Goal: Task Accomplishment & Management: Understand process/instructions

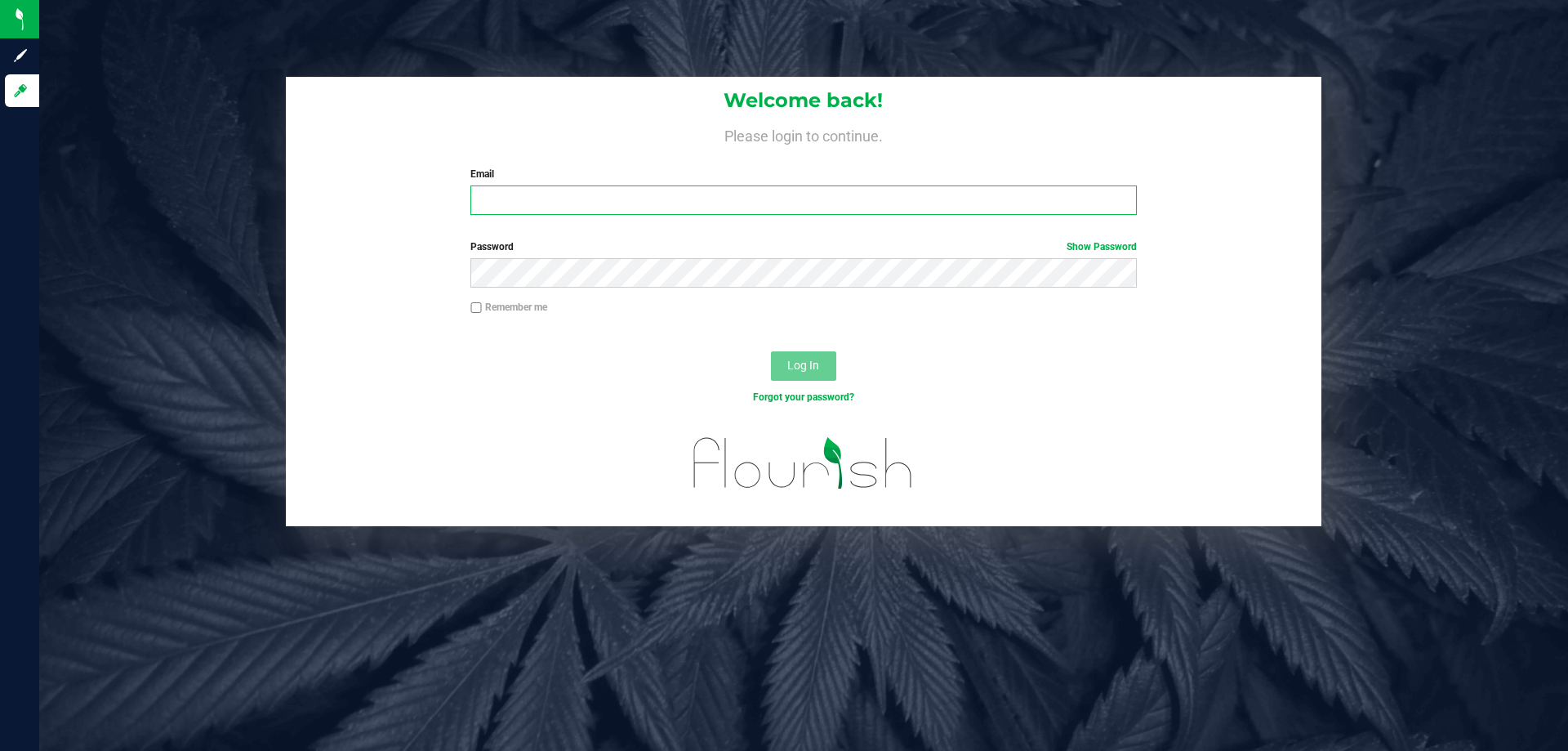
click at [505, 206] on input "Email" at bounding box center [803, 200] width 666 height 29
type input "[EMAIL_ADDRESS][DOMAIN_NAME]"
click at [771, 351] on button "Log In" at bounding box center [803, 366] width 65 height 29
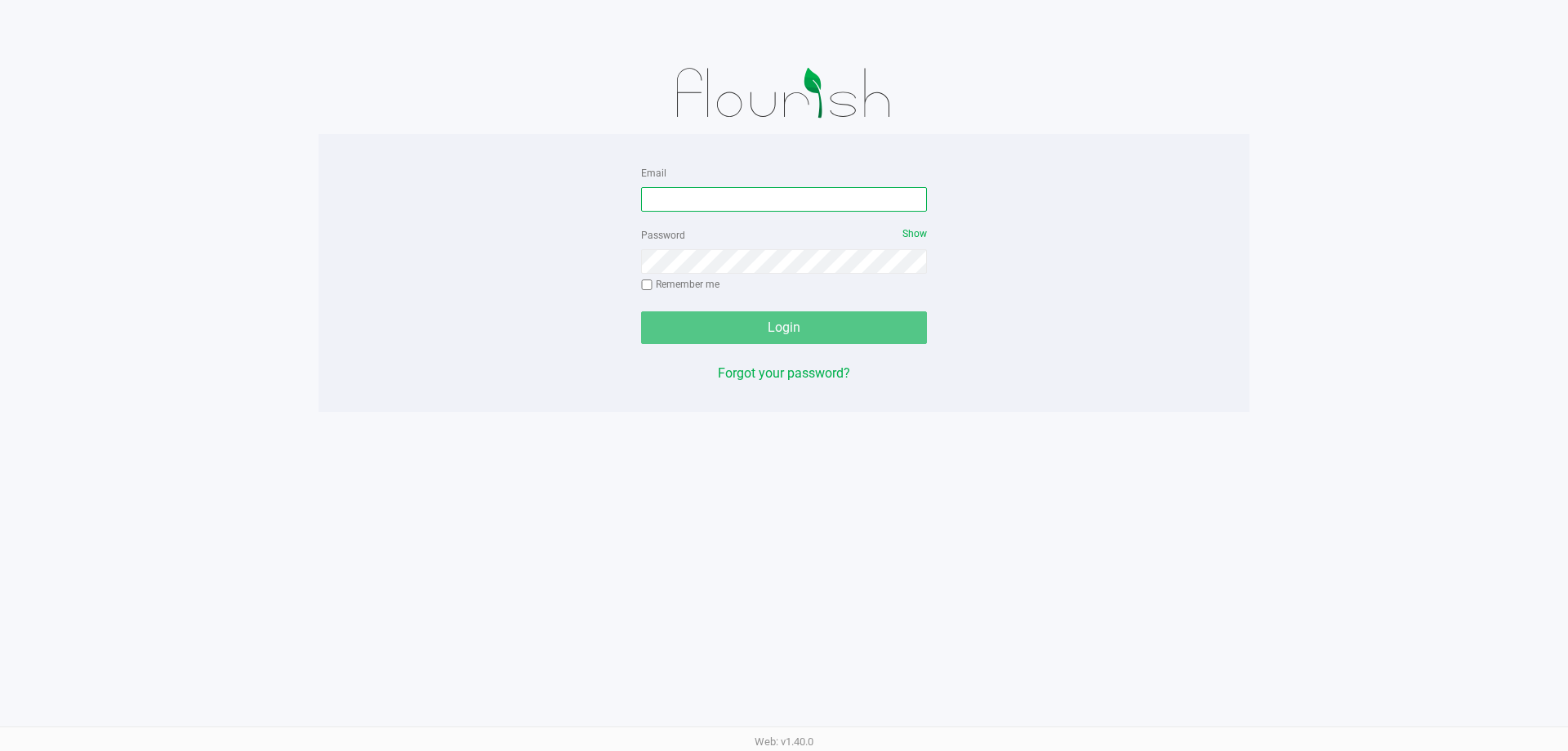
click at [701, 208] on input "Email" at bounding box center [784, 199] width 286 height 24
type input "[EMAIL_ADDRESS][DOMAIN_NAME]"
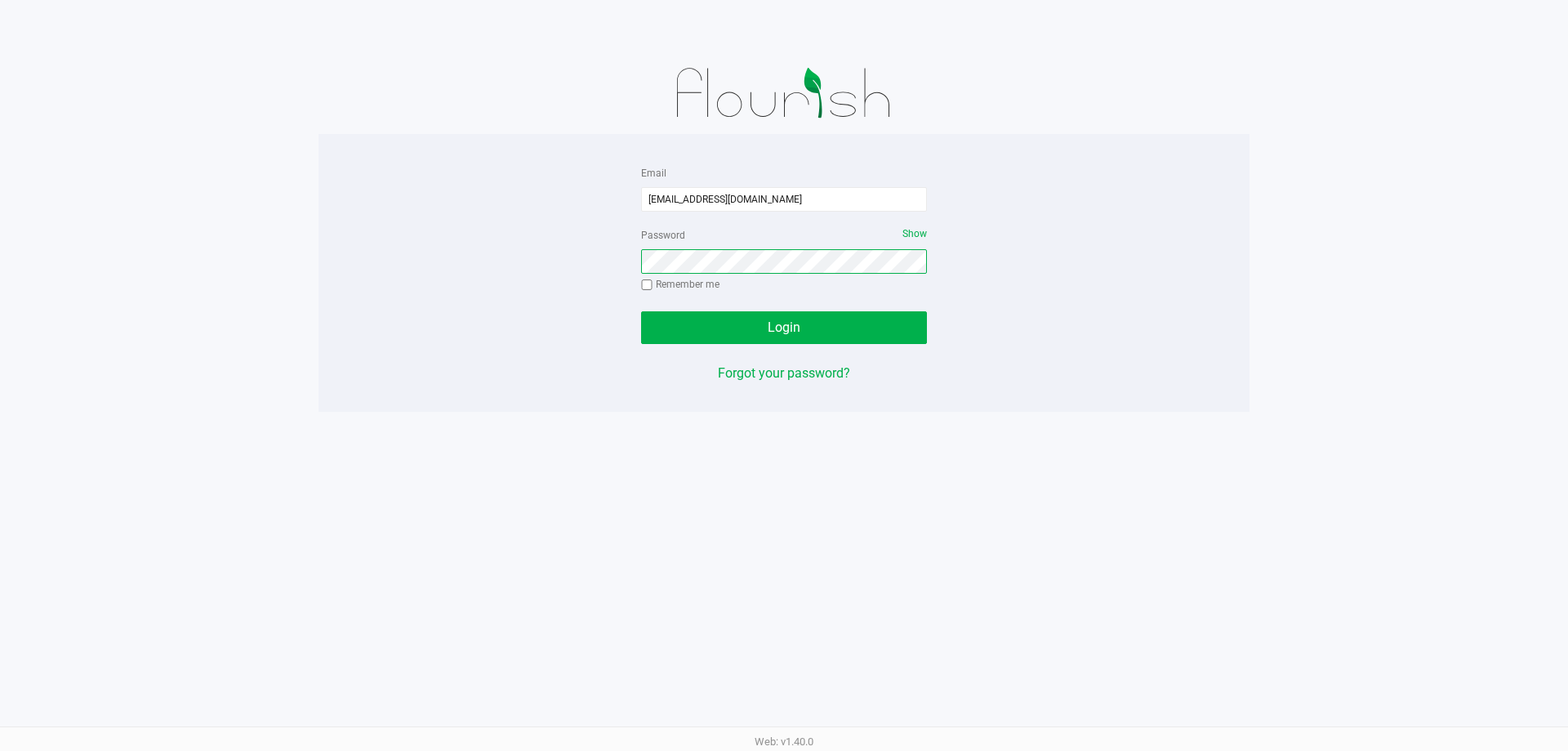
click at [641, 311] on button "Login" at bounding box center [784, 327] width 286 height 33
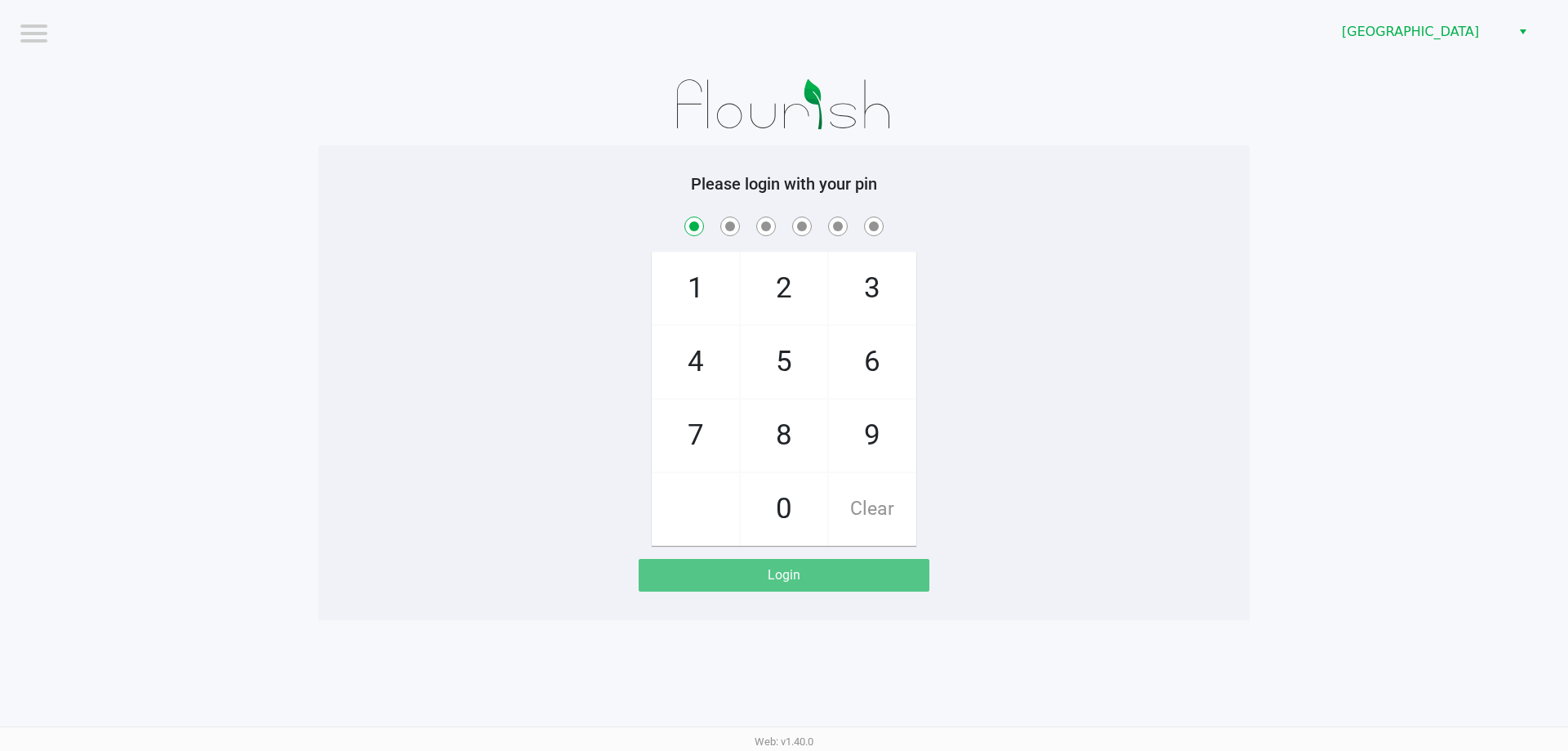
checkbox input "true"
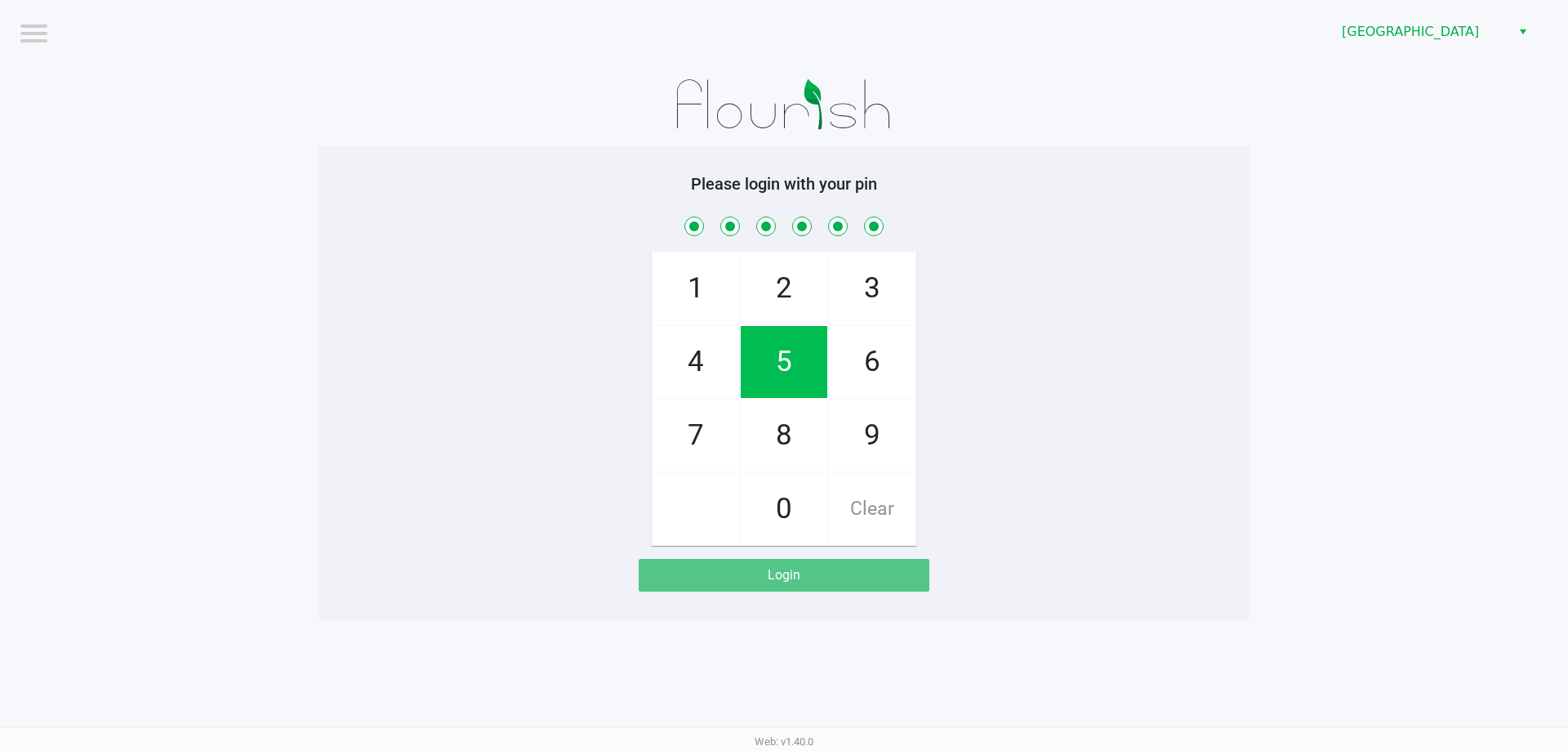
checkbox input "true"
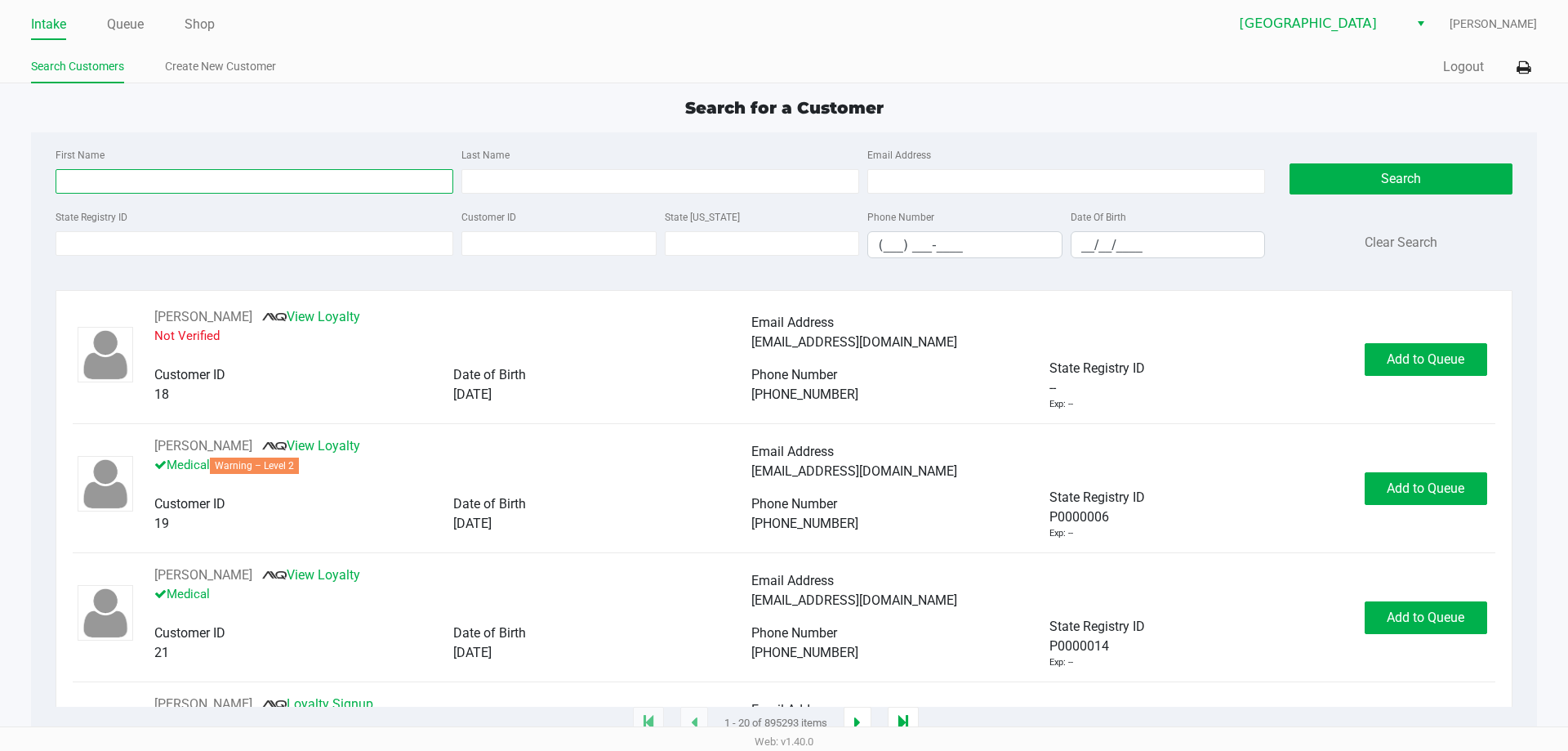
click at [171, 177] on input "First Name" at bounding box center [254, 181] width 398 height 24
type input "b"
type input "Brenda"
click at [497, 183] on input "Last Name" at bounding box center [661, 181] width 398 height 24
type input "Swanson"
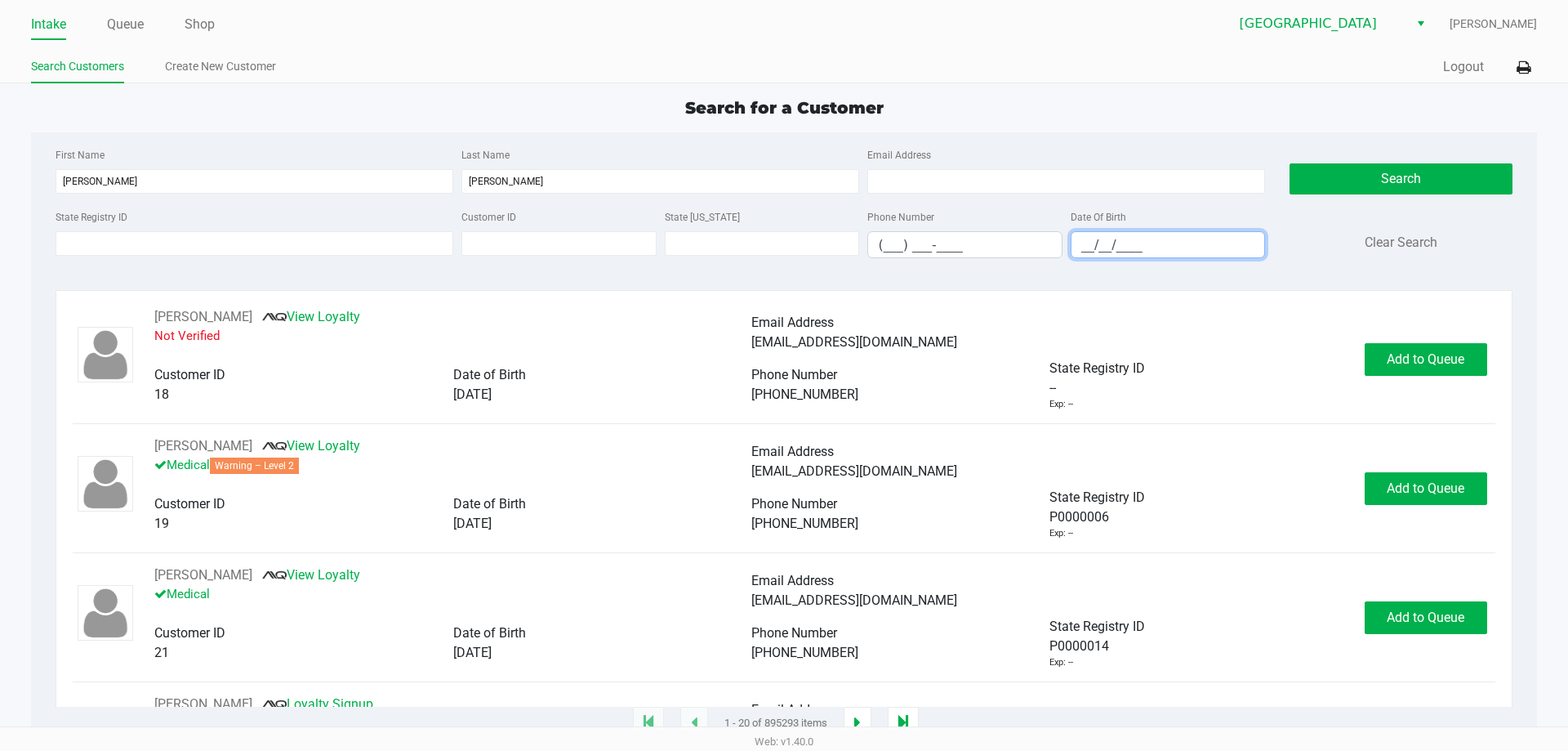
click at [1086, 250] on input "__/__/____" at bounding box center [1168, 244] width 193 height 25
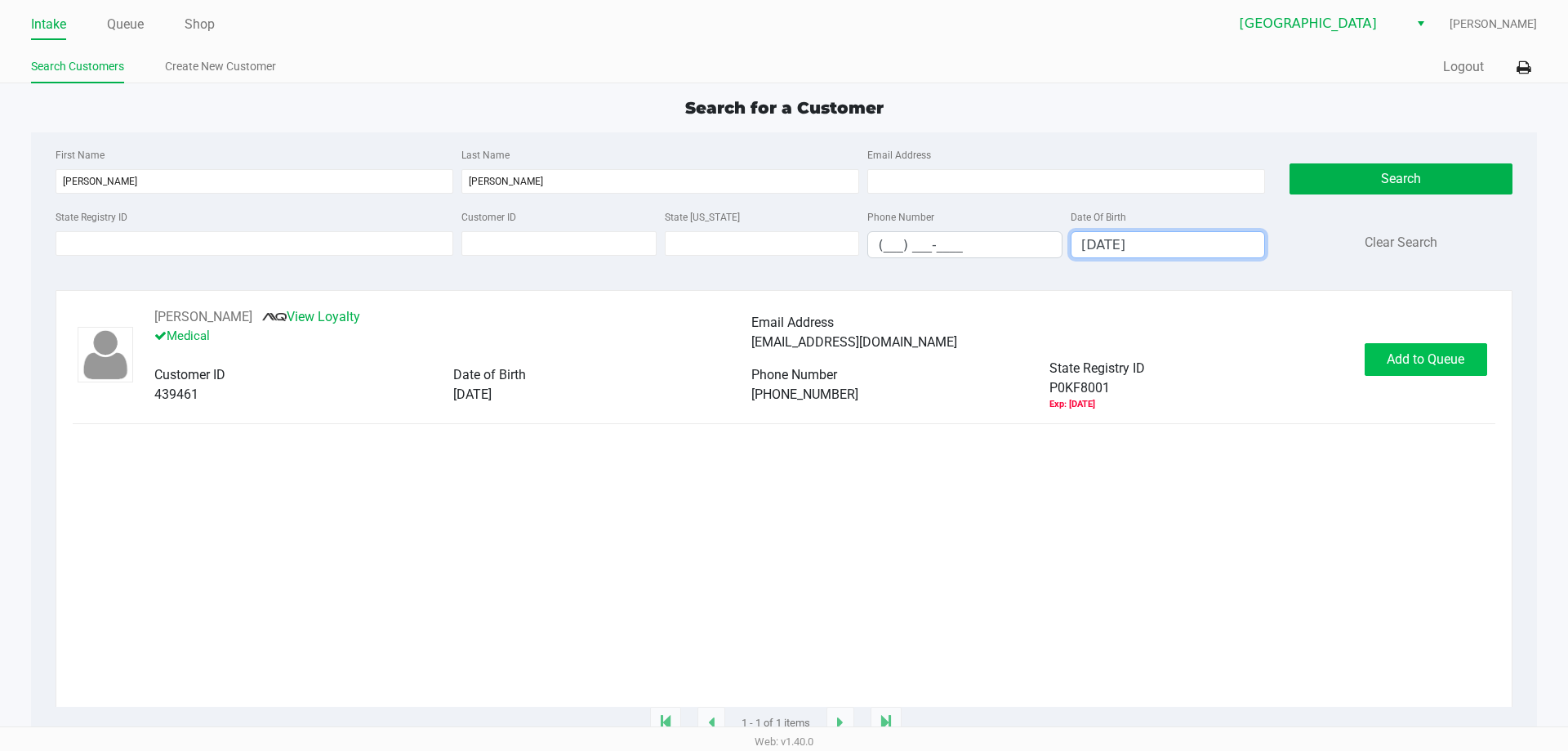
type input "07/21/1962"
click at [1426, 366] on span "Add to Queue" at bounding box center [1425, 359] width 78 height 15
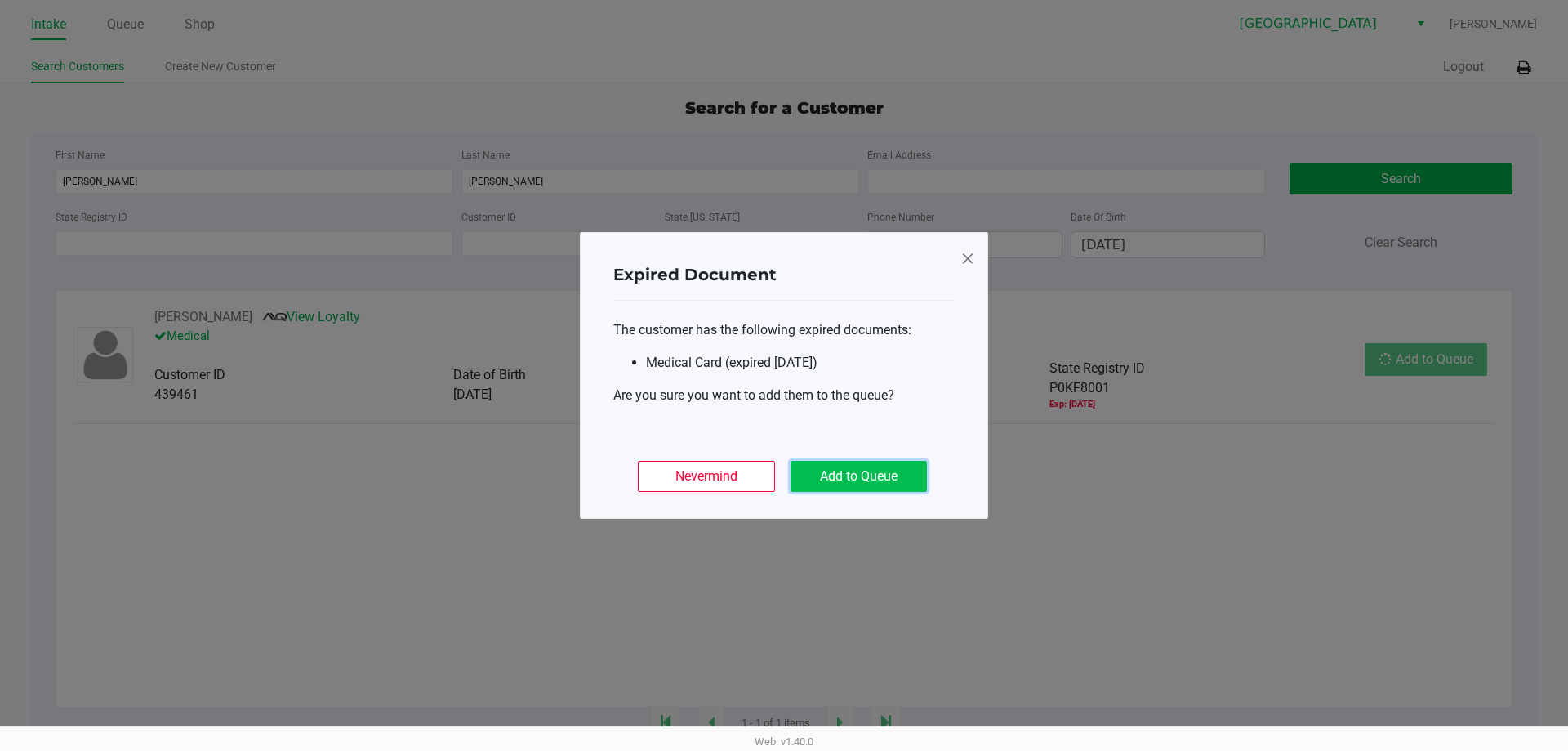
click at [887, 481] on button "Add to Queue" at bounding box center [858, 476] width 136 height 31
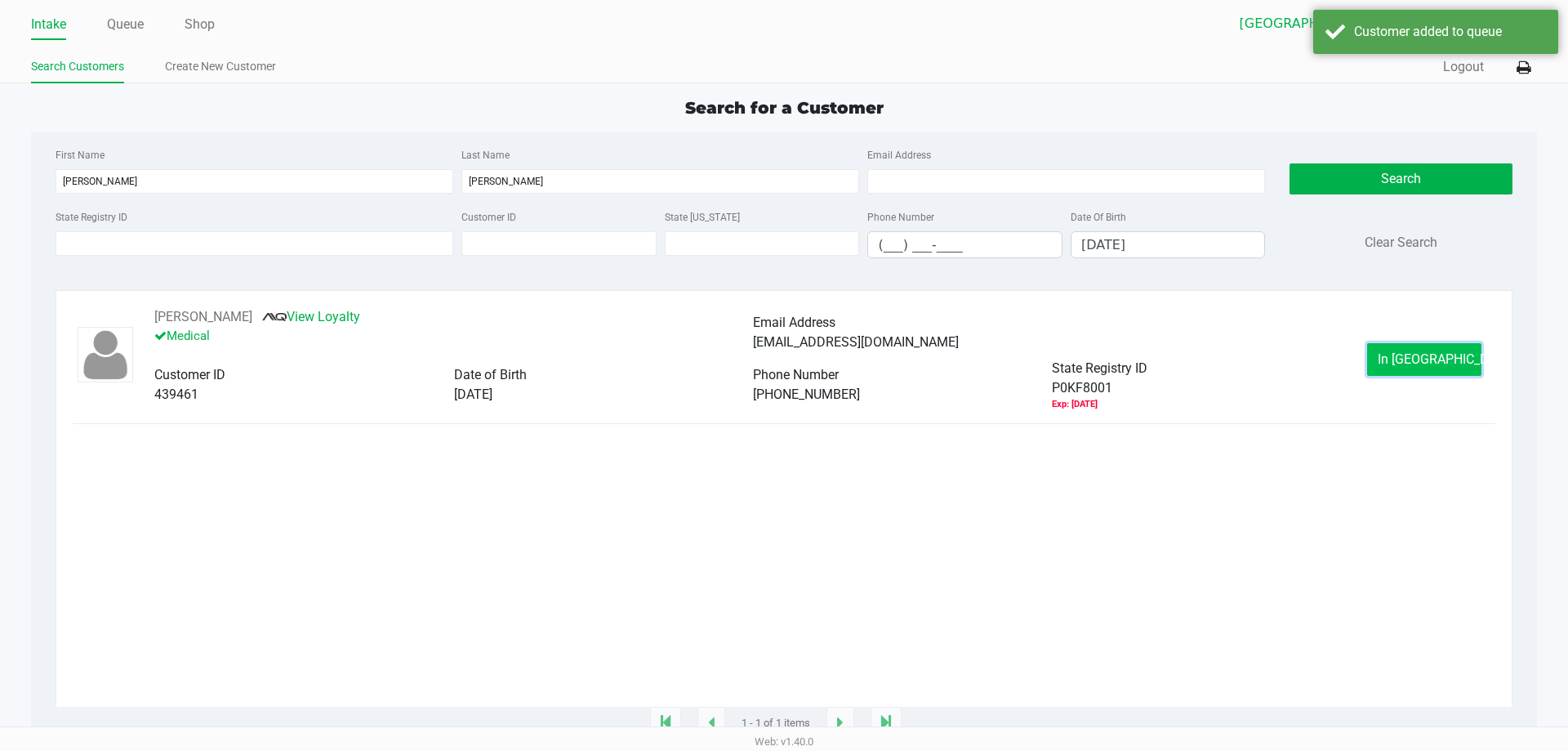
click at [1449, 374] on button "In Queue" at bounding box center [1424, 359] width 114 height 33
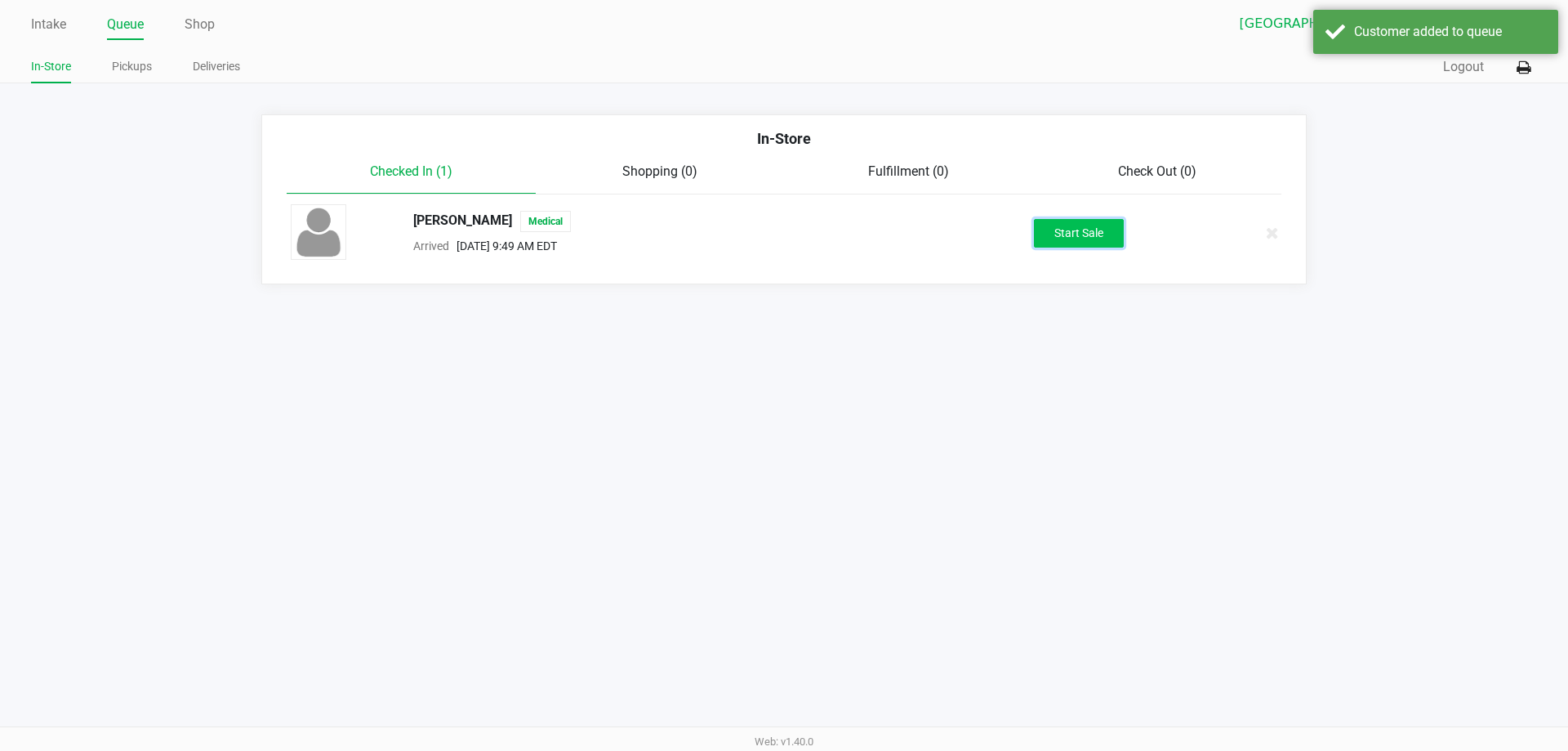
click at [1097, 237] on button "Start Sale" at bounding box center [1079, 234] width 90 height 29
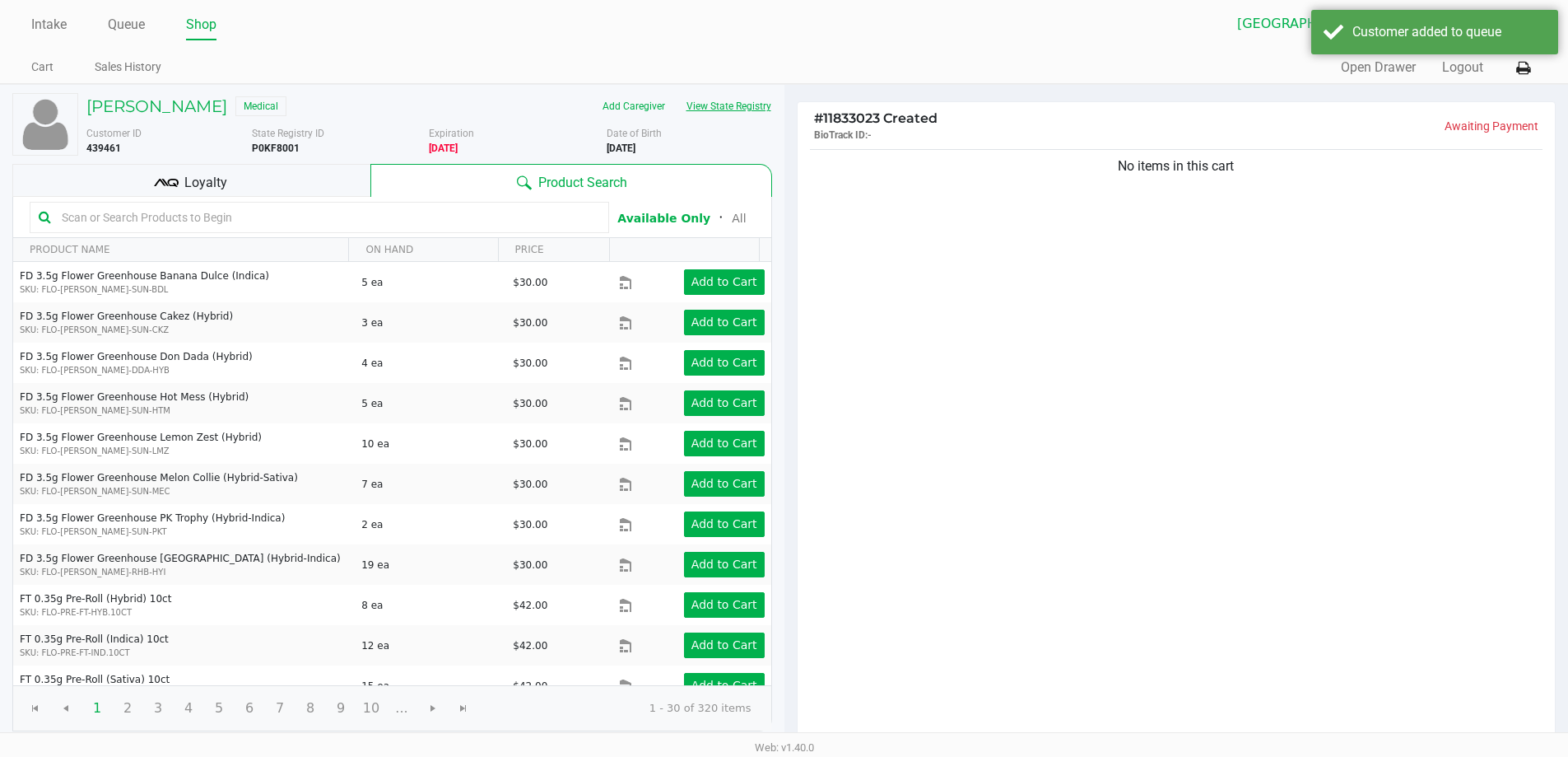
click at [739, 110] on button "View State Registry" at bounding box center [723, 106] width 96 height 26
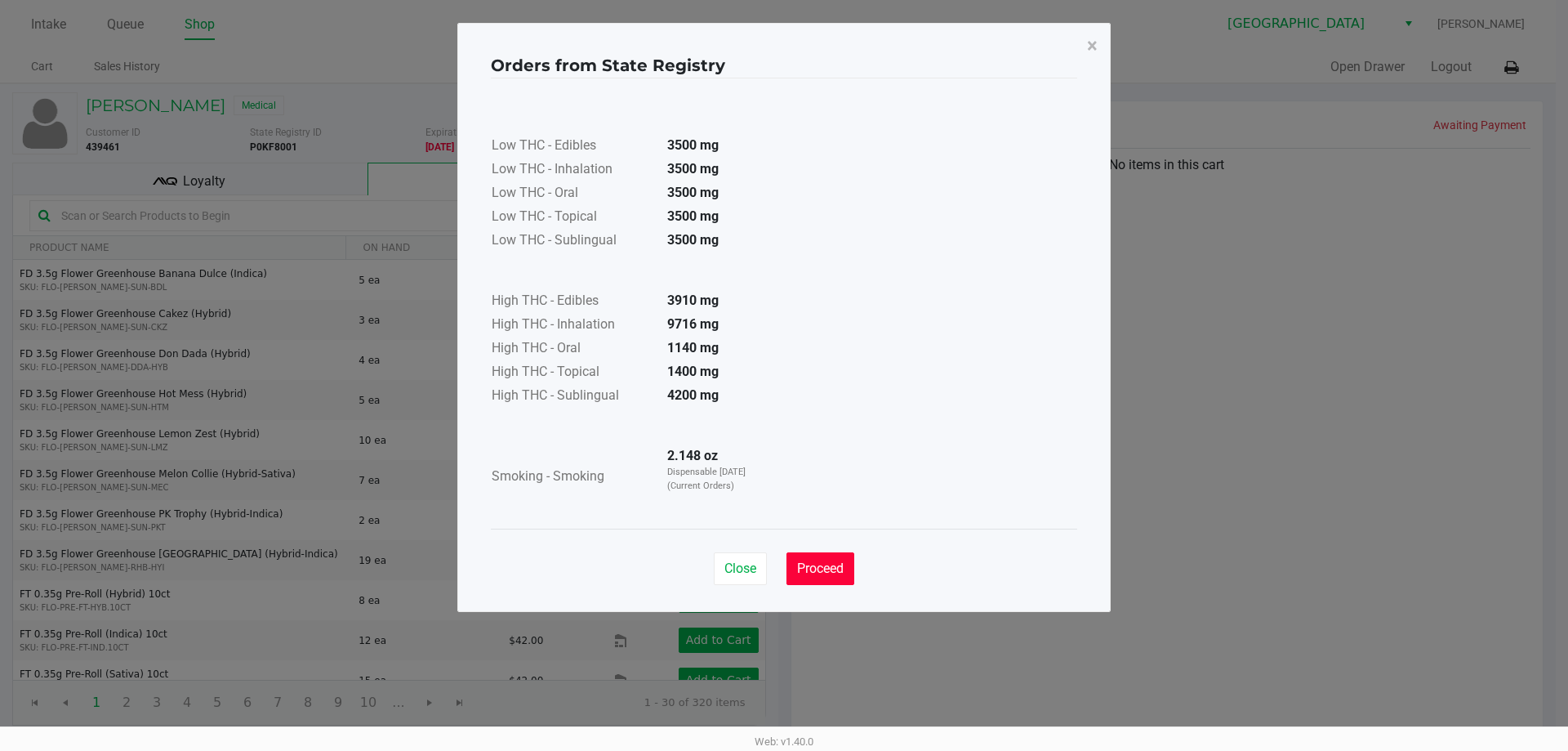
click at [815, 559] on button "Proceed" at bounding box center [820, 568] width 68 height 33
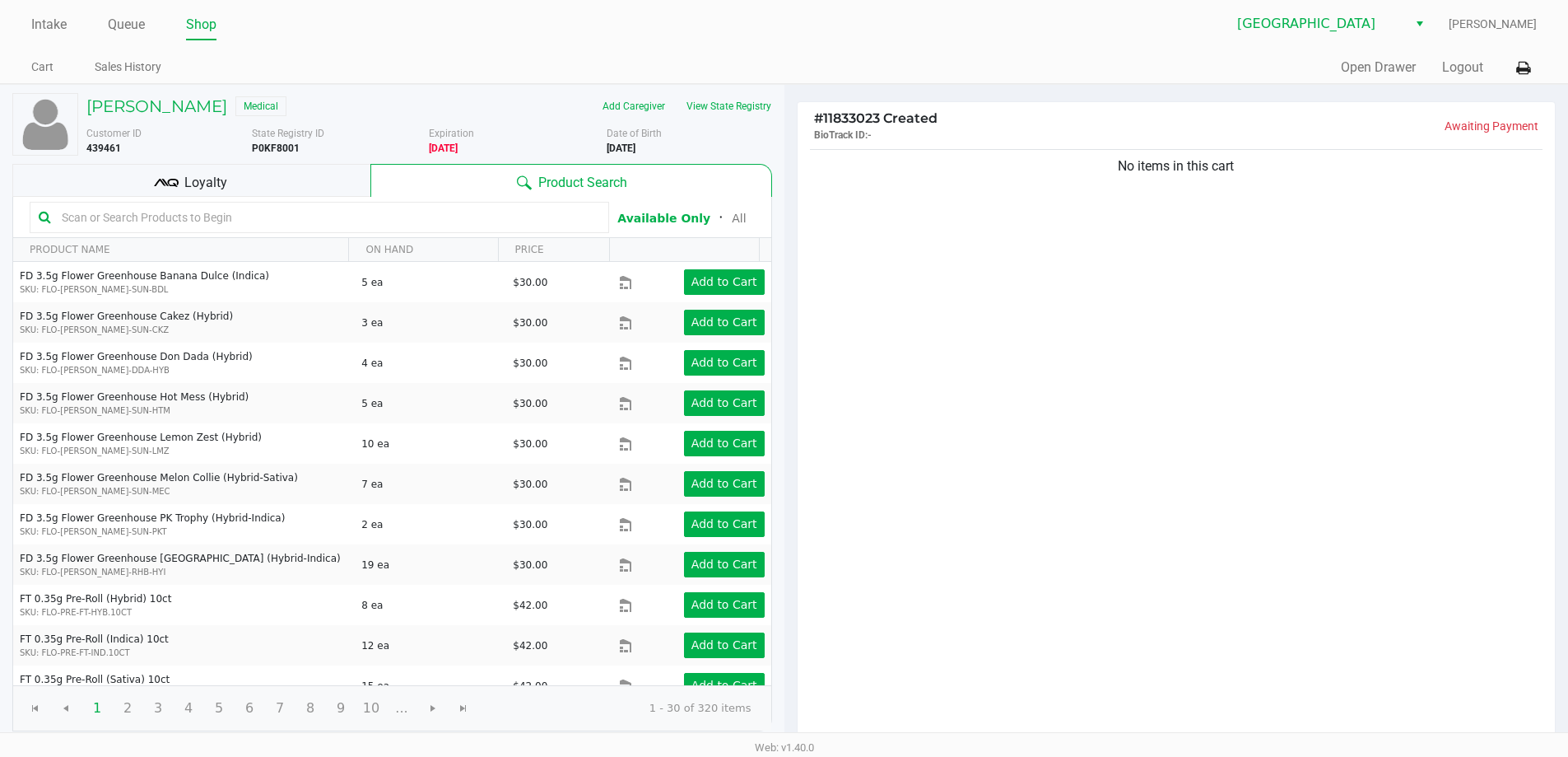
click at [291, 218] on input "text" at bounding box center [327, 217] width 545 height 24
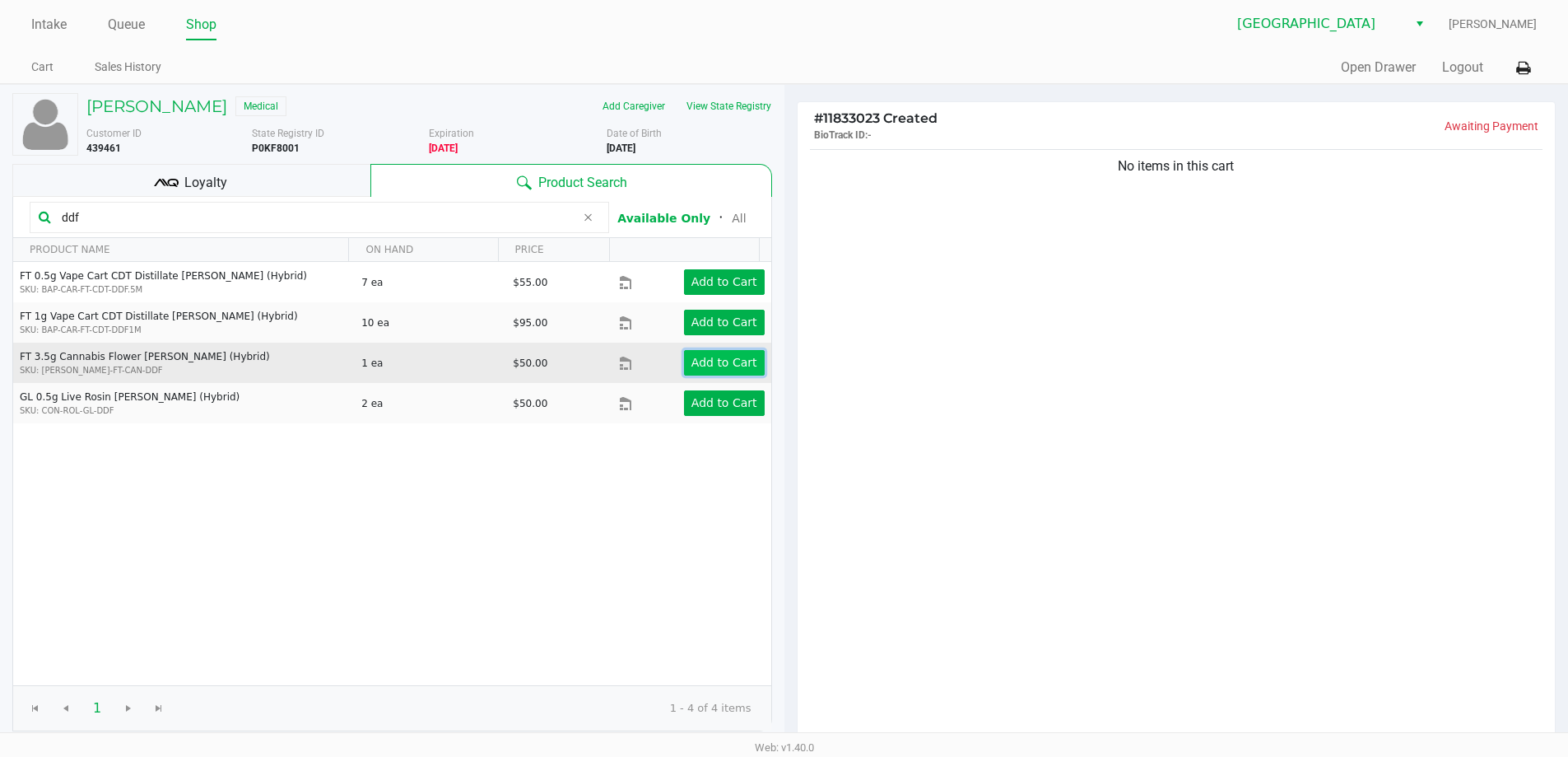
click at [747, 362] on button "Add to Cart" at bounding box center [724, 362] width 81 height 25
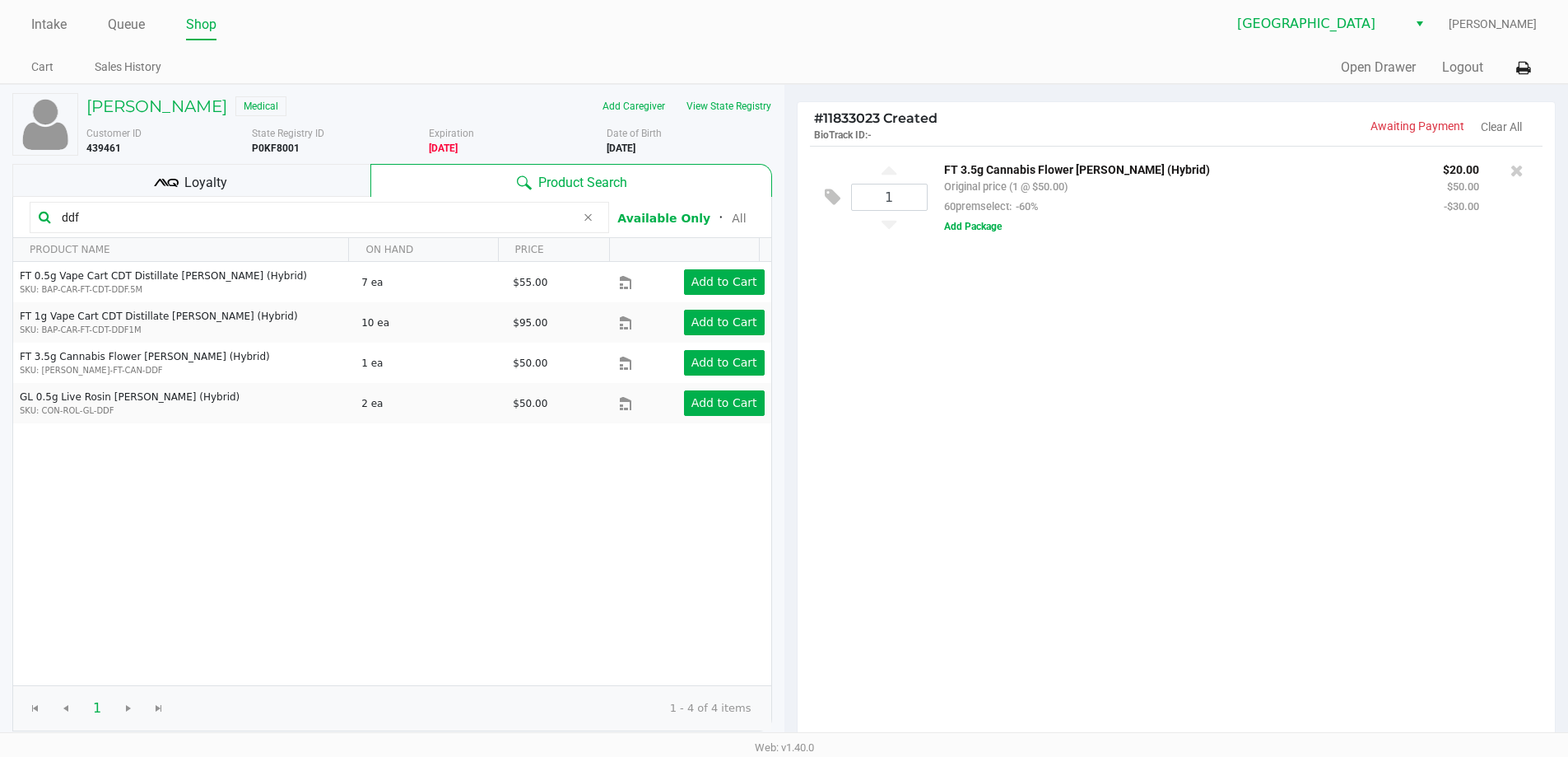
click at [137, 221] on input "ddf" at bounding box center [314, 217] width 520 height 24
type input "d"
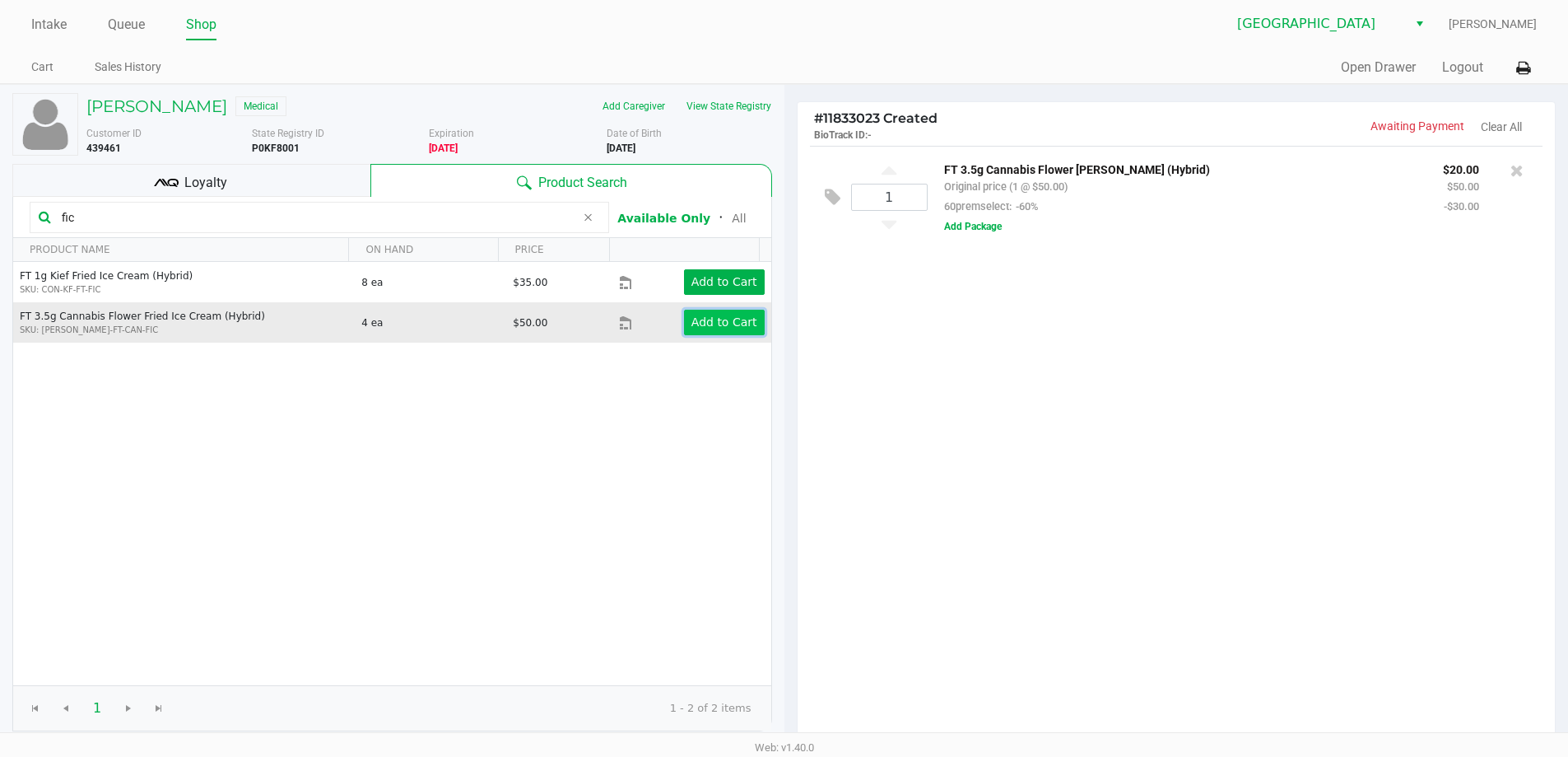
click at [730, 320] on app-button-loader "Add to Cart" at bounding box center [724, 322] width 66 height 13
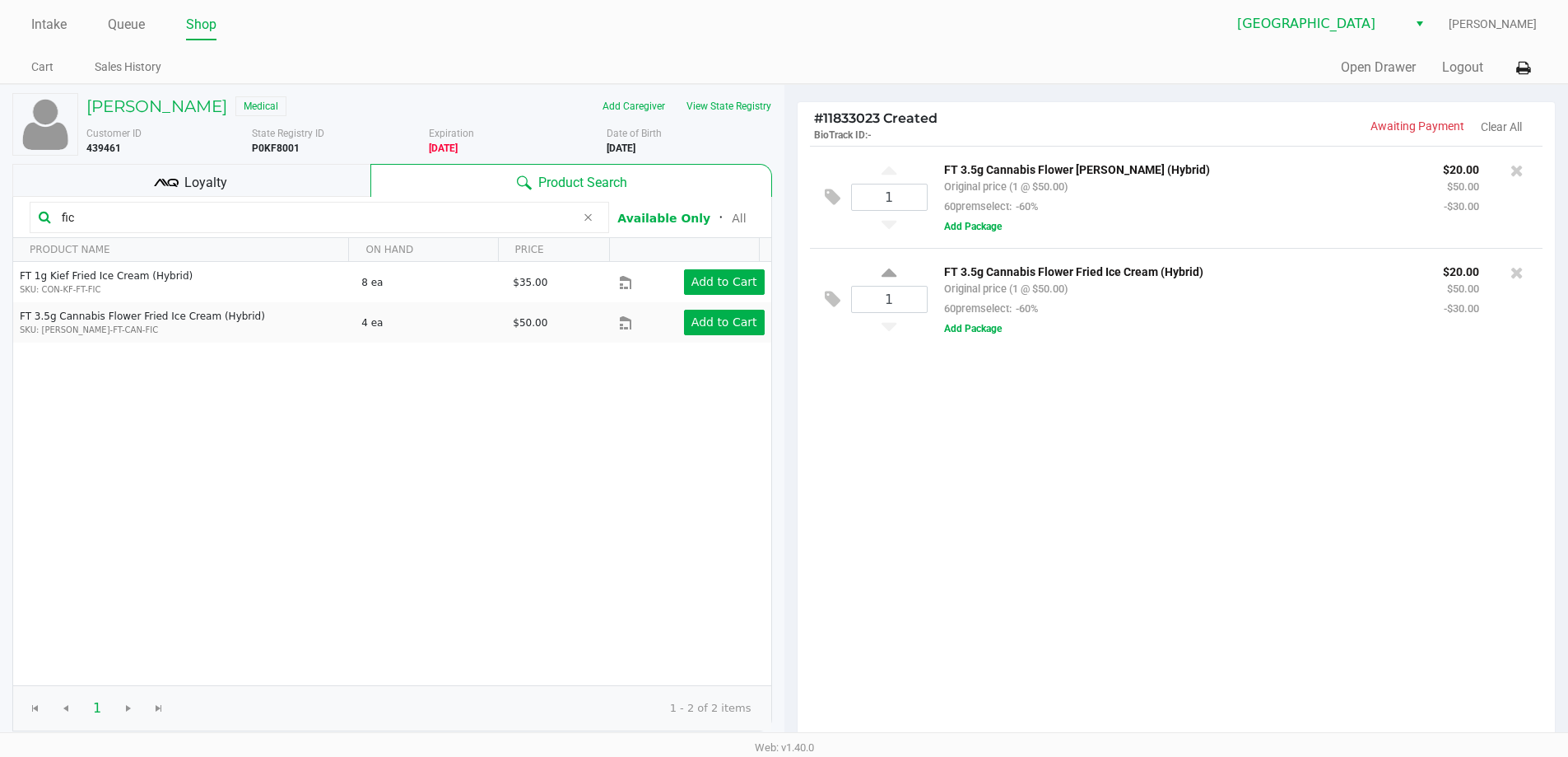
click at [171, 208] on input "fic" at bounding box center [314, 217] width 520 height 24
type input "f"
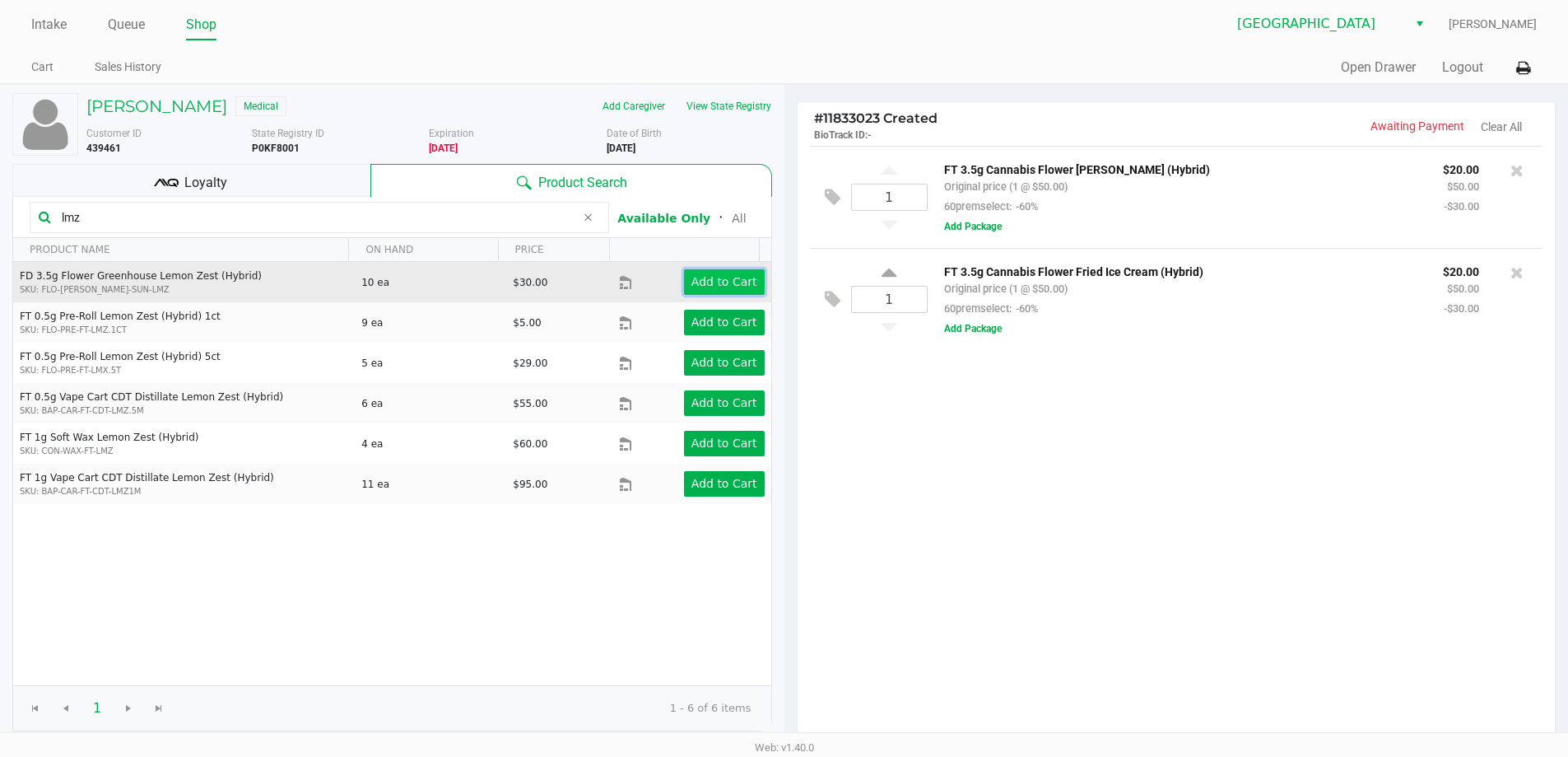
click at [692, 280] on app-button-loader "Add to Cart" at bounding box center [724, 281] width 66 height 13
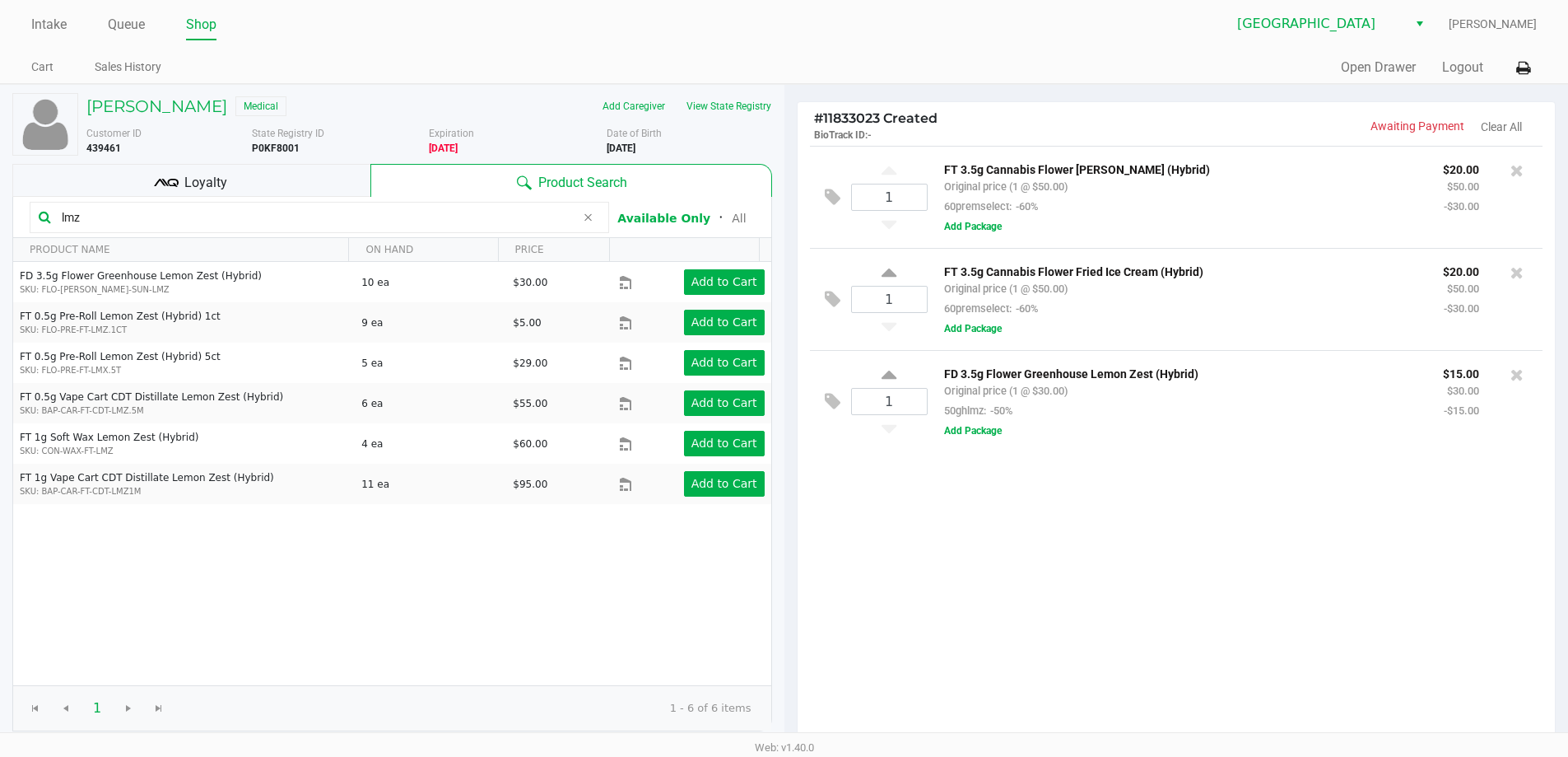
click at [108, 221] on input "lmz" at bounding box center [314, 217] width 520 height 24
type input "l"
type input "rhb"
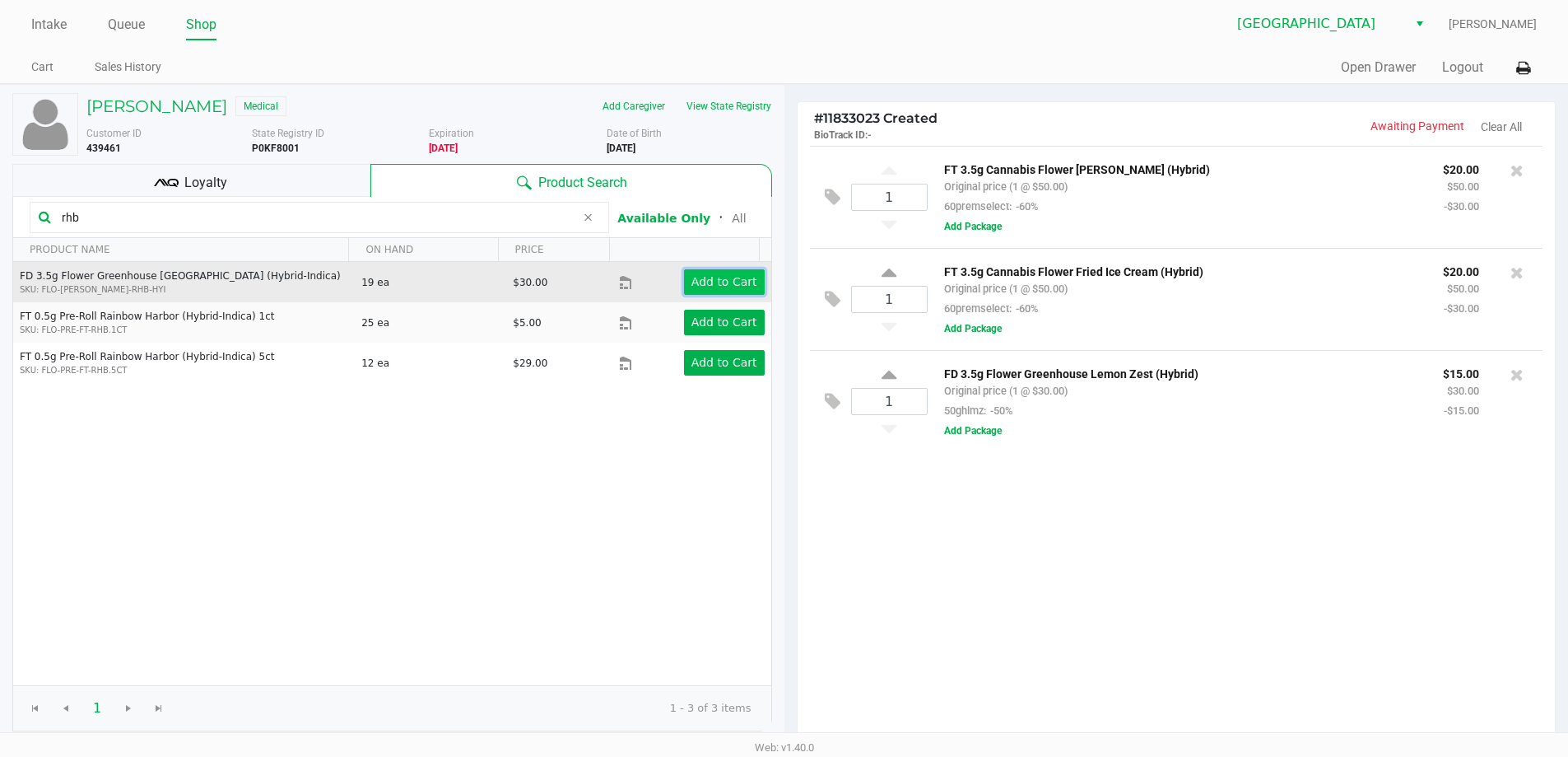
click at [706, 281] on app-button-loader "Add to Cart" at bounding box center [724, 281] width 66 height 13
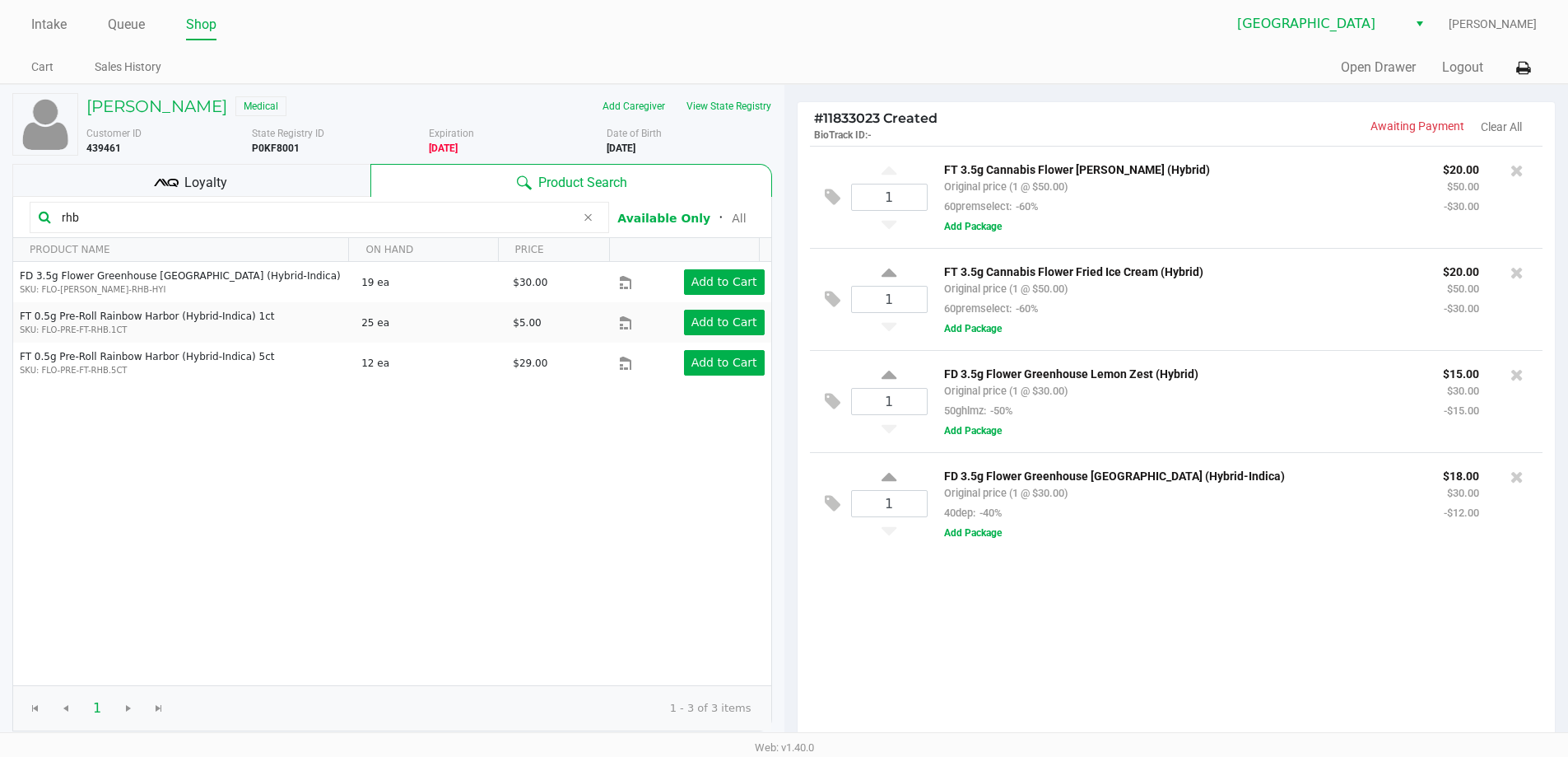
click at [260, 179] on div "Loyalty" at bounding box center [191, 180] width 359 height 33
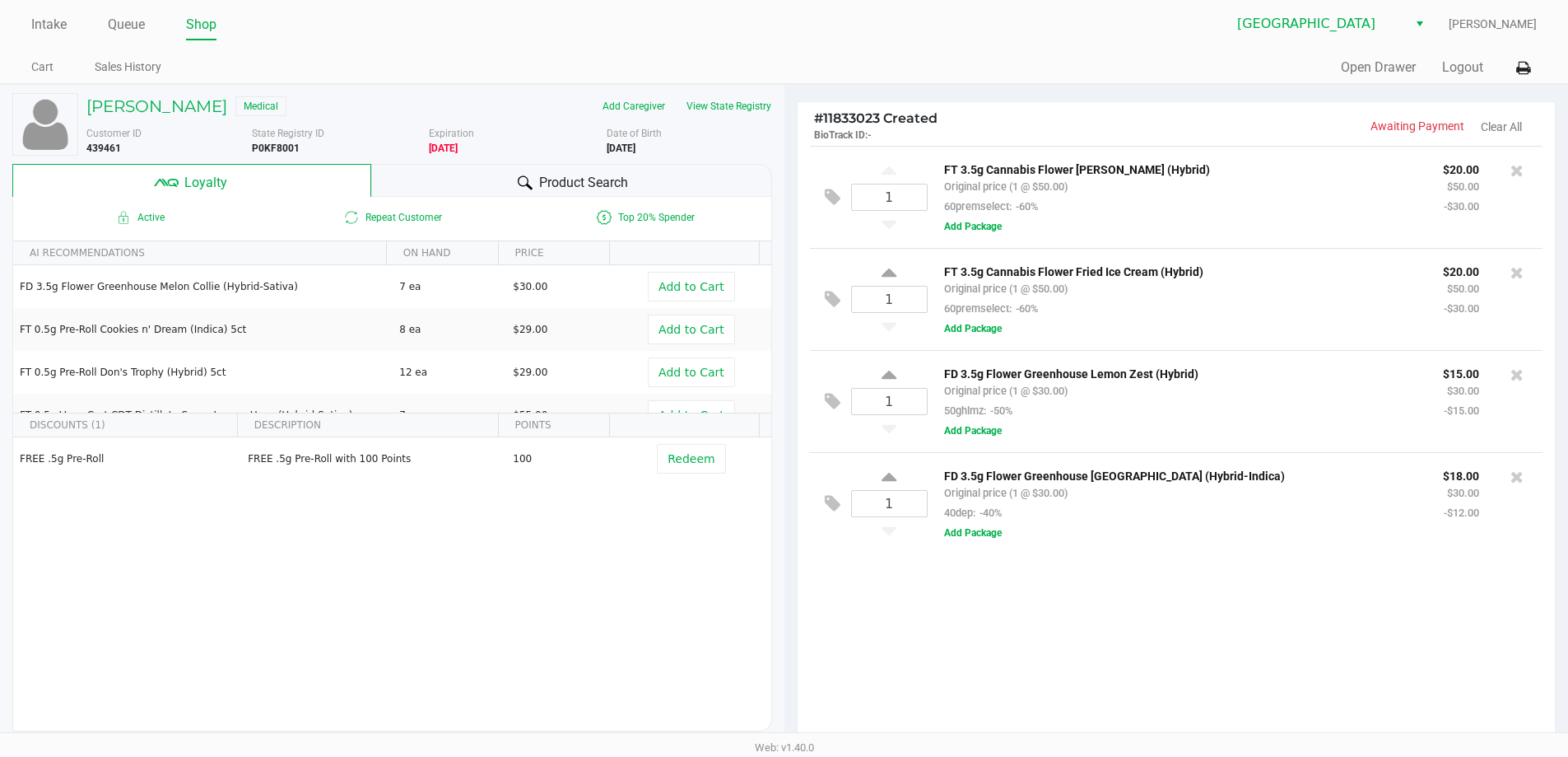
click at [595, 188] on span "Product Search" at bounding box center [583, 183] width 89 height 20
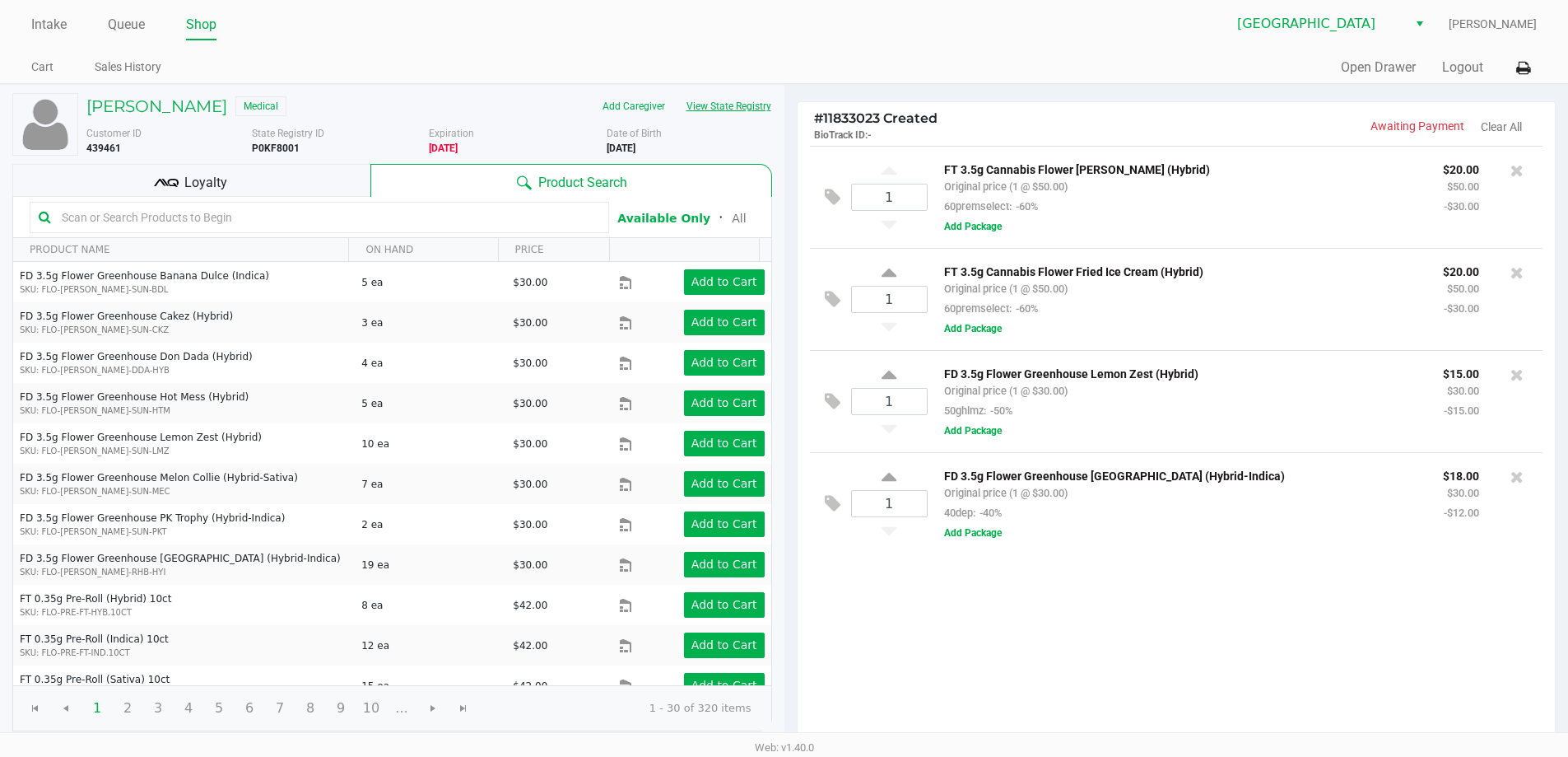
click at [767, 102] on button "View State Registry" at bounding box center [723, 106] width 96 height 26
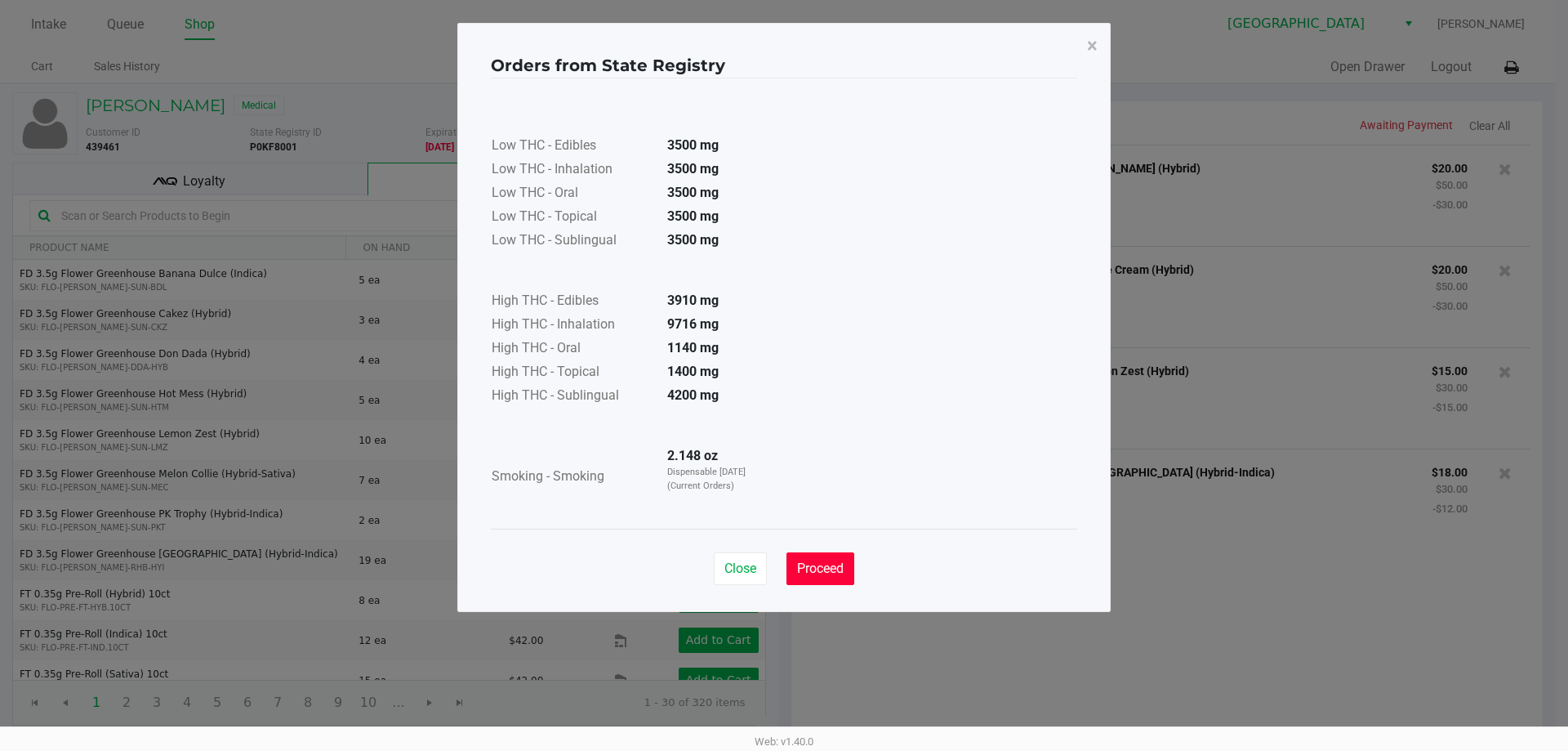
click at [831, 571] on span "Proceed" at bounding box center [820, 568] width 46 height 15
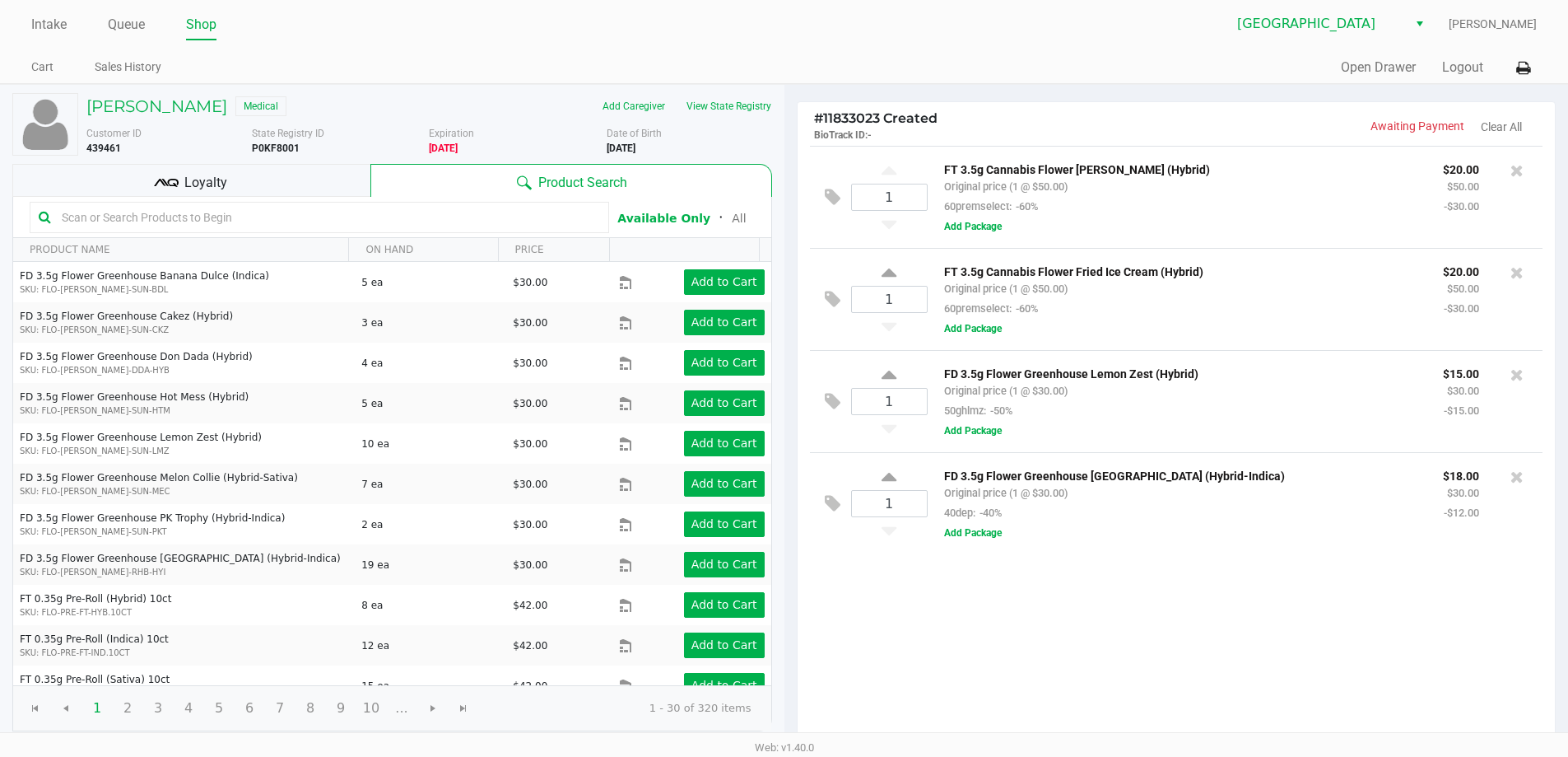
click at [290, 180] on div "Loyalty" at bounding box center [191, 180] width 359 height 33
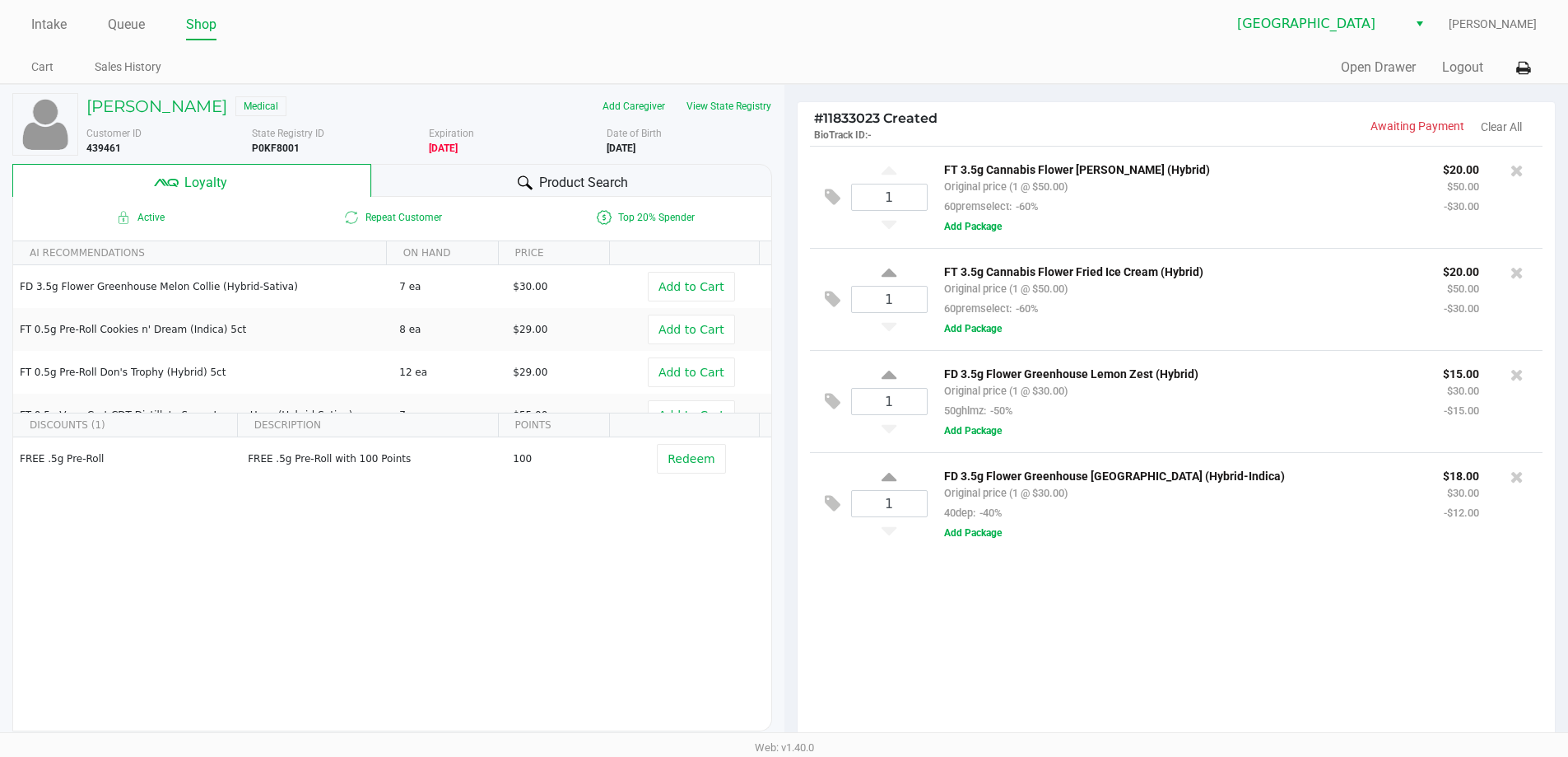
click at [531, 188] on div at bounding box center [526, 183] width 20 height 20
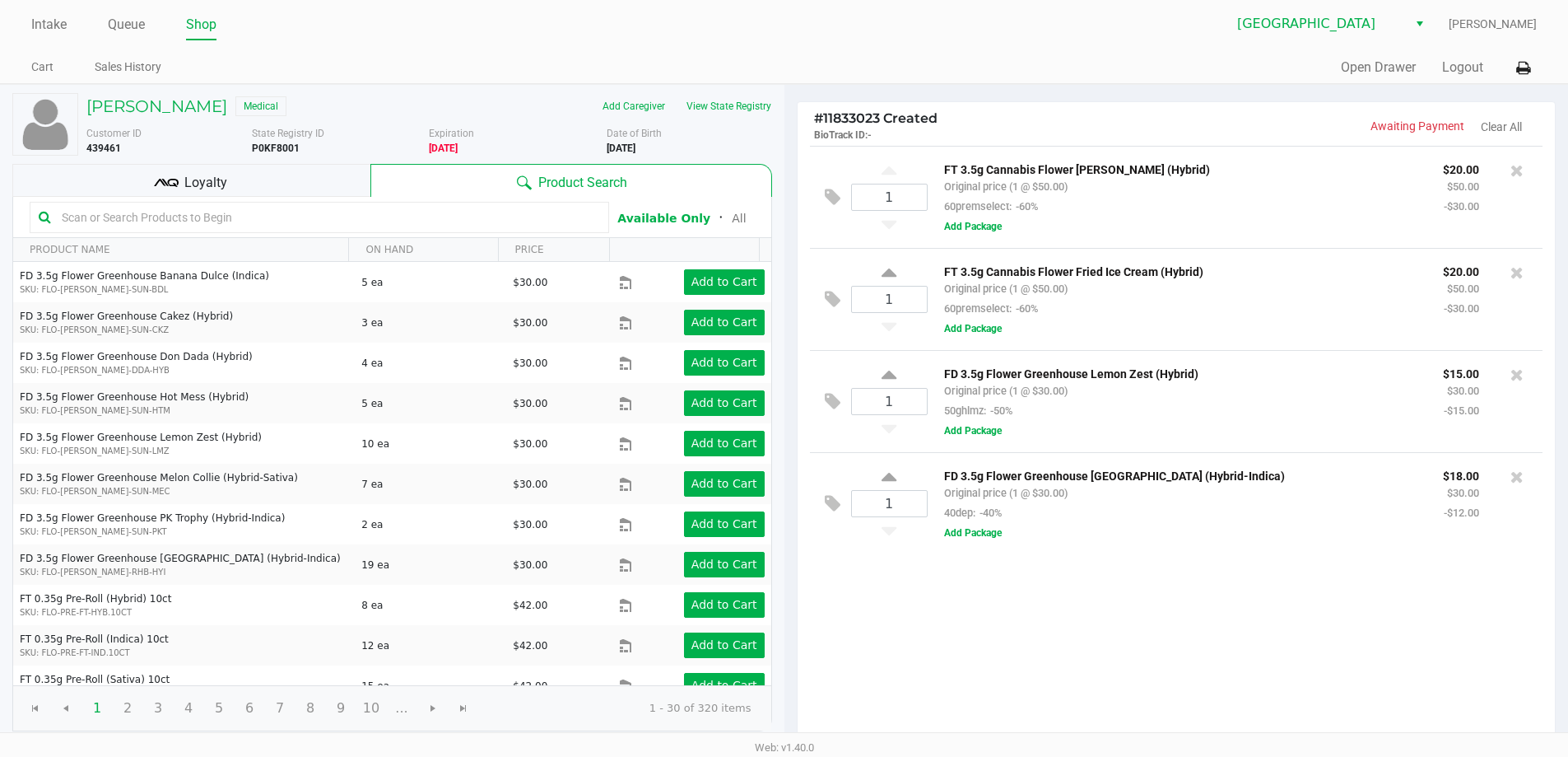
click at [294, 186] on div "Loyalty" at bounding box center [191, 180] width 359 height 33
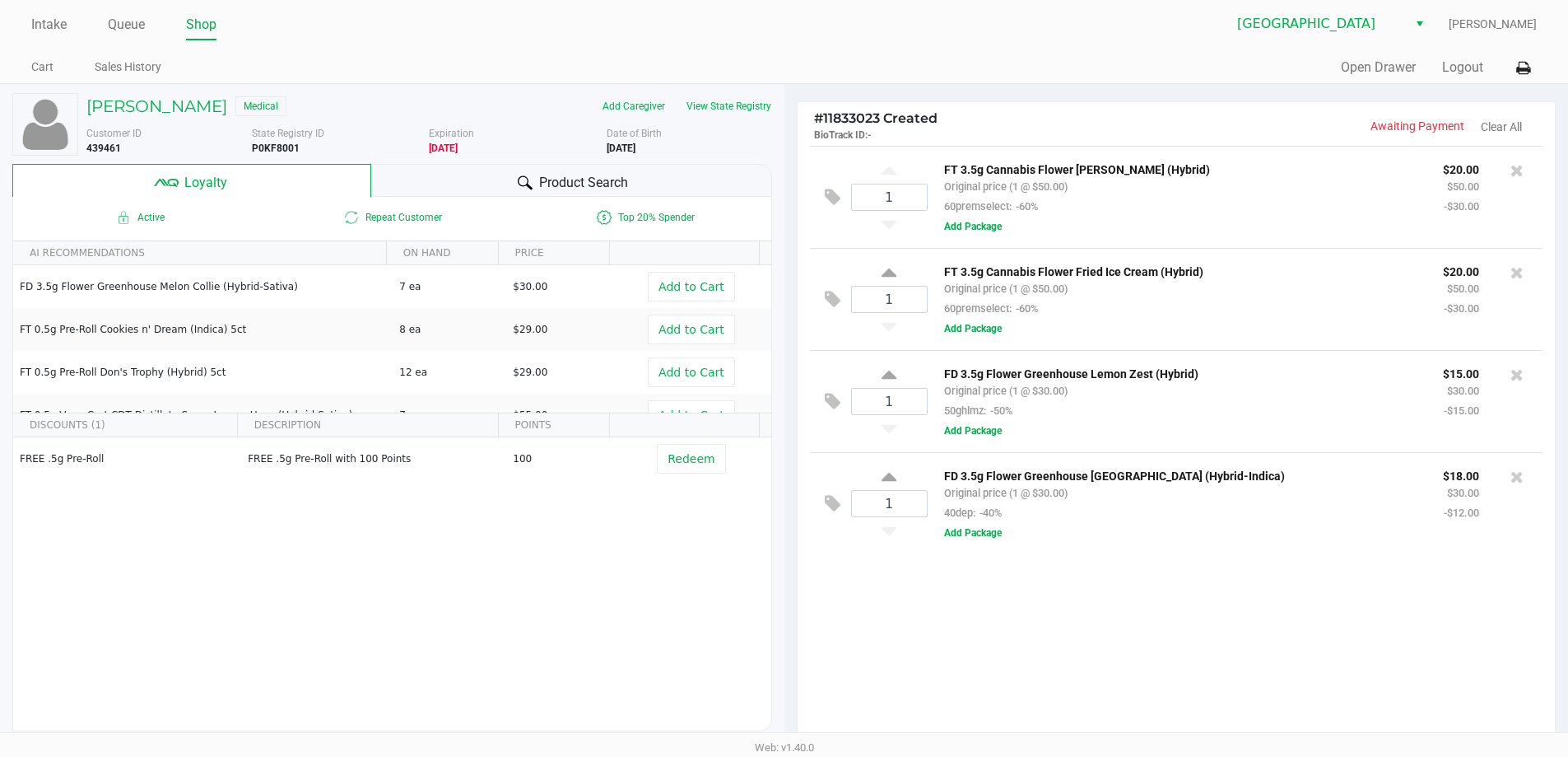
click at [619, 182] on span "Product Search" at bounding box center [583, 183] width 89 height 20
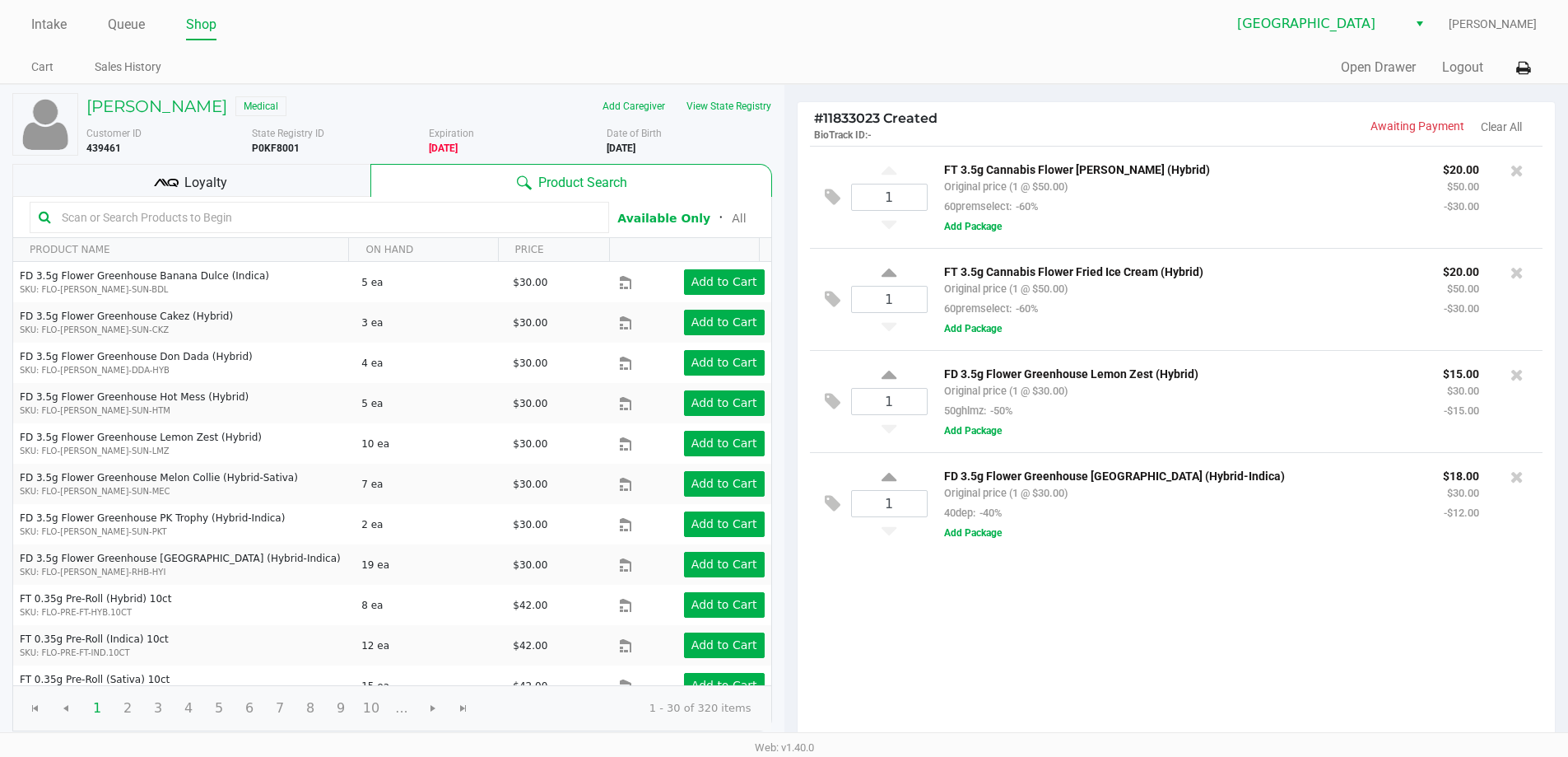
click at [308, 174] on div "Loyalty" at bounding box center [191, 180] width 359 height 33
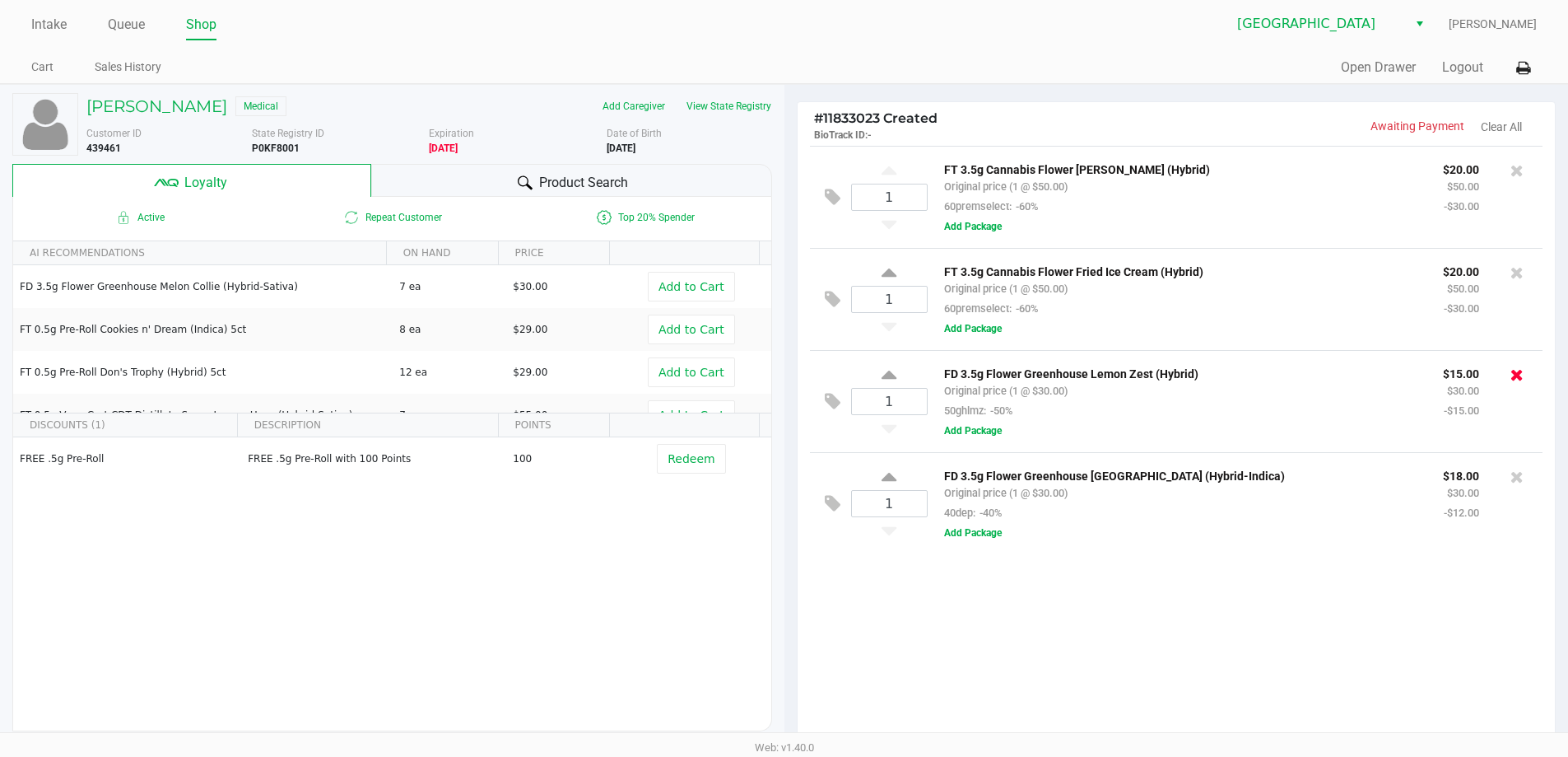
click at [1514, 373] on icon at bounding box center [1517, 375] width 13 height 16
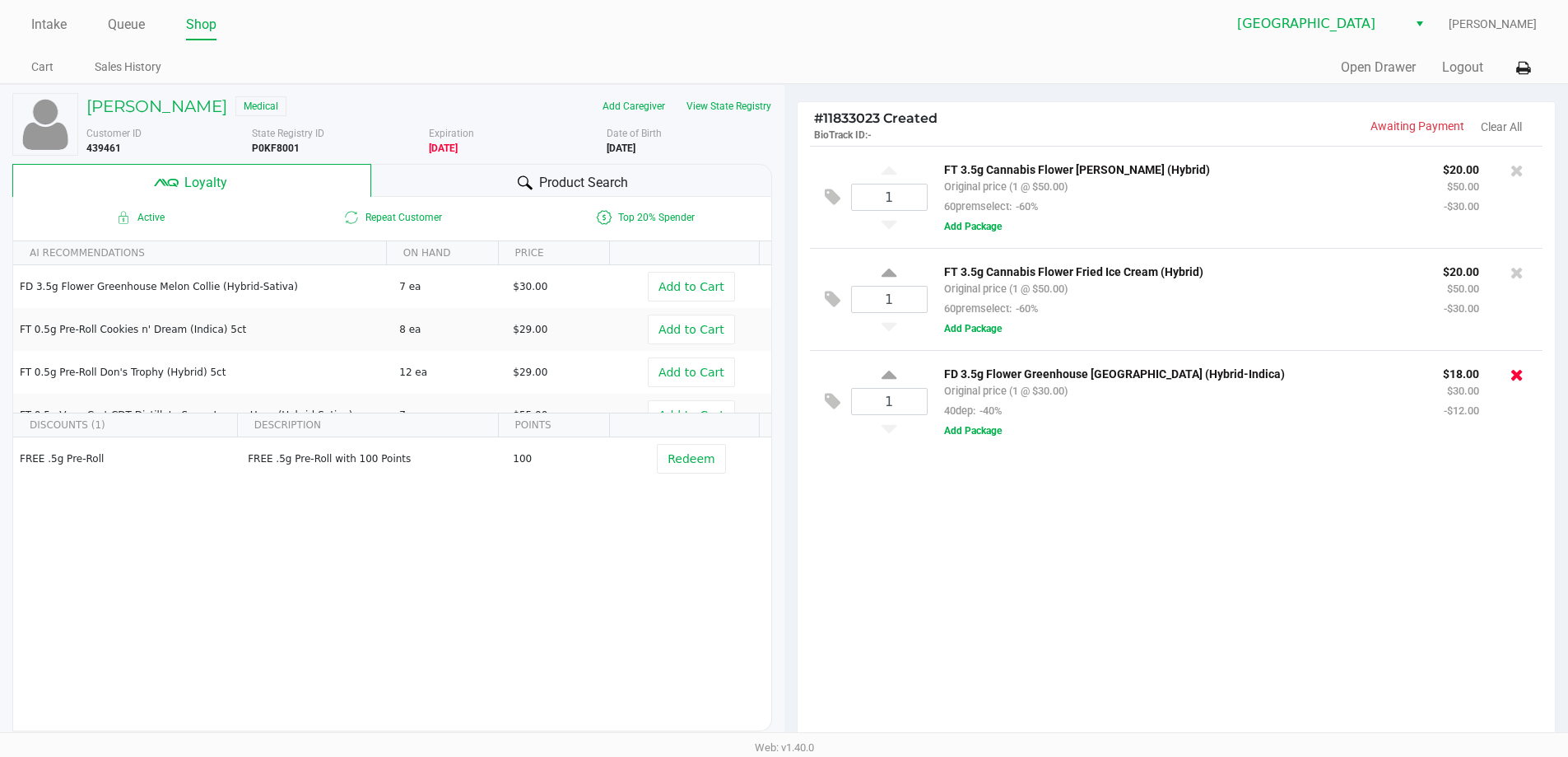
click at [1521, 378] on icon at bounding box center [1517, 375] width 13 height 16
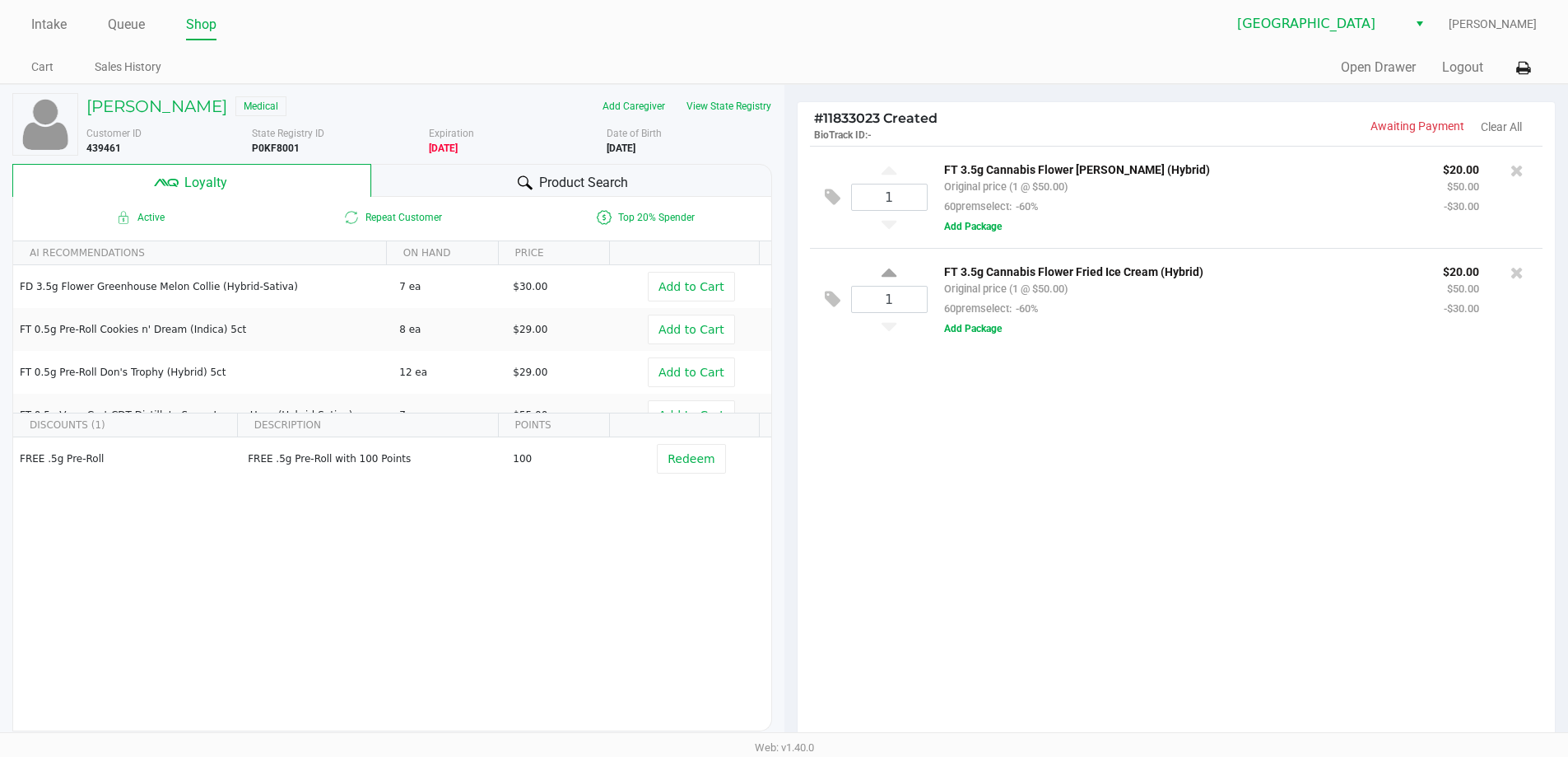
click at [542, 178] on span "Product Search" at bounding box center [583, 183] width 89 height 20
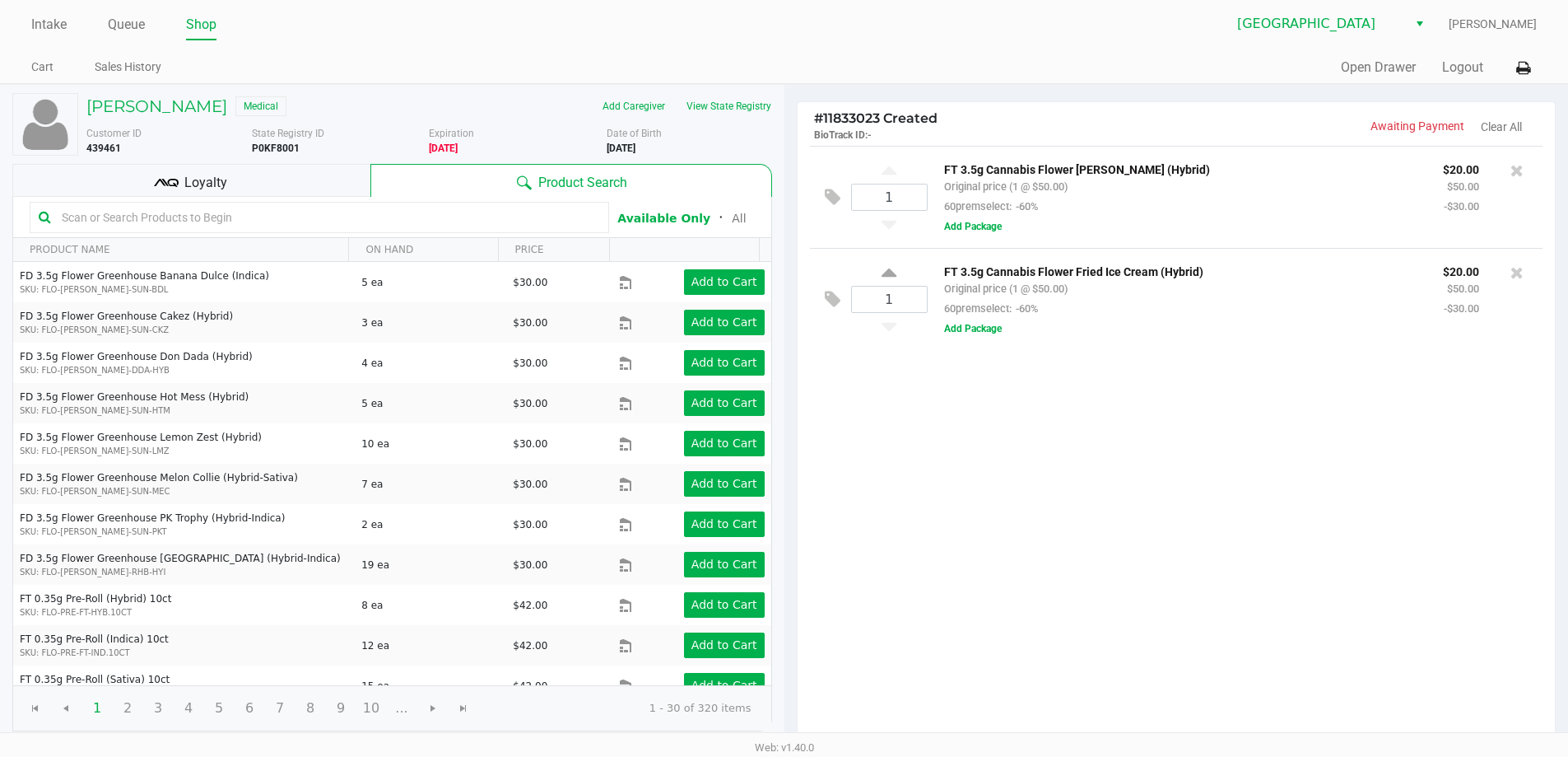
click at [217, 221] on input "text" at bounding box center [327, 217] width 545 height 24
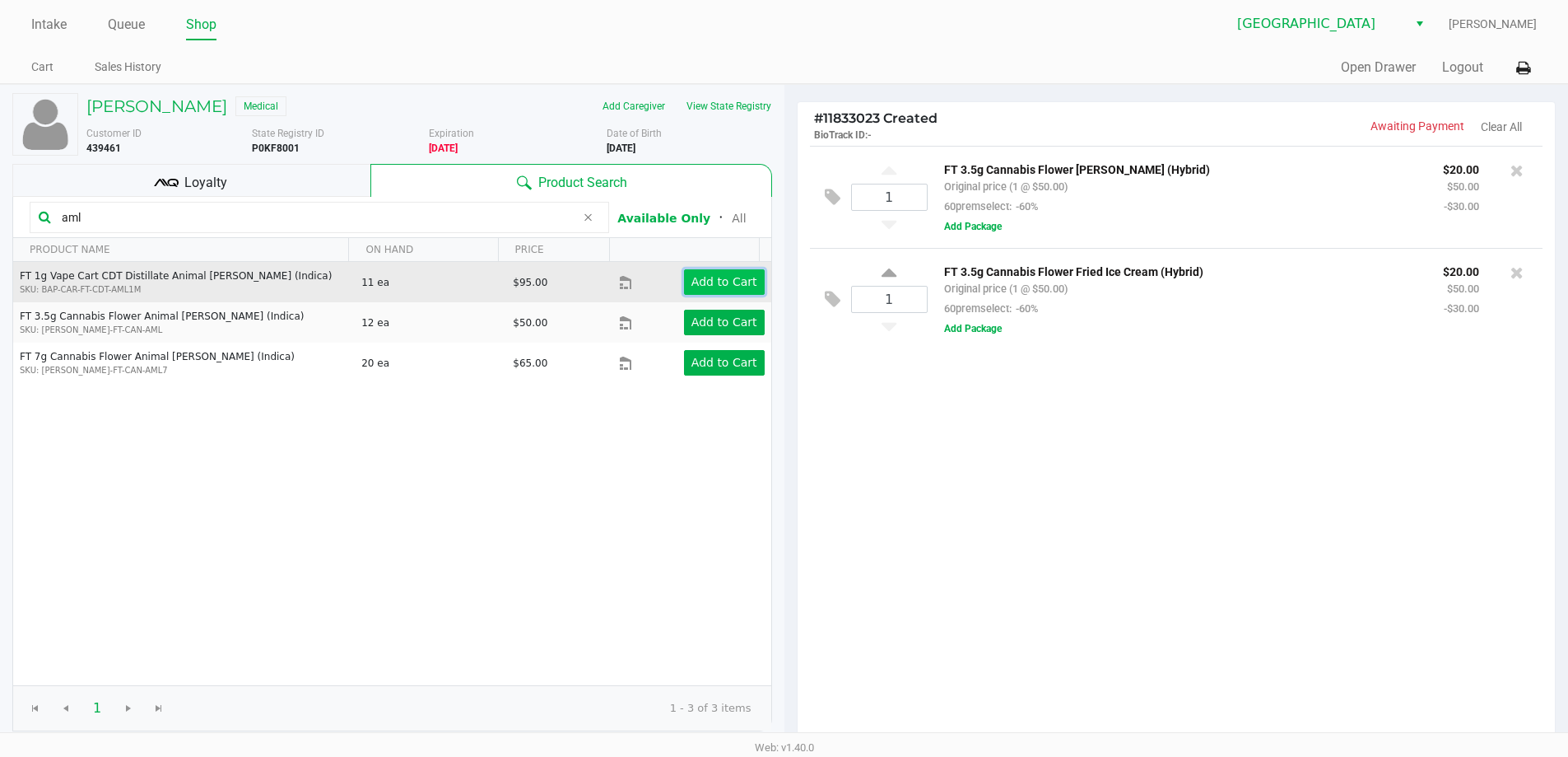
click at [720, 280] on app-button-loader "Add to Cart" at bounding box center [724, 281] width 66 height 13
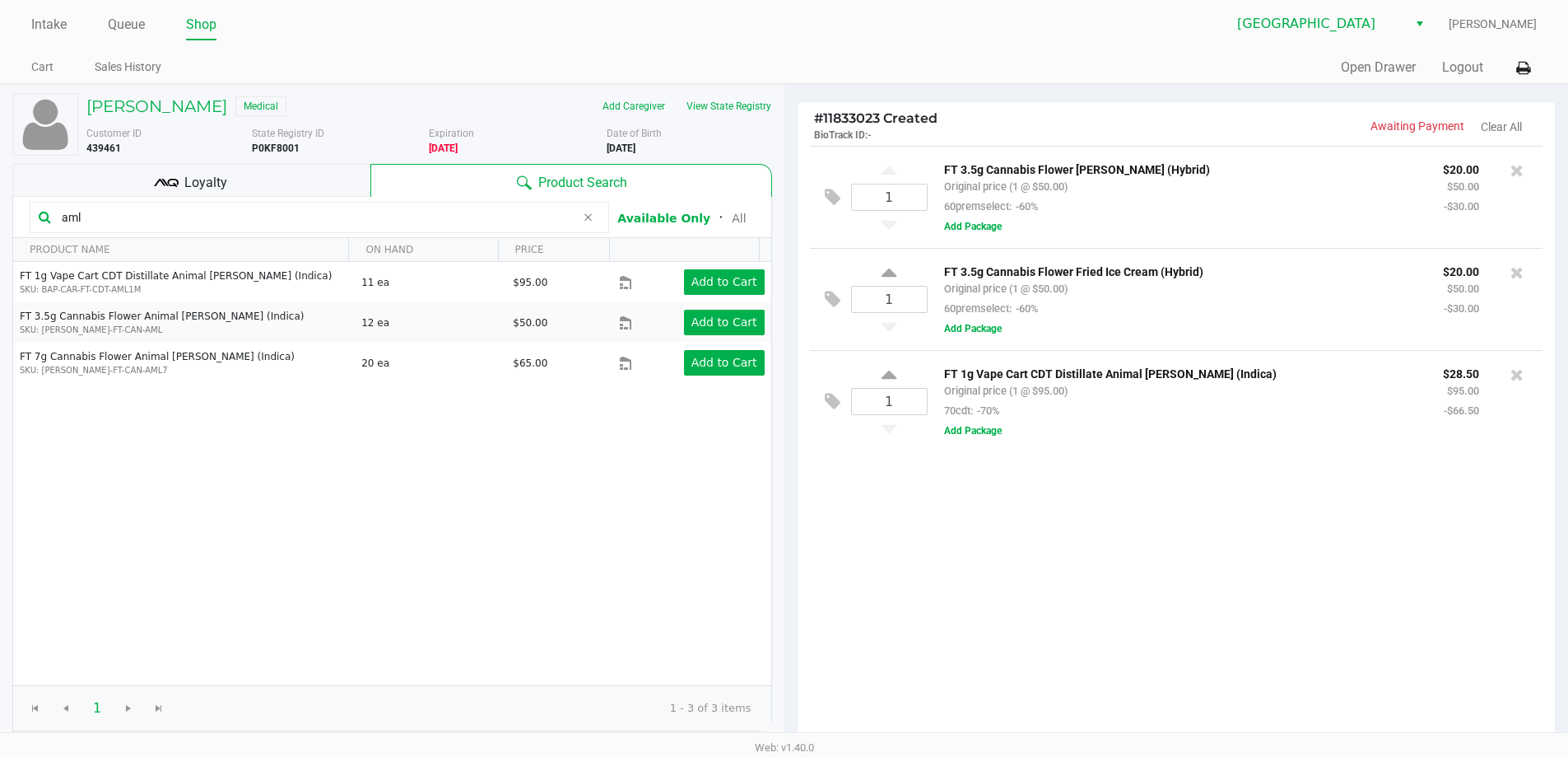
click at [117, 222] on input "aml" at bounding box center [314, 217] width 520 height 24
type input "a"
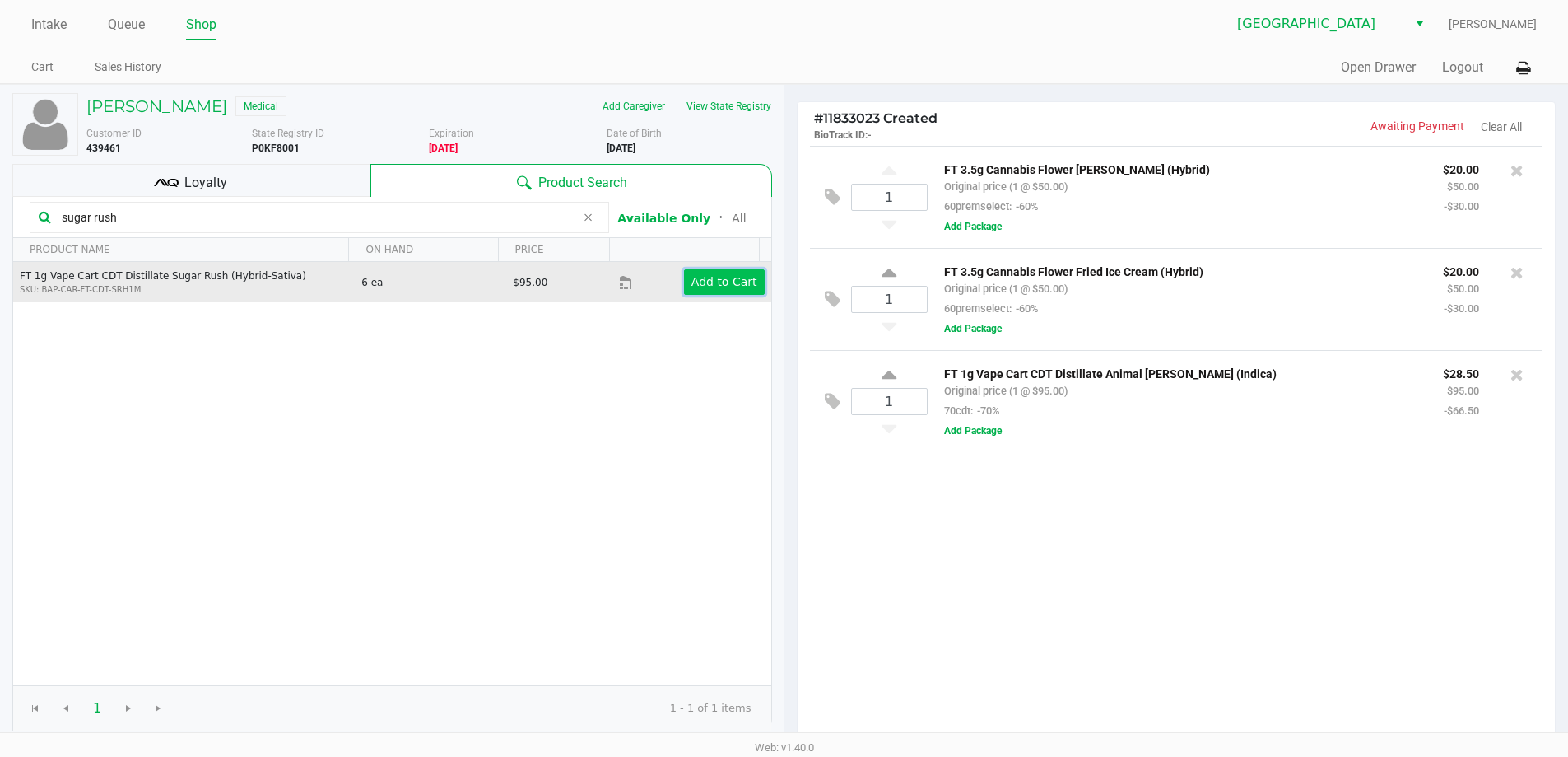
click at [716, 292] on button "Add to Cart" at bounding box center [724, 282] width 81 height 25
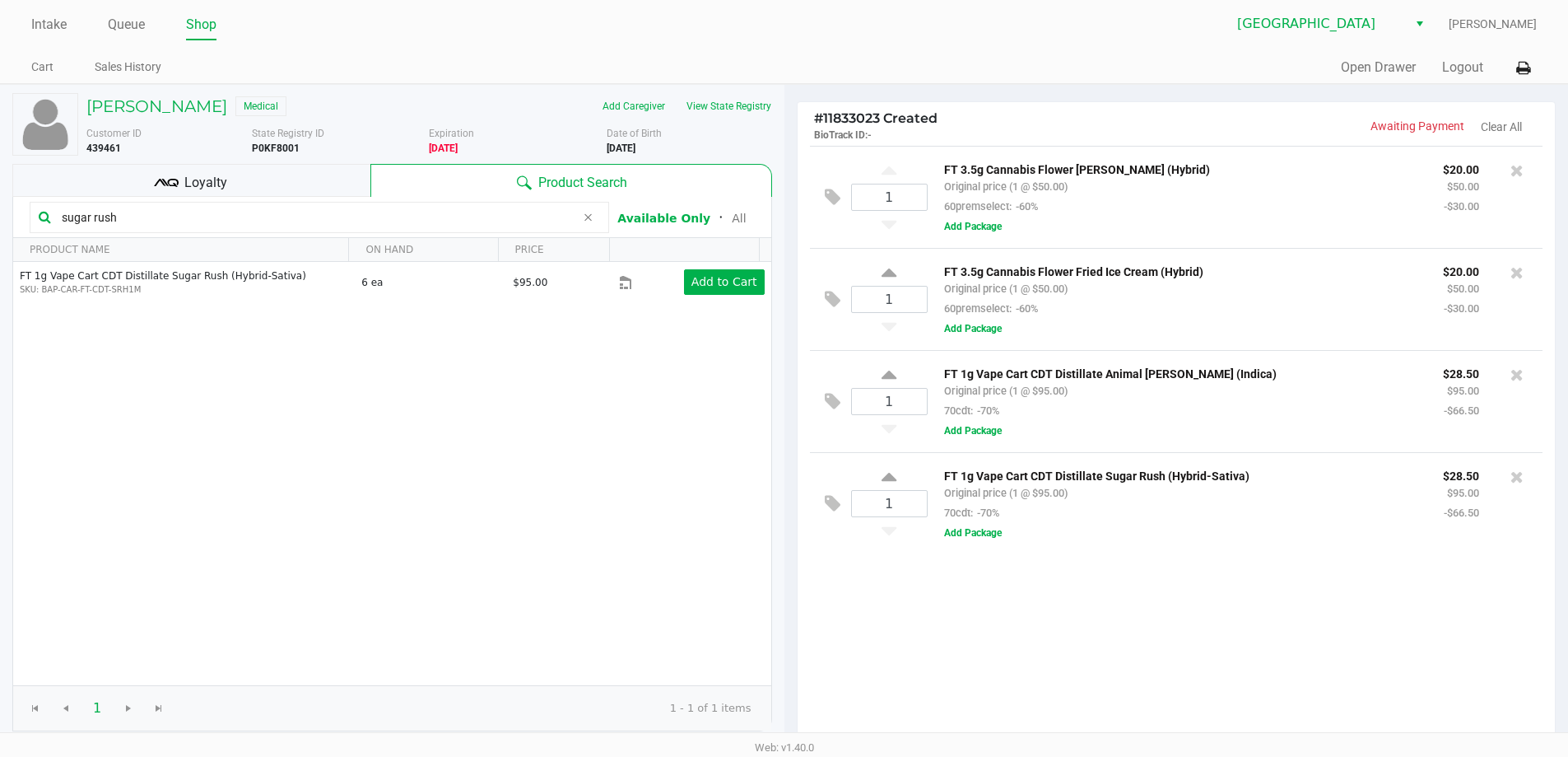
click at [161, 220] on input "sugar rush" at bounding box center [314, 217] width 520 height 24
type input "s"
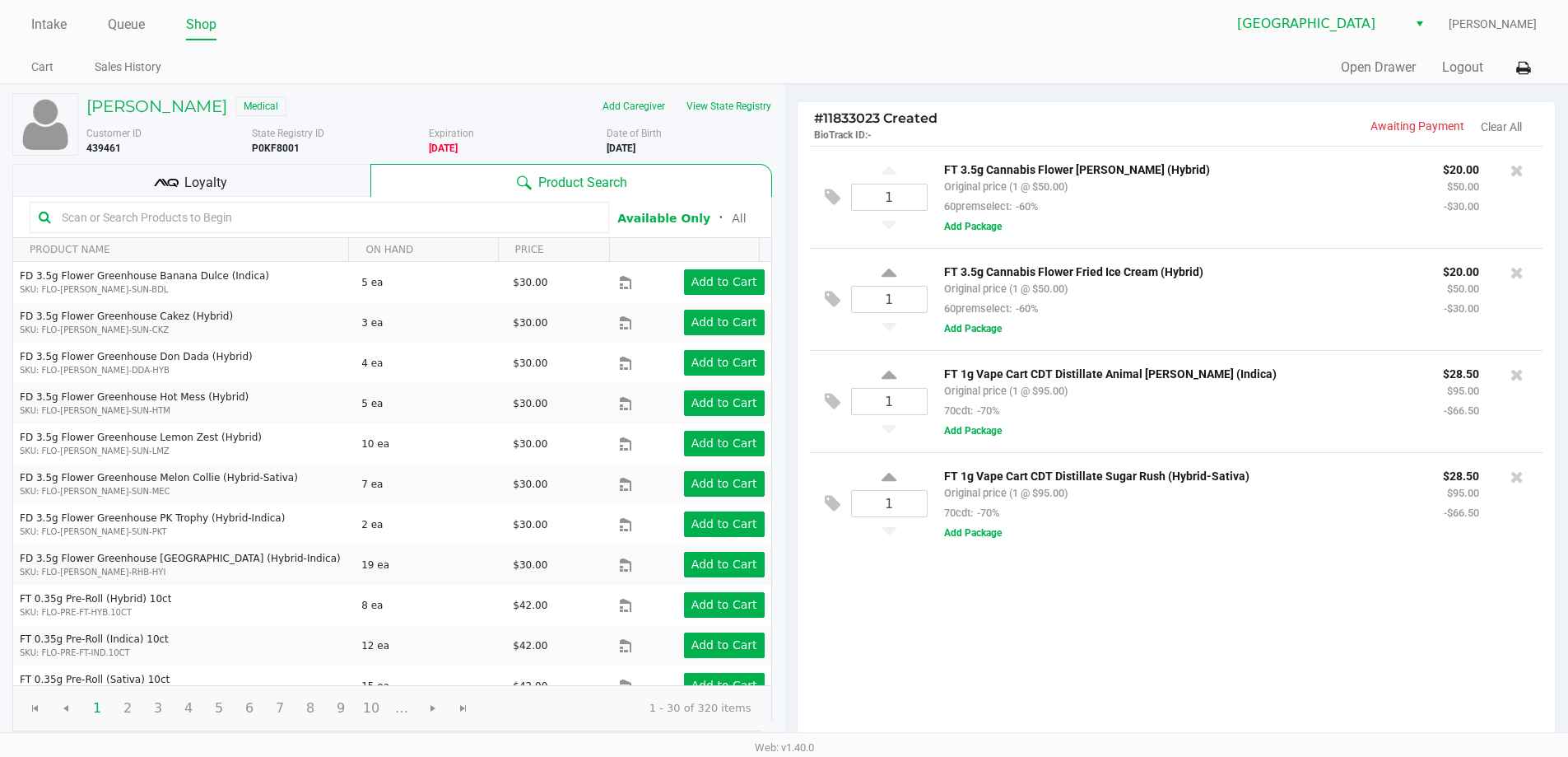
click at [201, 178] on span "Loyalty" at bounding box center [206, 183] width 43 height 20
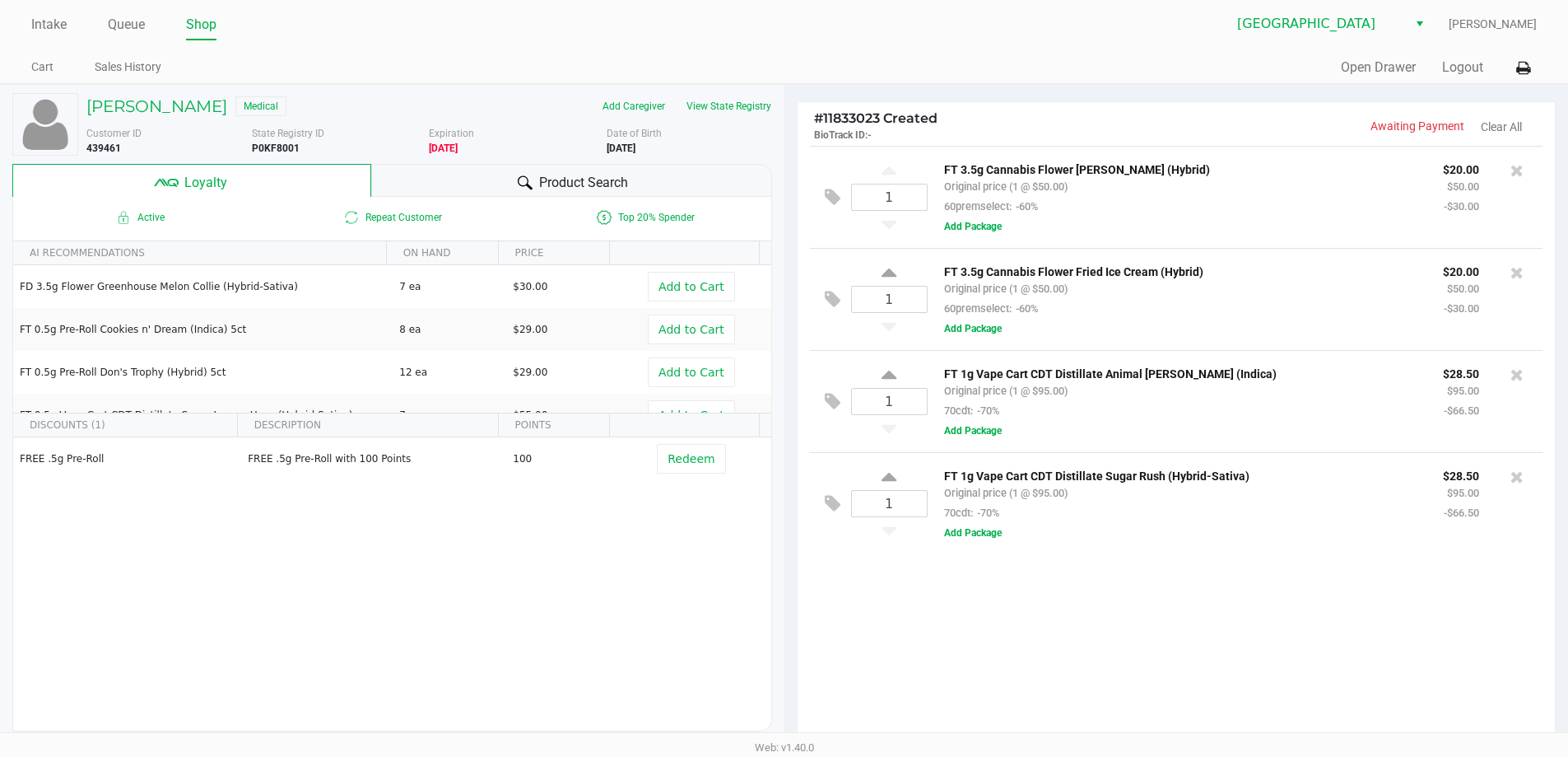
click at [483, 182] on div "Product Search" at bounding box center [571, 180] width 401 height 33
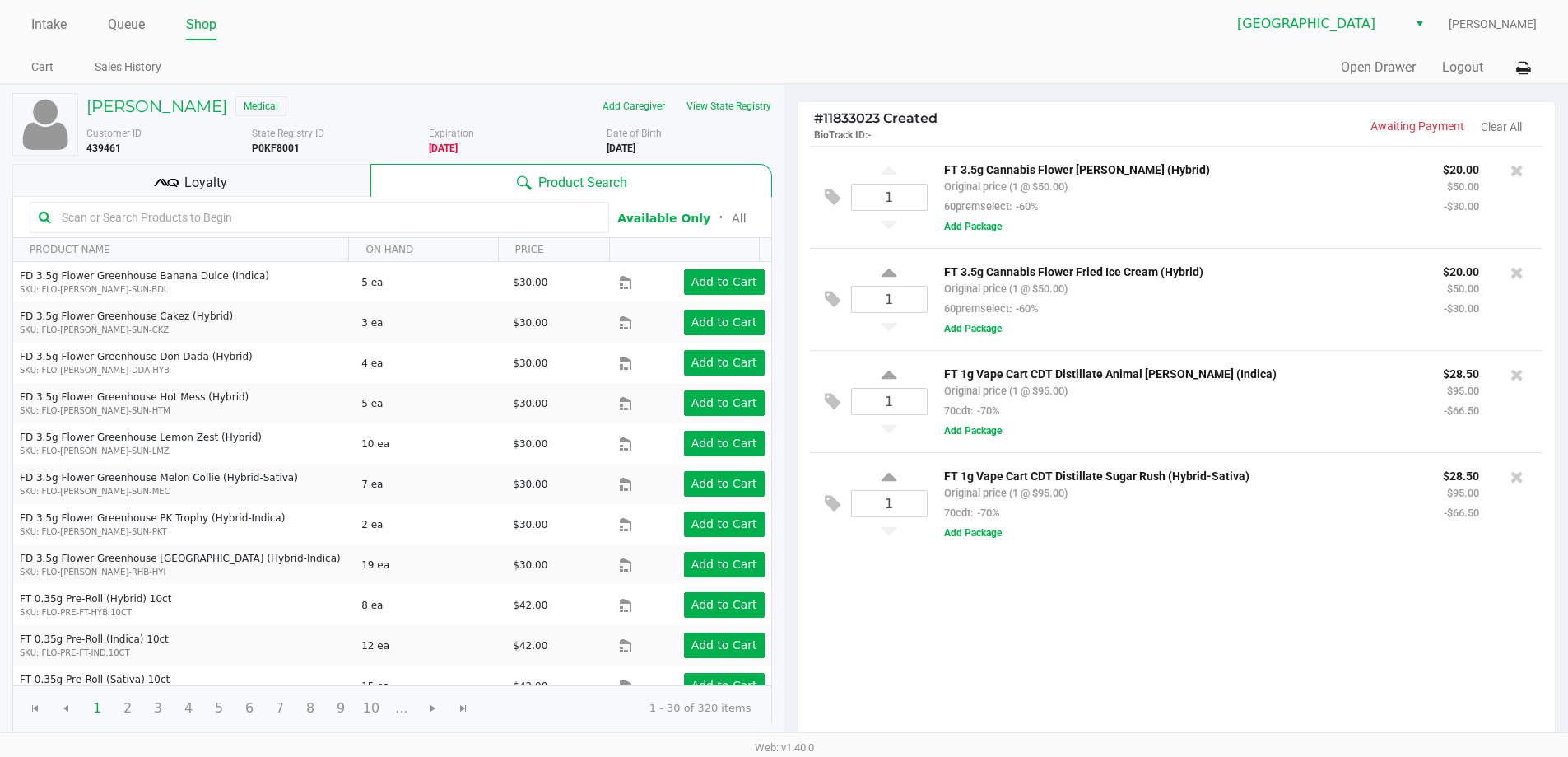
click at [314, 191] on div "Loyalty" at bounding box center [191, 180] width 359 height 33
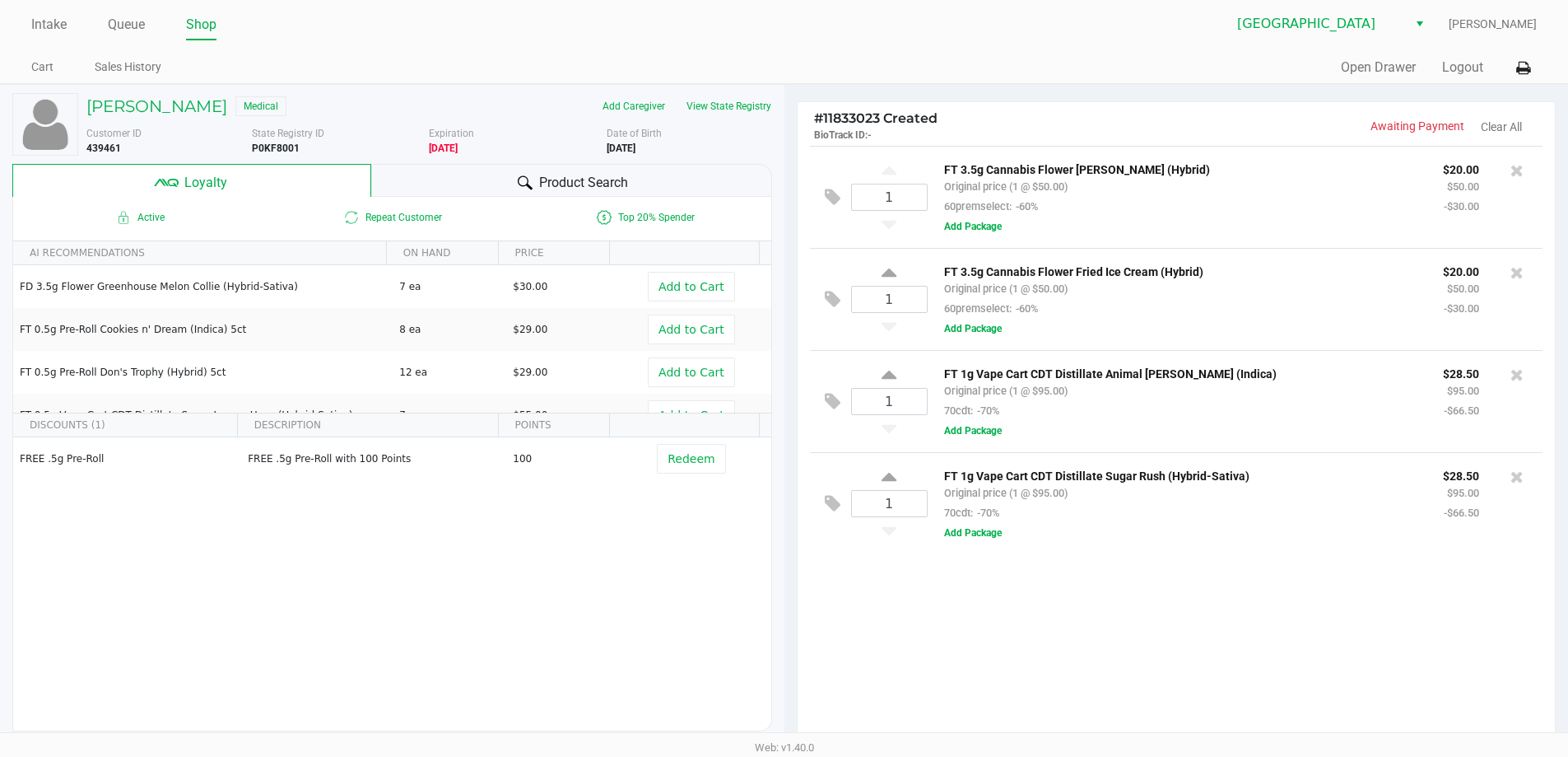
click at [599, 178] on span "Product Search" at bounding box center [583, 183] width 89 height 20
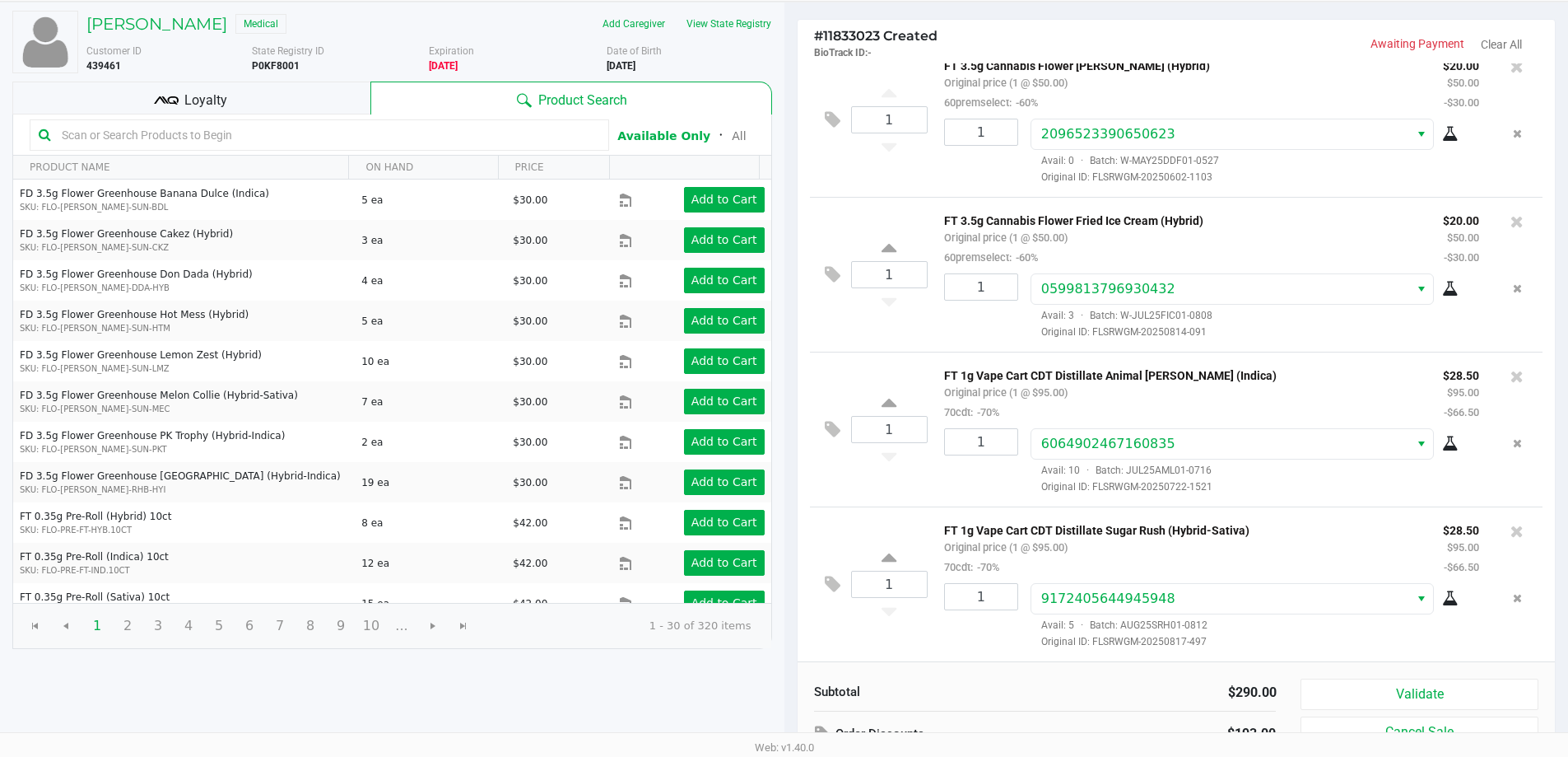
scroll to position [189, 0]
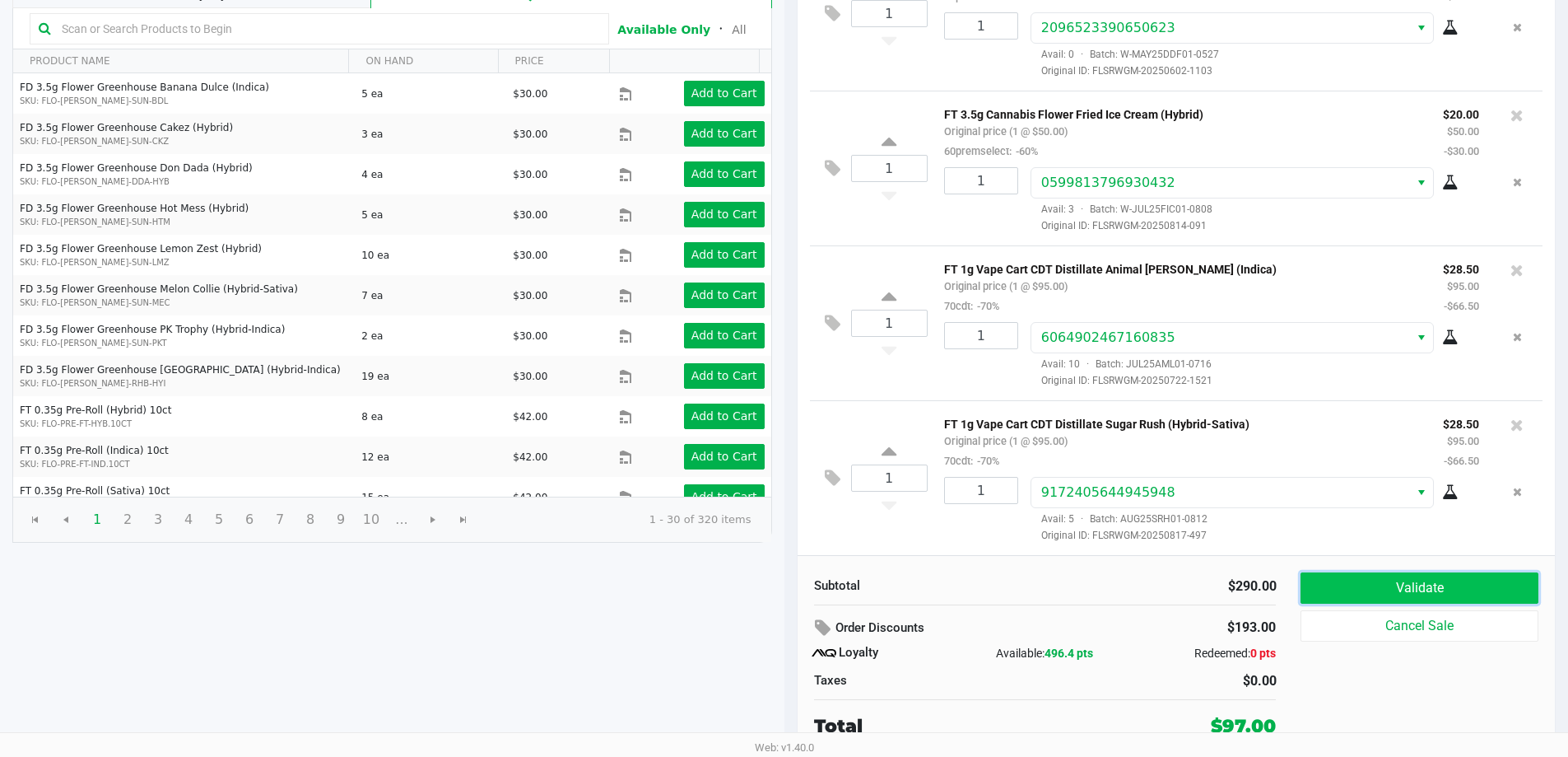
click at [1398, 595] on button "Validate" at bounding box center [1420, 588] width 237 height 31
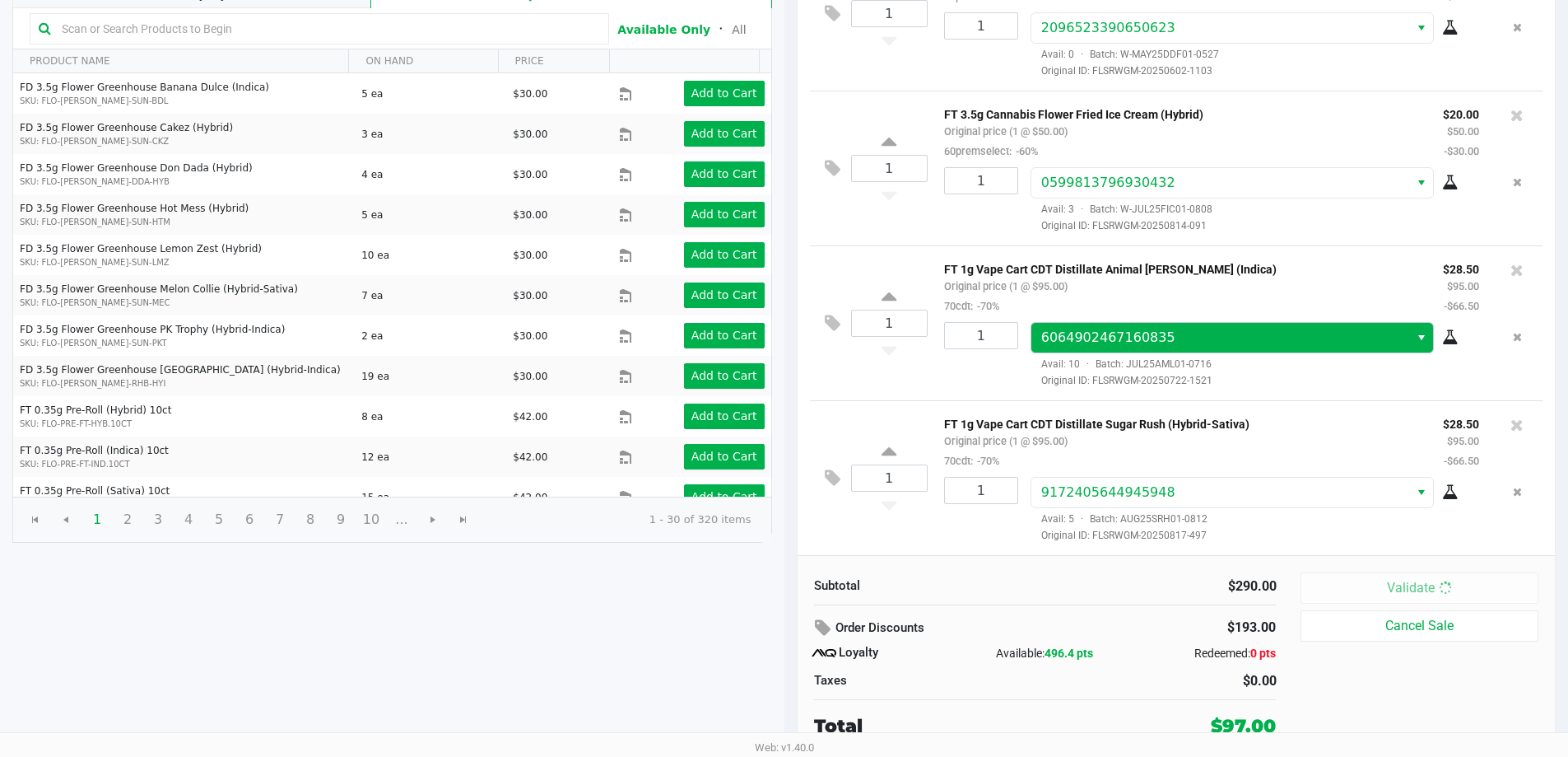
scroll to position [0, 0]
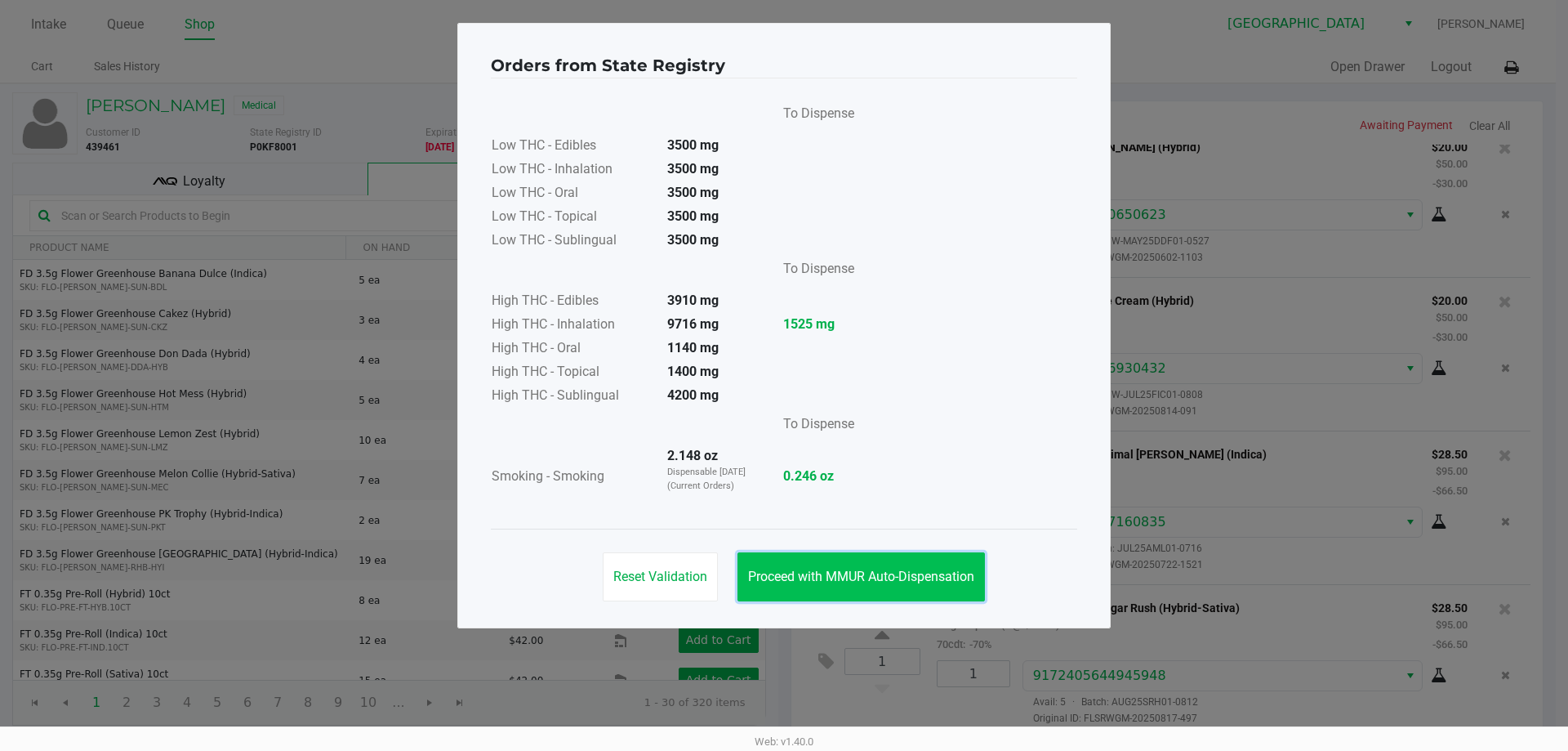
click at [905, 589] on button "Proceed with MMUR Auto-Dispensation" at bounding box center [861, 576] width 248 height 49
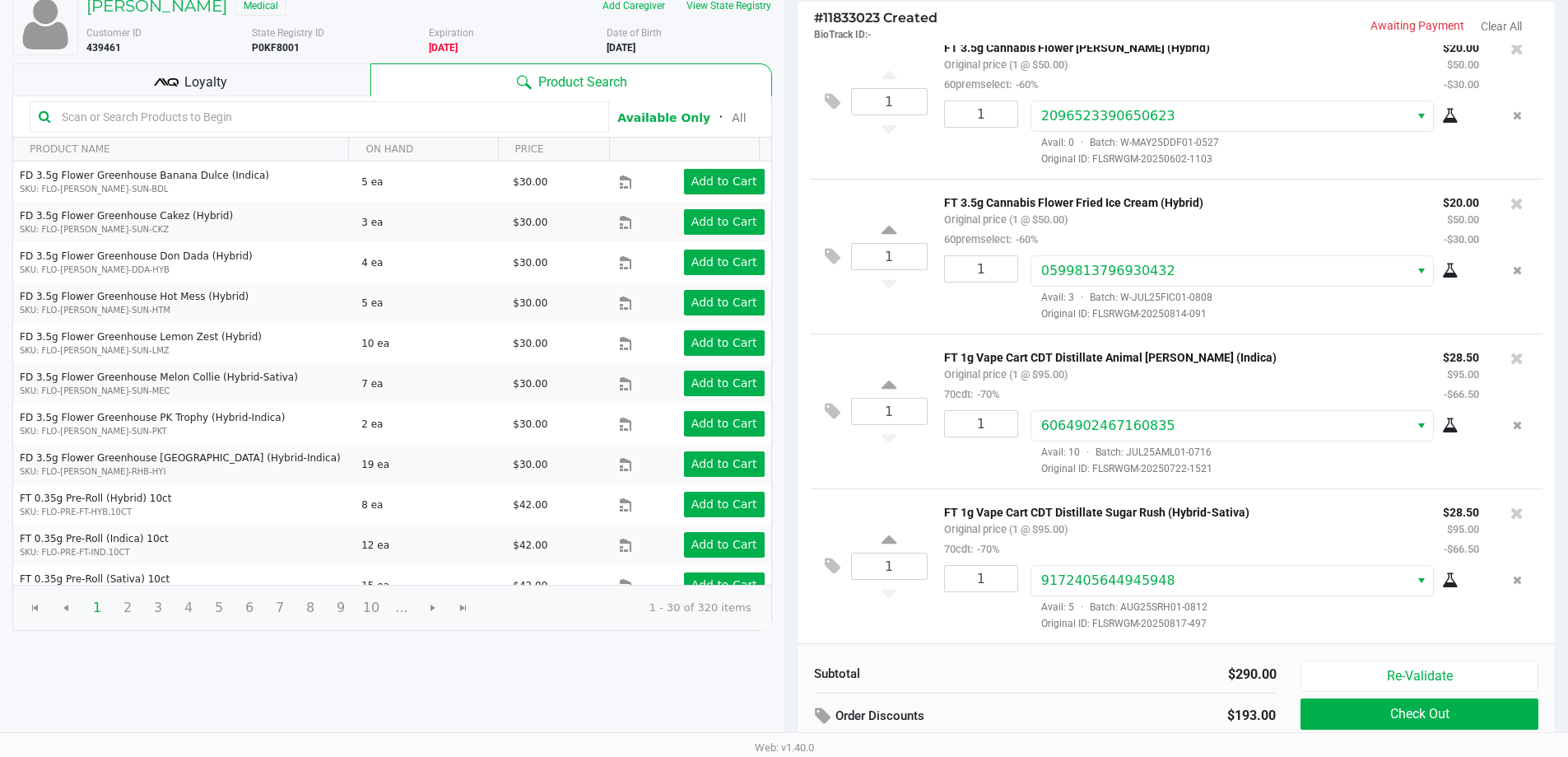
scroll to position [189, 0]
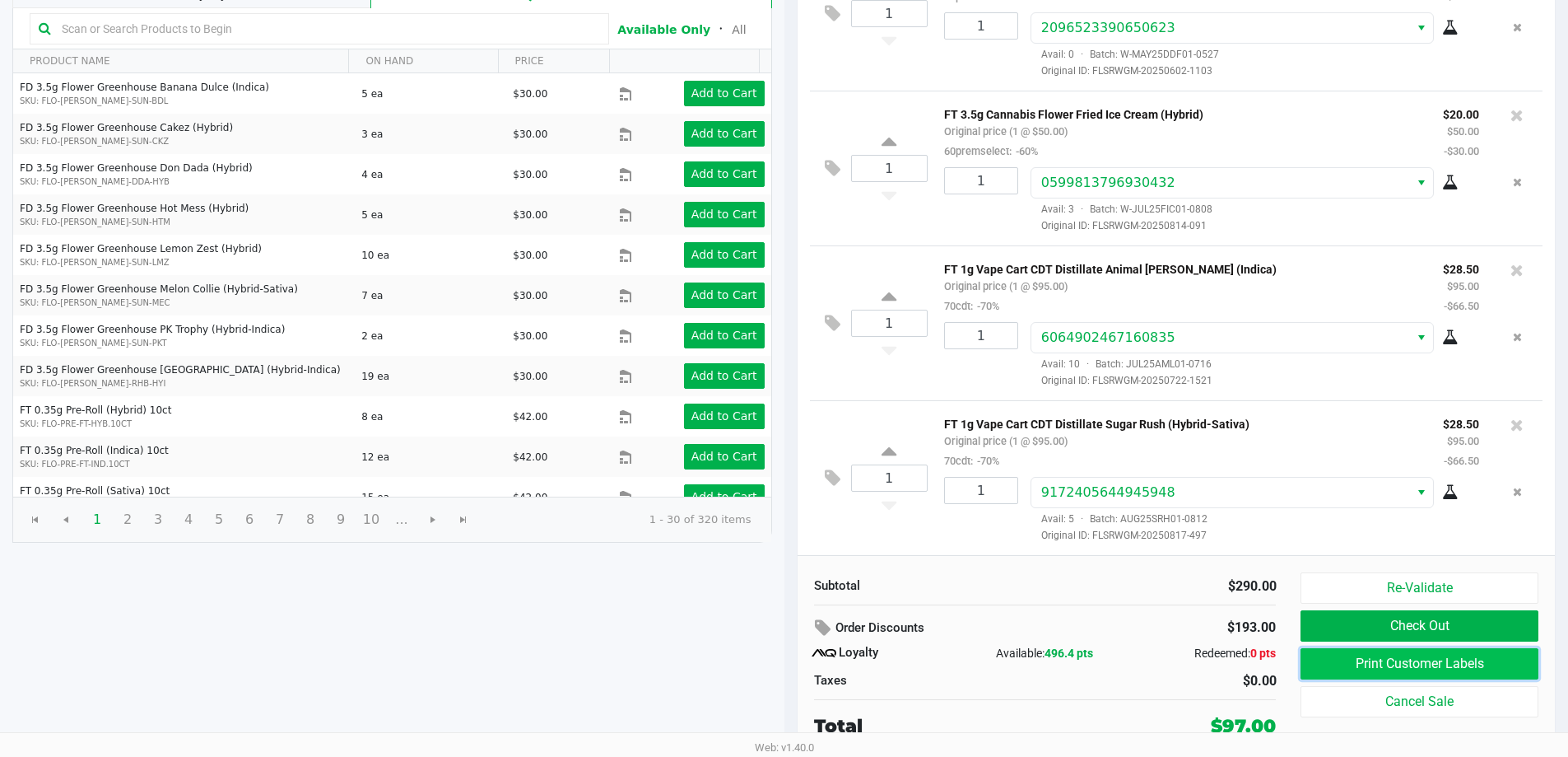
click at [1411, 670] on button "Print Customer Labels" at bounding box center [1420, 663] width 237 height 31
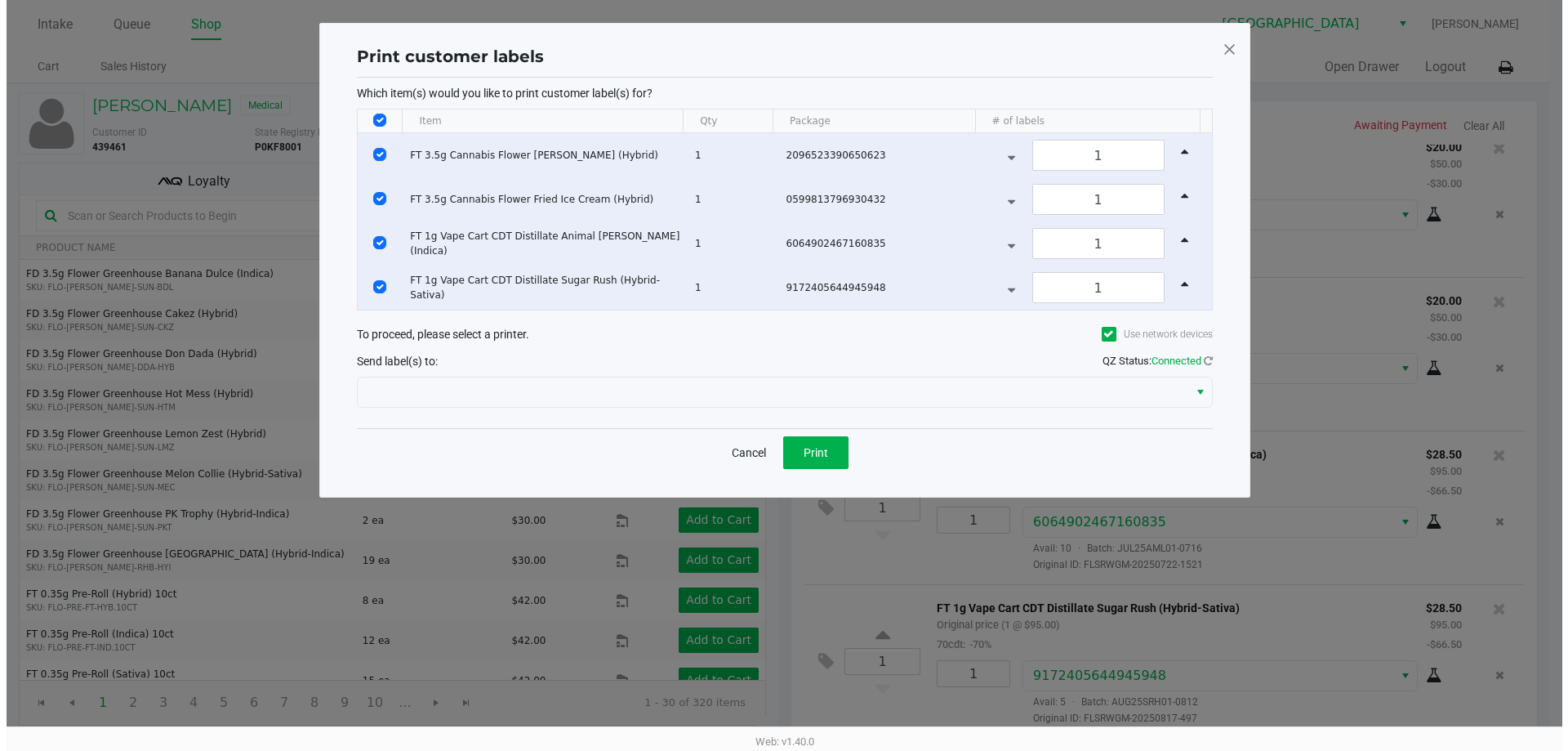
scroll to position [0, 0]
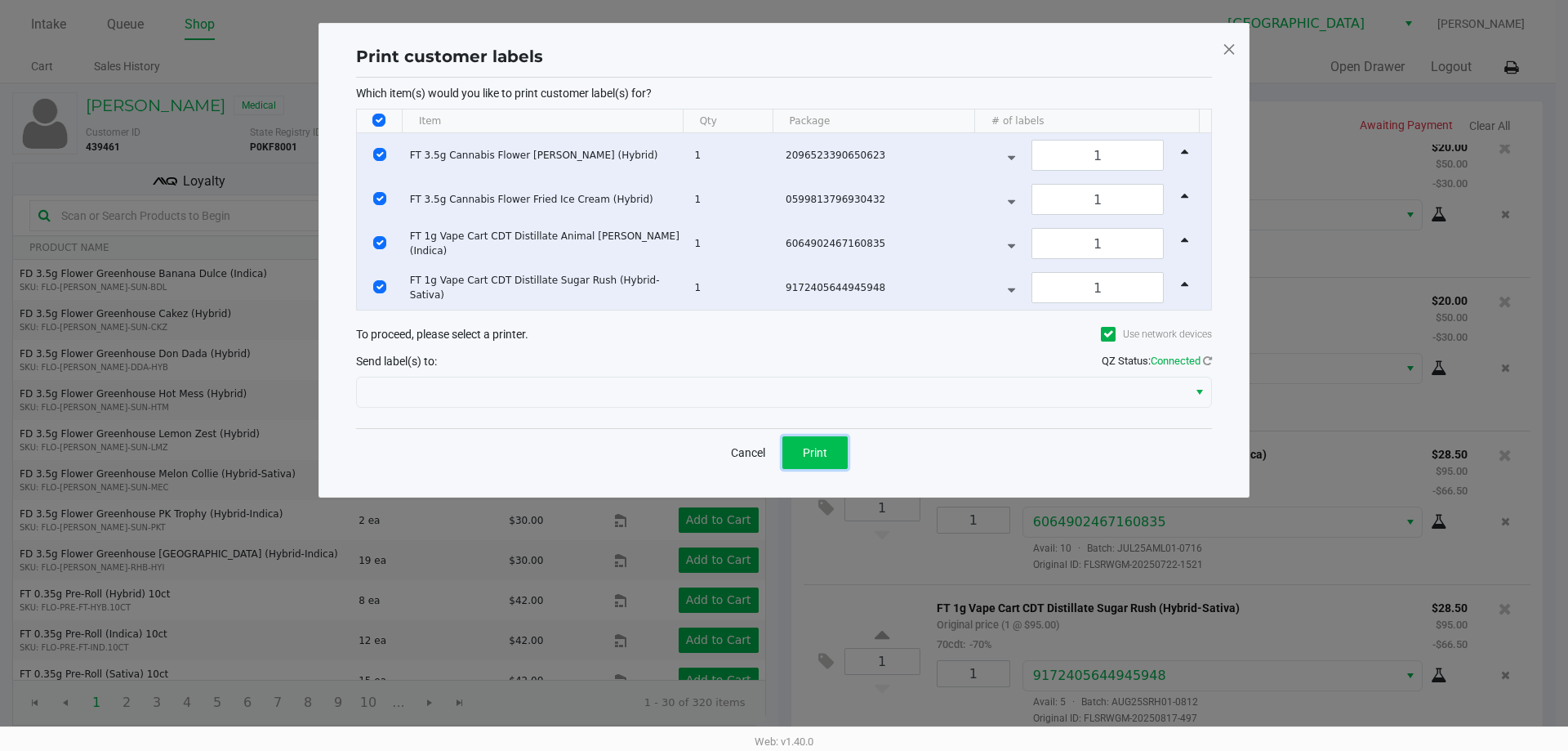
click at [815, 456] on span "Print" at bounding box center [815, 452] width 24 height 13
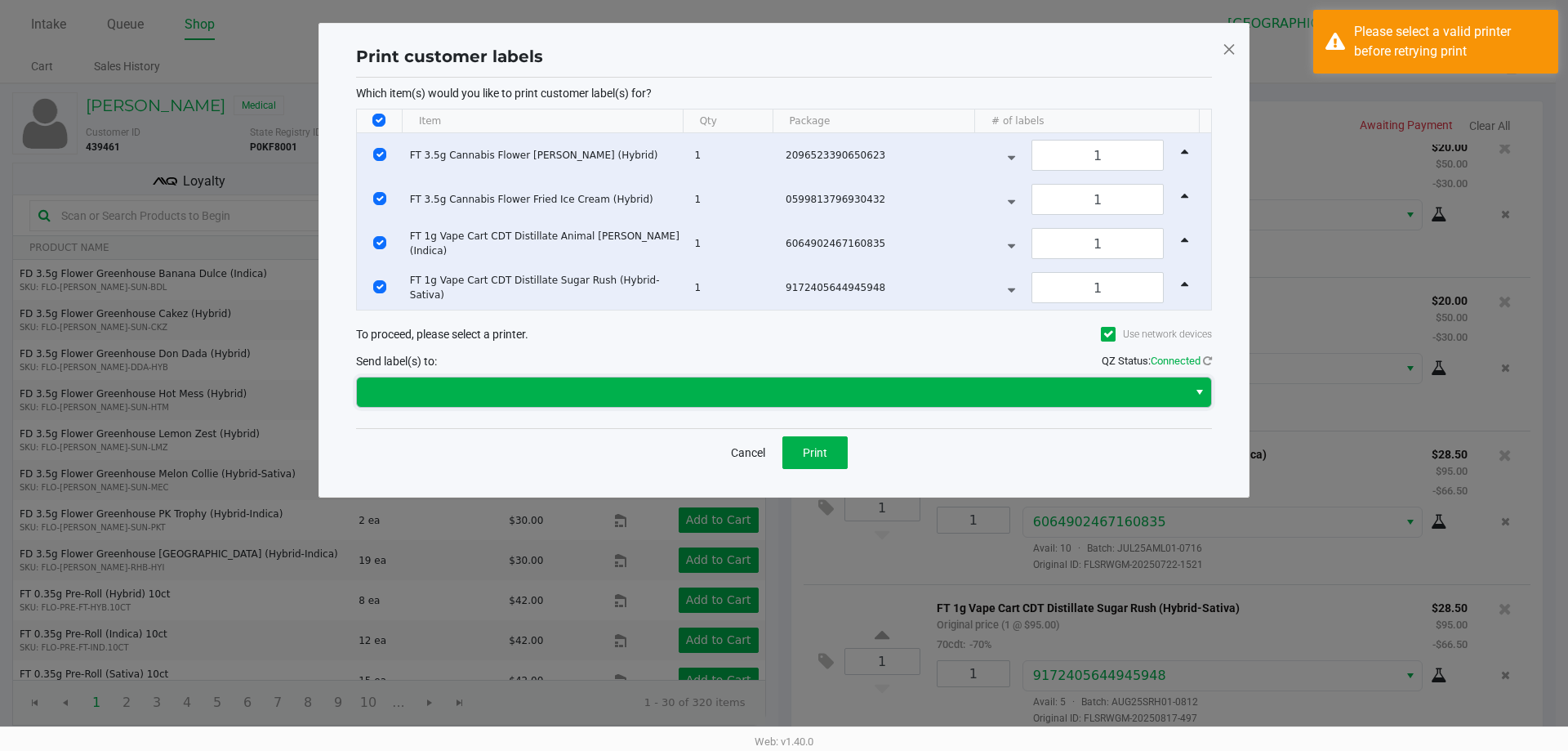
click at [698, 397] on span at bounding box center [772, 392] width 811 height 20
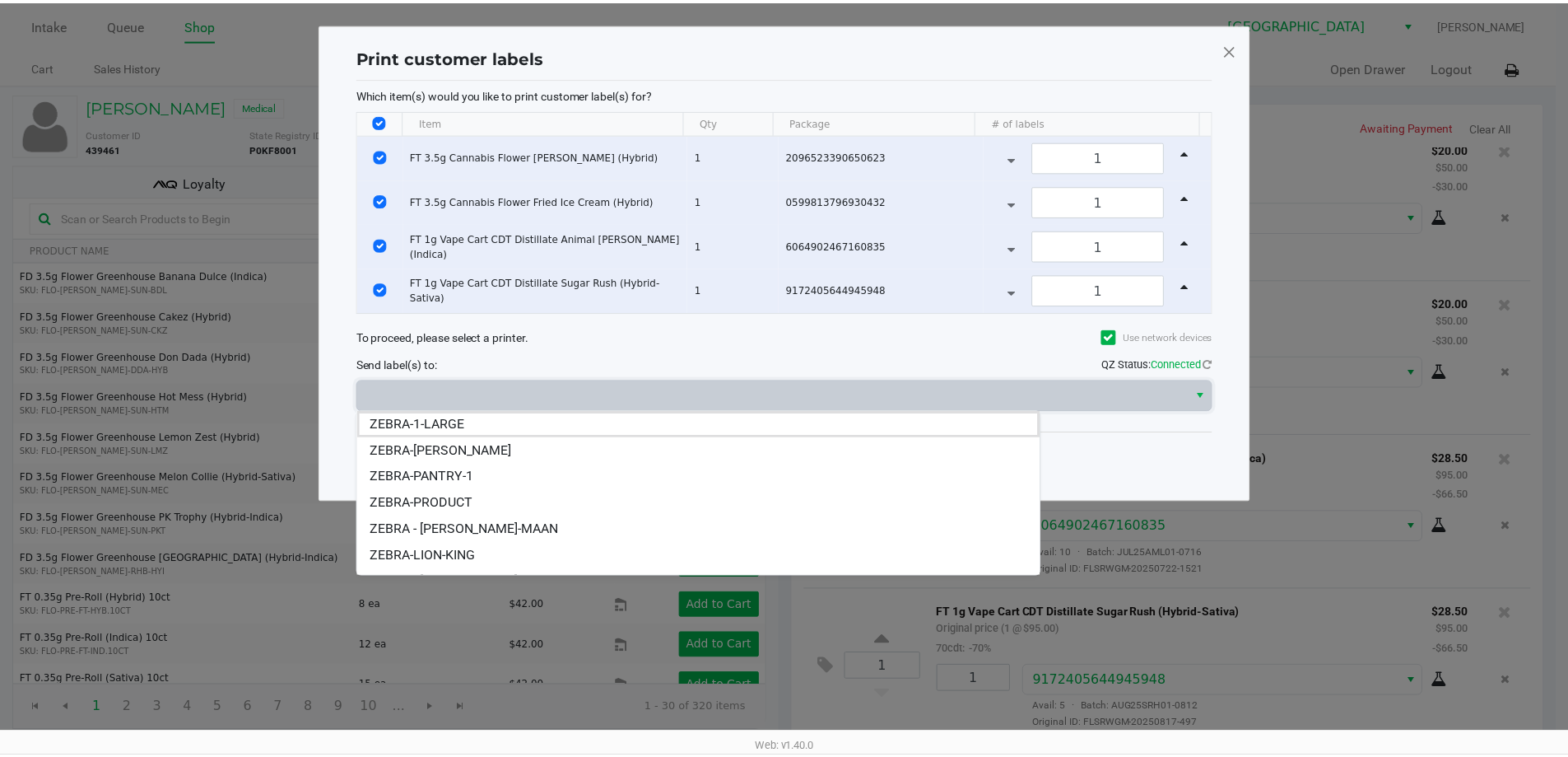
scroll to position [20, 0]
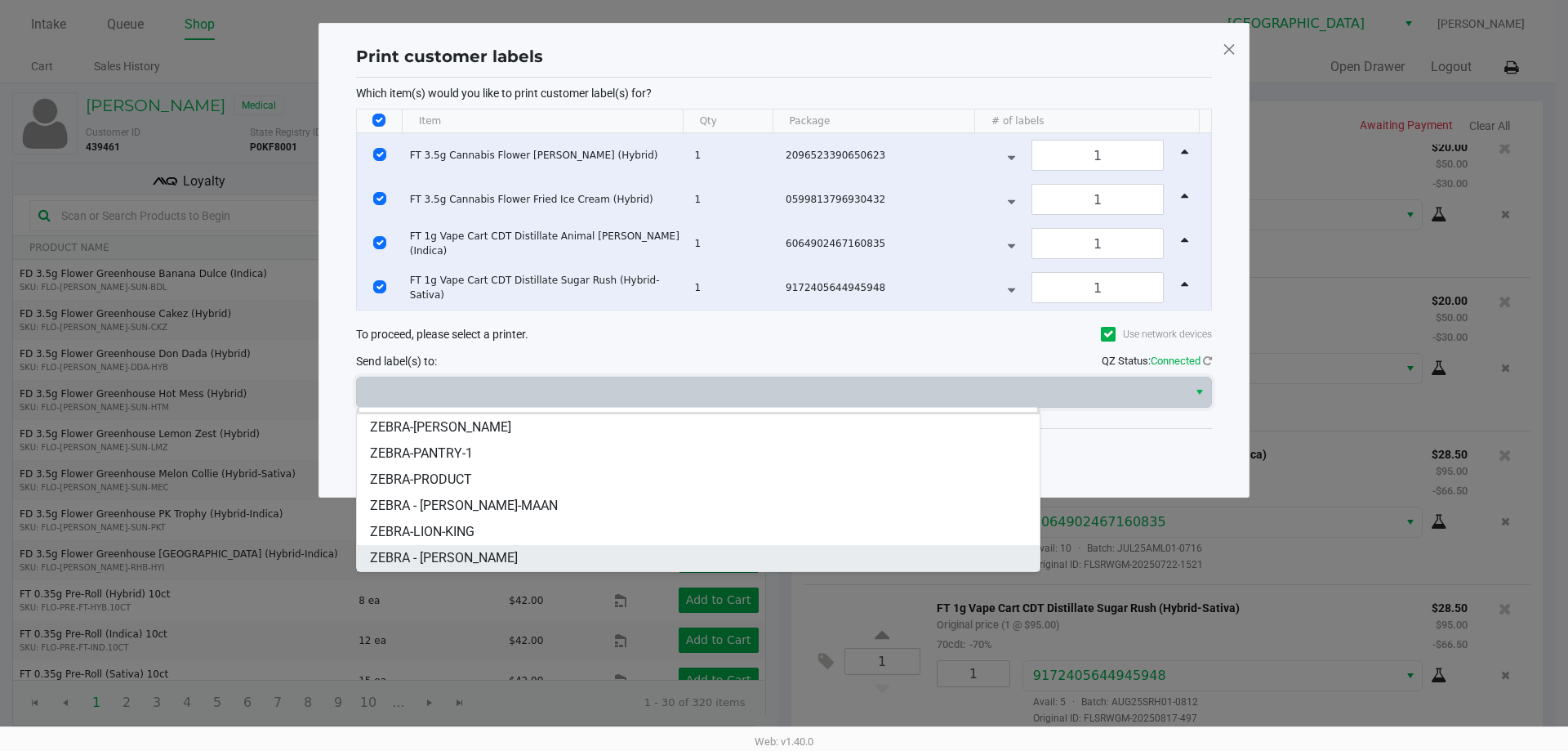
click at [485, 555] on span "ZEBRA - STEVIE-WONDER" at bounding box center [444, 558] width 148 height 20
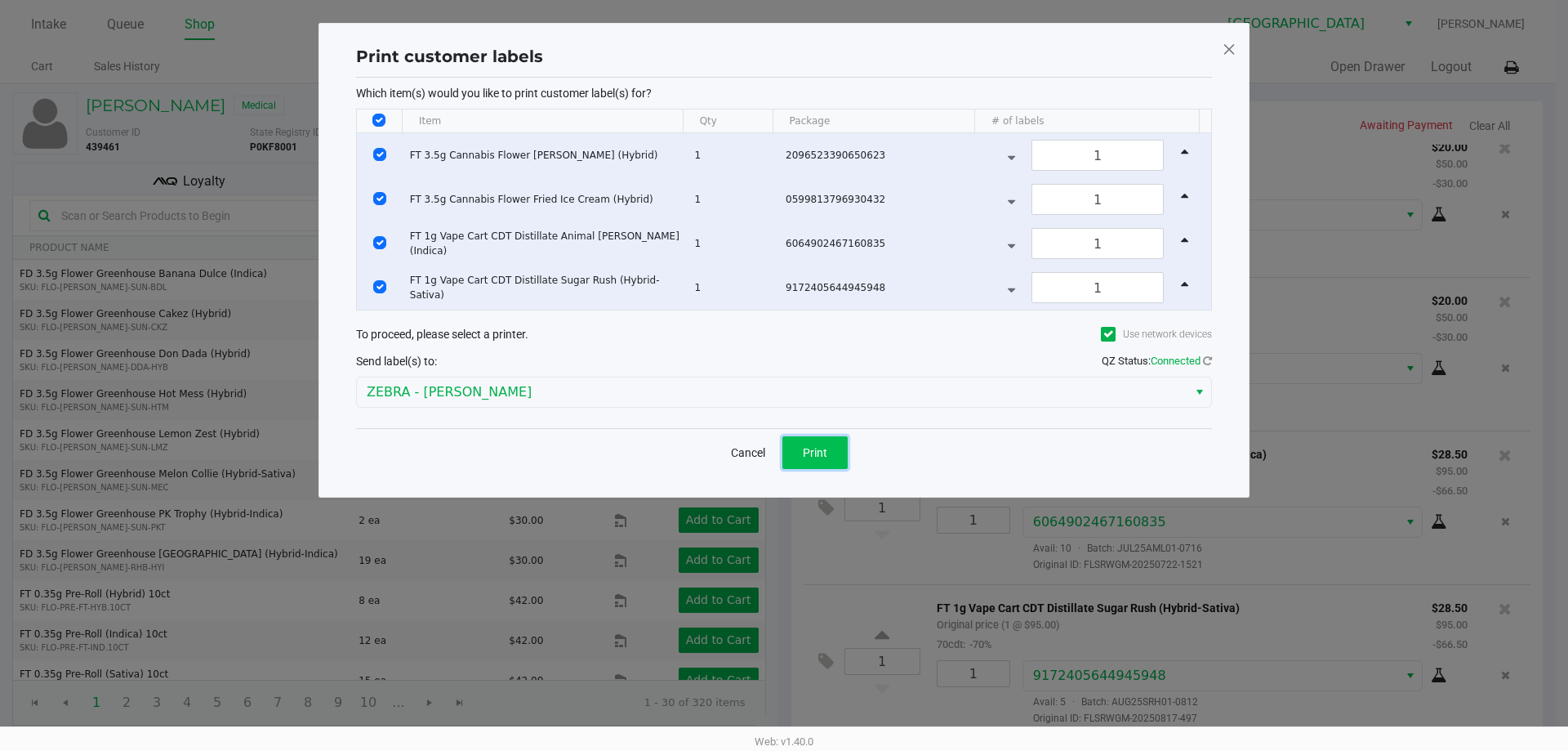
click at [823, 458] on span "Print" at bounding box center [815, 452] width 24 height 13
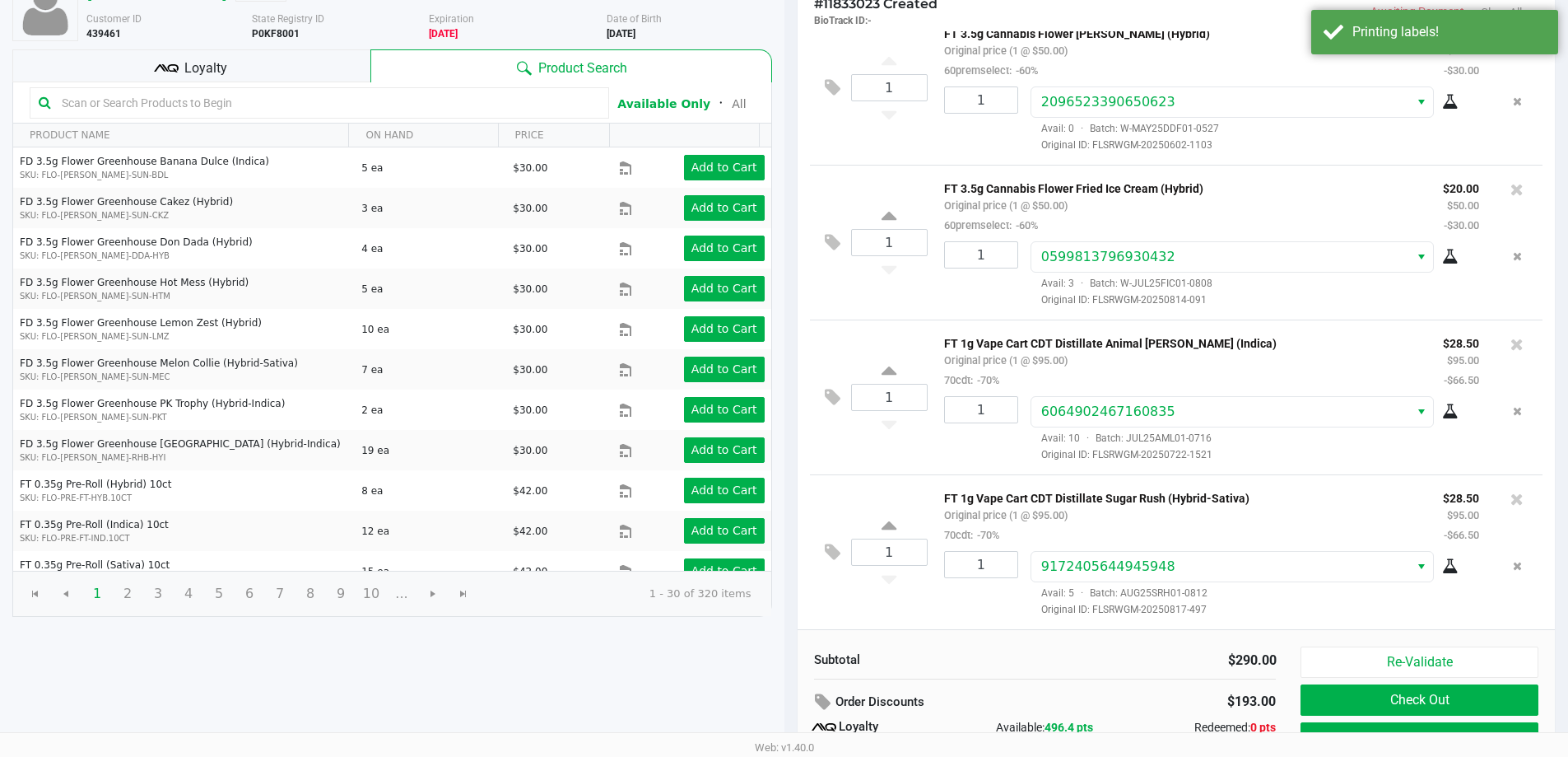
scroll to position [189, 0]
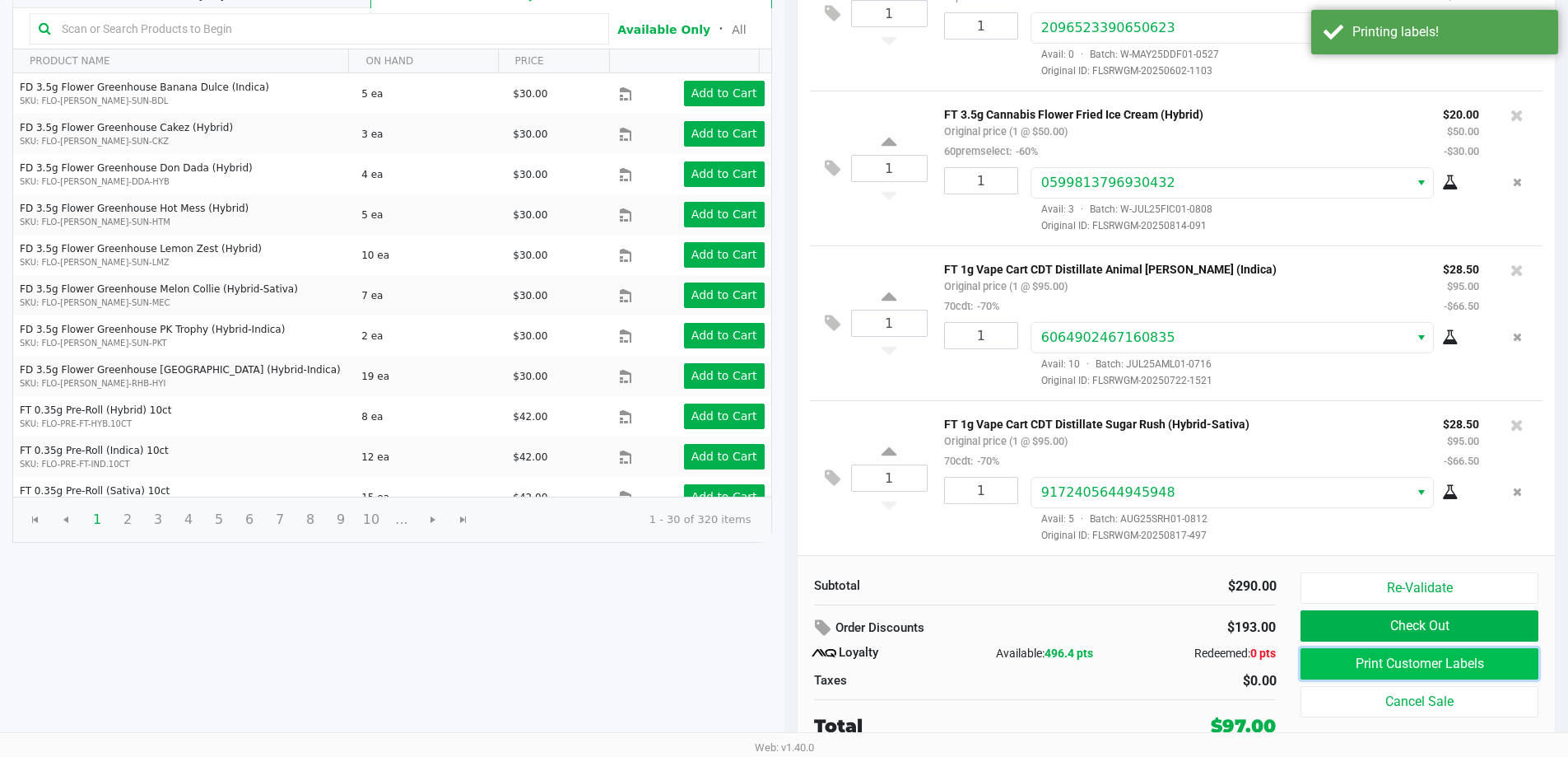
click at [1342, 663] on button "Print Customer Labels" at bounding box center [1420, 663] width 237 height 31
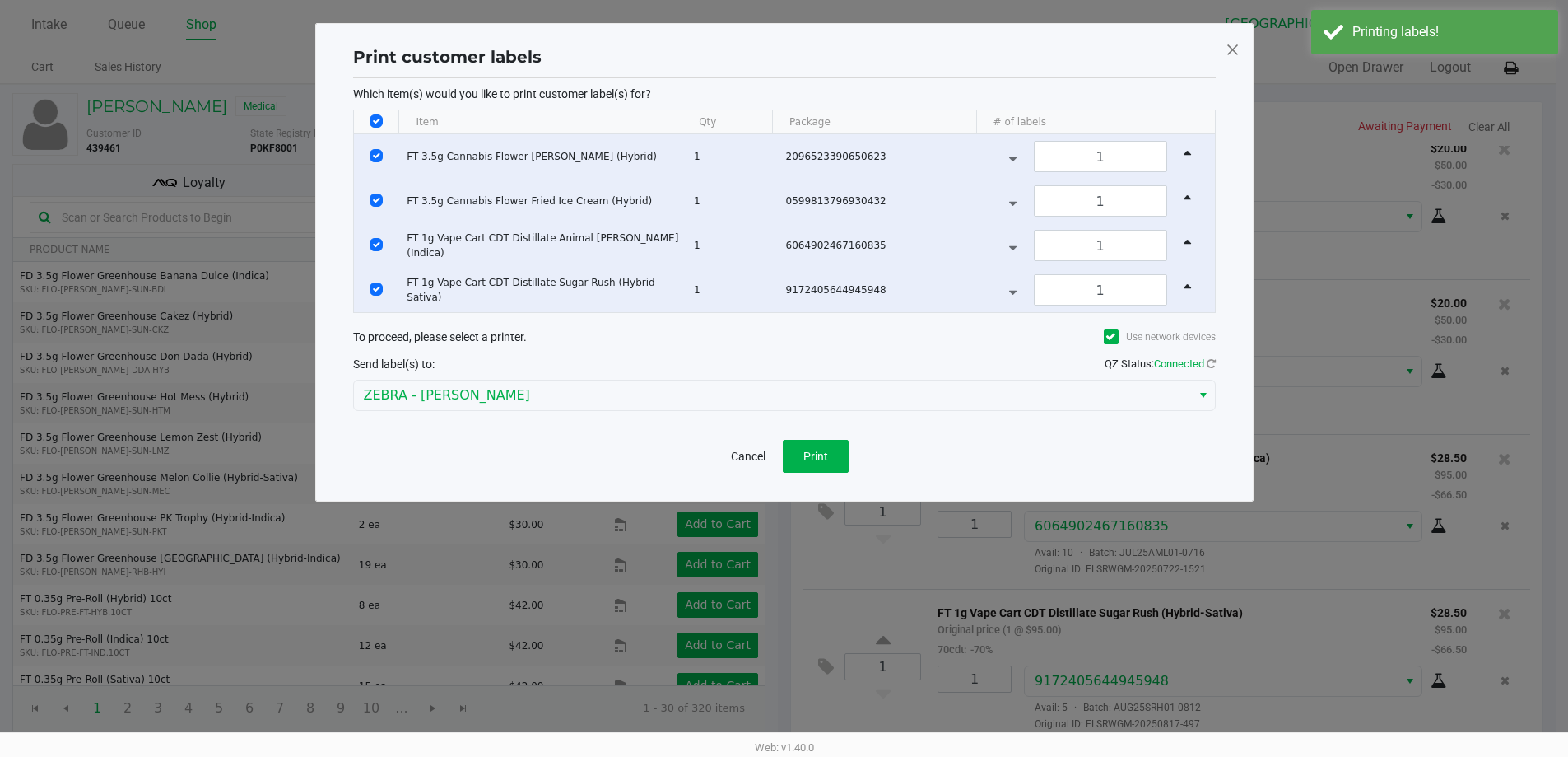
scroll to position [0, 0]
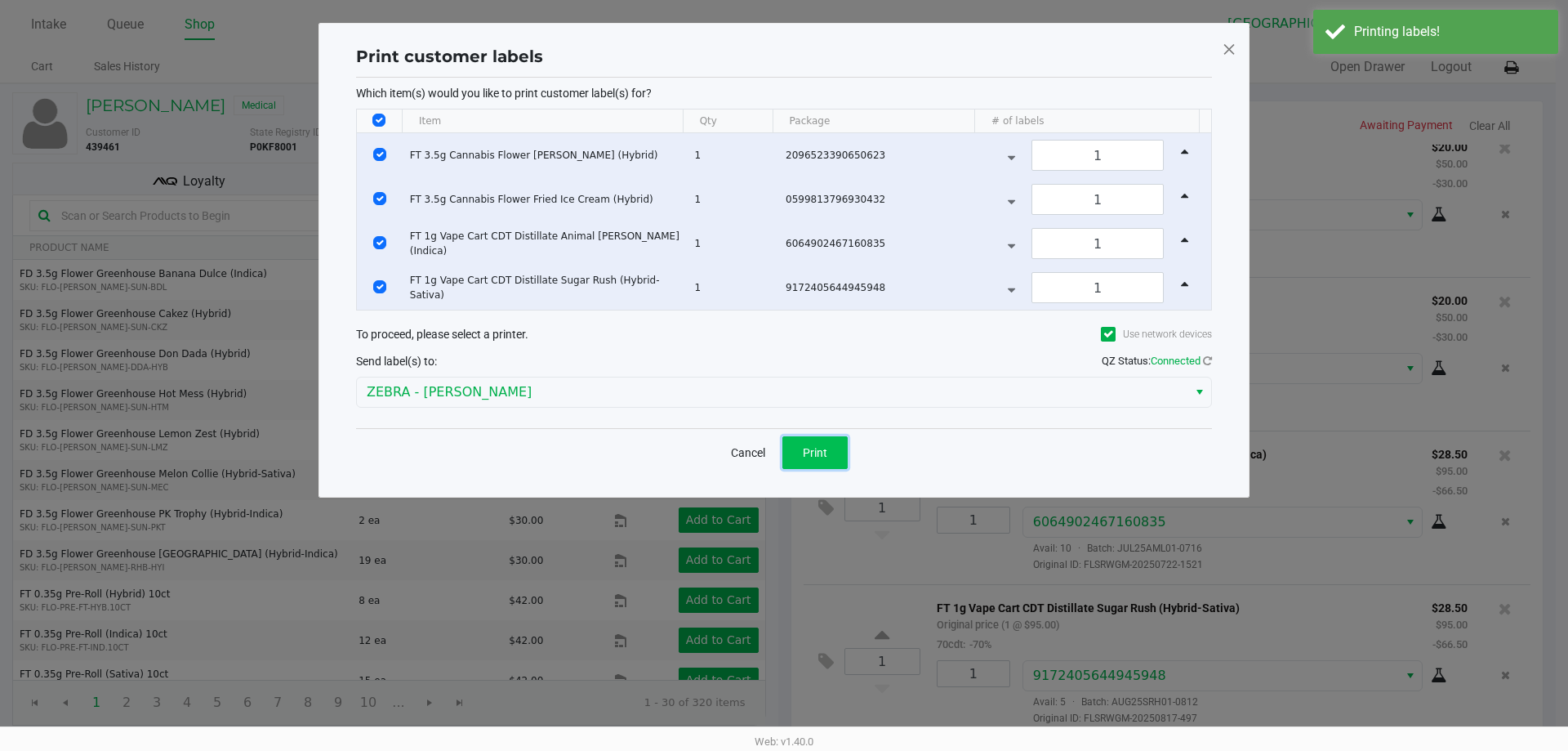
click at [830, 444] on button "Print" at bounding box center [815, 452] width 65 height 33
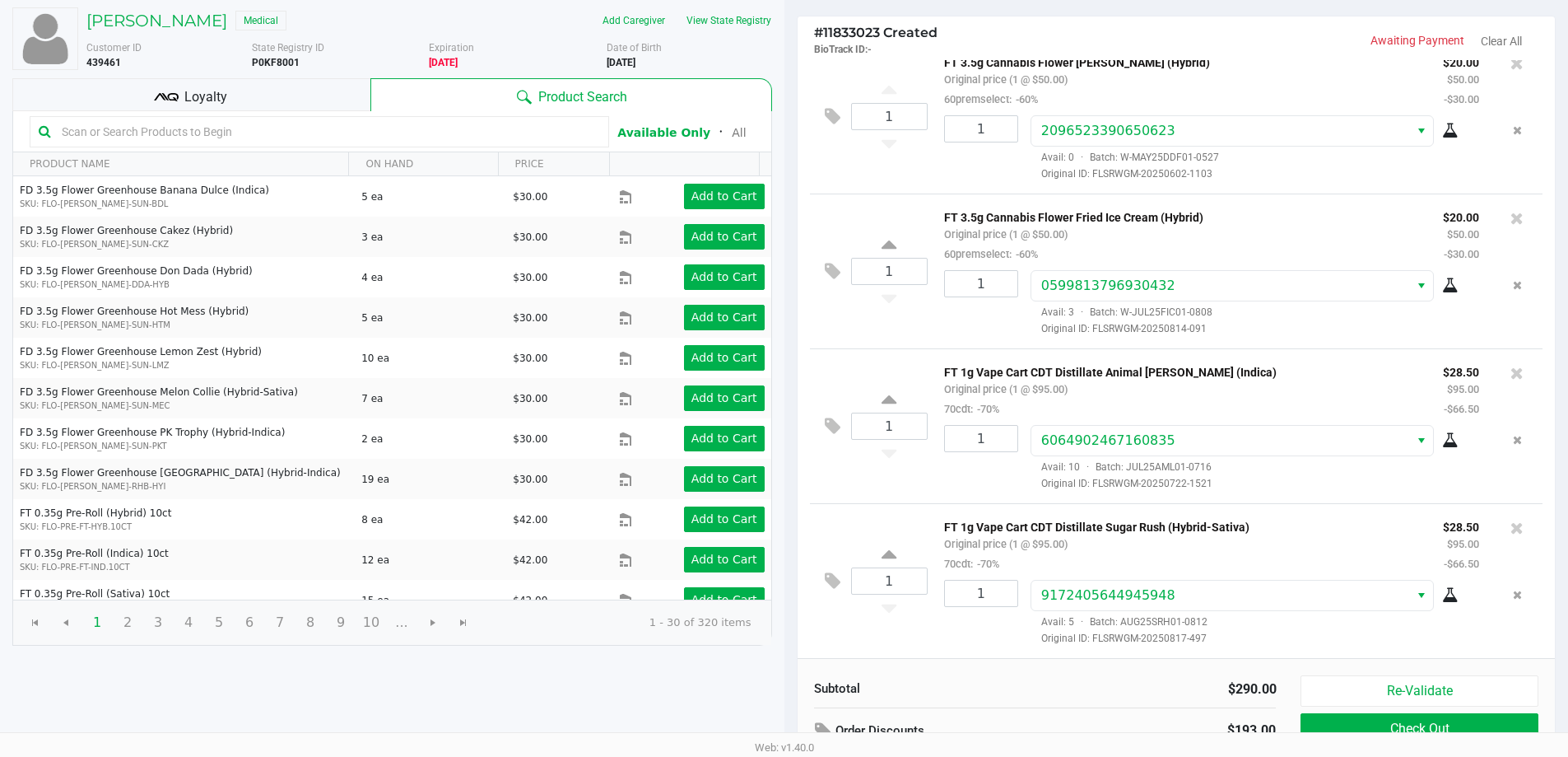
scroll to position [189, 0]
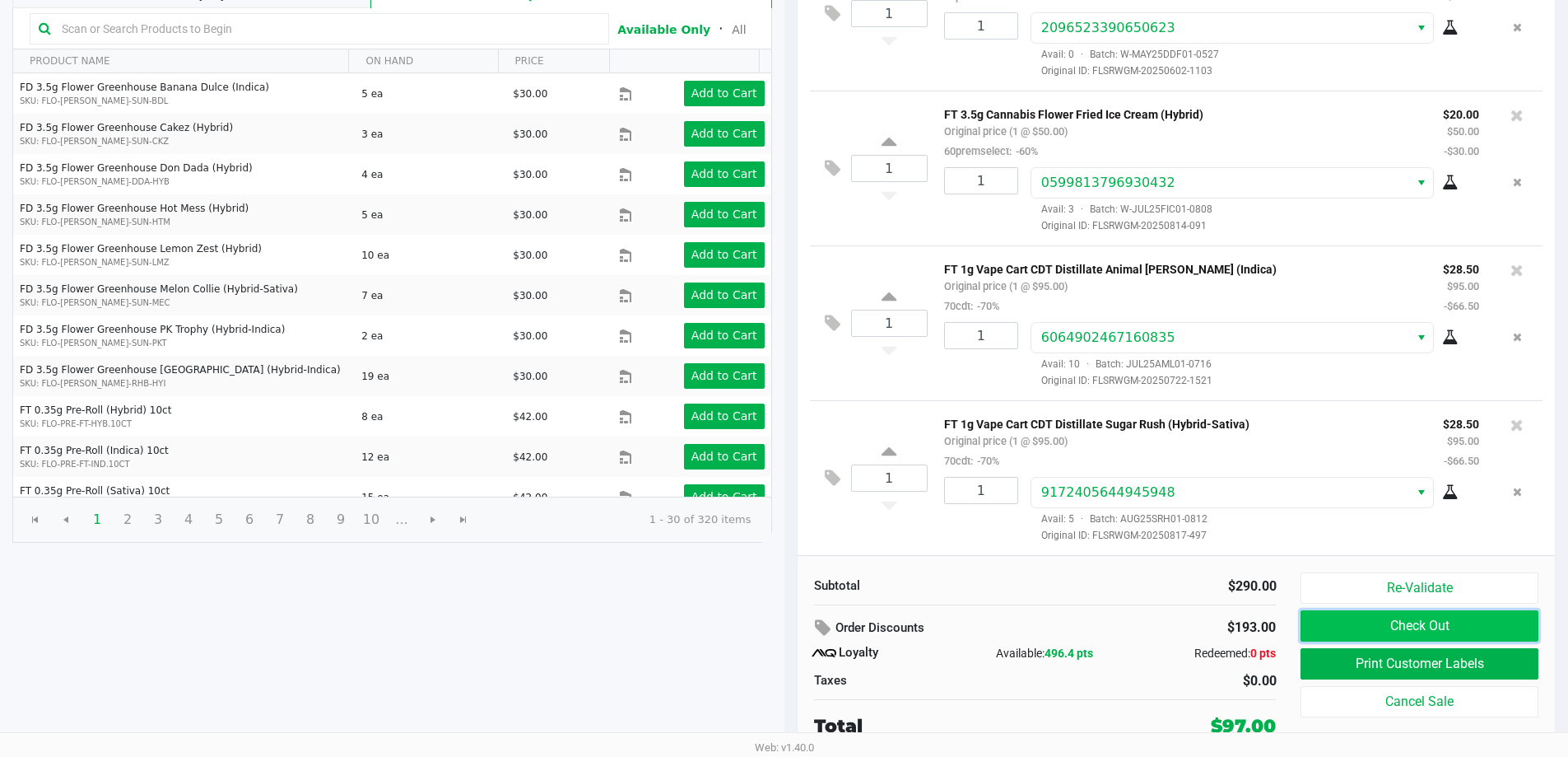
click at [1404, 621] on button "Check Out" at bounding box center [1420, 626] width 237 height 31
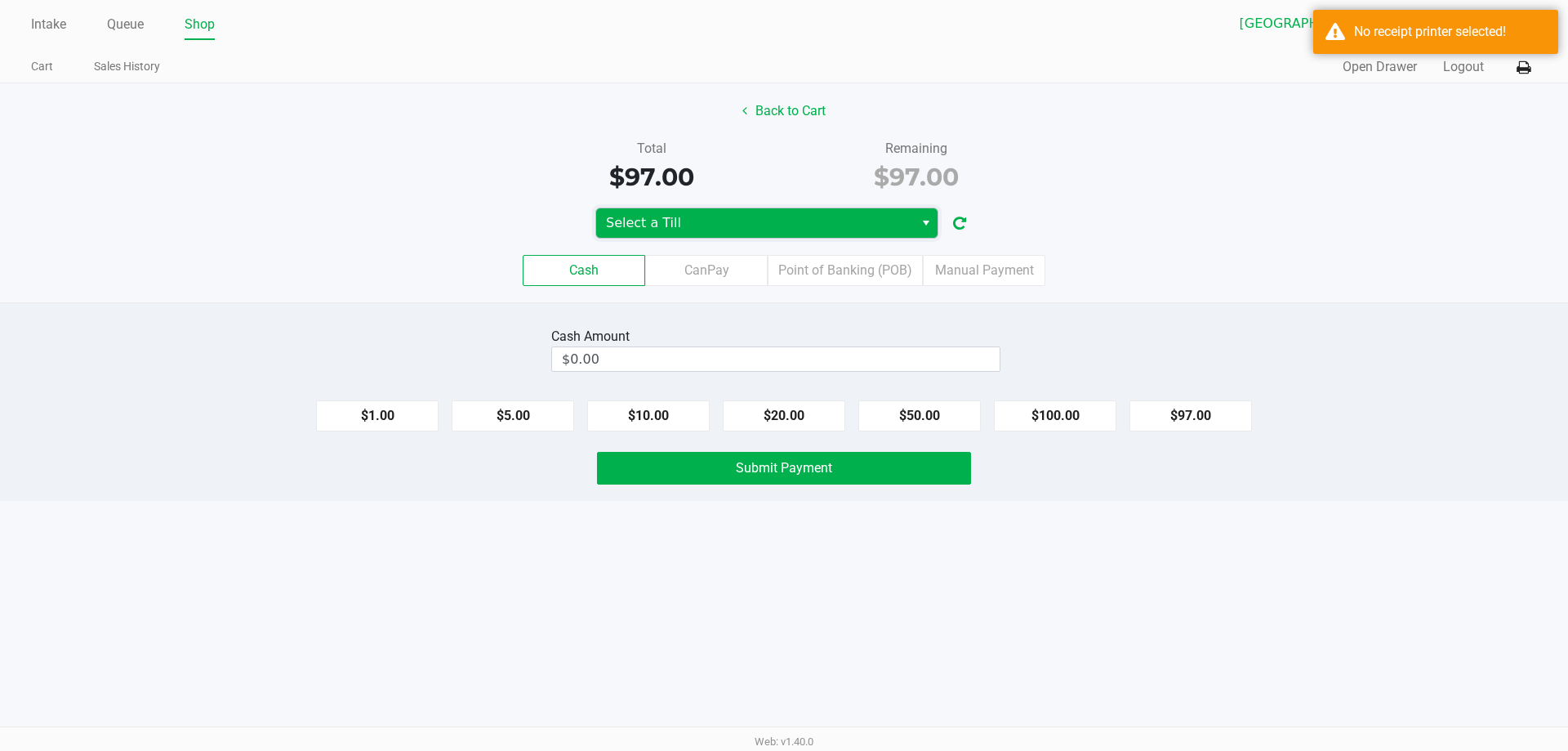
click at [893, 231] on span "Select a Till" at bounding box center [755, 223] width 298 height 20
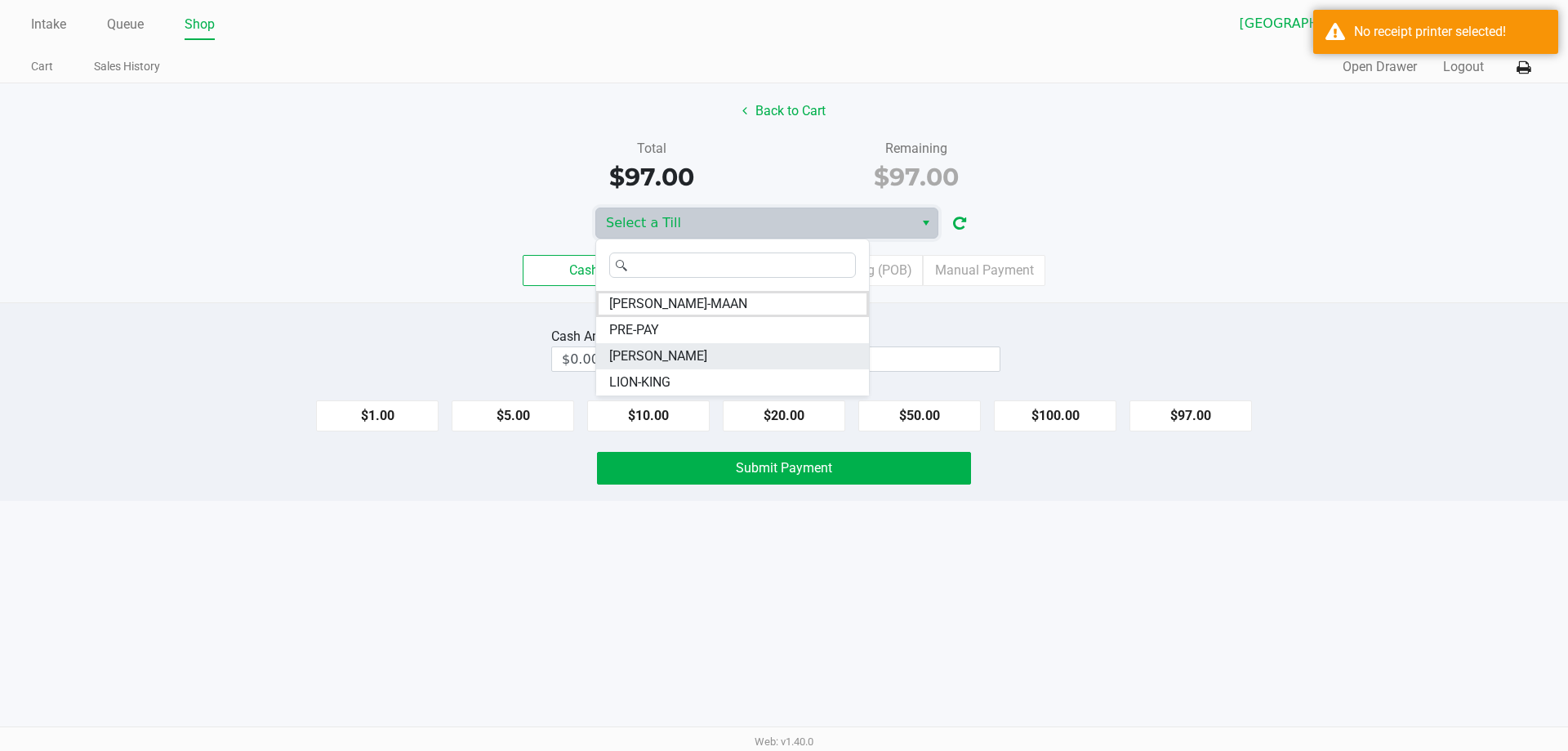
click at [758, 359] on li "STEVIE-WONDER" at bounding box center [733, 356] width 273 height 26
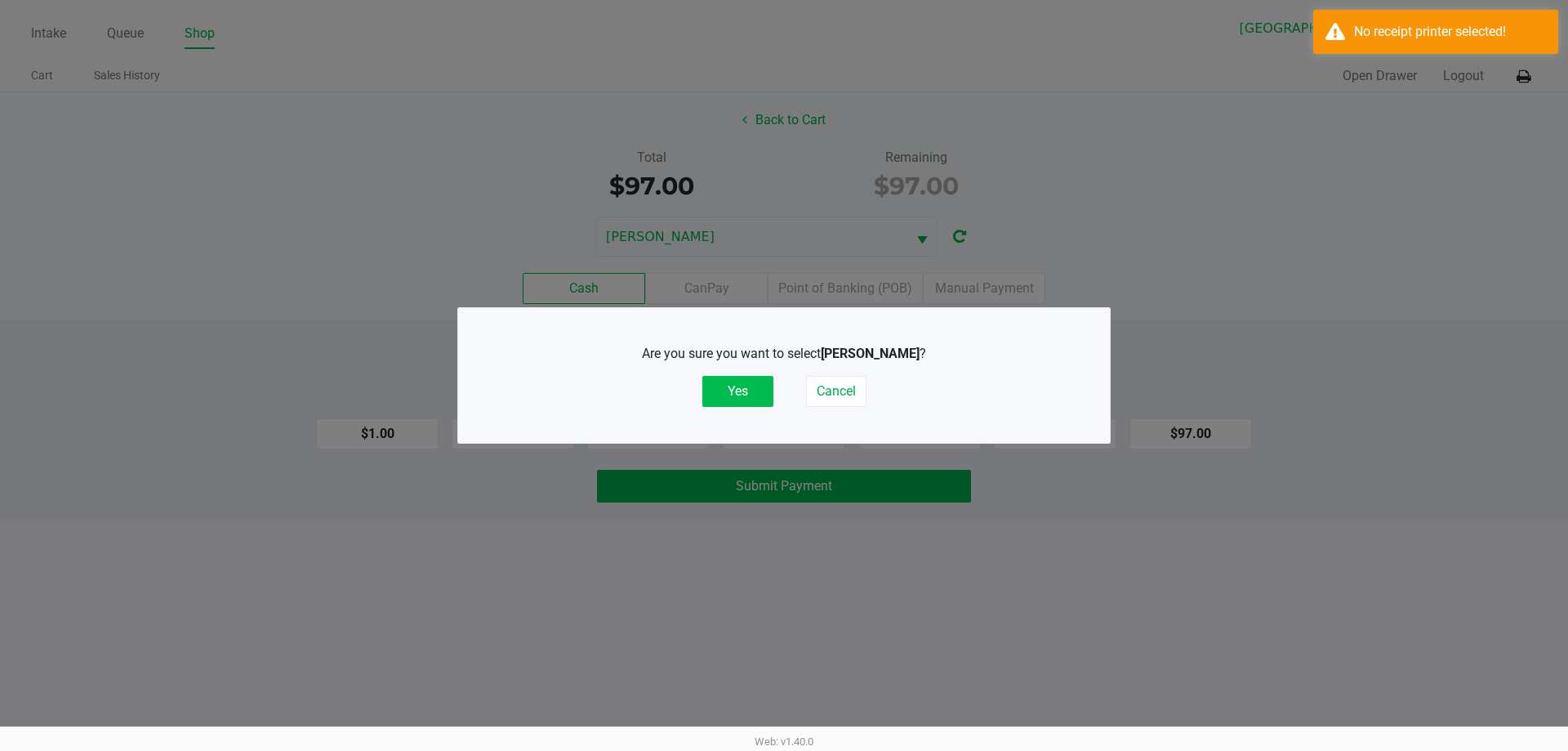
click at [743, 384] on button "Yes" at bounding box center [738, 391] width 71 height 31
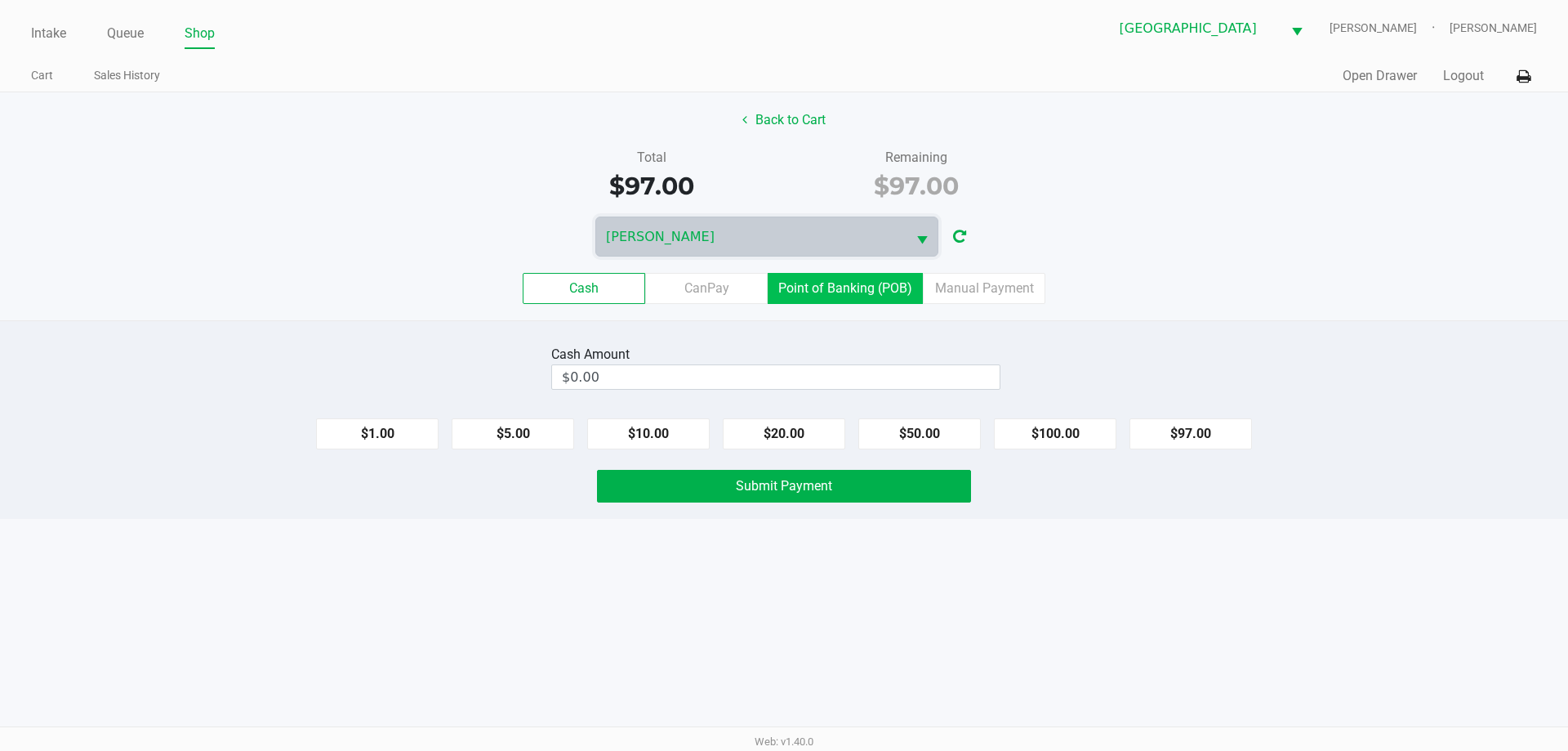
click at [825, 291] on label "Point of Banking (POB)" at bounding box center [845, 288] width 155 height 31
click at [0, 0] on 7 "Point of Banking (POB)" at bounding box center [0, 0] width 0 height 0
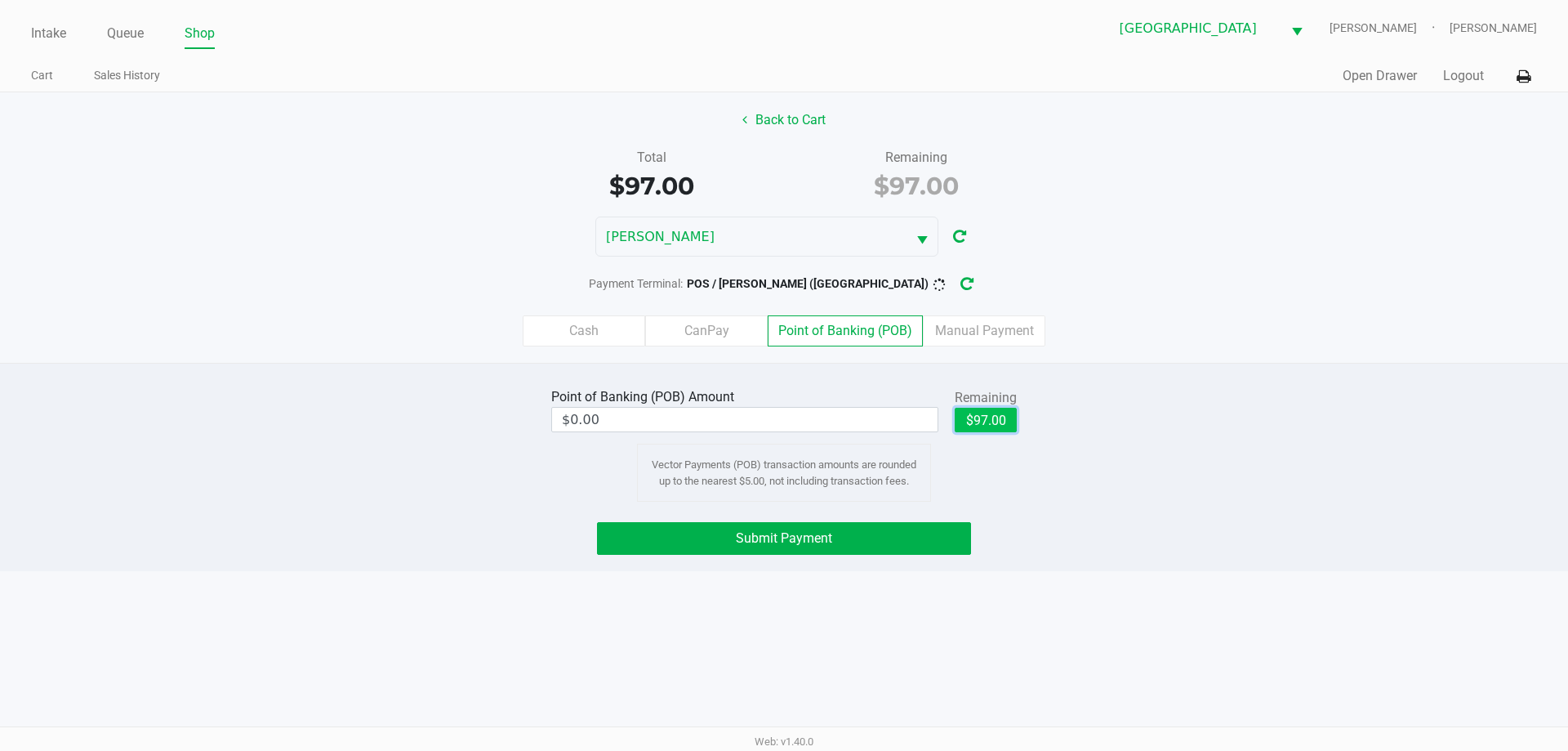
click at [988, 423] on button "$97.00" at bounding box center [986, 419] width 62 height 24
type input "$97.00"
click at [833, 536] on button "Submit Payment" at bounding box center [784, 538] width 374 height 33
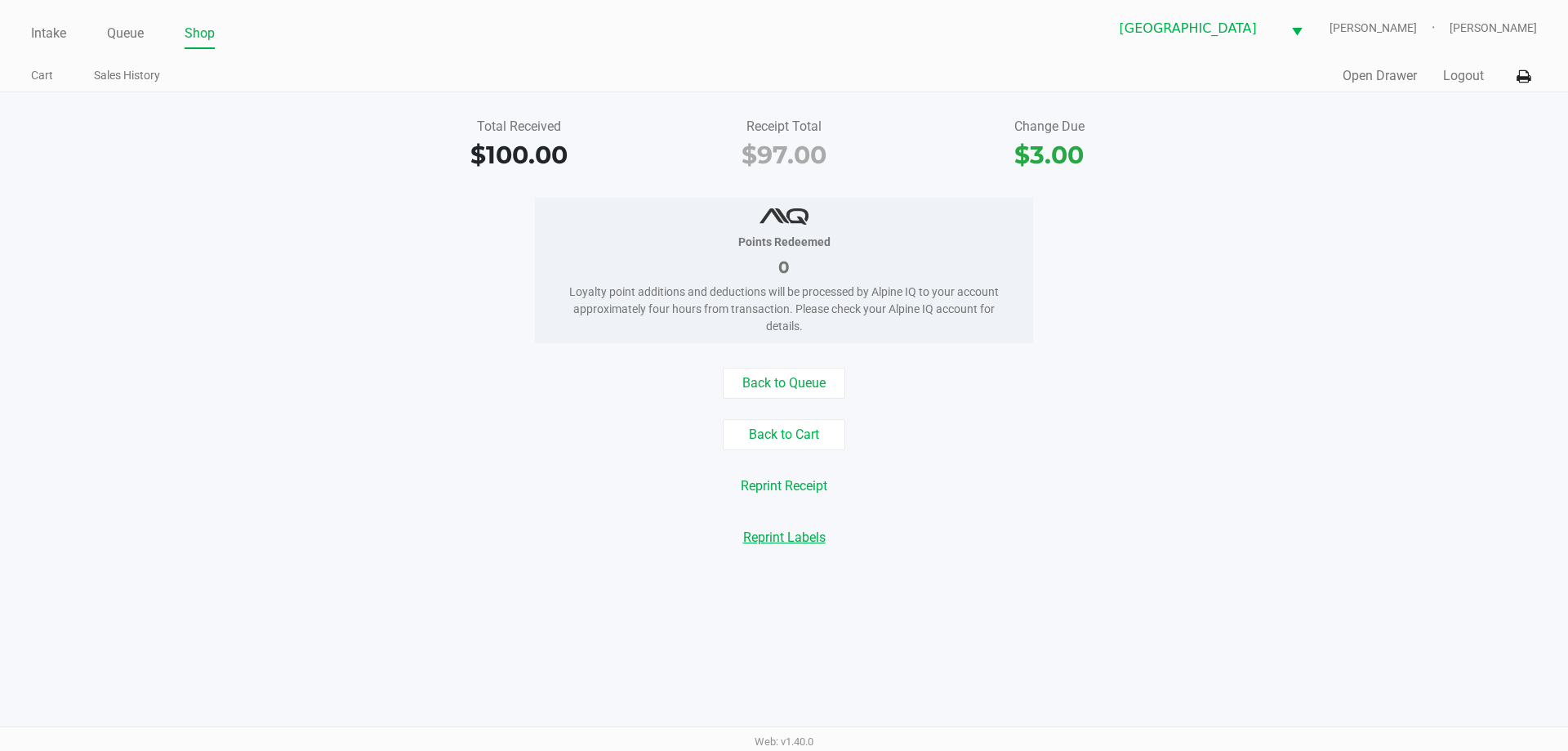
click at [797, 540] on button "Reprint Labels" at bounding box center [784, 537] width 103 height 31
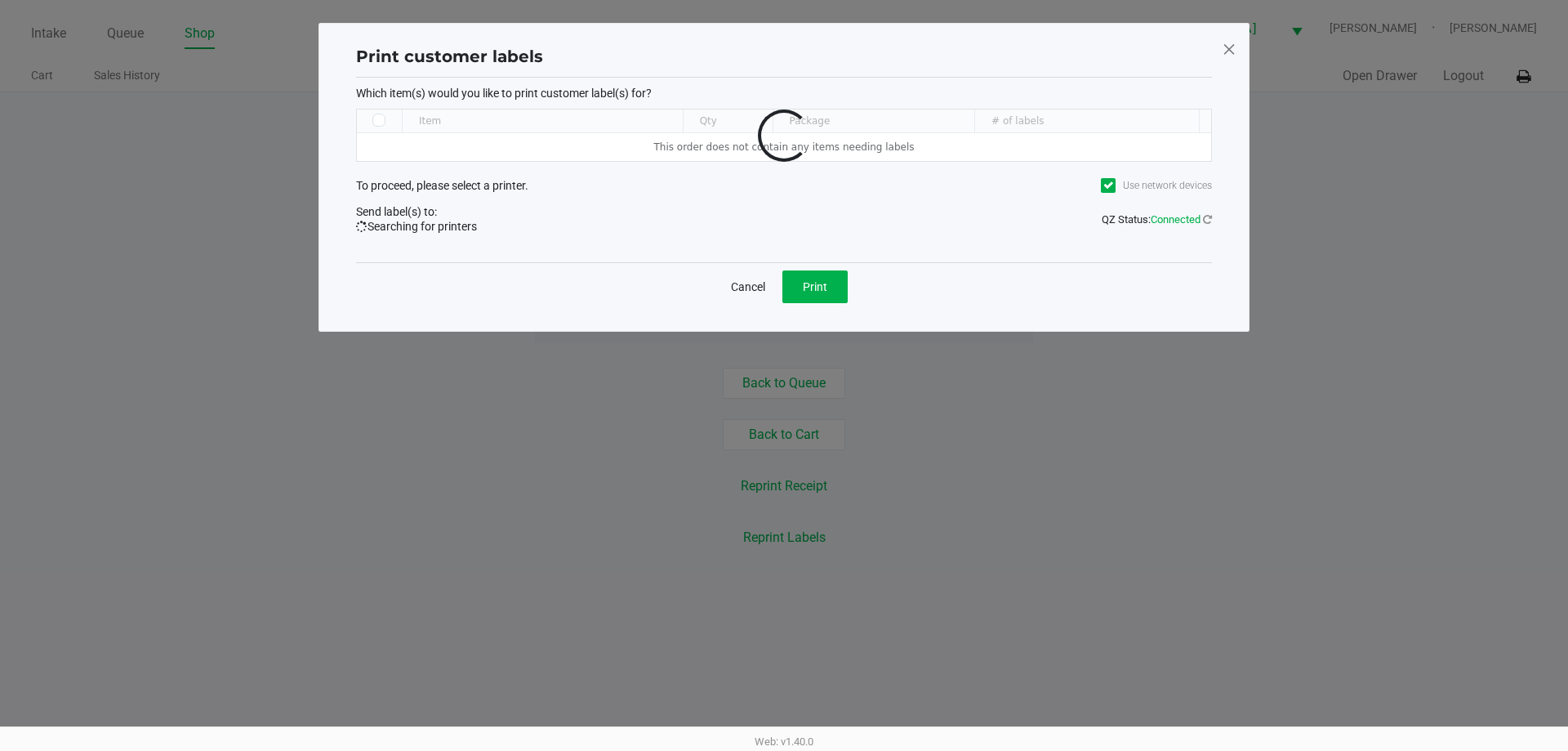
click at [1227, 50] on span at bounding box center [1229, 48] width 14 height 26
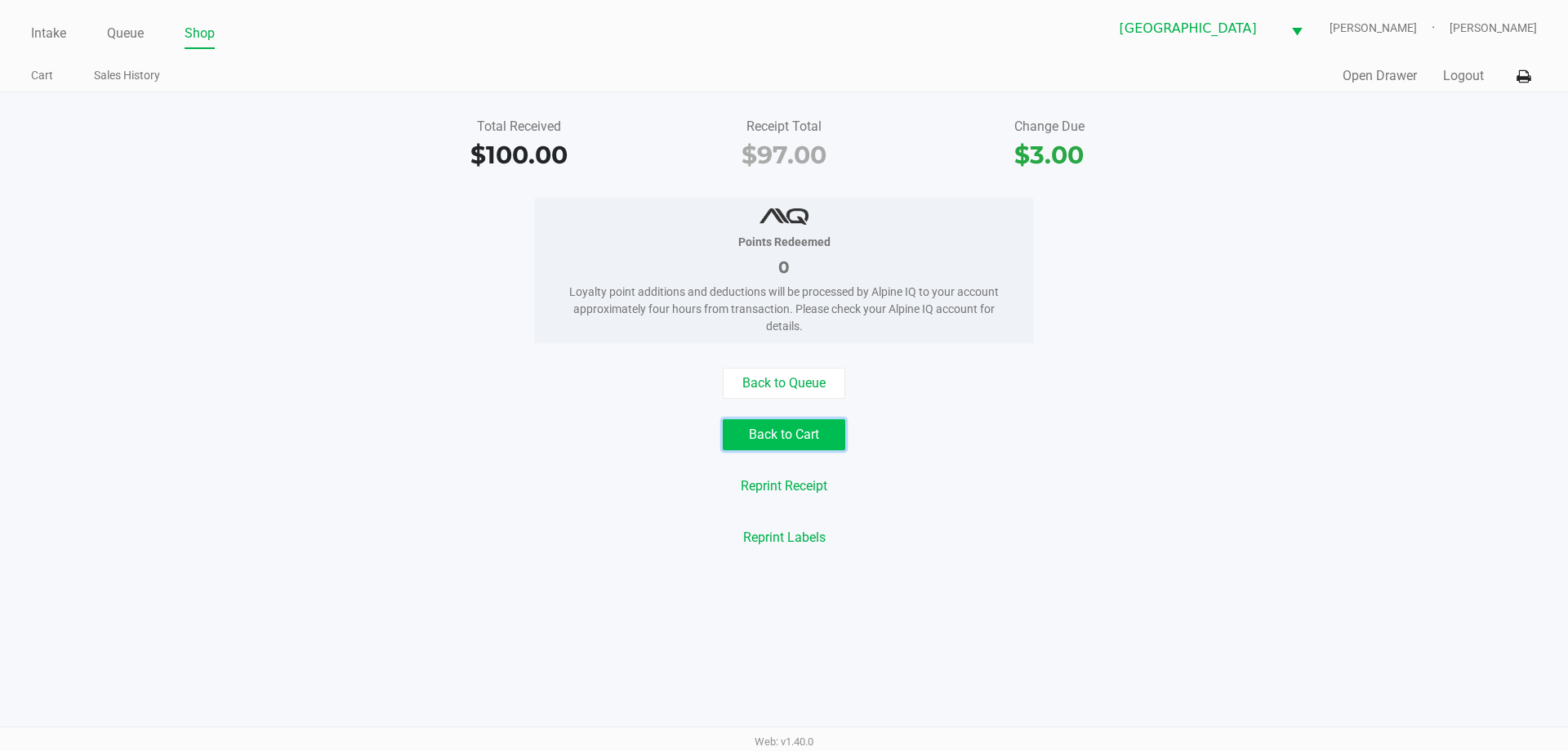
click at [800, 432] on button "Back to Cart" at bounding box center [784, 434] width 122 height 31
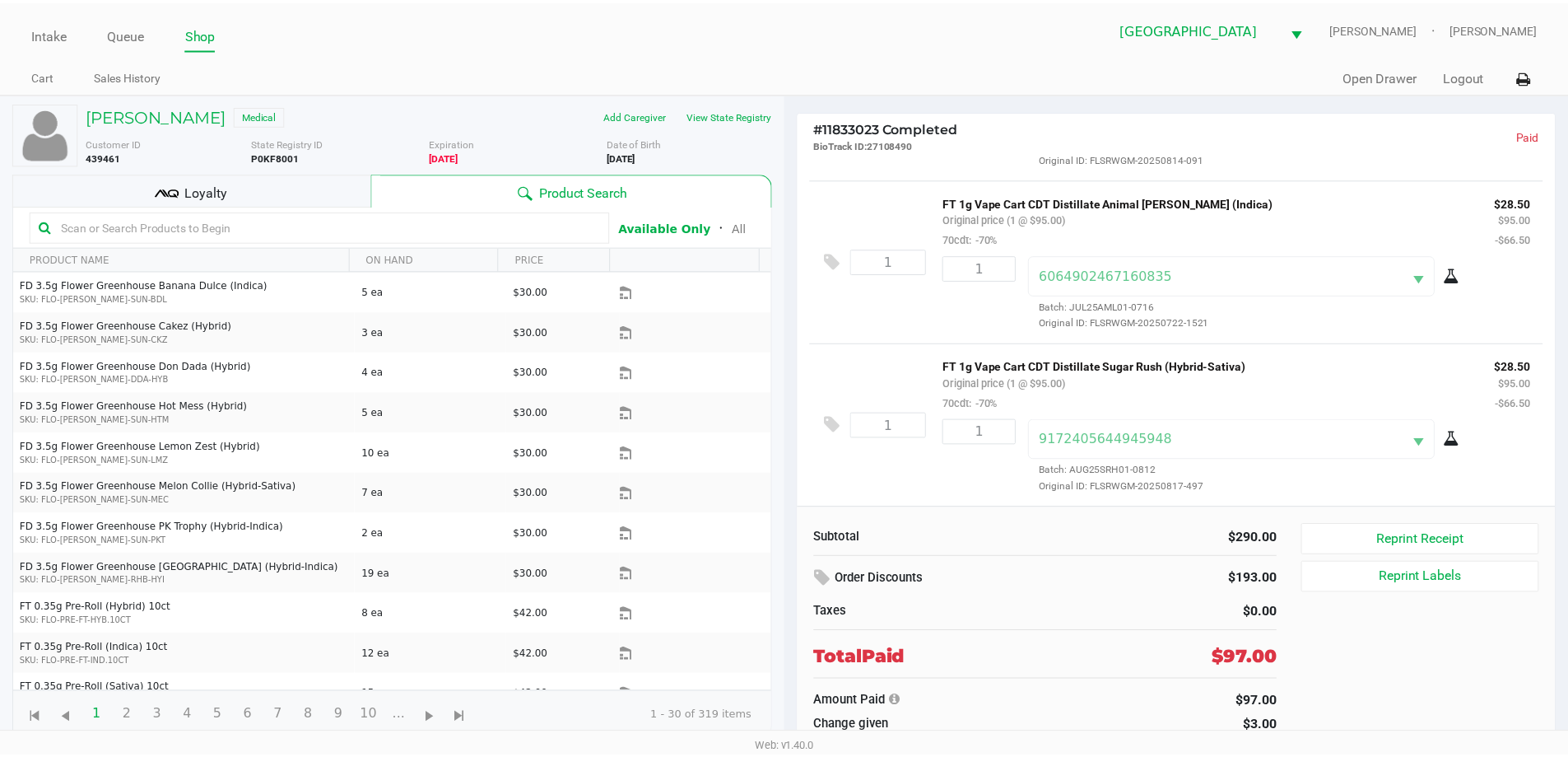
scroll to position [307, 0]
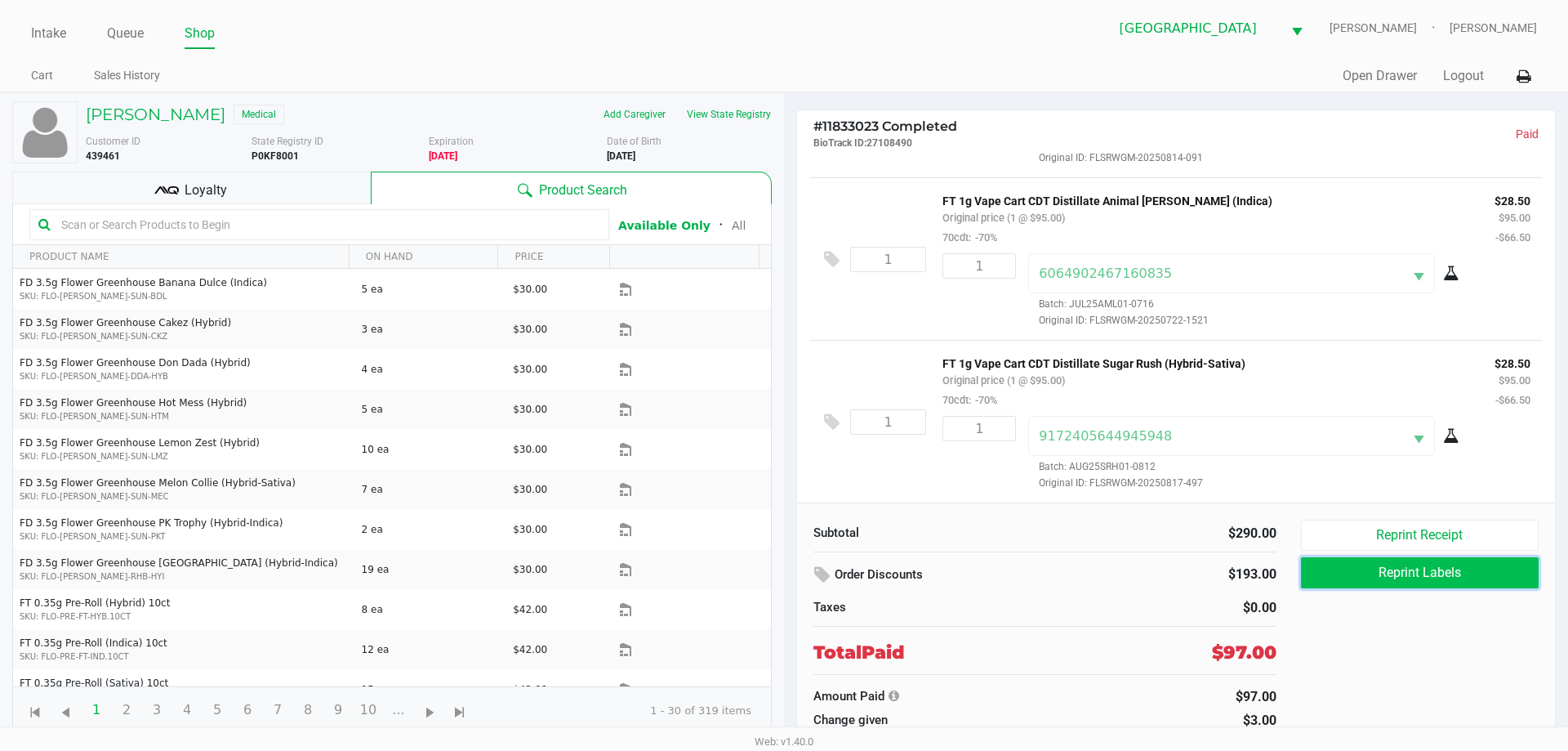
click at [1418, 576] on button "Reprint Labels" at bounding box center [1420, 573] width 238 height 31
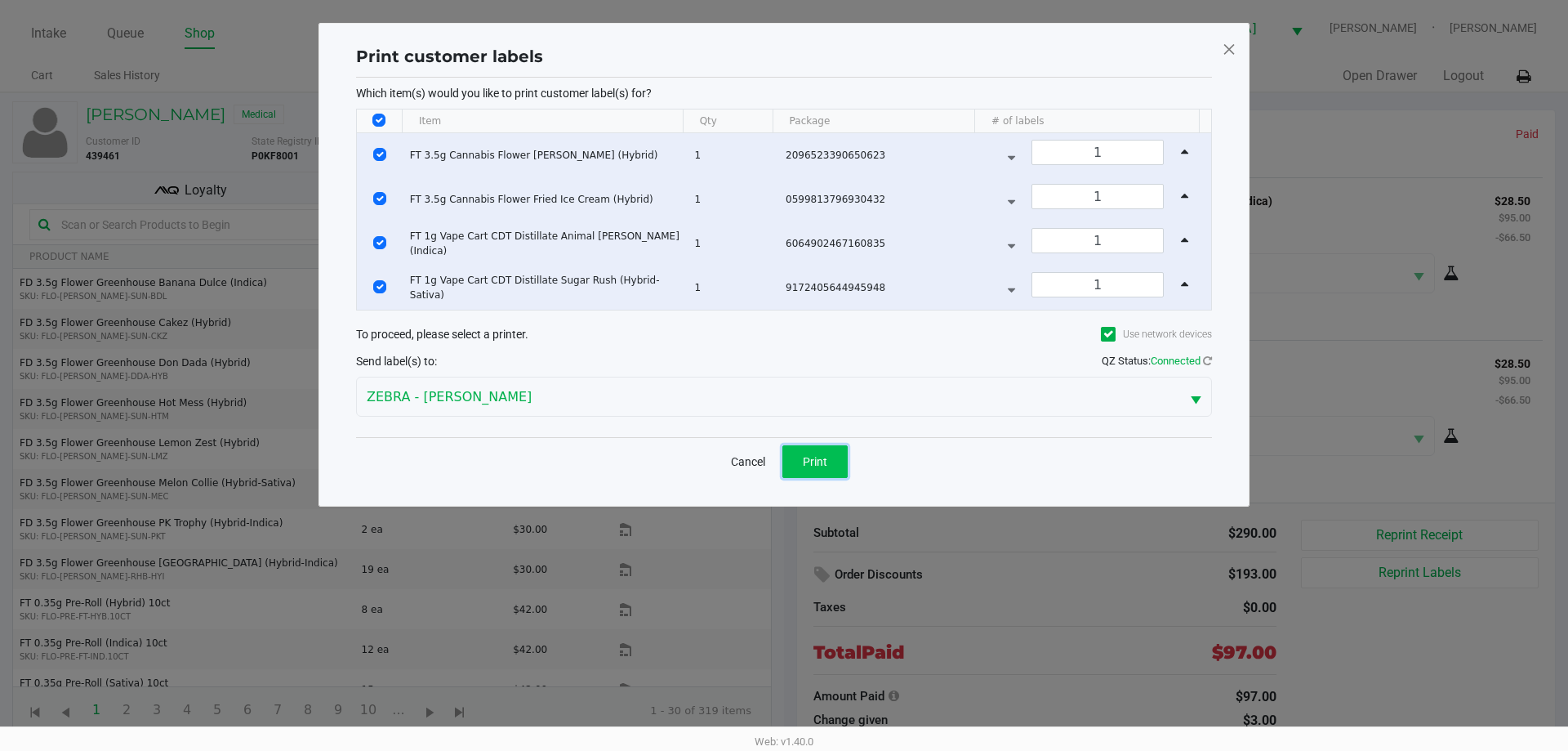
click at [818, 457] on span "Print" at bounding box center [815, 461] width 24 height 13
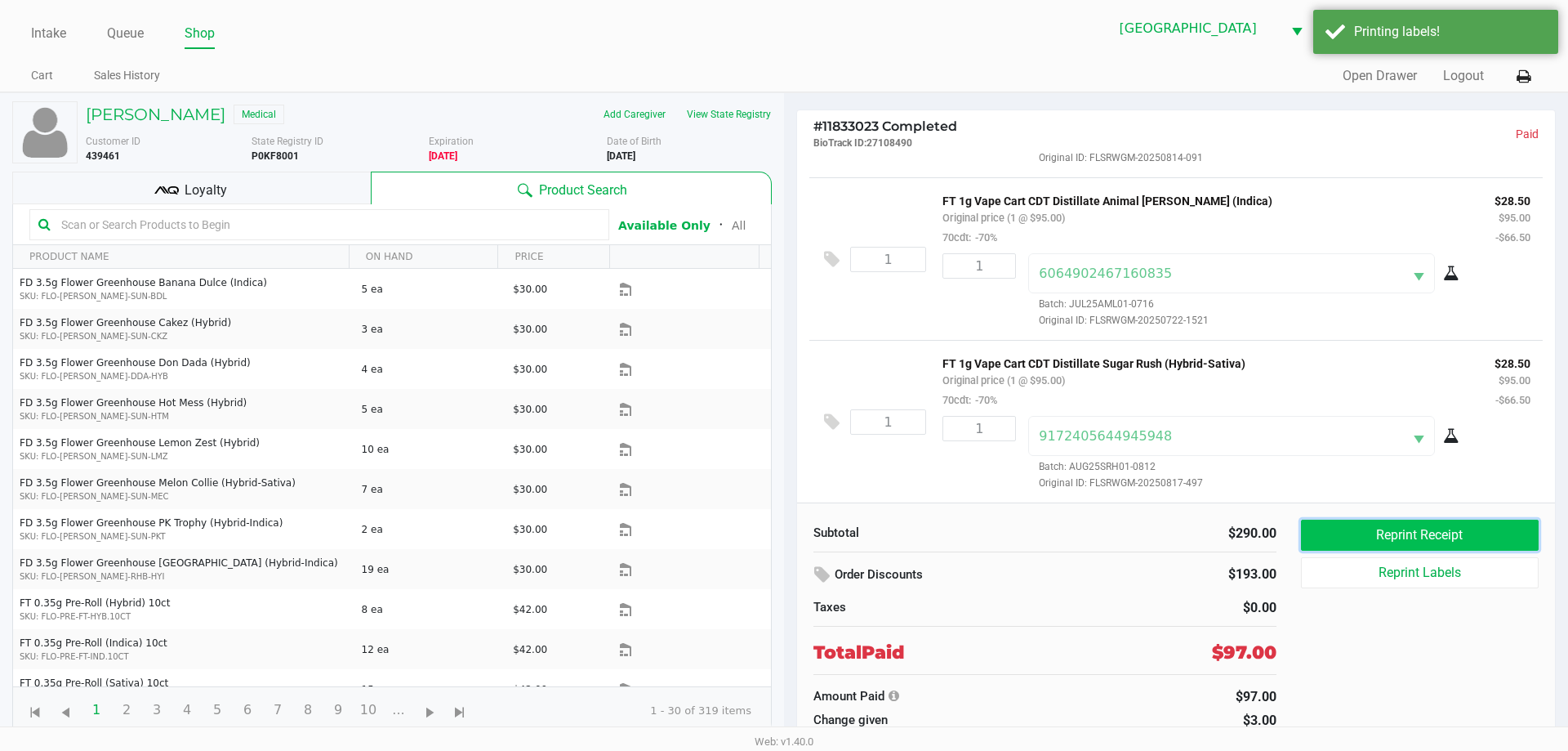
click at [1395, 532] on button "Reprint Receipt" at bounding box center [1420, 535] width 238 height 31
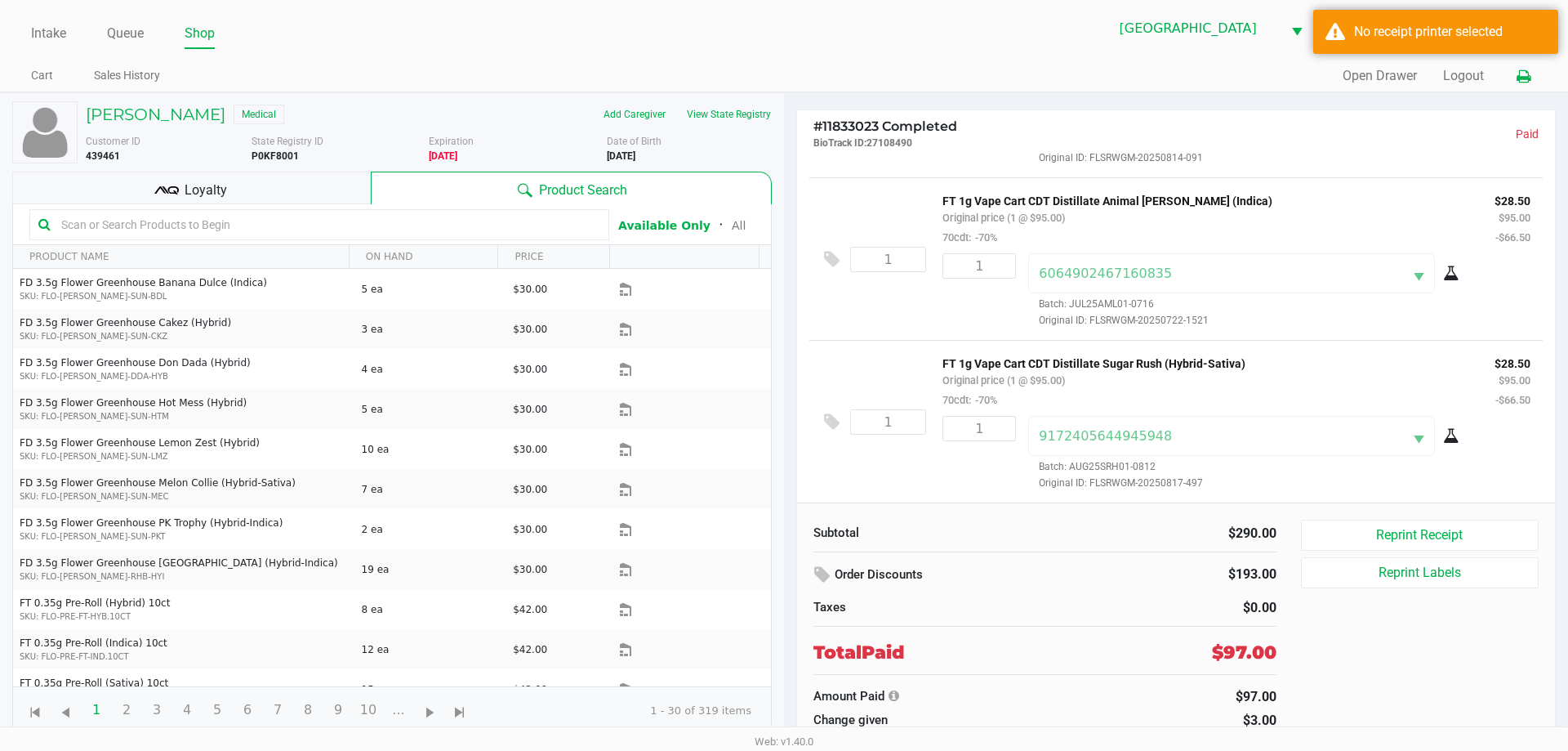
click at [1529, 78] on icon at bounding box center [1524, 77] width 14 height 12
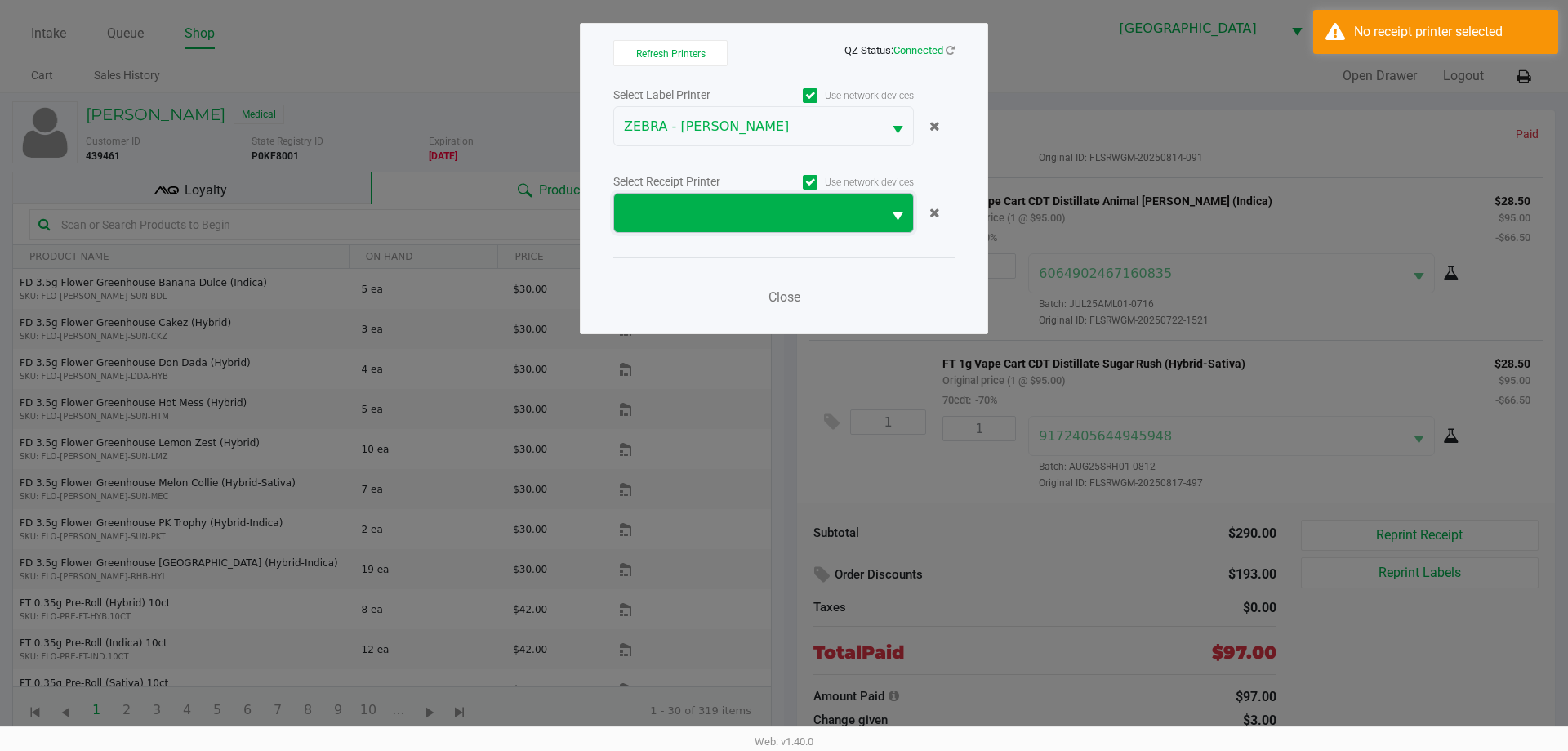
click at [817, 211] on span at bounding box center [748, 213] width 249 height 20
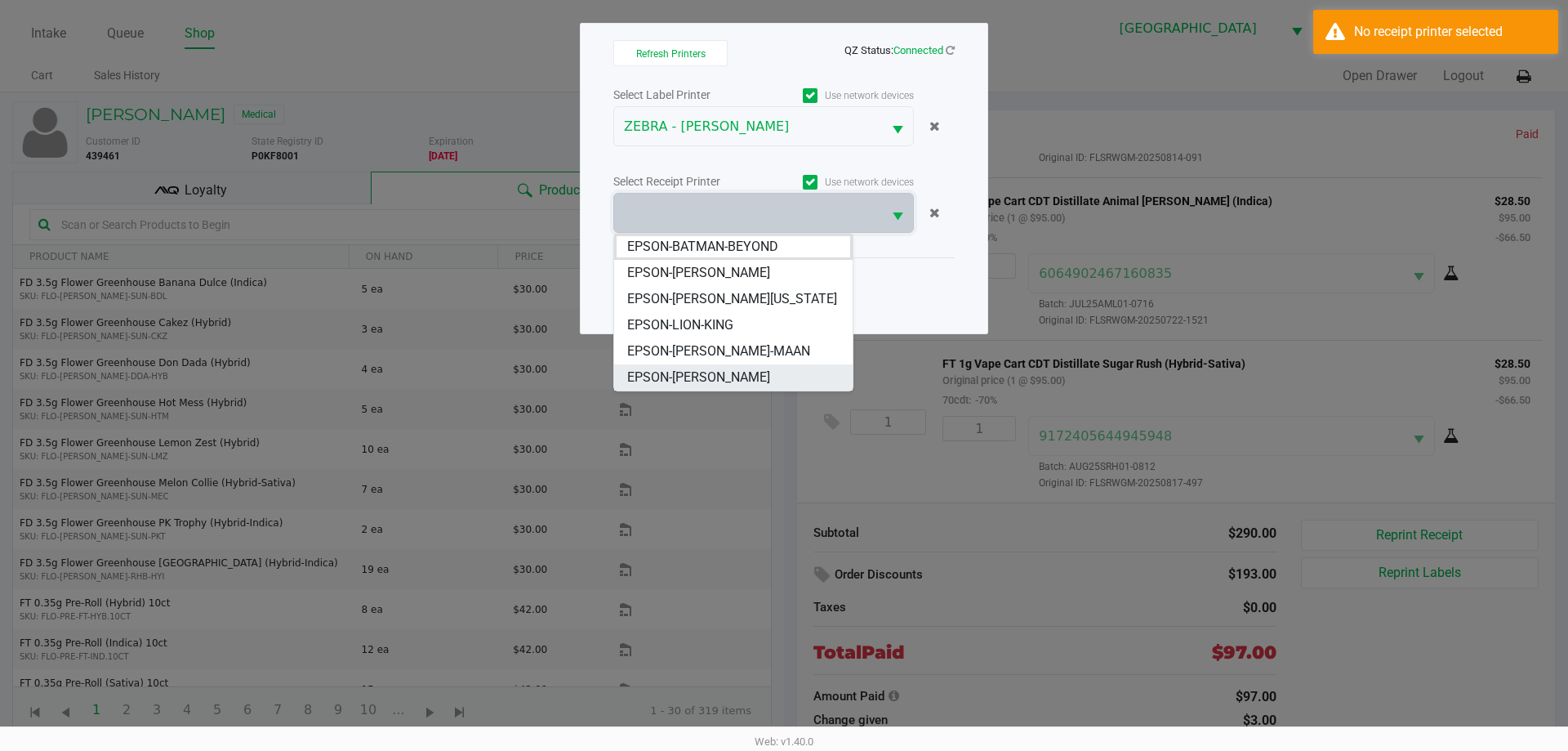
click at [745, 374] on span "EPSON-STEVIE-WONDER" at bounding box center [699, 377] width 143 height 20
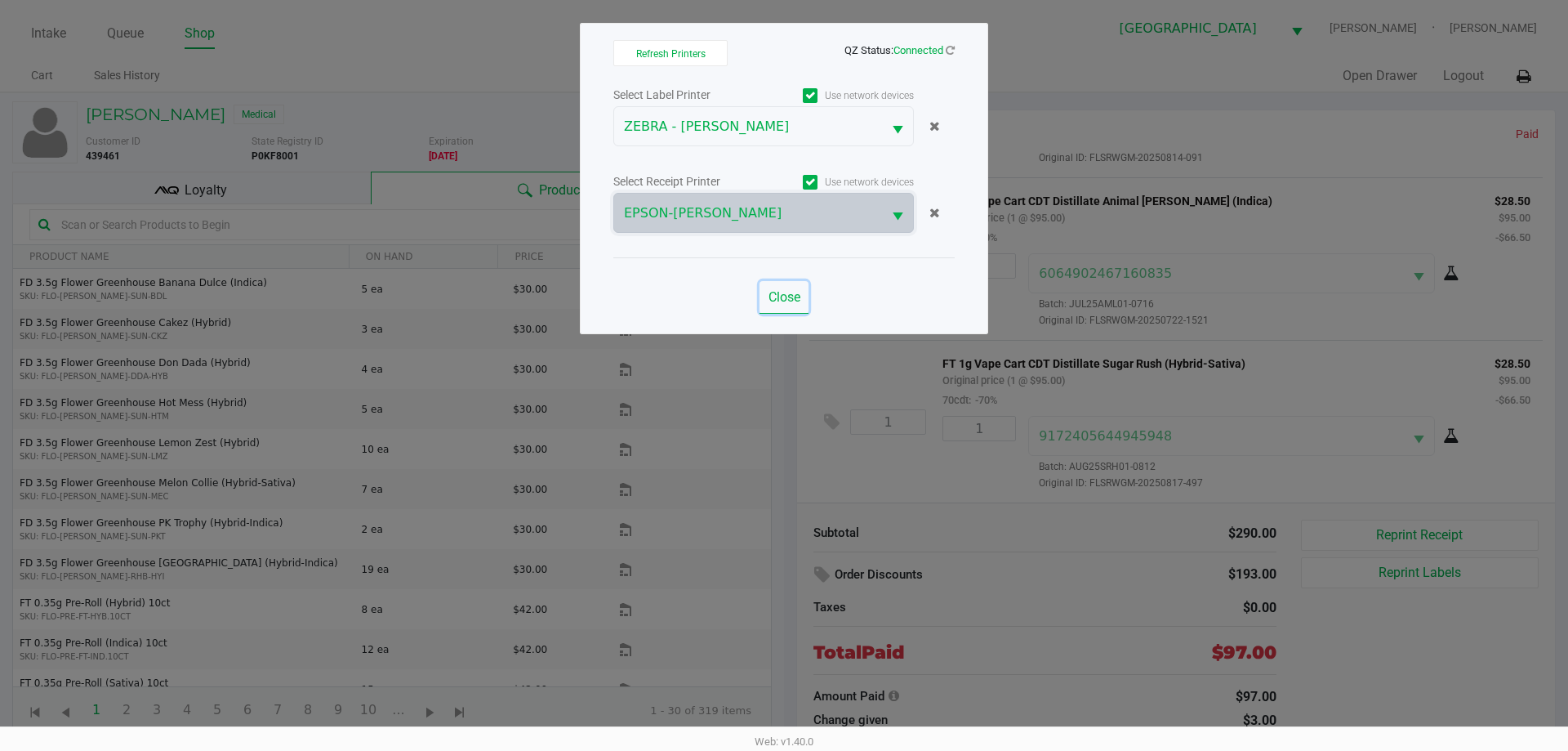
click at [785, 308] on button "Close" at bounding box center [784, 297] width 49 height 33
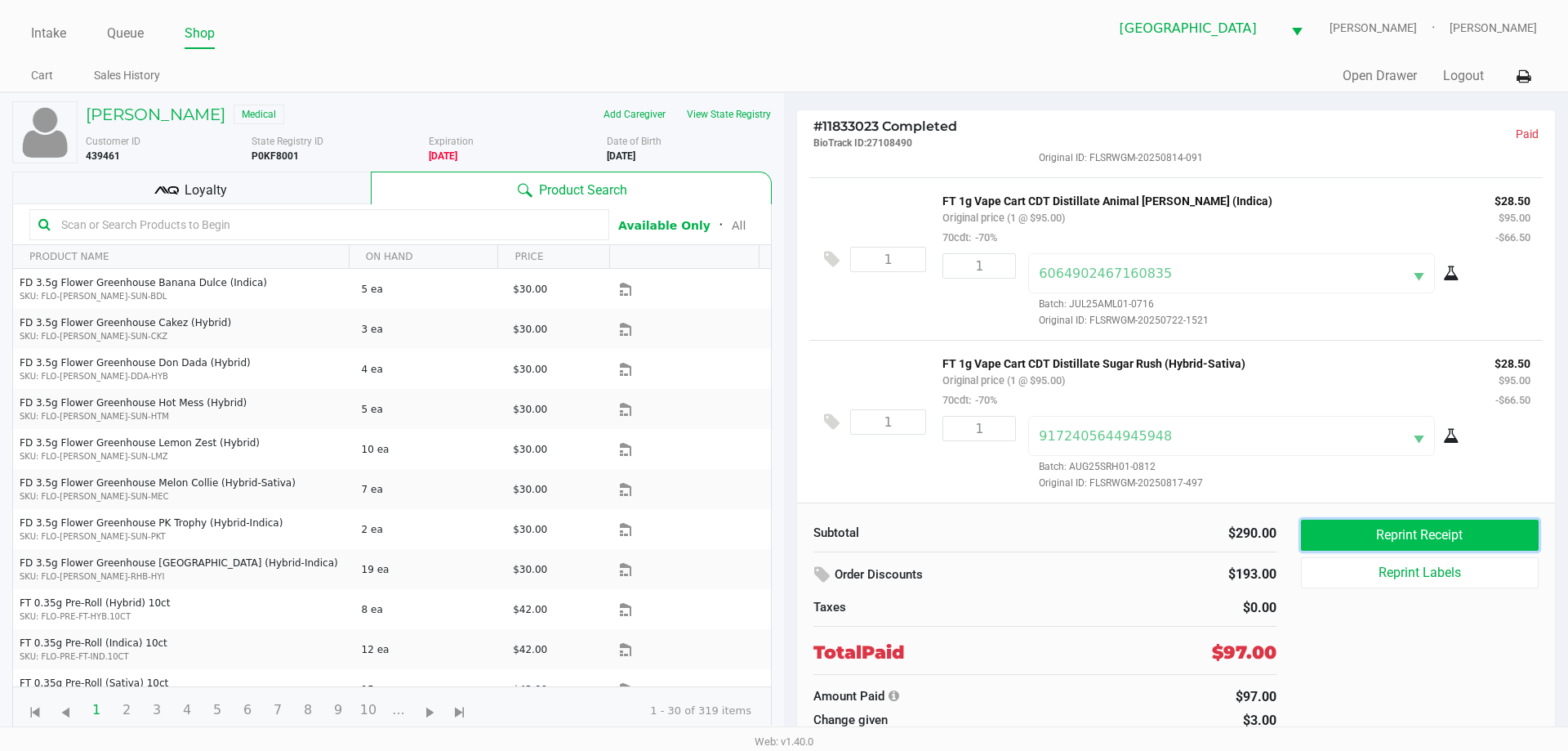
click at [1426, 530] on button "Reprint Receipt" at bounding box center [1420, 535] width 238 height 31
click at [60, 24] on link "Intake" at bounding box center [48, 34] width 35 height 23
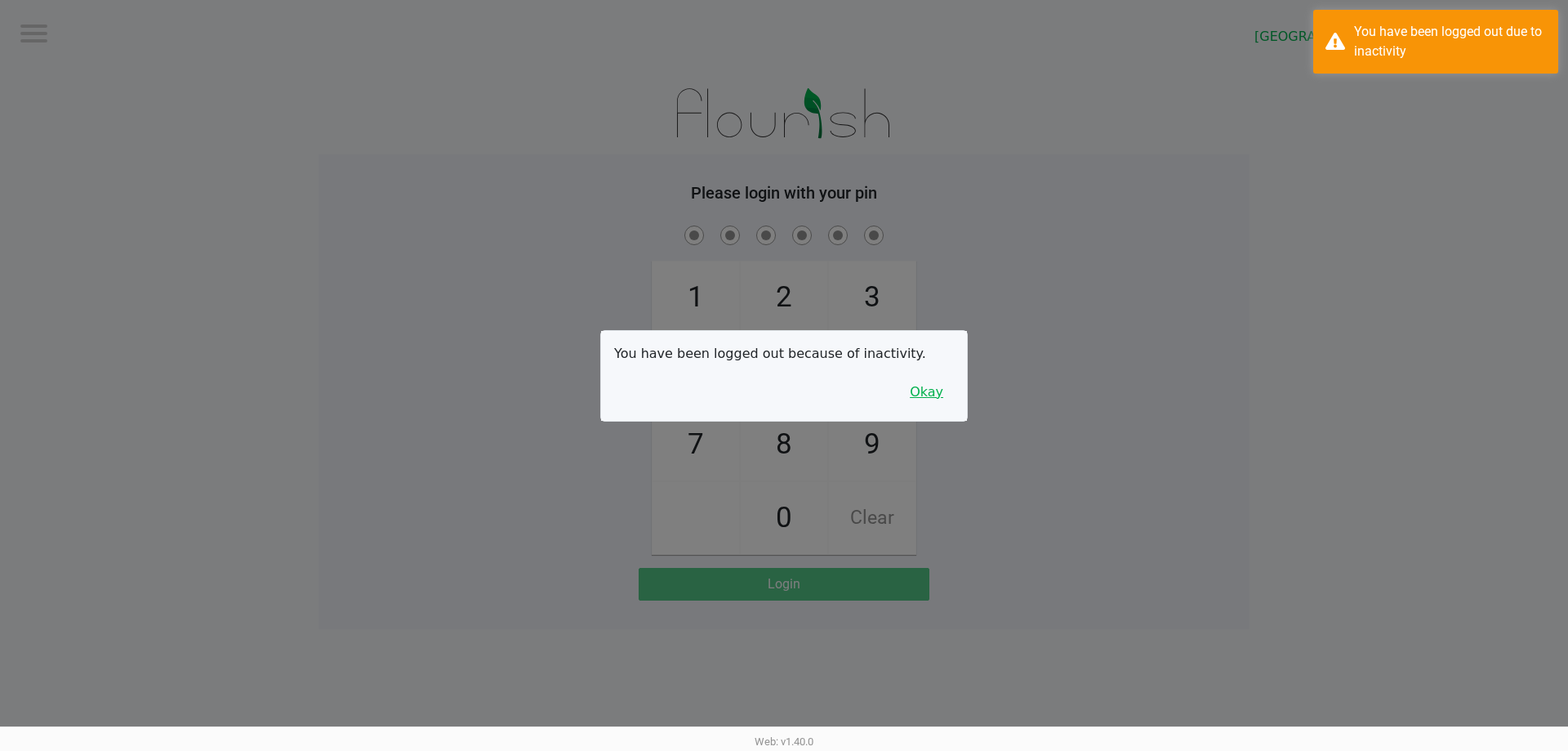
click at [918, 393] on button "Okay" at bounding box center [926, 392] width 54 height 31
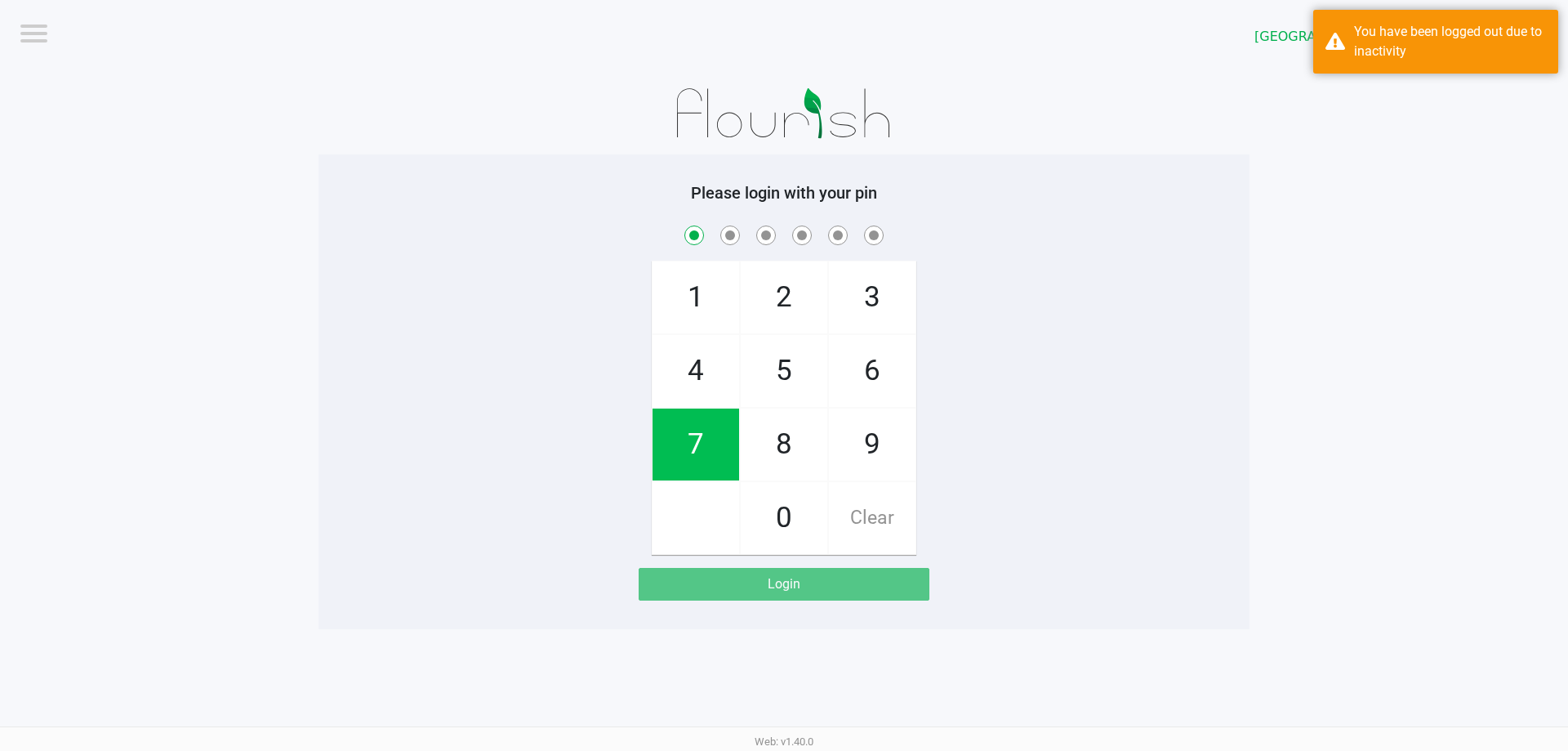
checkbox input "true"
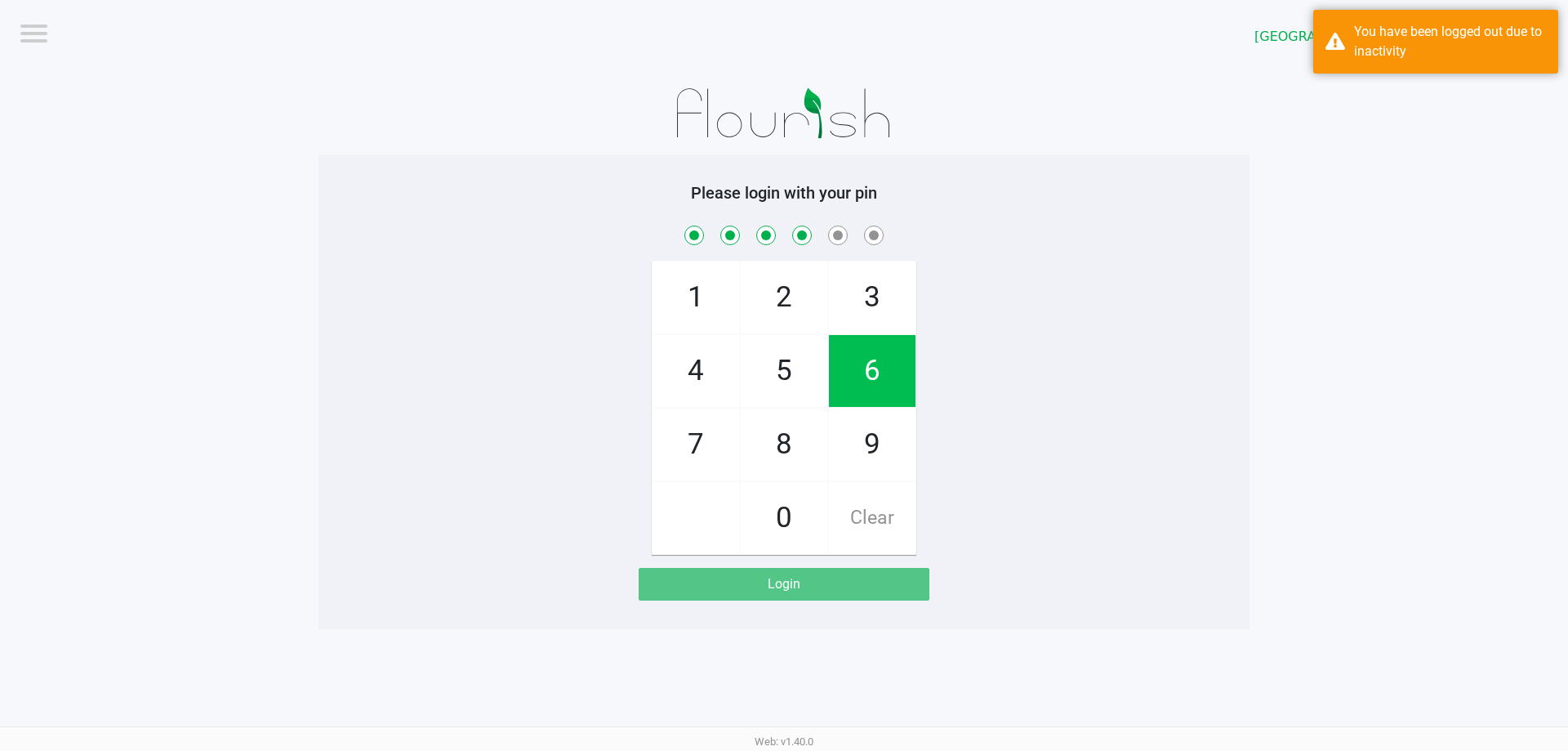
checkbox input "true"
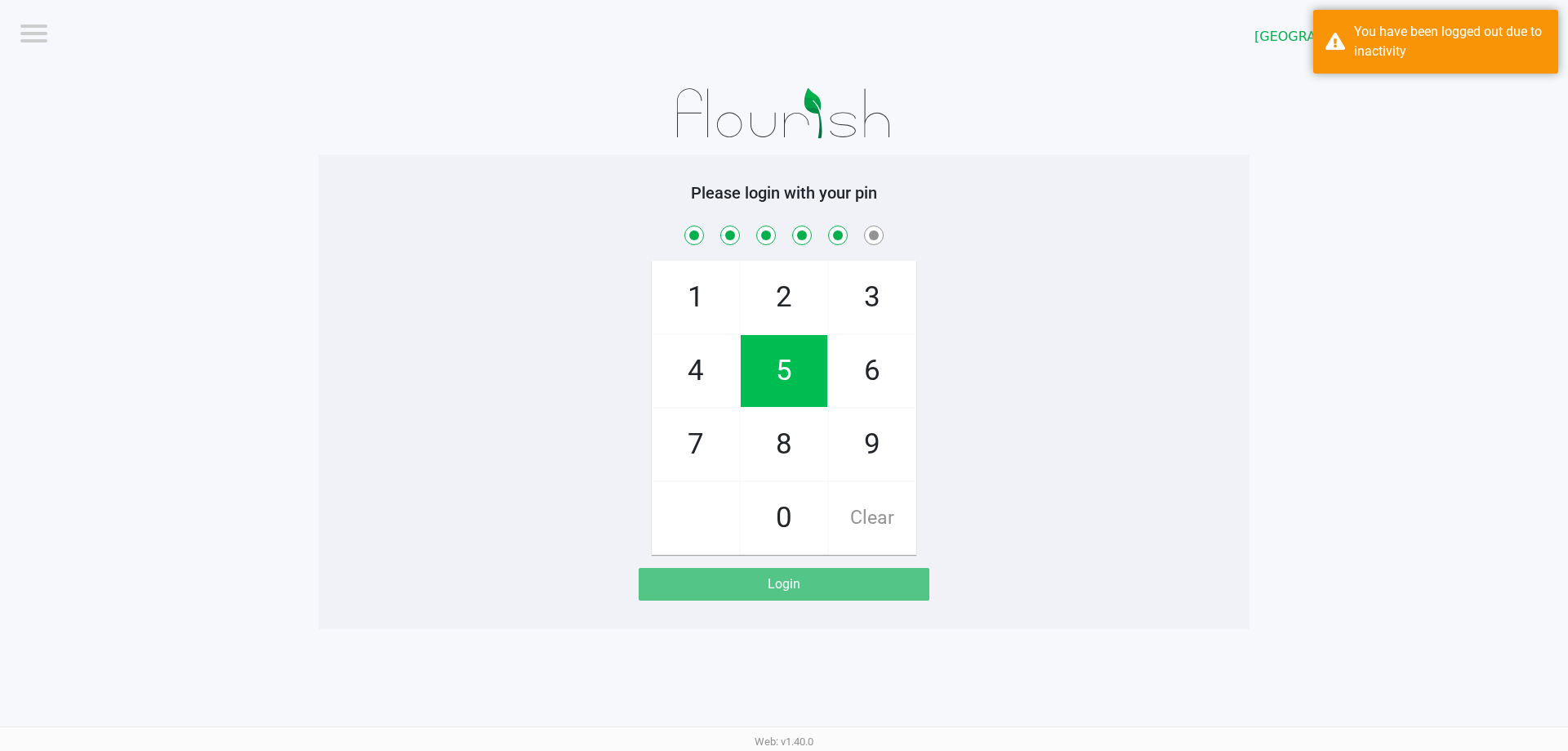
checkbox input "true"
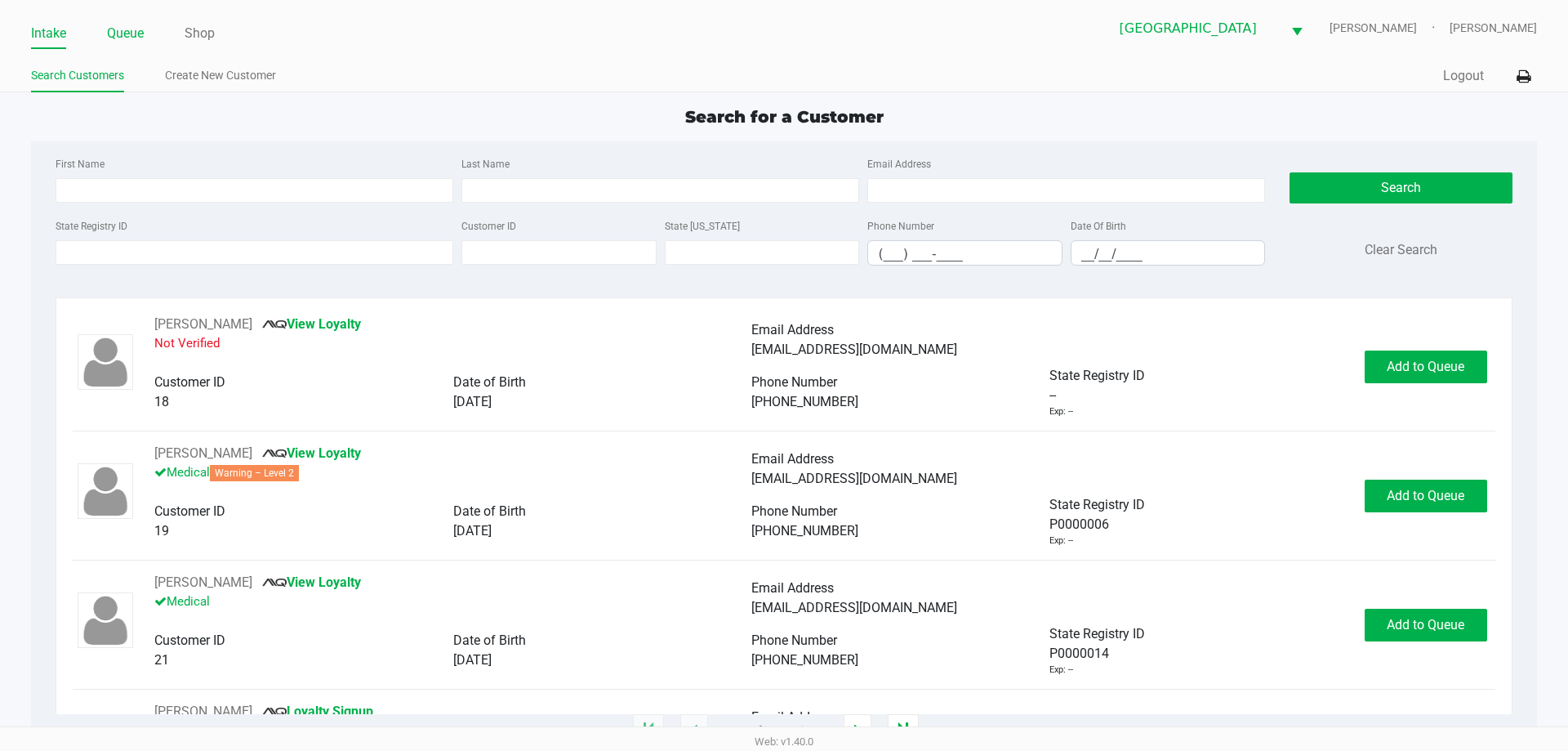
click at [132, 33] on link "Queue" at bounding box center [125, 34] width 37 height 23
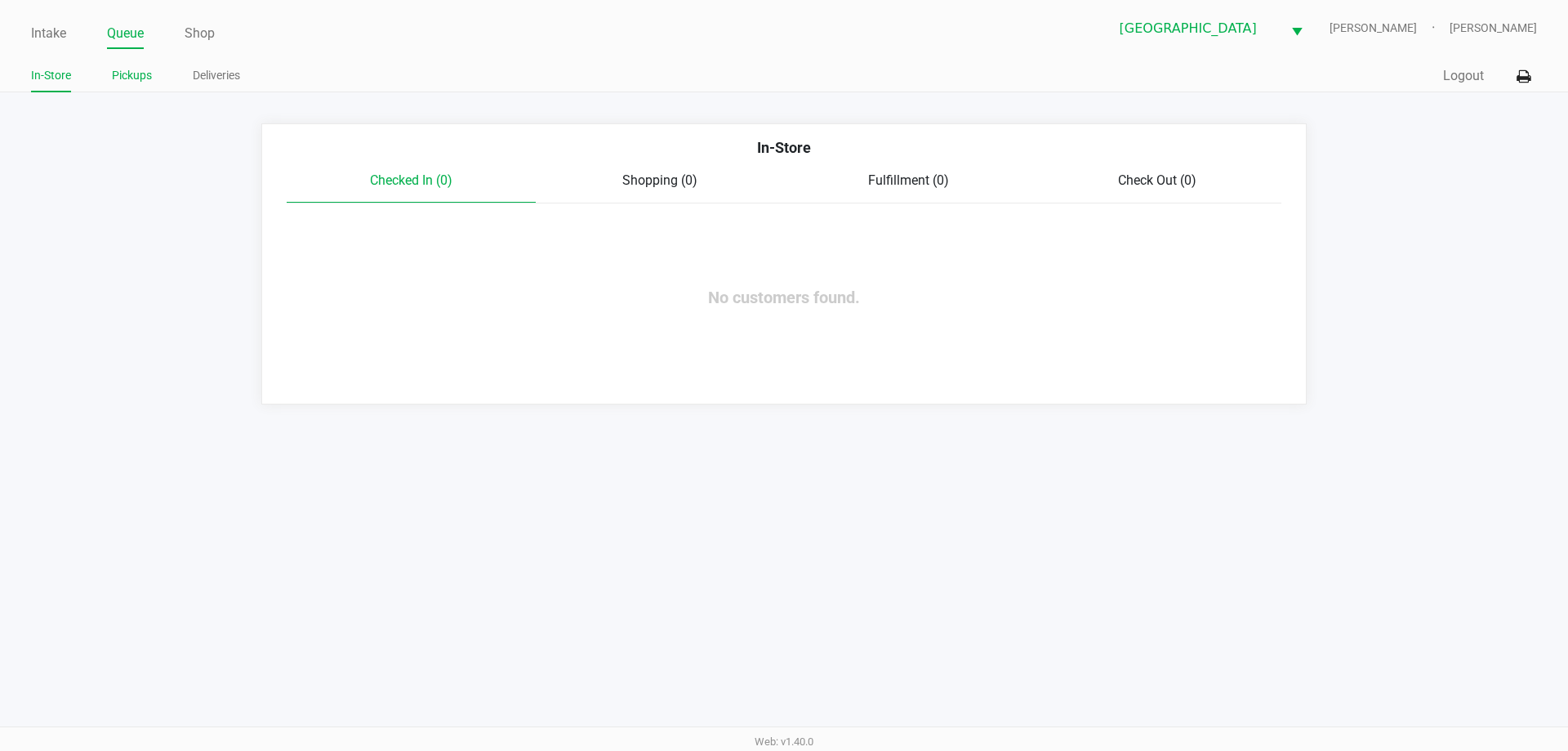
click at [145, 78] on link "Pickups" at bounding box center [132, 75] width 40 height 21
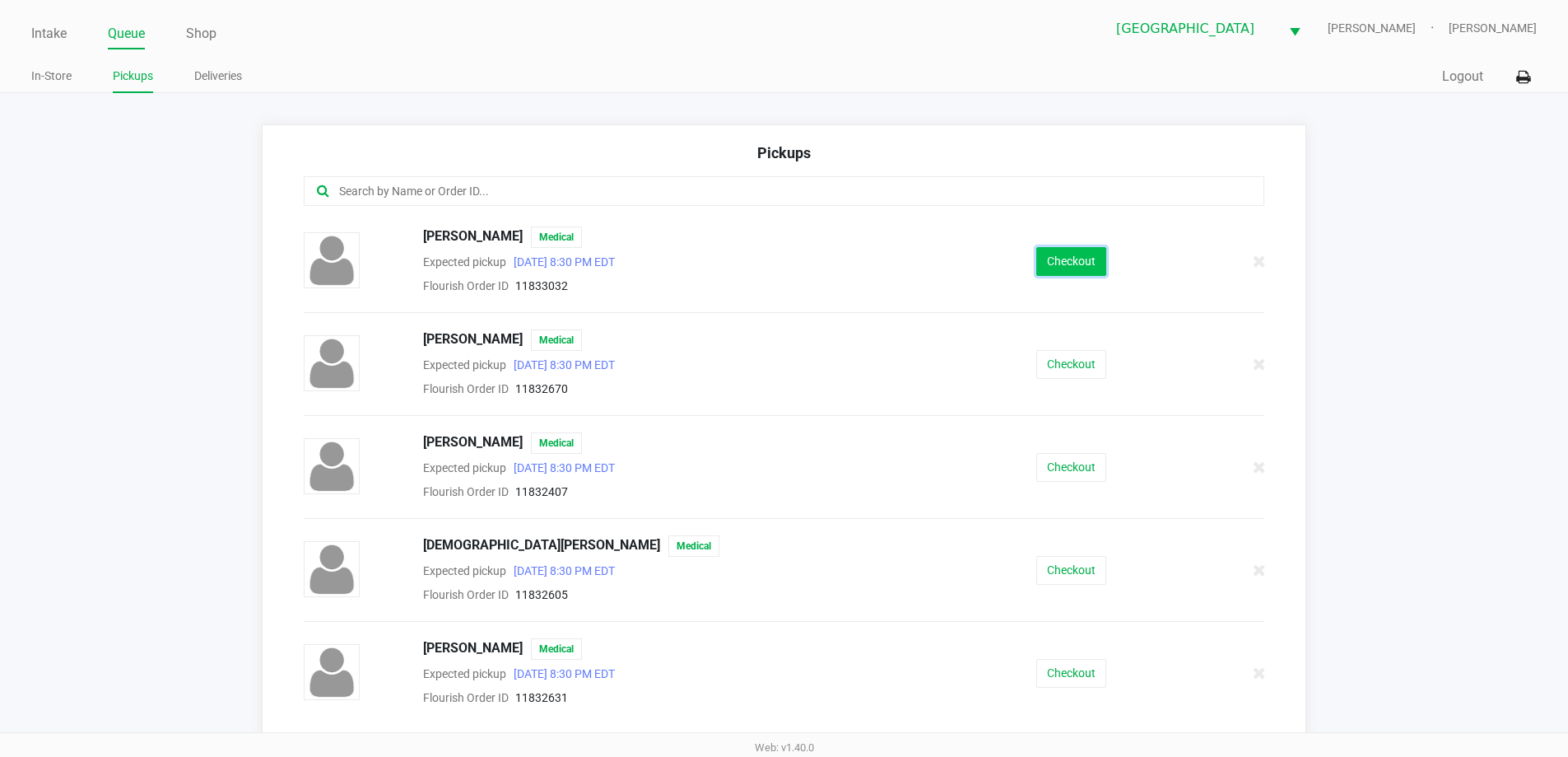
click at [1076, 261] on button "Checkout" at bounding box center [1072, 262] width 70 height 29
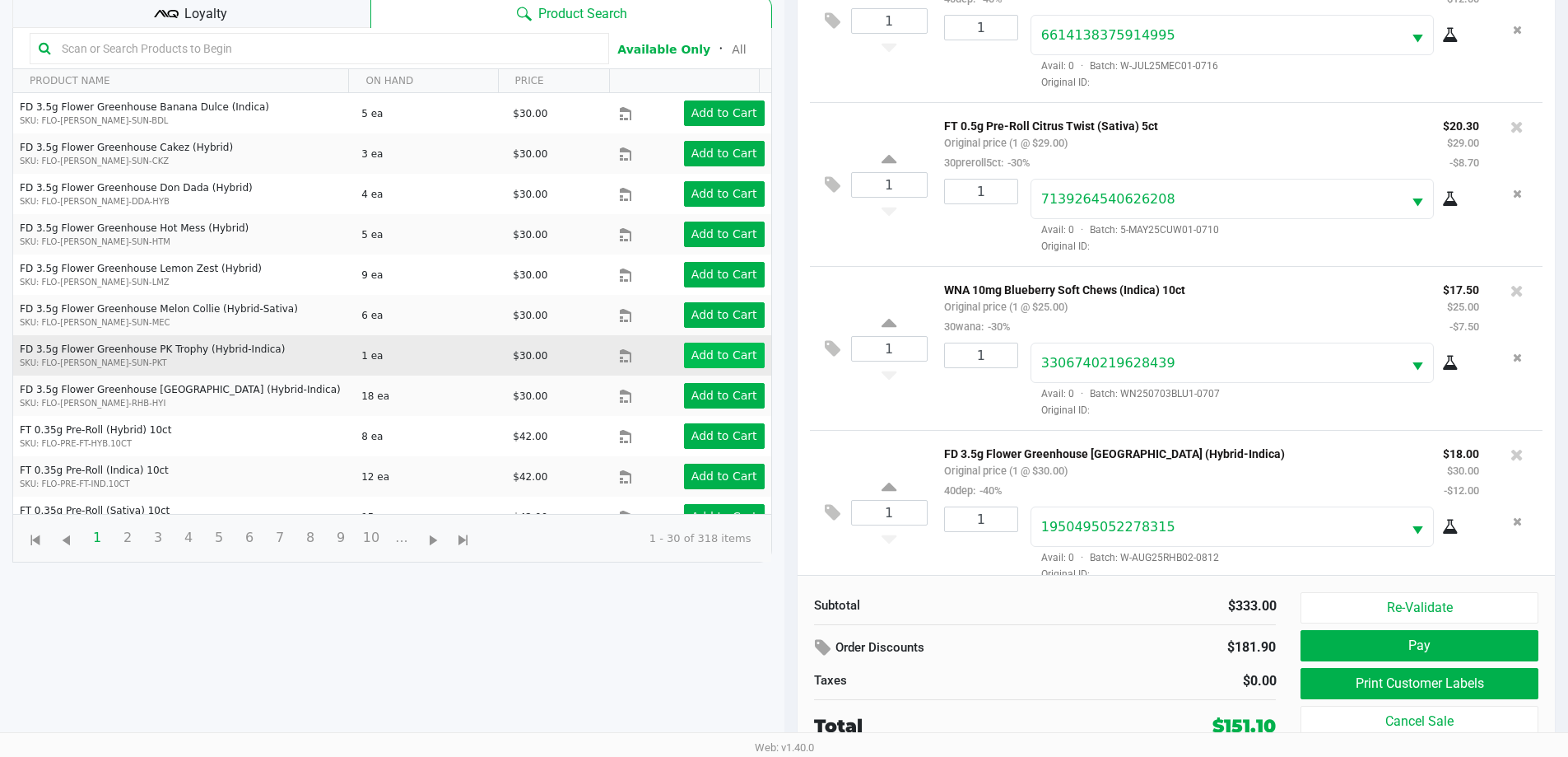
scroll to position [143, 0]
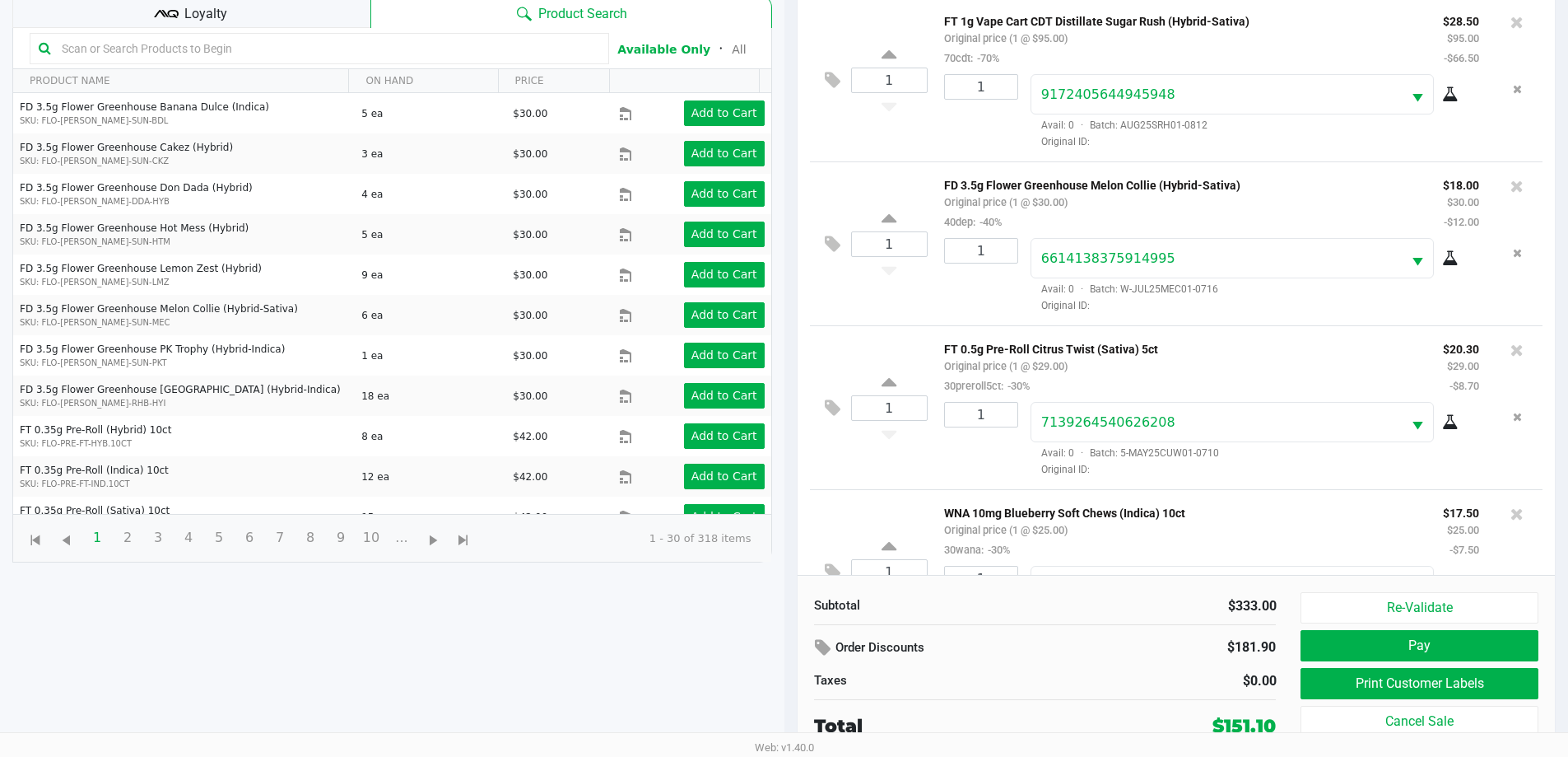
click at [331, 24] on div "Loyalty" at bounding box center [191, 12] width 359 height 33
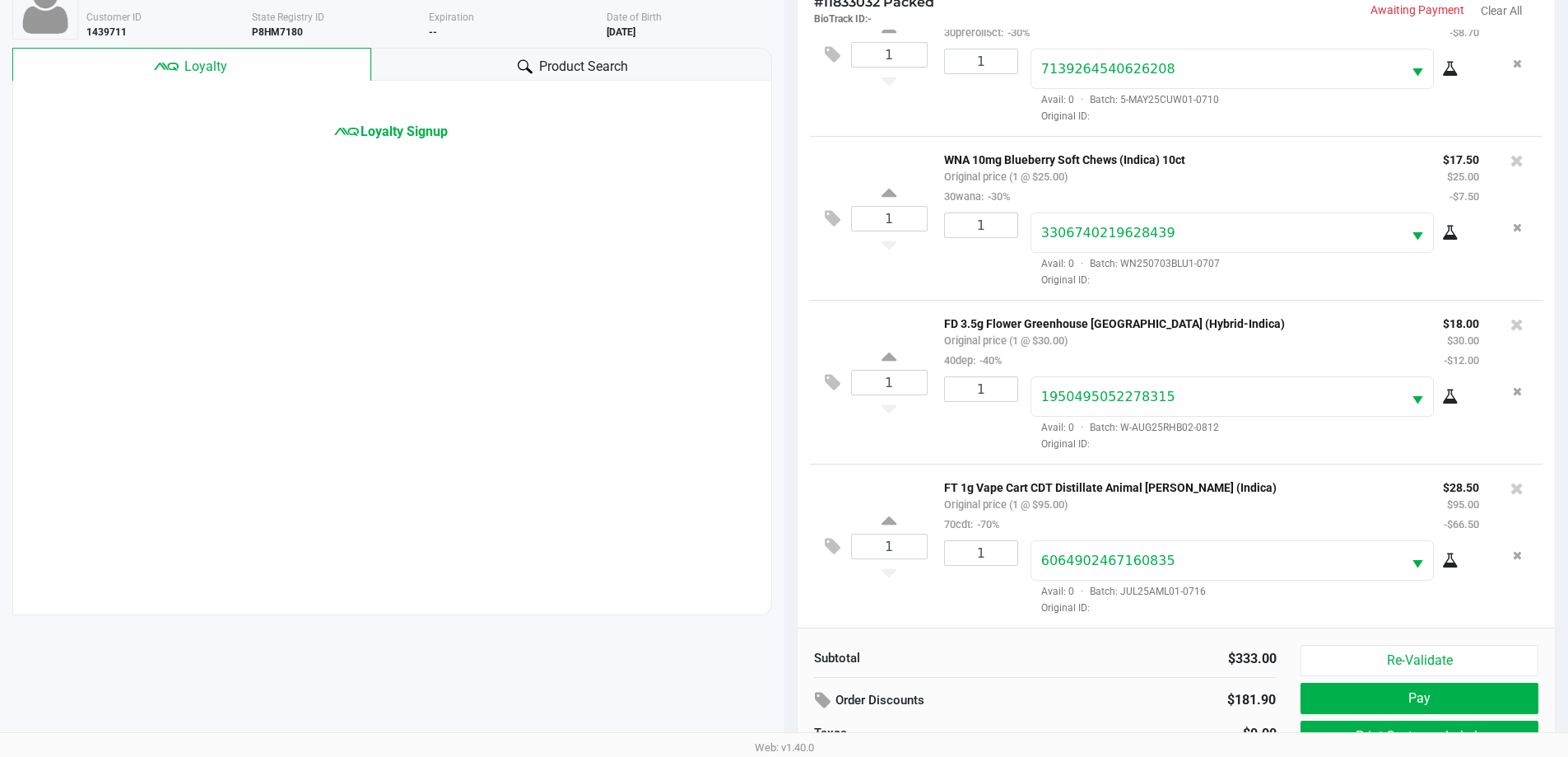
scroll to position [95, 0]
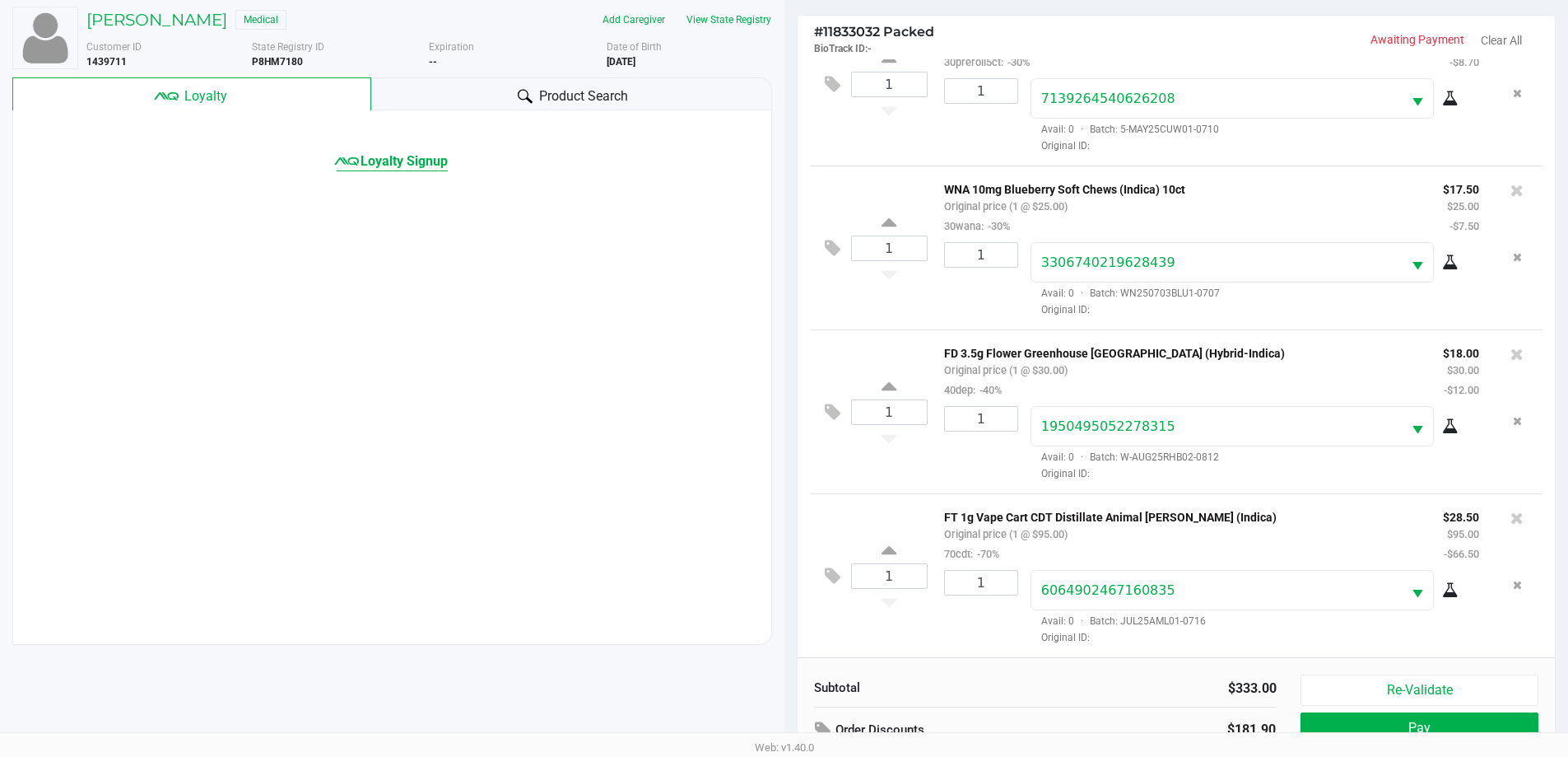
click at [421, 161] on span "Loyalty Signup" at bounding box center [403, 162] width 87 height 20
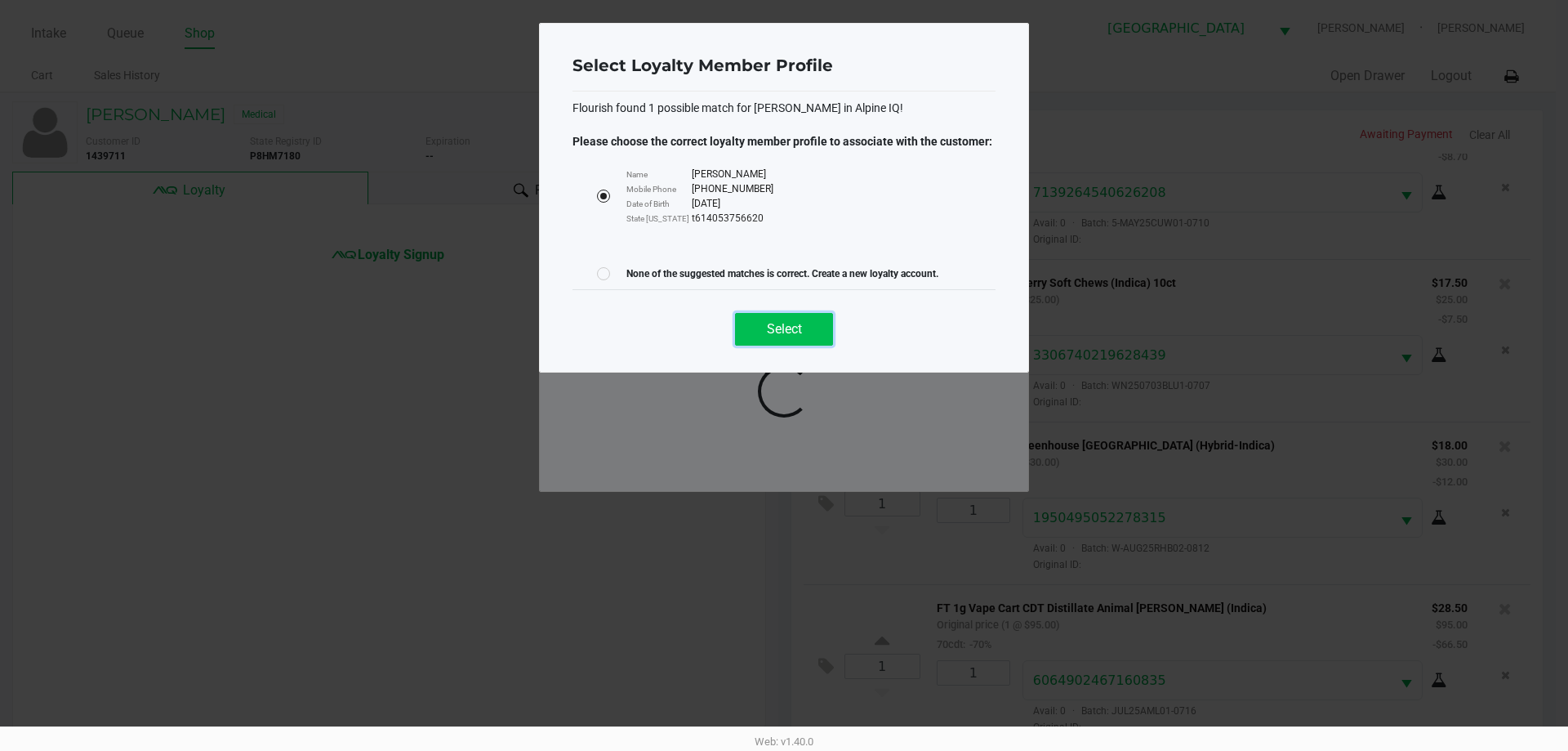
click at [797, 337] on button "Select" at bounding box center [784, 329] width 98 height 33
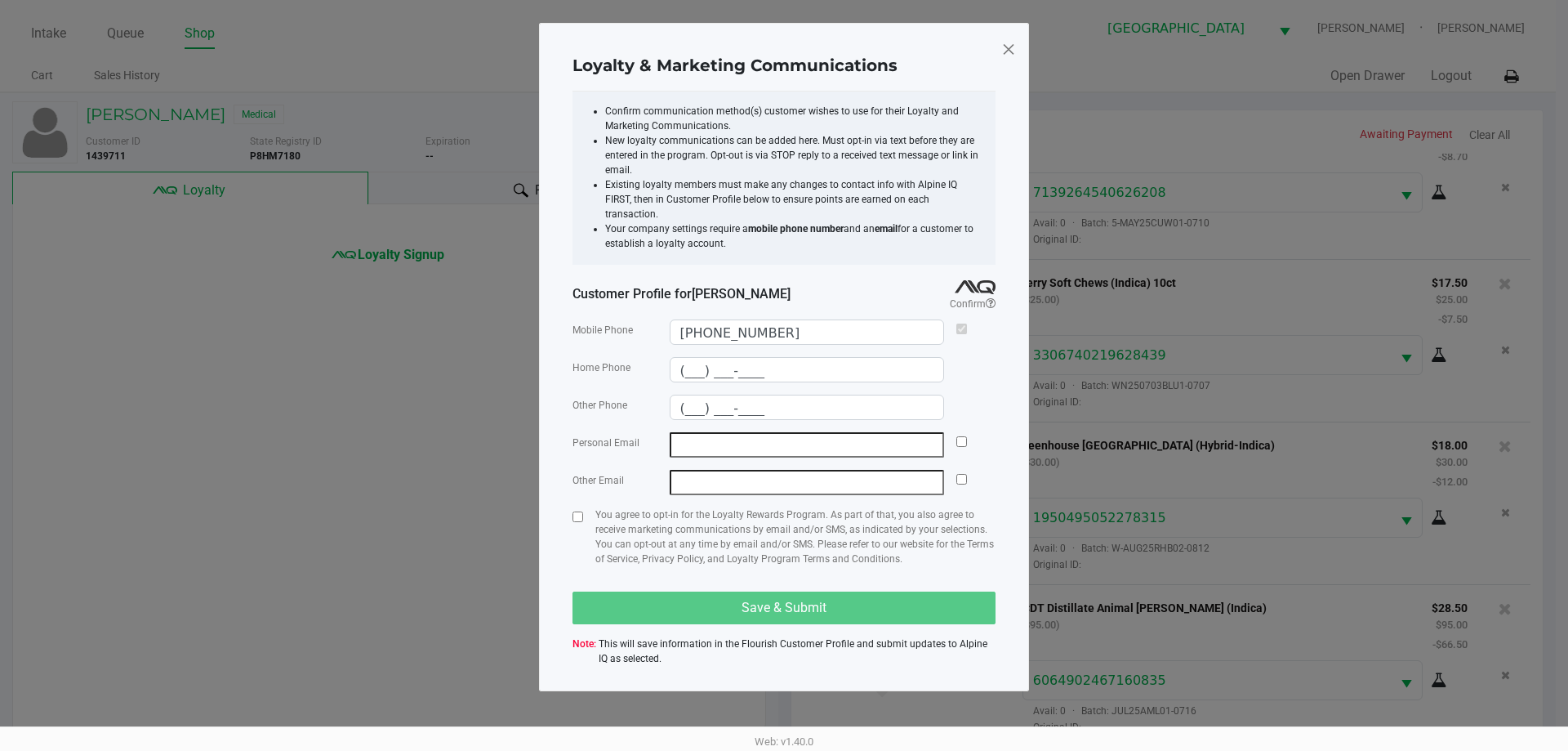
click at [1010, 59] on span at bounding box center [1008, 48] width 14 height 26
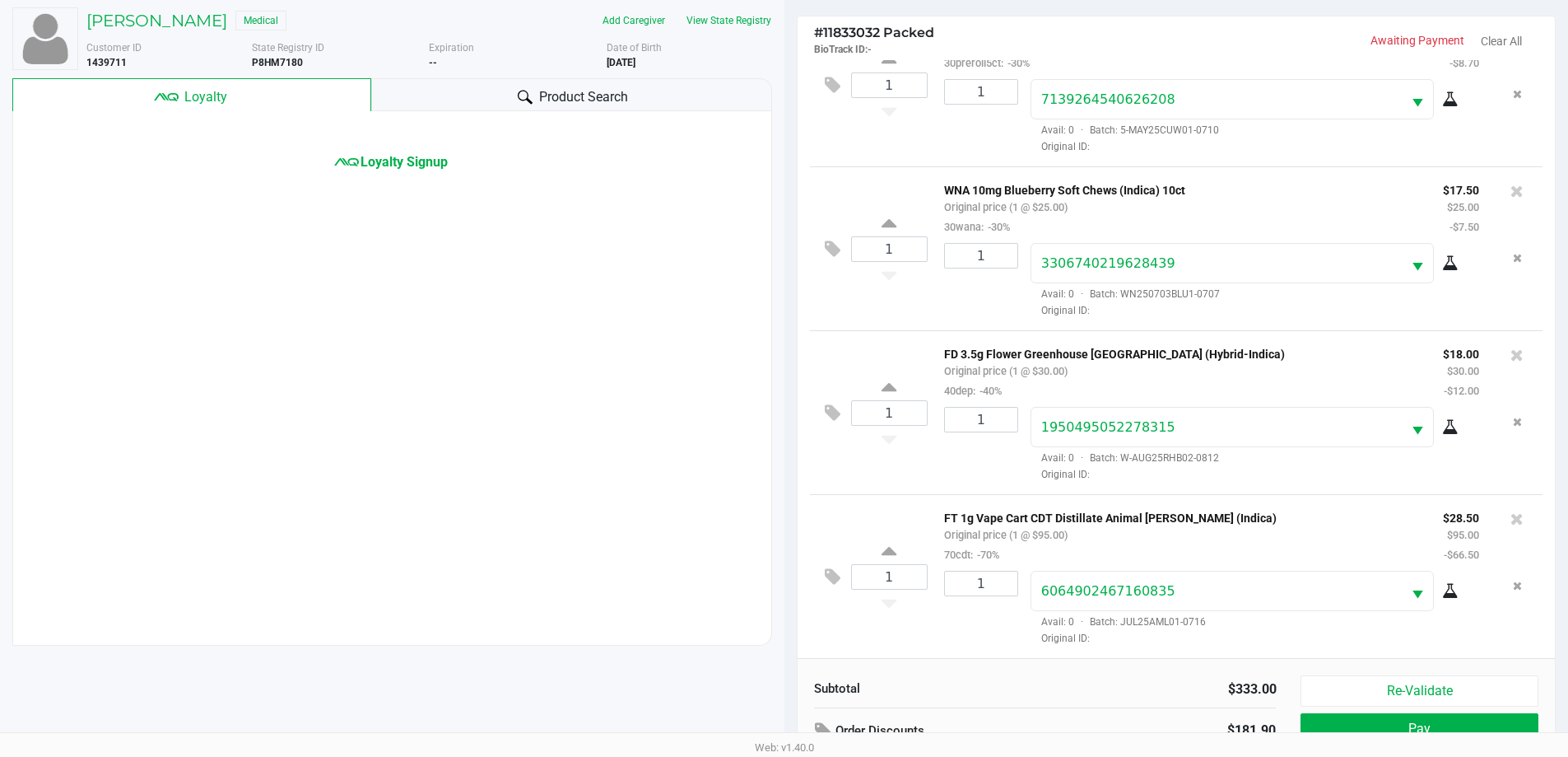
scroll to position [178, 0]
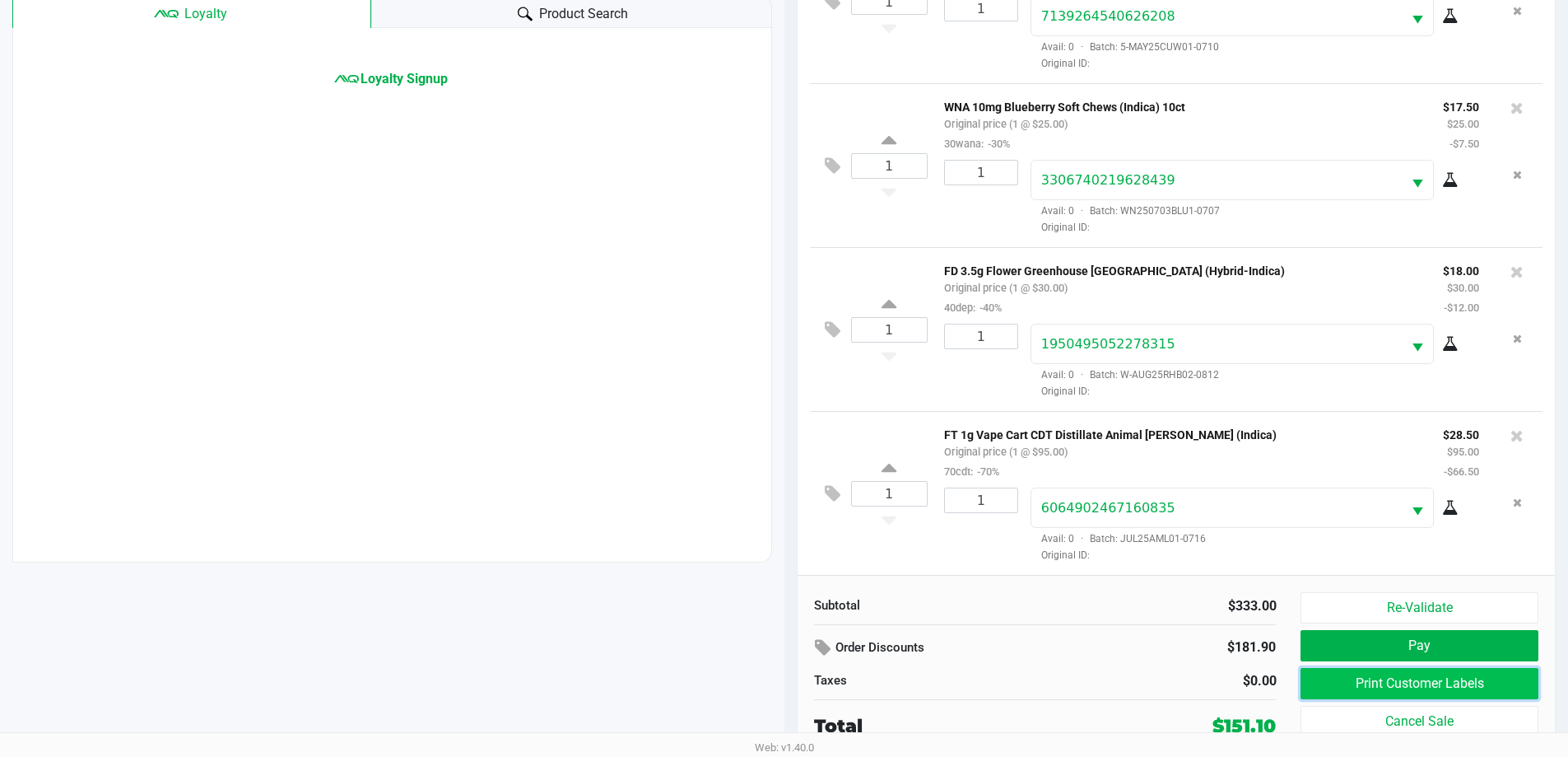
click at [1368, 691] on button "Print Customer Labels" at bounding box center [1420, 683] width 237 height 31
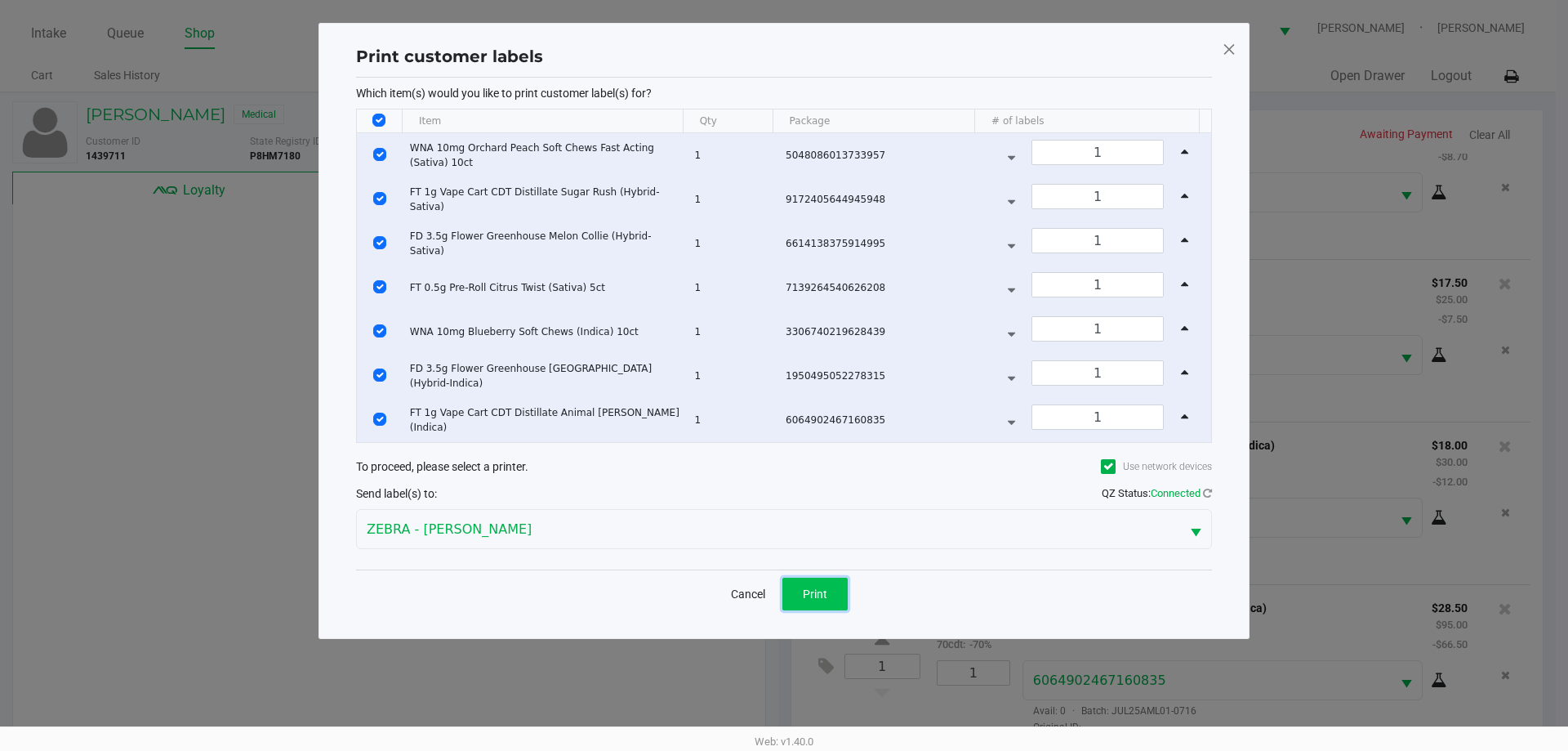
click at [833, 590] on button "Print" at bounding box center [815, 594] width 65 height 33
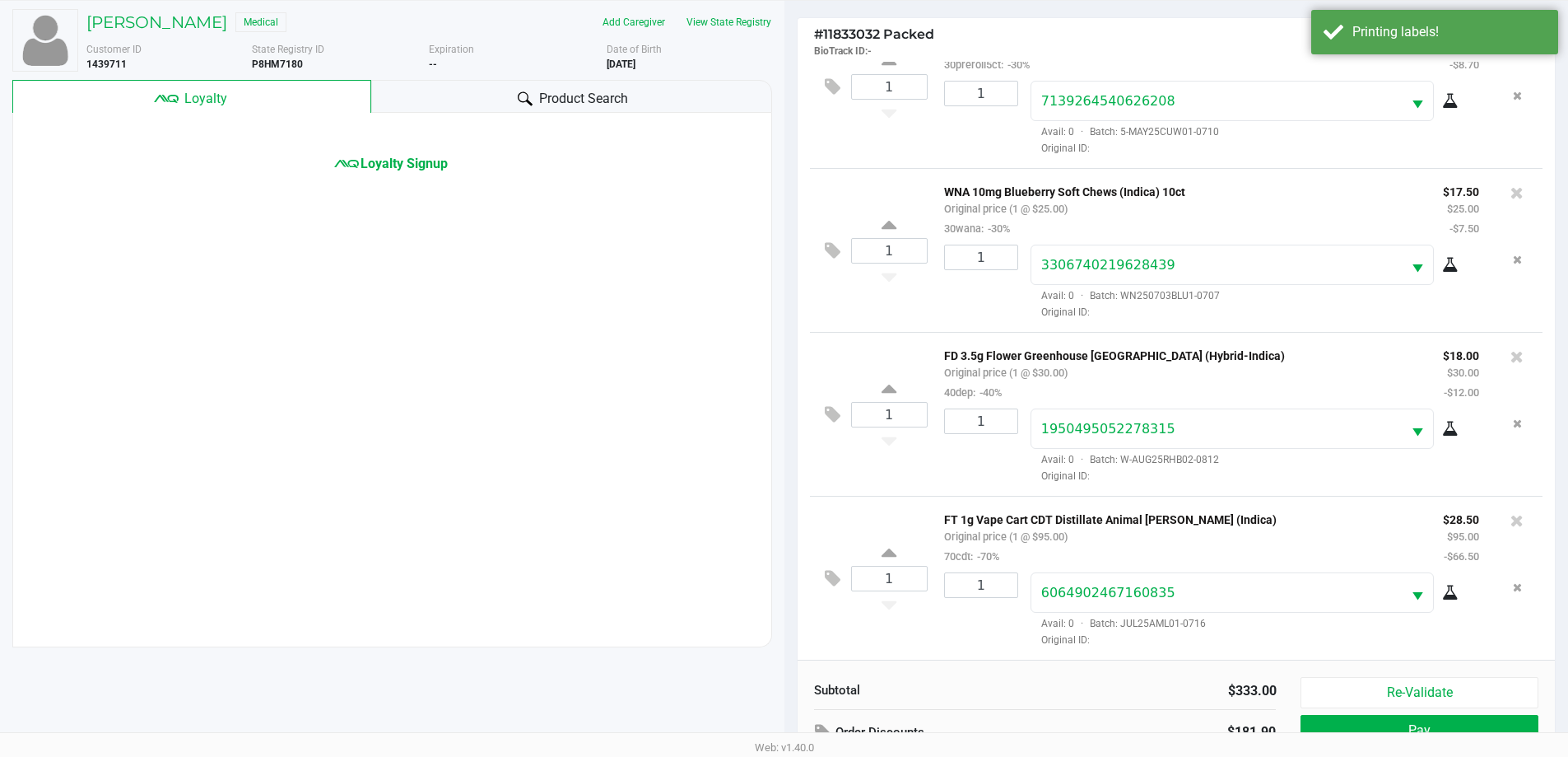
scroll to position [178, 0]
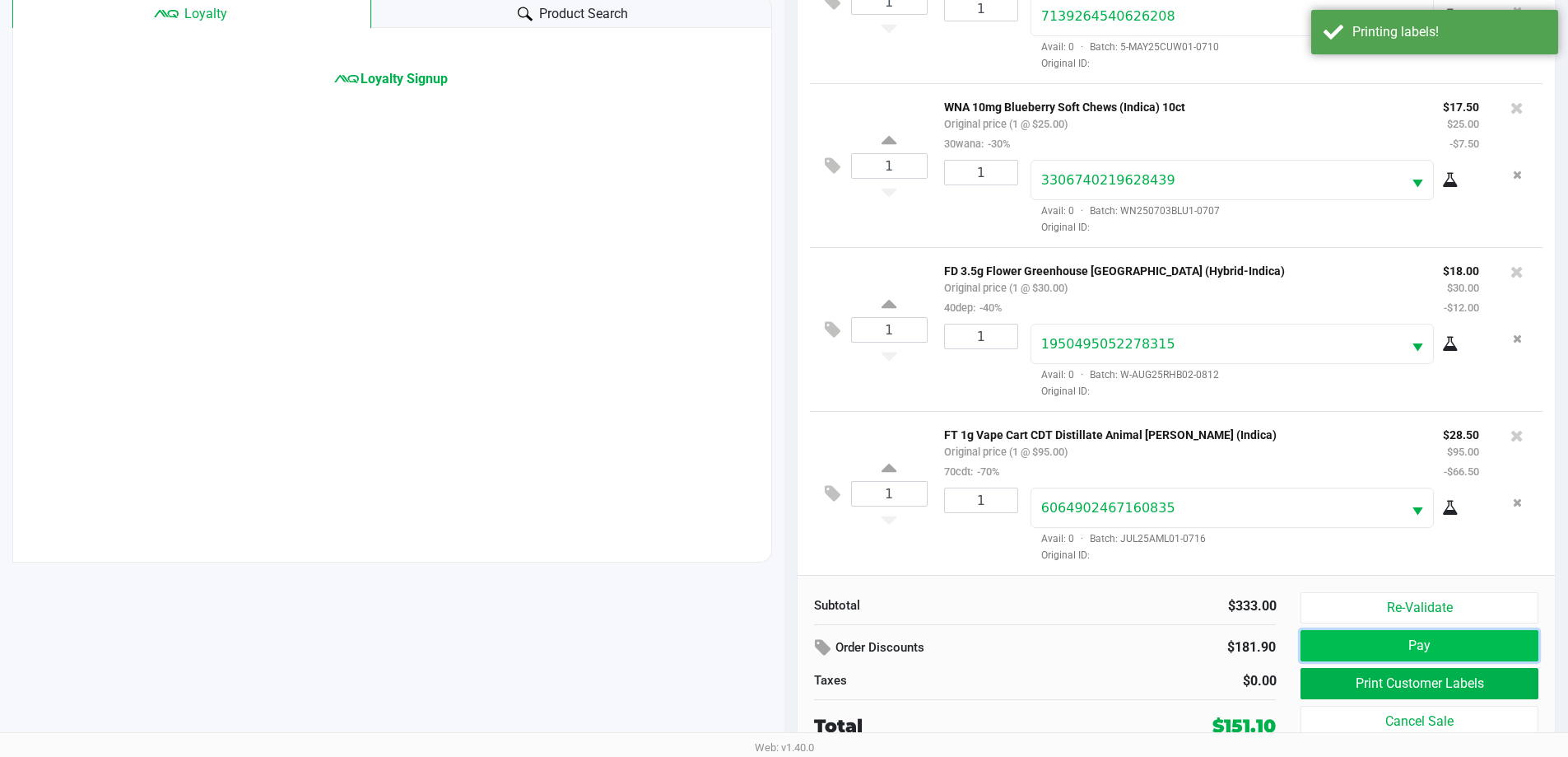
click at [1421, 646] on button "Pay" at bounding box center [1420, 646] width 237 height 31
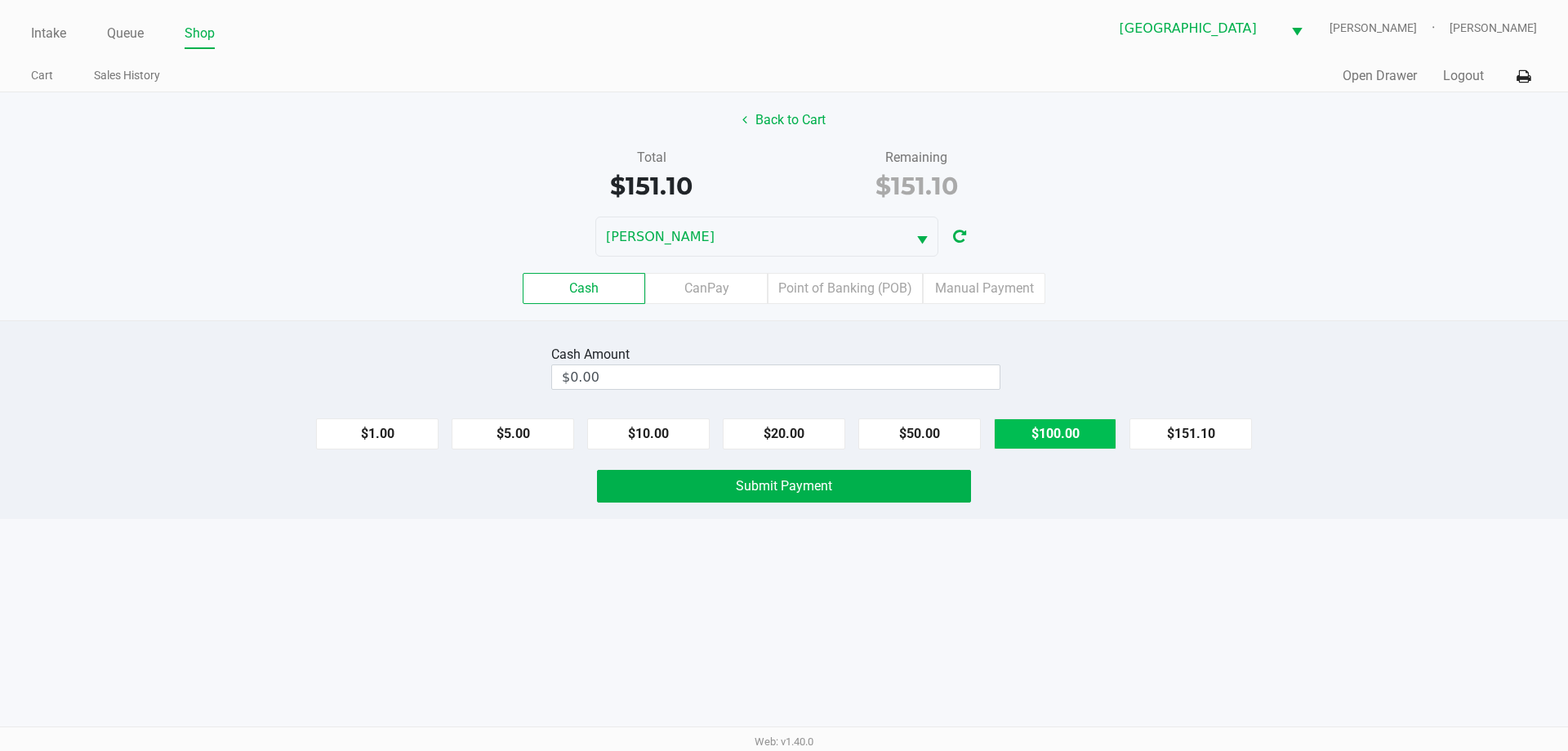
click at [1054, 428] on button "$100.00" at bounding box center [1055, 433] width 122 height 31
click at [767, 436] on button "$20.00" at bounding box center [784, 433] width 122 height 31
click at [767, 435] on button "$20.00" at bounding box center [784, 433] width 122 height 31
type input "$160.00"
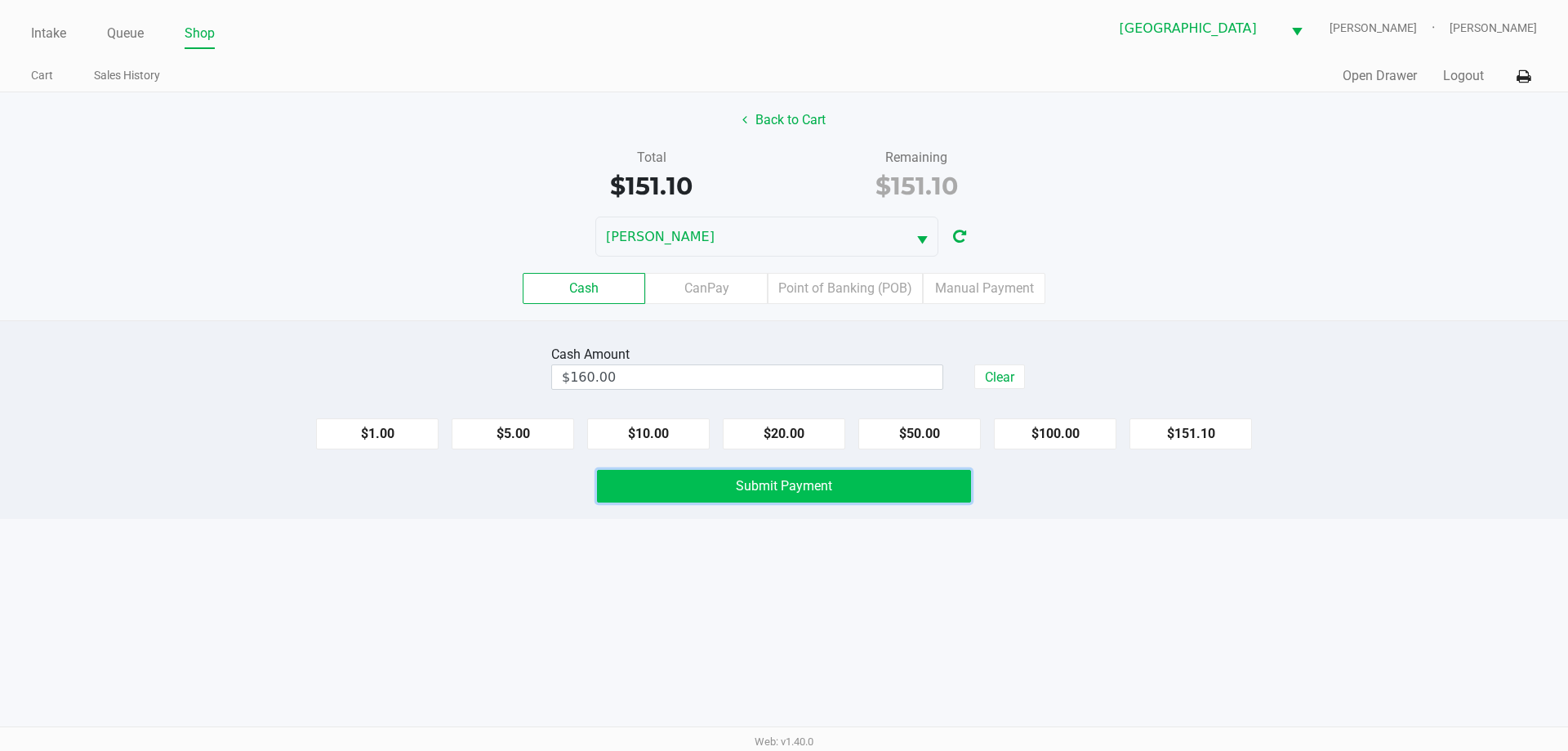
click at [772, 488] on span "Submit Payment" at bounding box center [784, 485] width 96 height 15
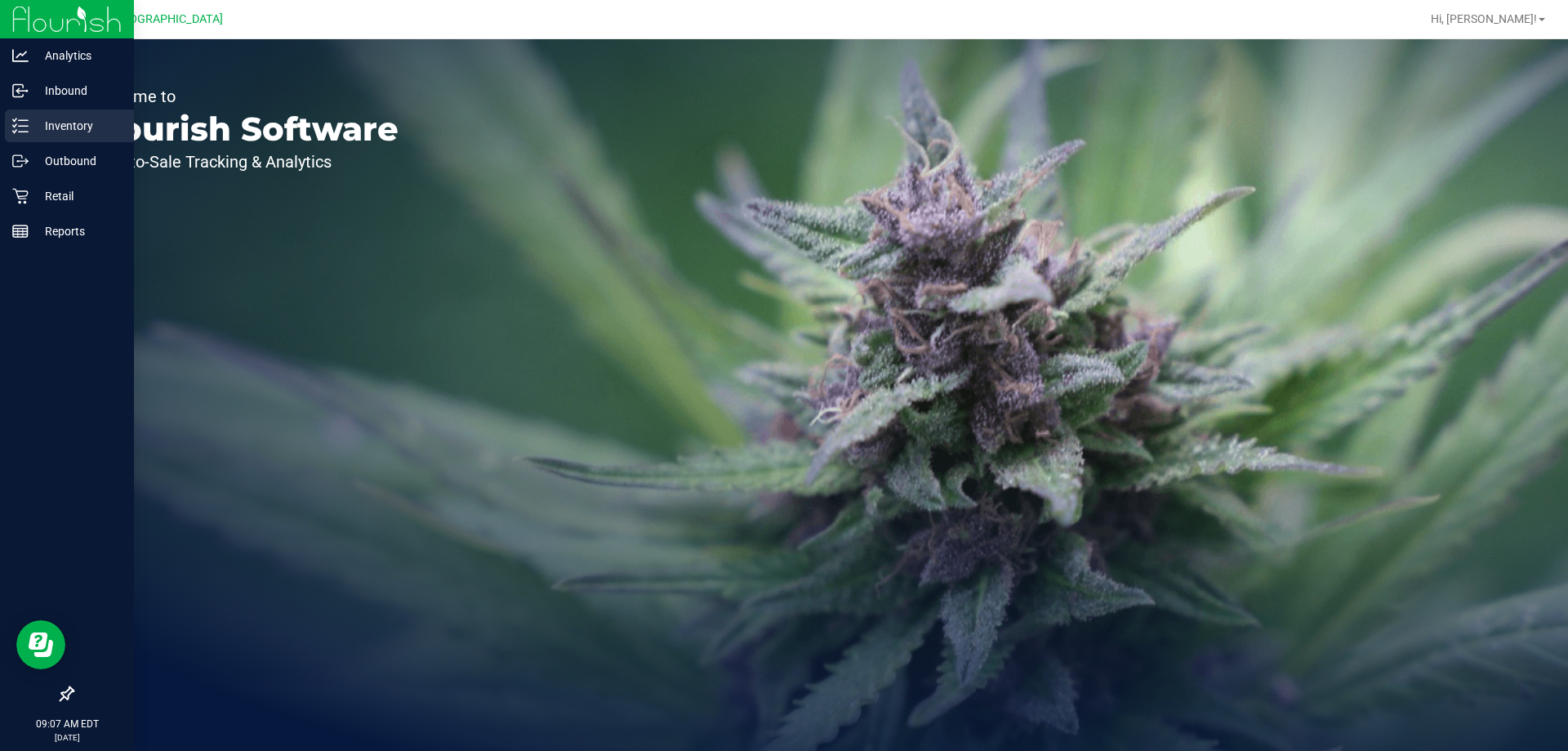
click at [68, 124] on p "Inventory" at bounding box center [78, 126] width 98 height 20
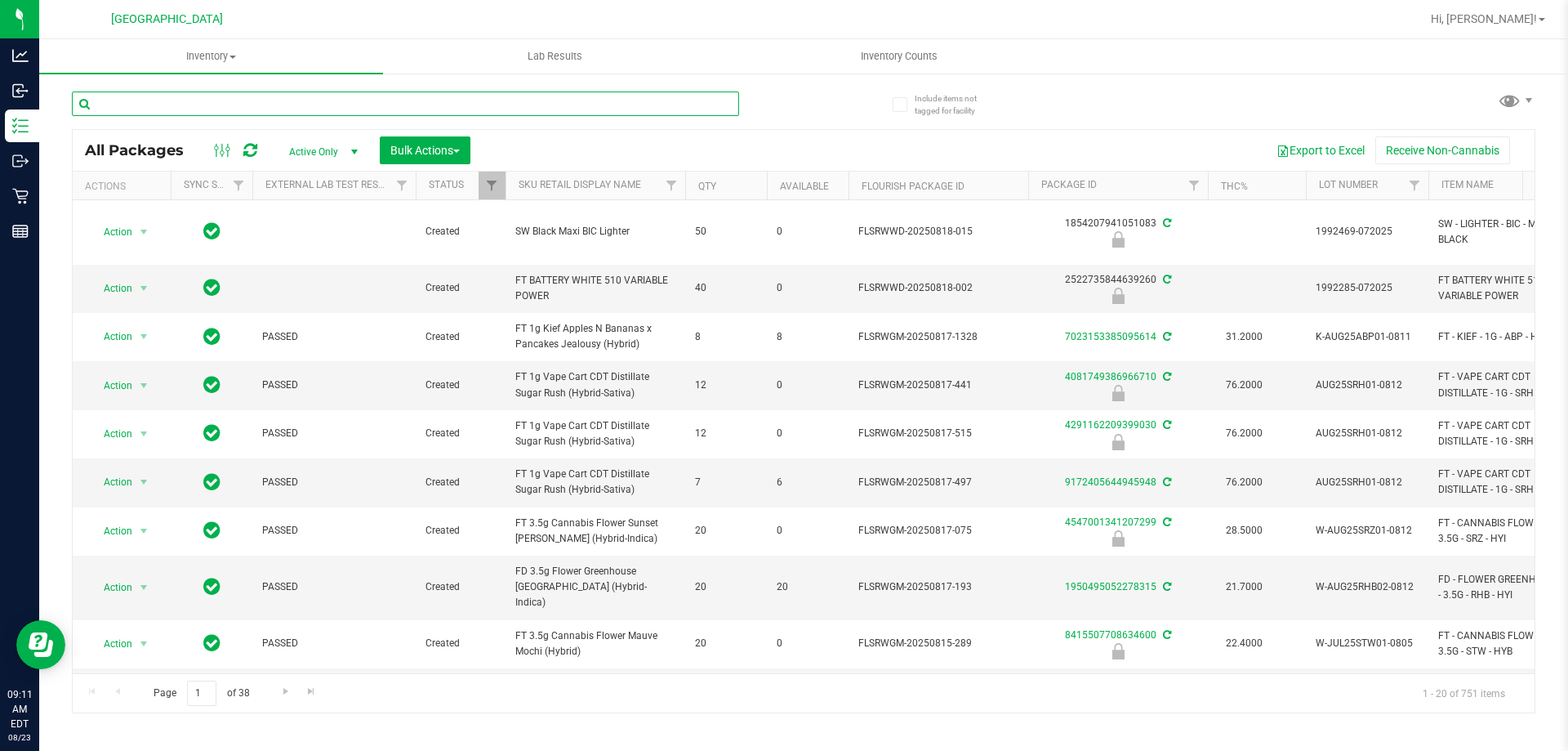
click at [303, 111] on input "text" at bounding box center [406, 103] width 668 height 24
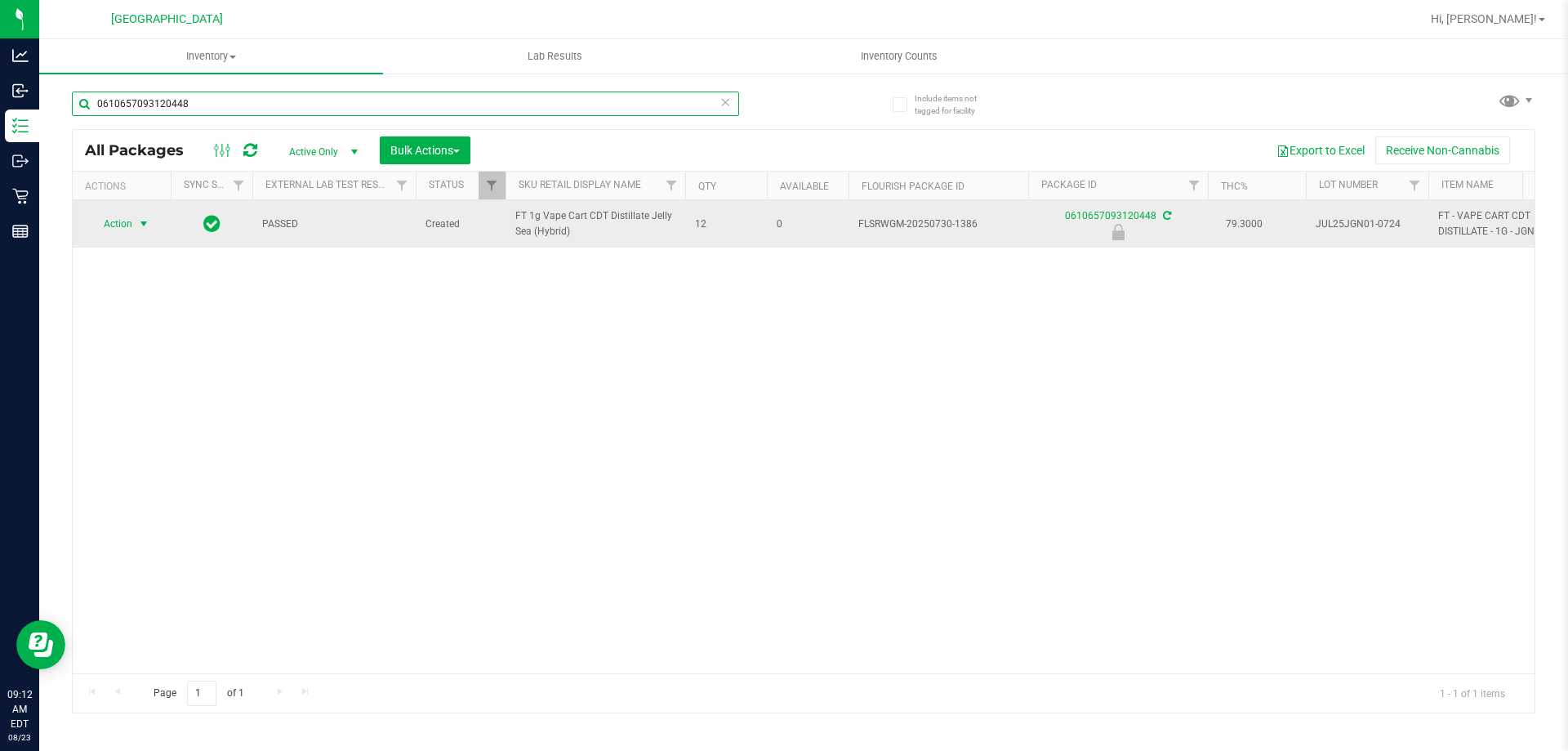
type input "0610657093120448"
click at [144, 230] on span "select" at bounding box center [144, 224] width 13 height 13
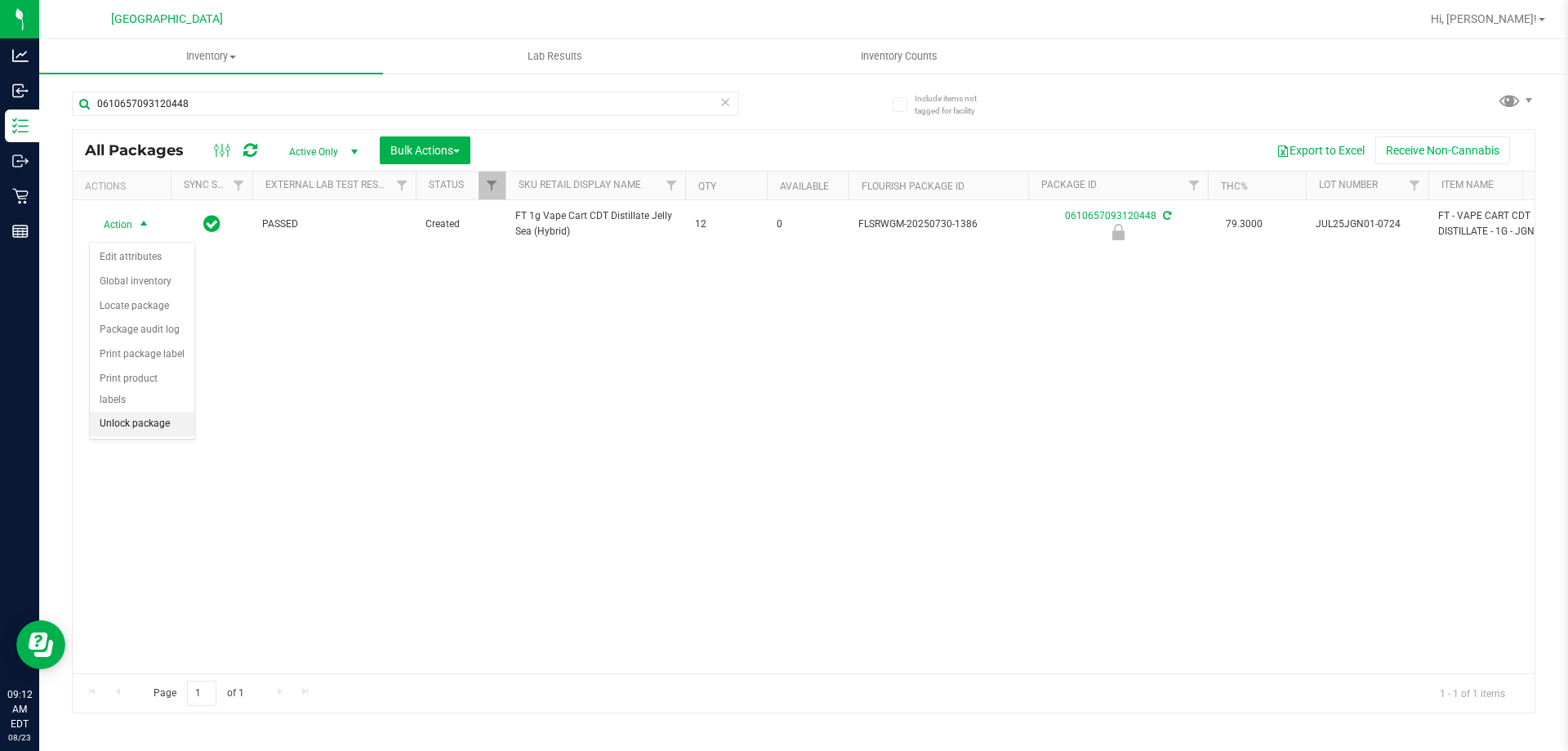
click at [149, 412] on li "Unlock package" at bounding box center [142, 424] width 104 height 24
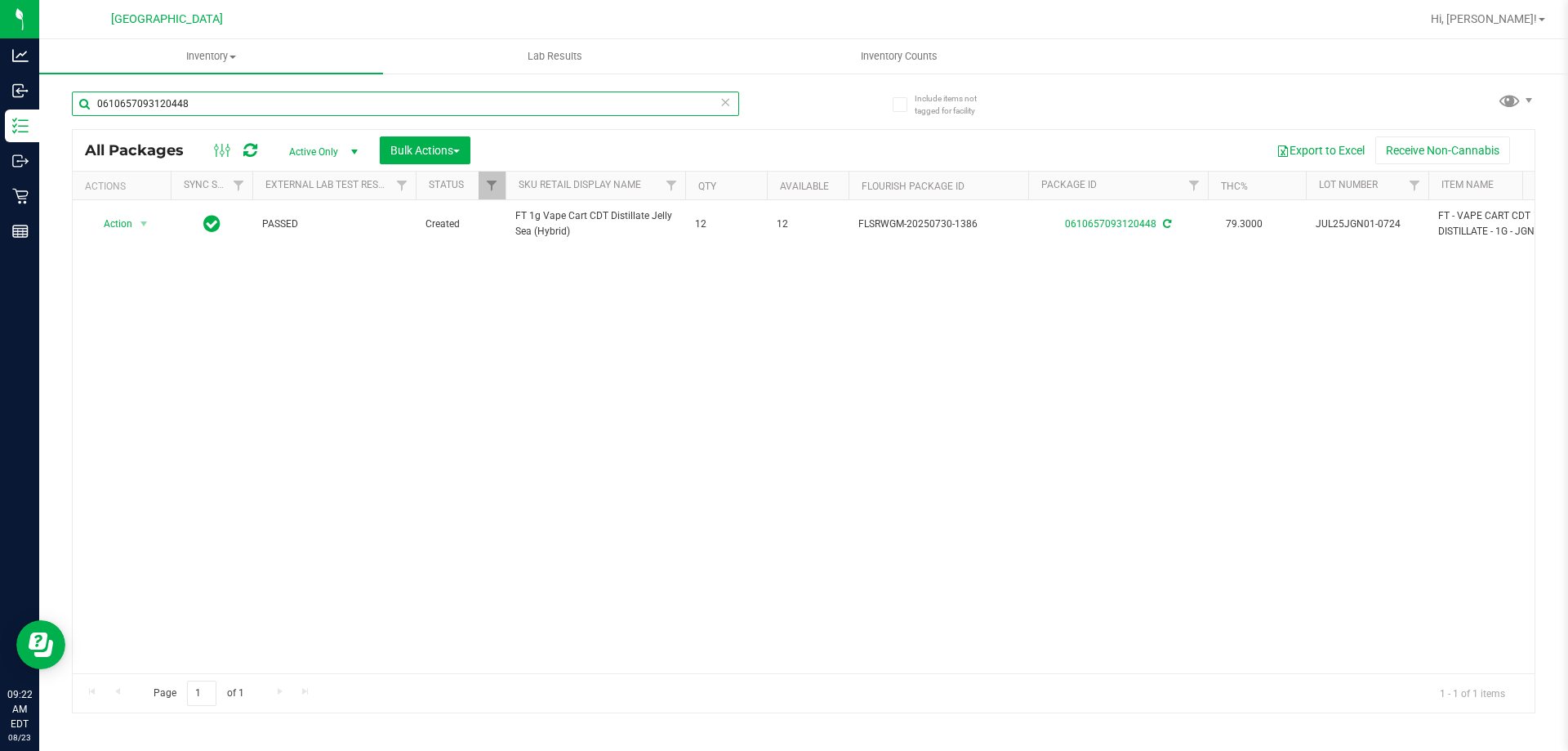
click at [196, 111] on input "0610657093120448" at bounding box center [406, 103] width 668 height 24
type input "0"
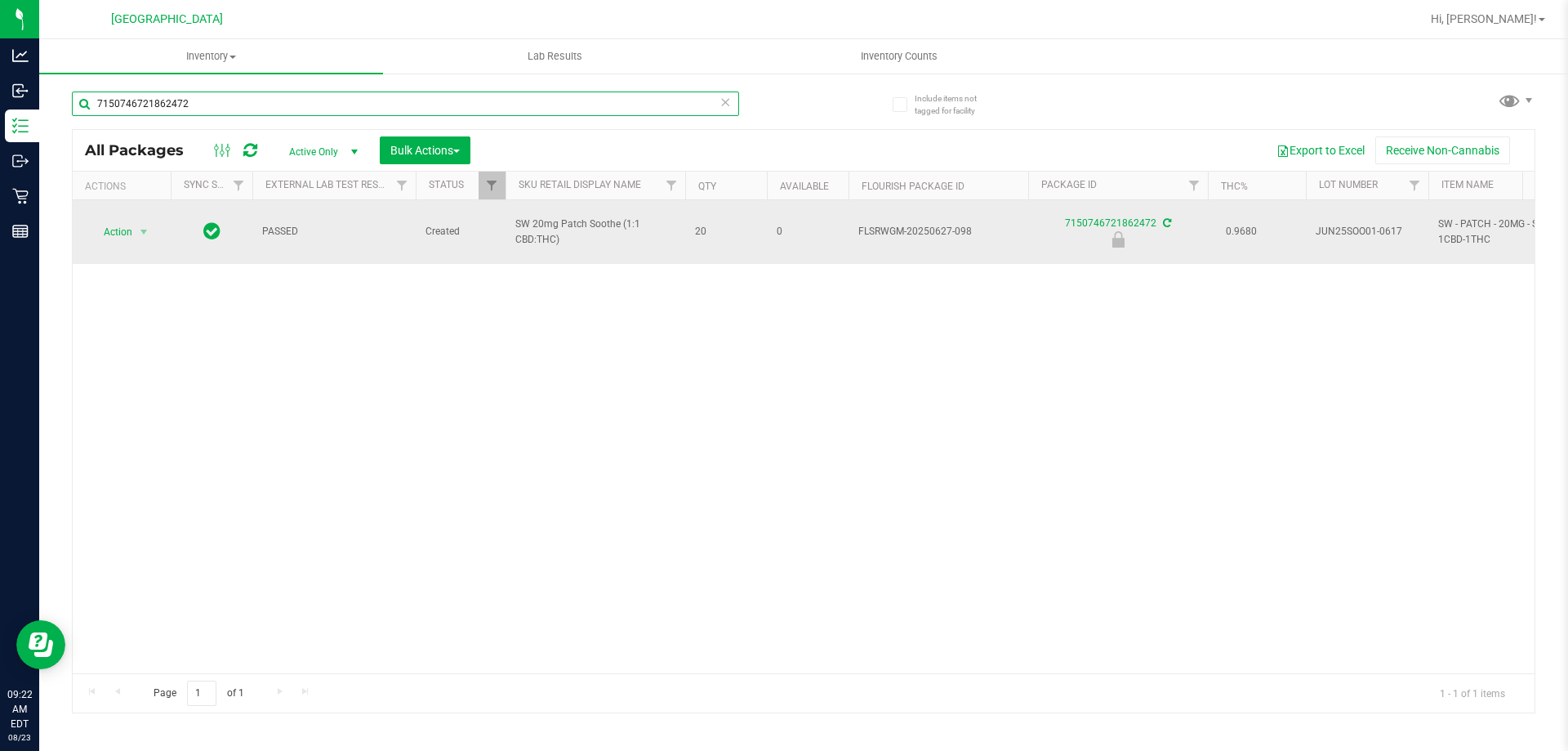
type input "7150746721862472"
click at [134, 236] on td "Action Action Edit attributes Global inventory Locate package Package audit log…" at bounding box center [122, 231] width 98 height 63
click at [132, 220] on span "Action" at bounding box center [111, 232] width 44 height 23
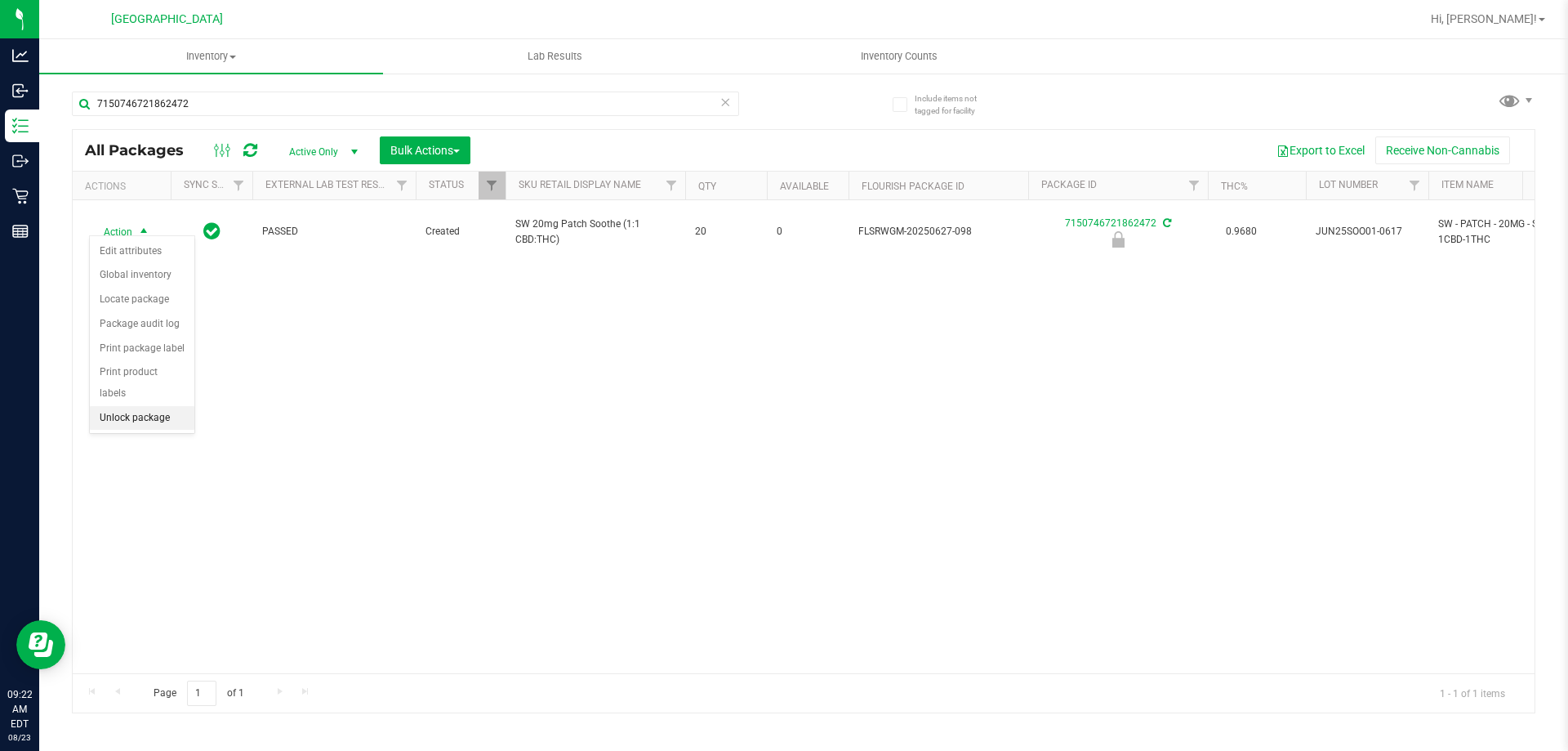
click at [175, 406] on li "Unlock package" at bounding box center [142, 417] width 104 height 24
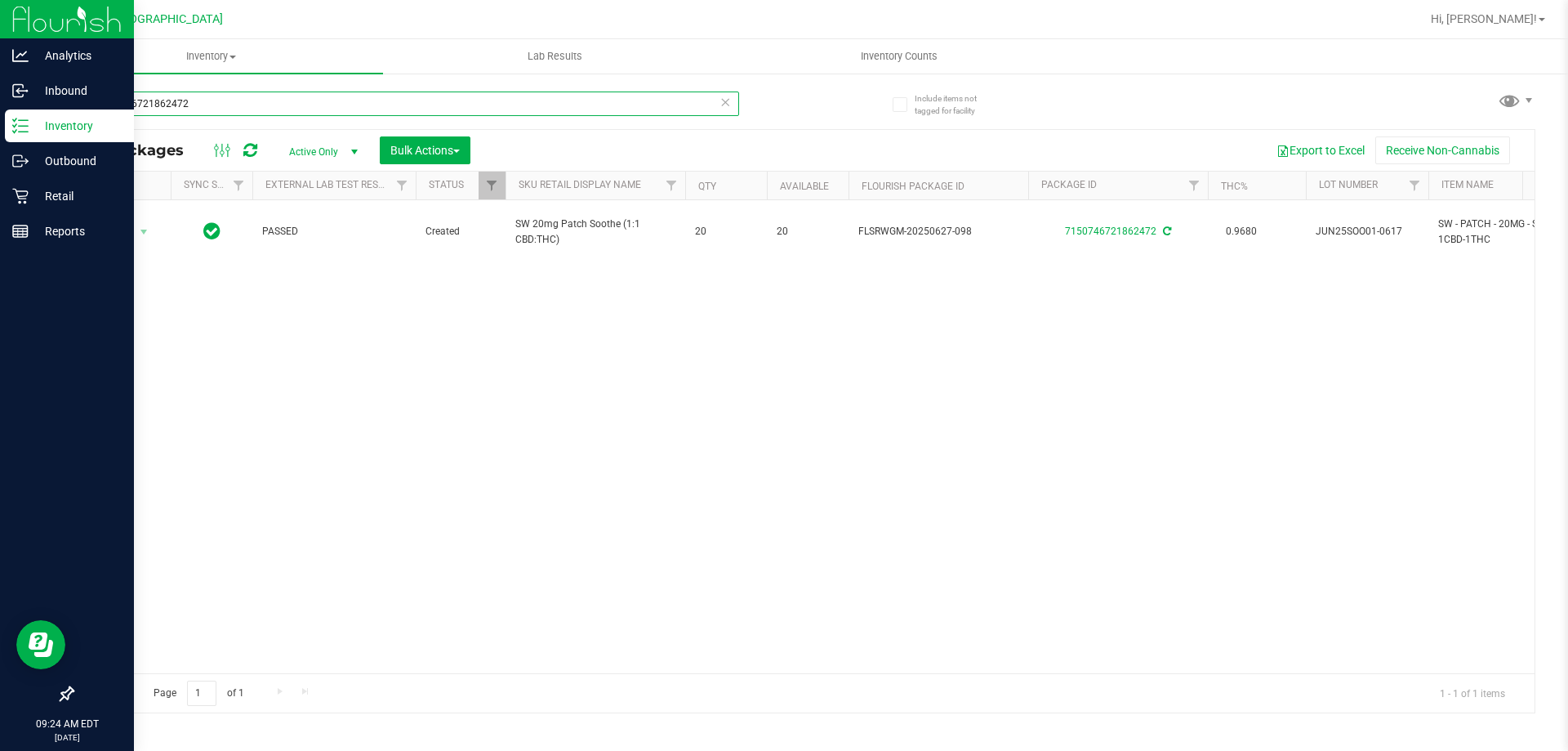
drag, startPoint x: 268, startPoint y: 97, endPoint x: 0, endPoint y: 123, distance: 269.3
click at [0, 123] on div "Analytics Inbound Inventory Outbound Retail Reports 09:24 AM EDT 08/23/2025 08/…" at bounding box center [784, 376] width 1568 height 751
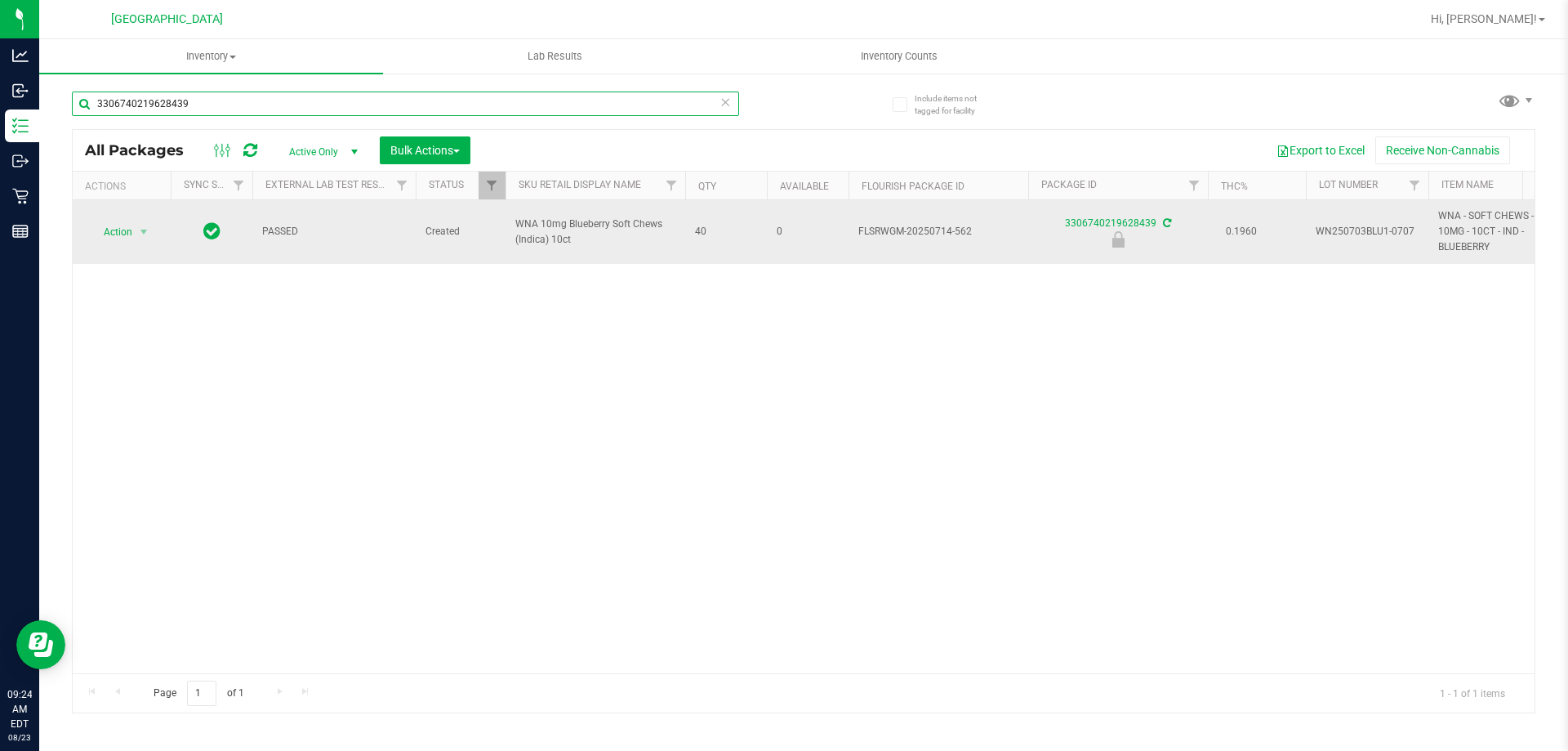
type input "3306740219628439"
click at [89, 231] on span "Action" at bounding box center [111, 232] width 44 height 23
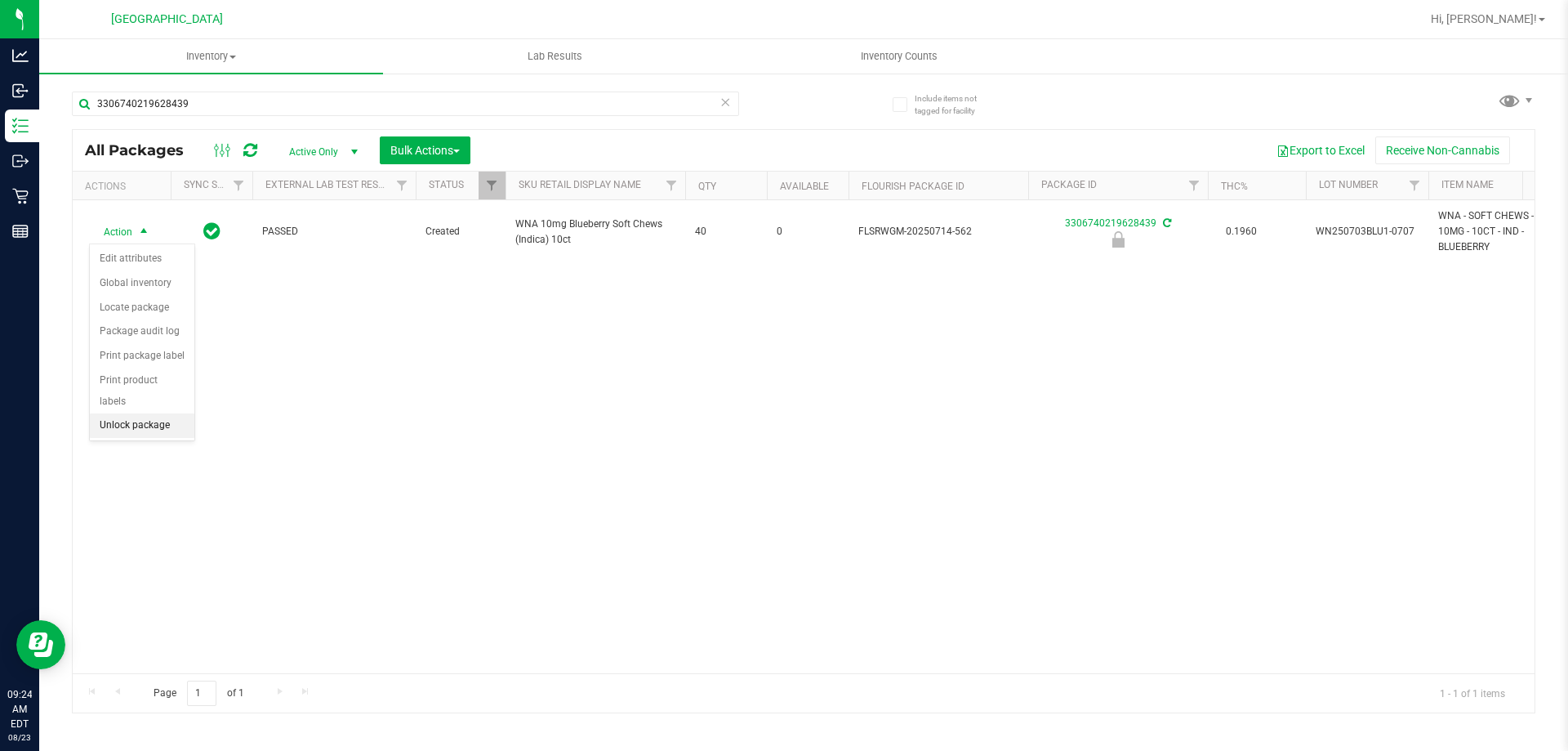
click at [146, 414] on li "Unlock package" at bounding box center [142, 425] width 104 height 24
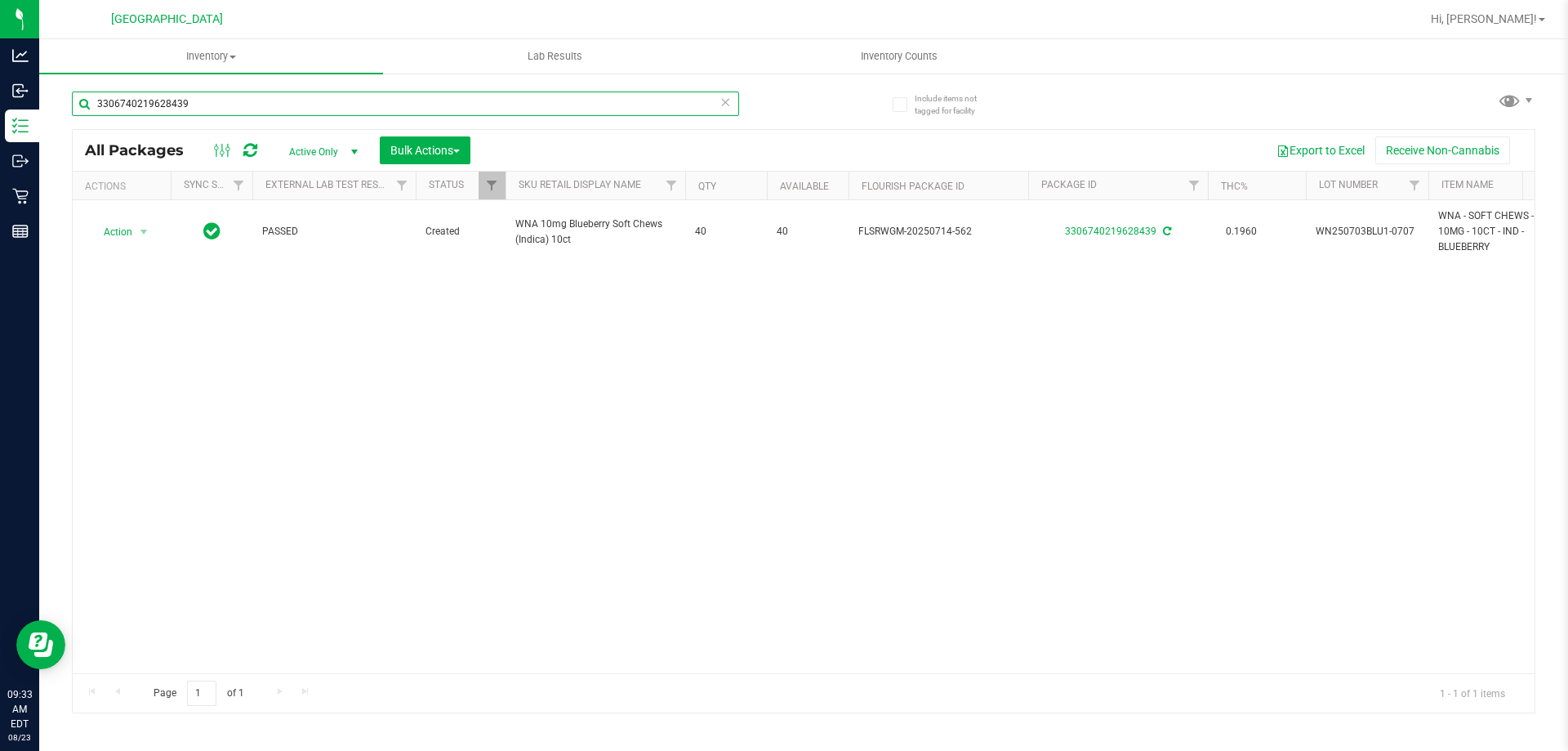
click at [218, 104] on input "3306740219628439" at bounding box center [406, 103] width 668 height 24
type input "3"
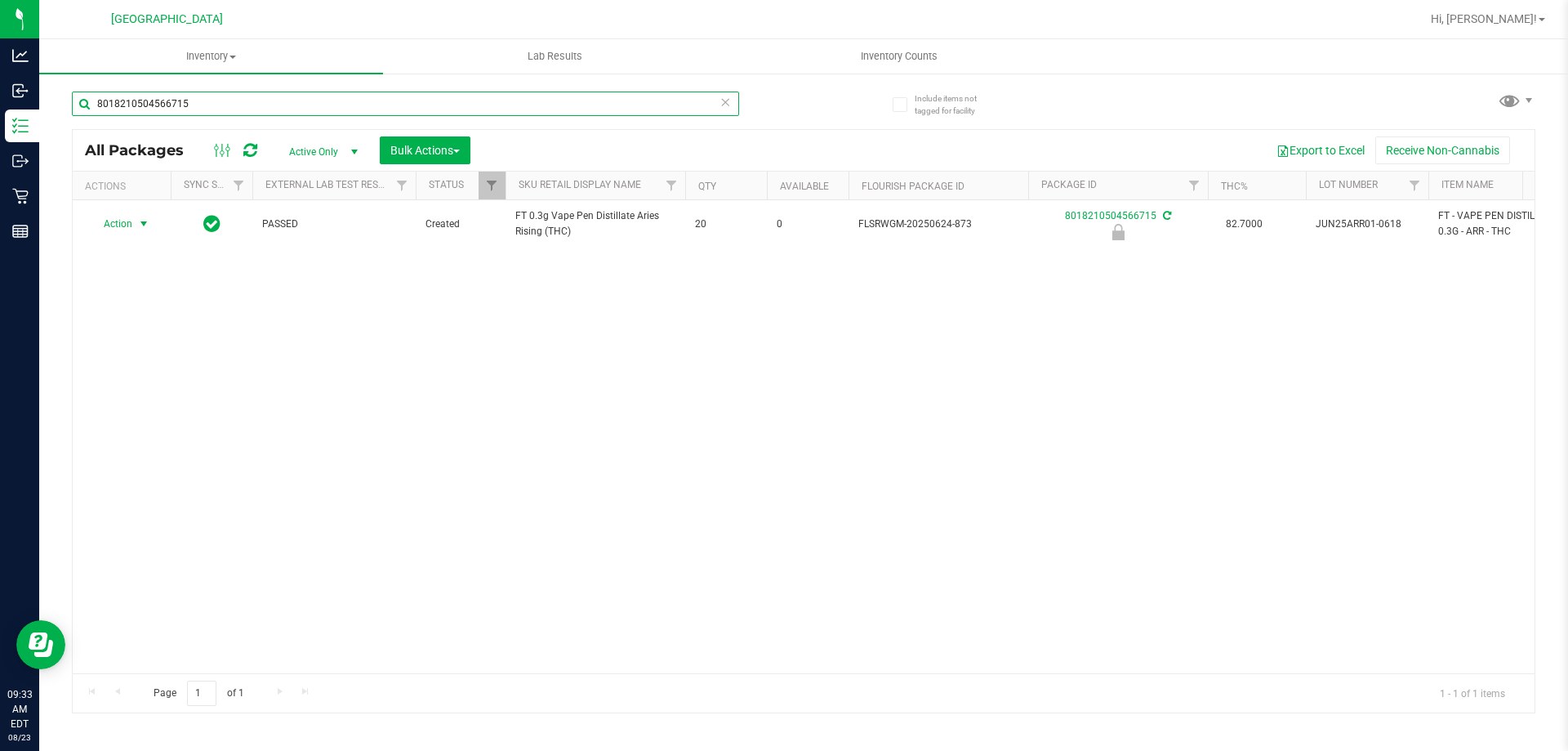
type input "8018210504566715"
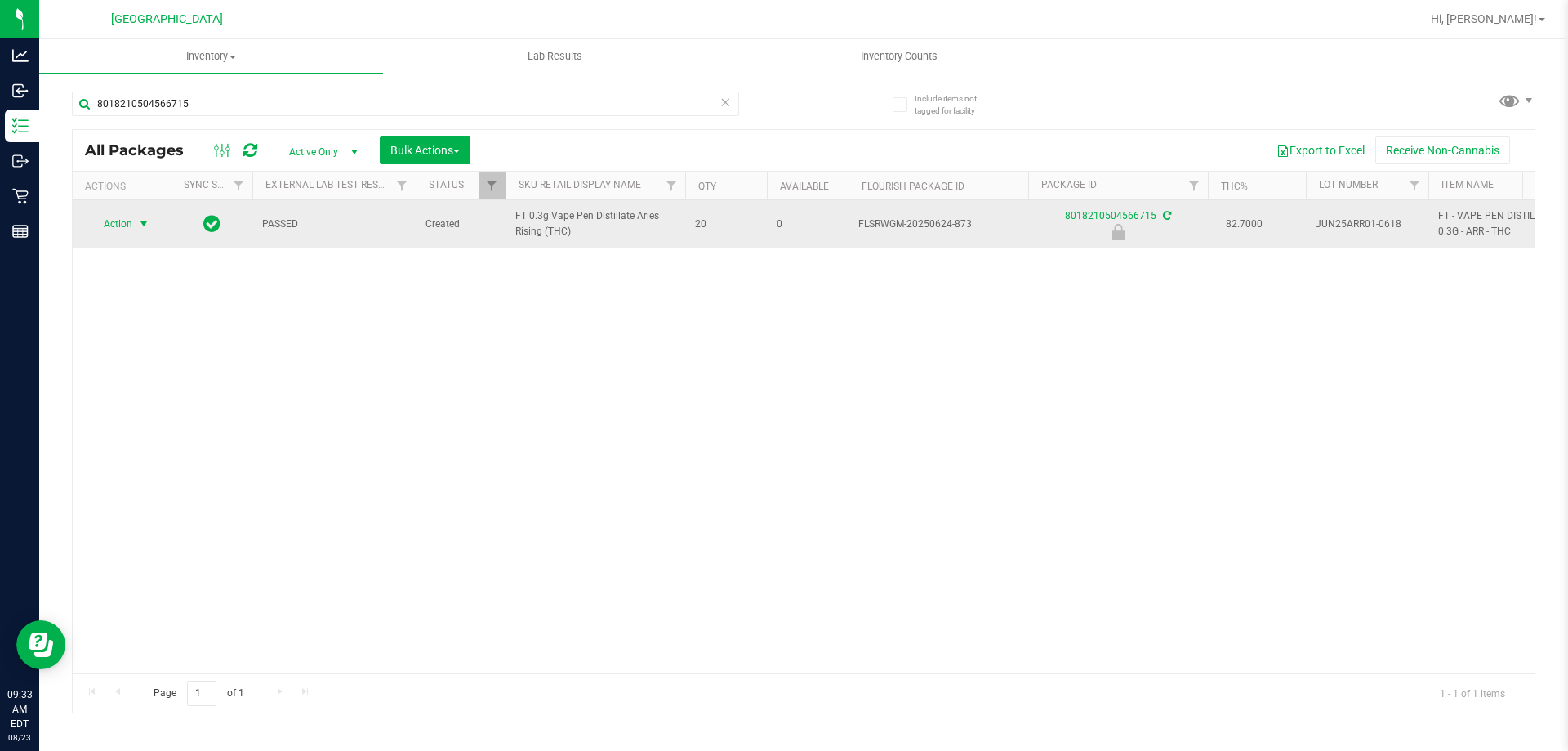
drag, startPoint x: 152, startPoint y: 198, endPoint x: 151, endPoint y: 227, distance: 29.0
click at [151, 227] on span "select" at bounding box center [144, 224] width 21 height 23
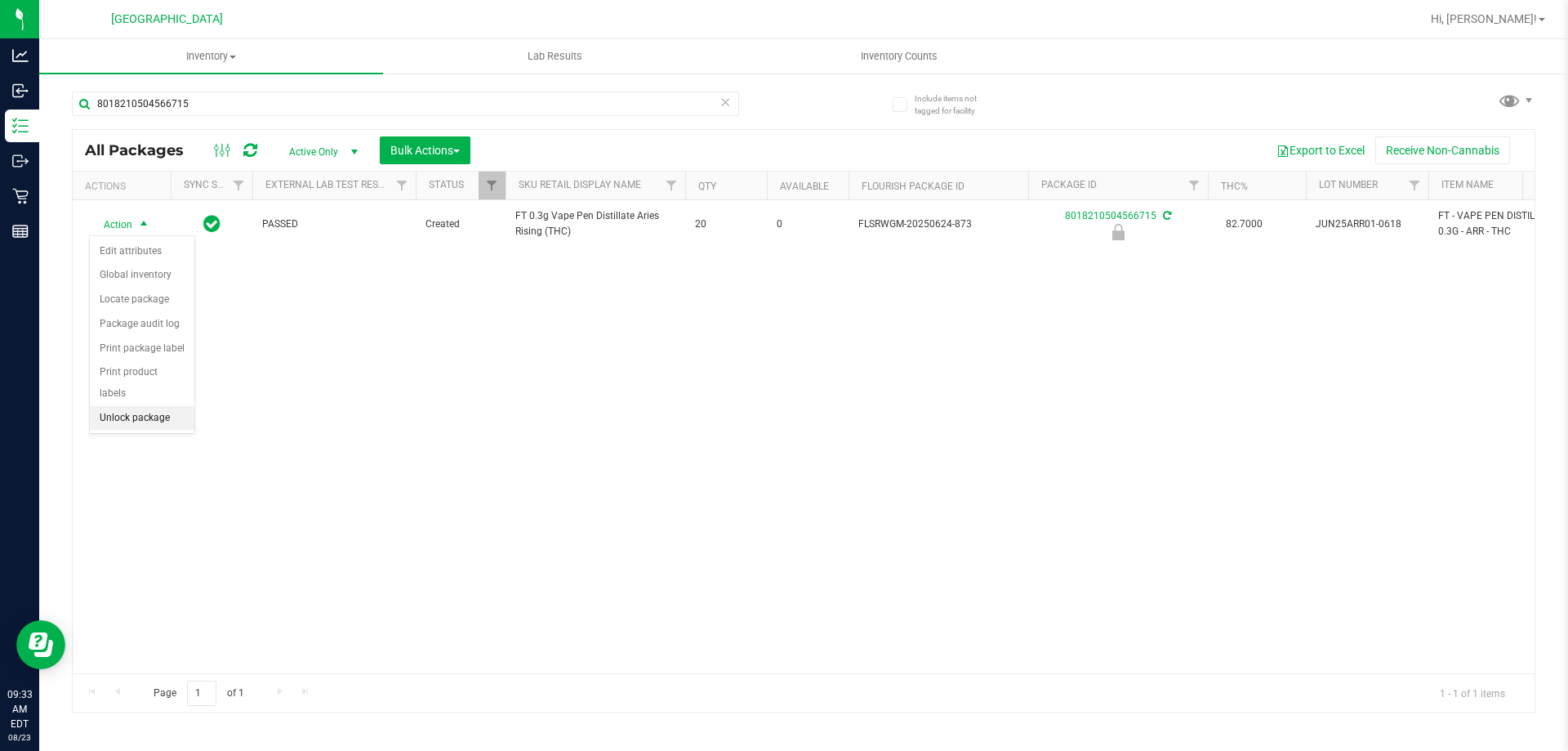
click at [160, 406] on li "Unlock package" at bounding box center [142, 417] width 104 height 24
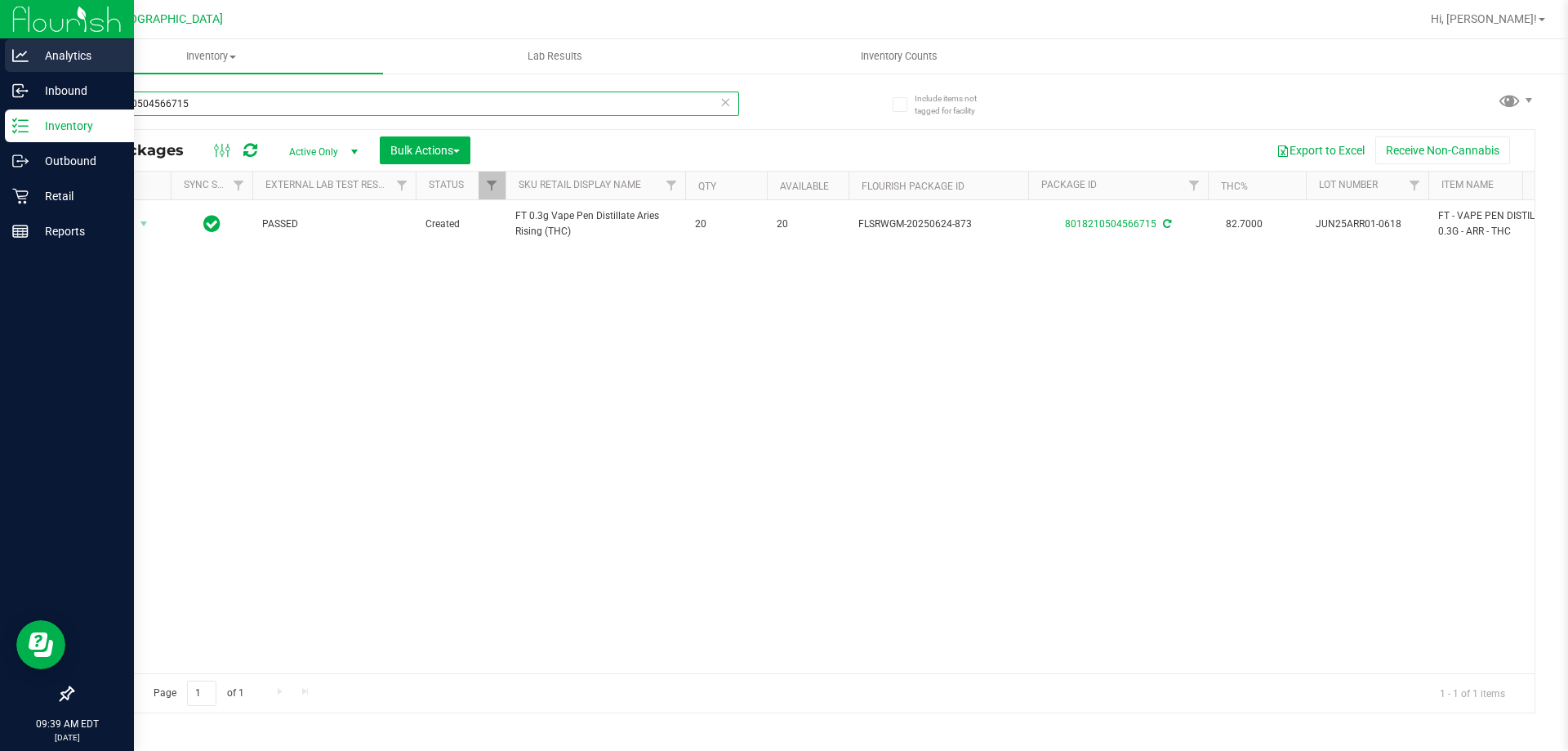
drag, startPoint x: 231, startPoint y: 98, endPoint x: 0, endPoint y: 66, distance: 233.2
click at [0, 66] on div "Analytics Inbound Inventory Outbound Retail Reports 09:39 AM EDT 08/23/2025 08/…" at bounding box center [784, 376] width 1568 height 751
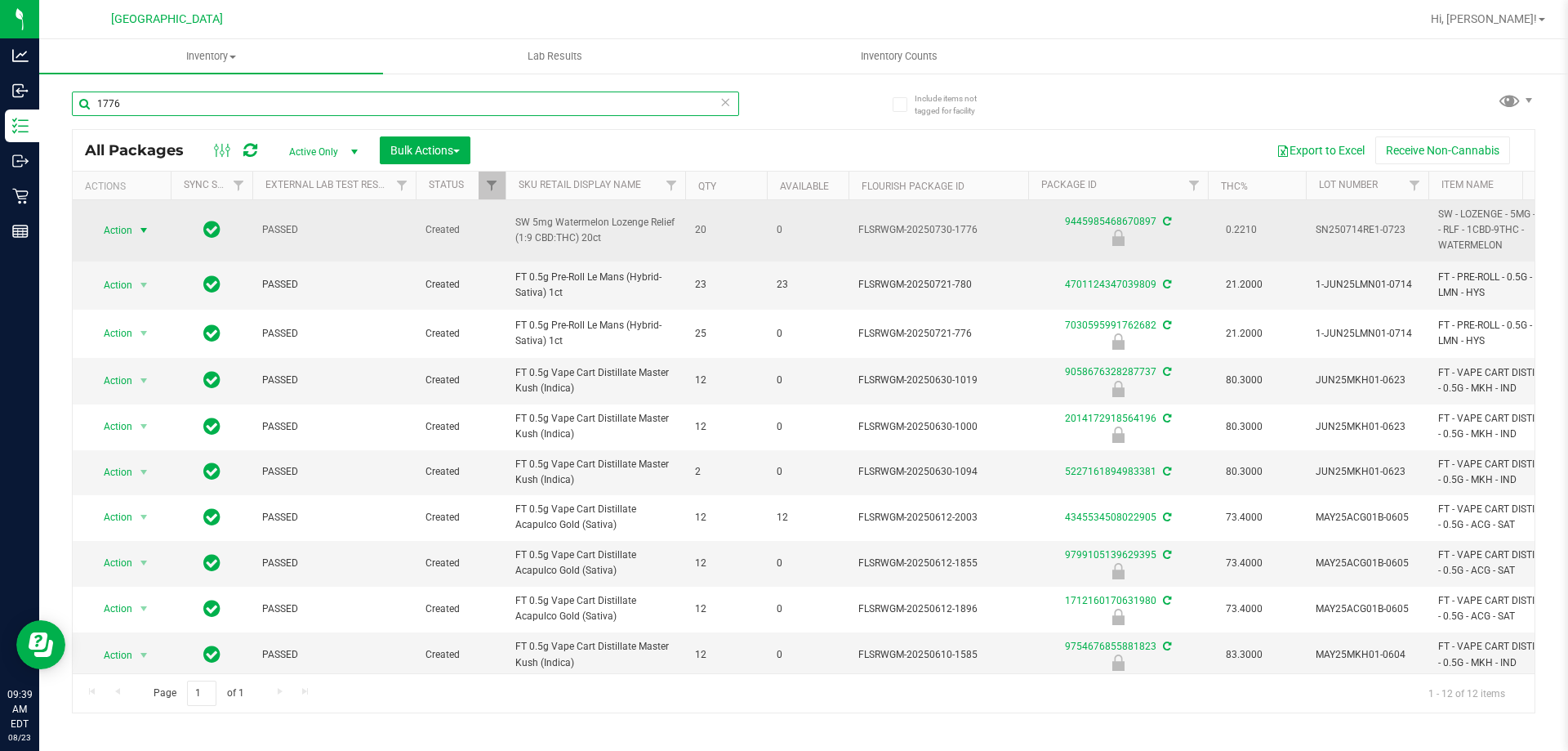
type input "1776"
click at [135, 224] on span "select" at bounding box center [144, 231] width 21 height 23
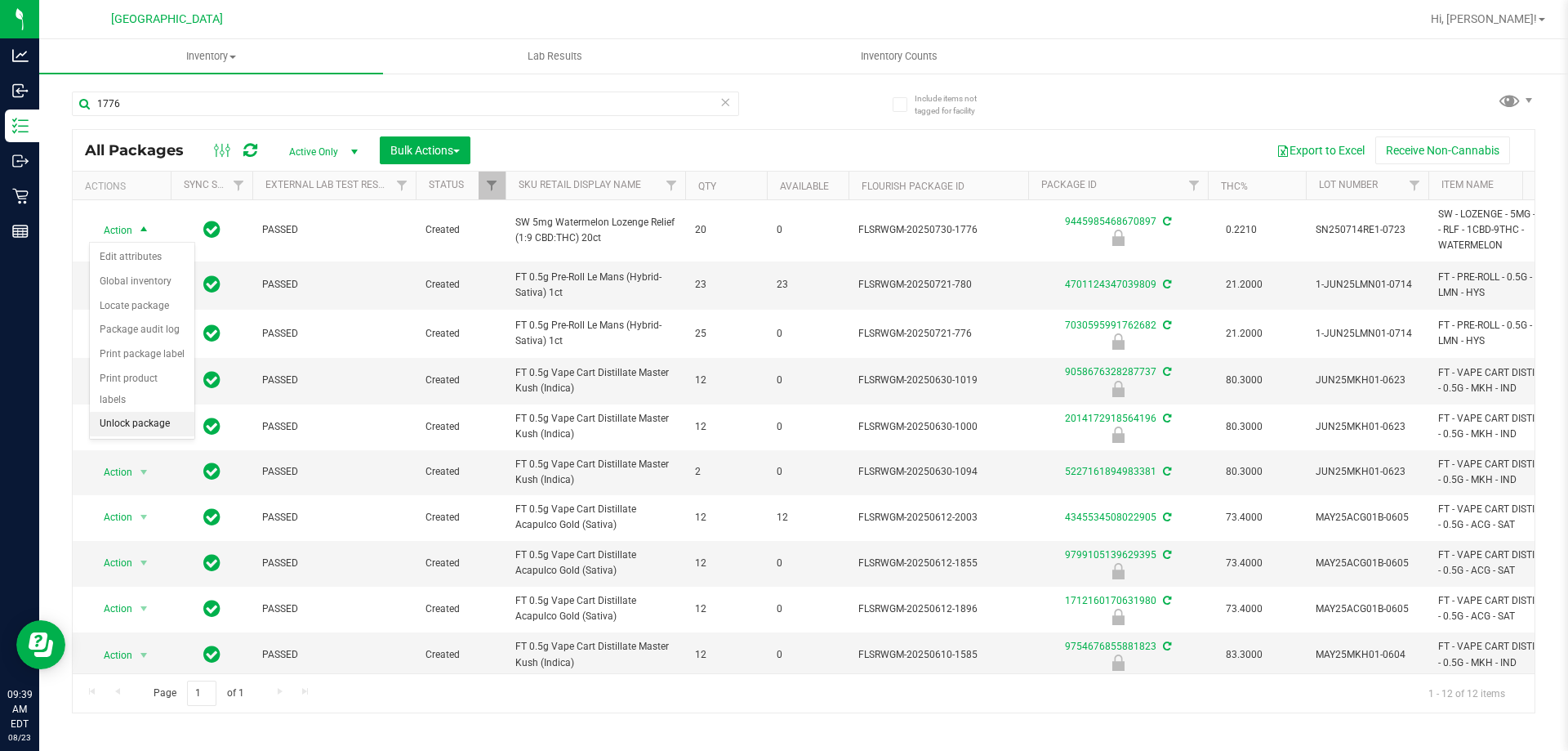
click at [134, 412] on li "Unlock package" at bounding box center [142, 424] width 104 height 24
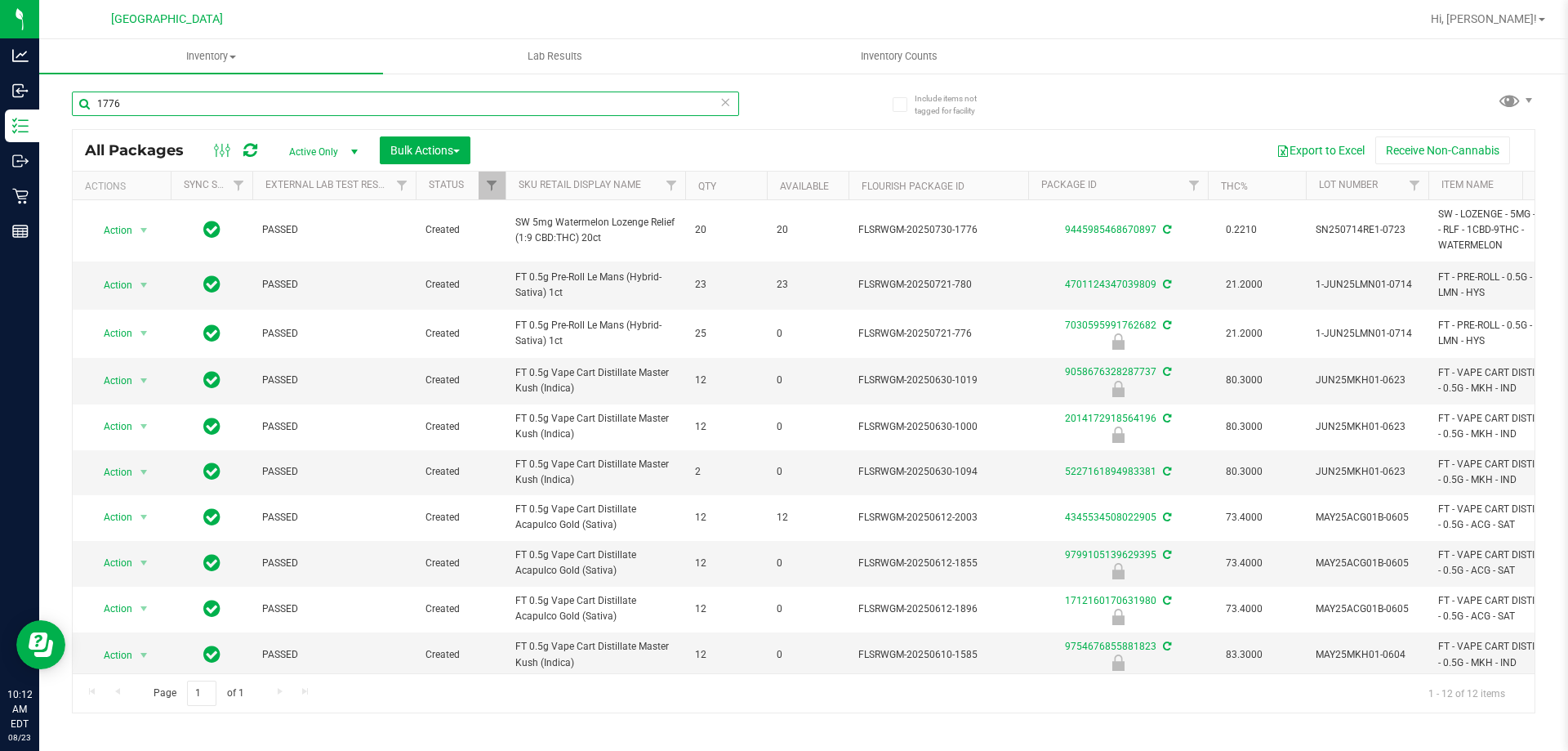
click at [327, 103] on input "1776" at bounding box center [406, 103] width 668 height 24
type input "1"
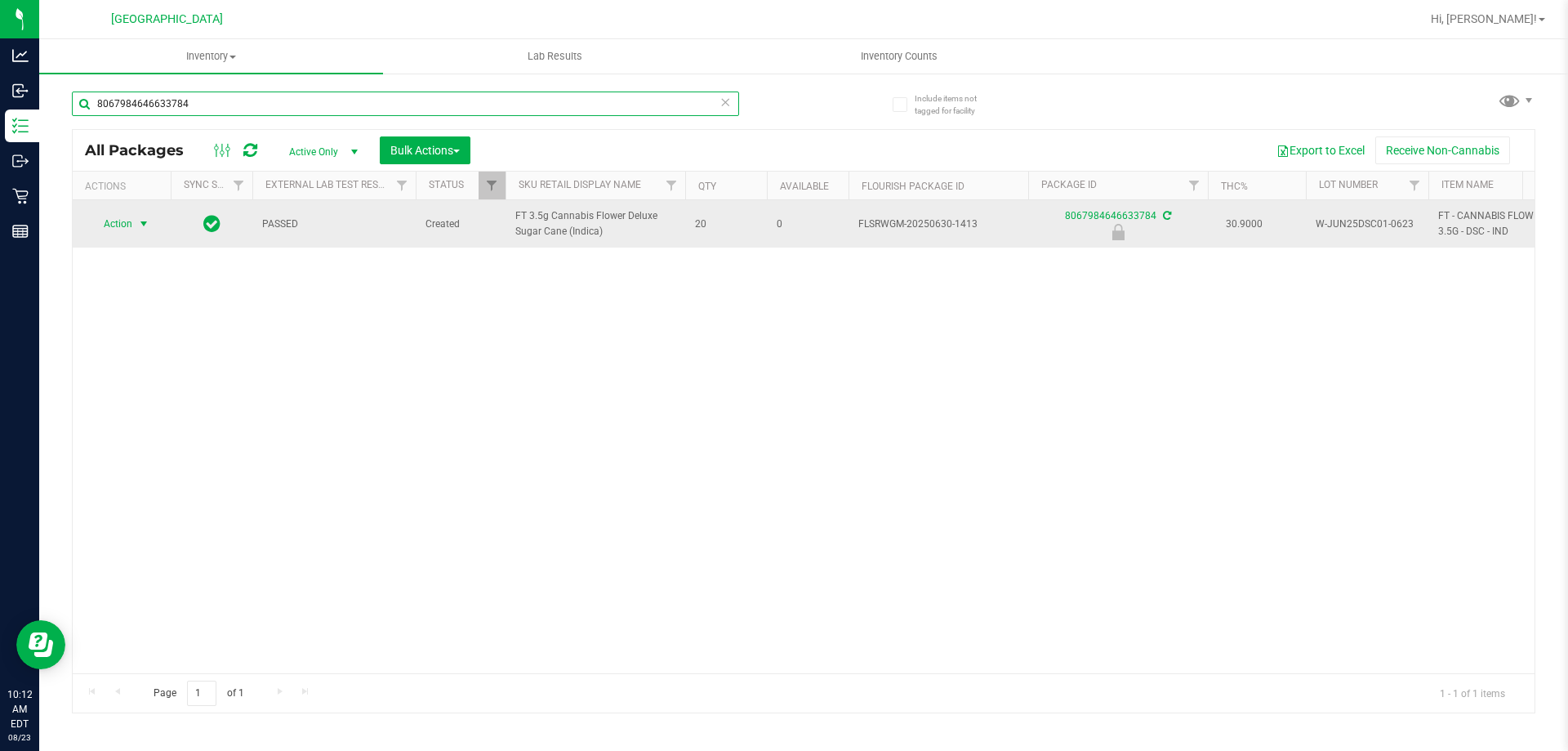
type input "8067984646633784"
click at [122, 224] on span "Action" at bounding box center [111, 224] width 44 height 23
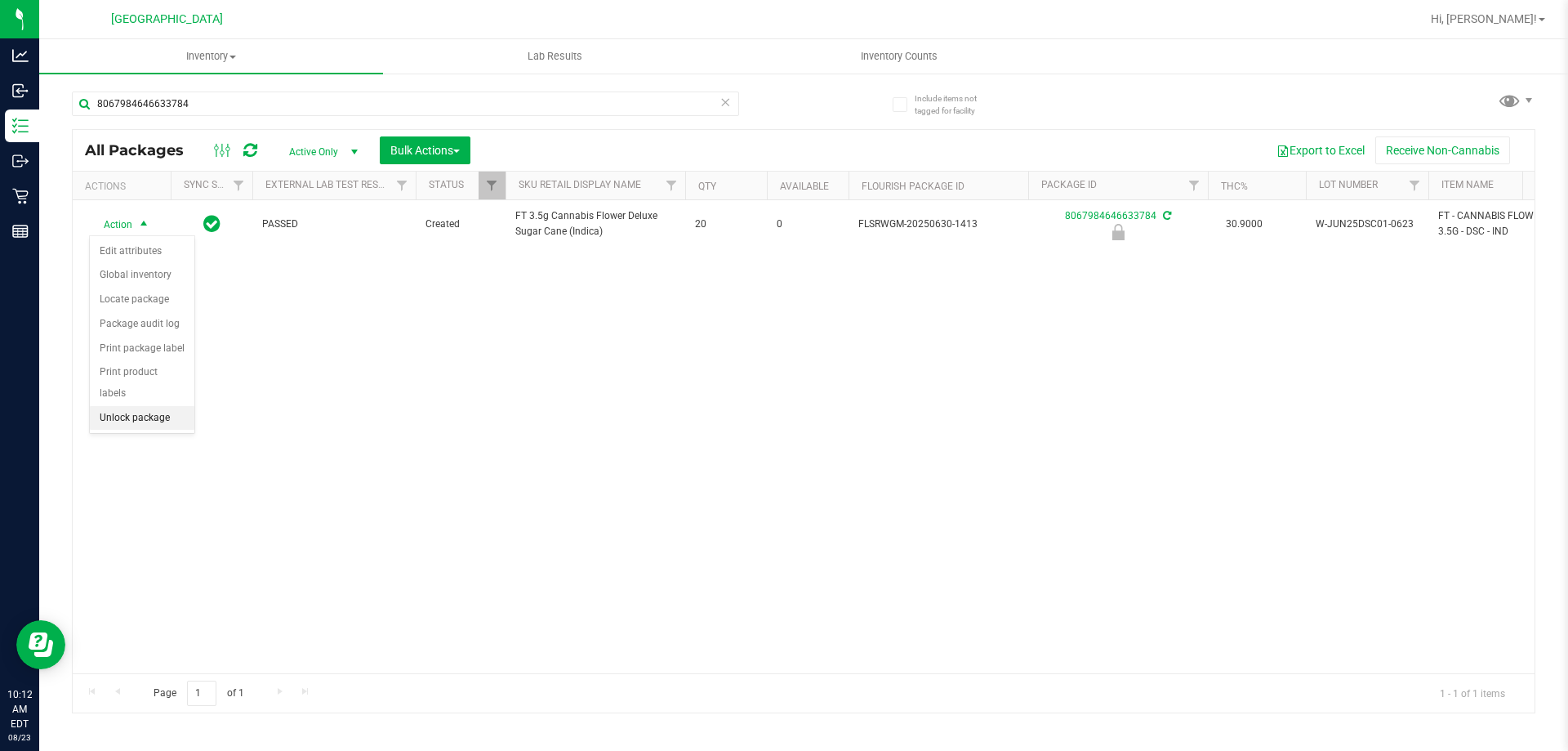
click at [144, 406] on li "Unlock package" at bounding box center [142, 417] width 104 height 24
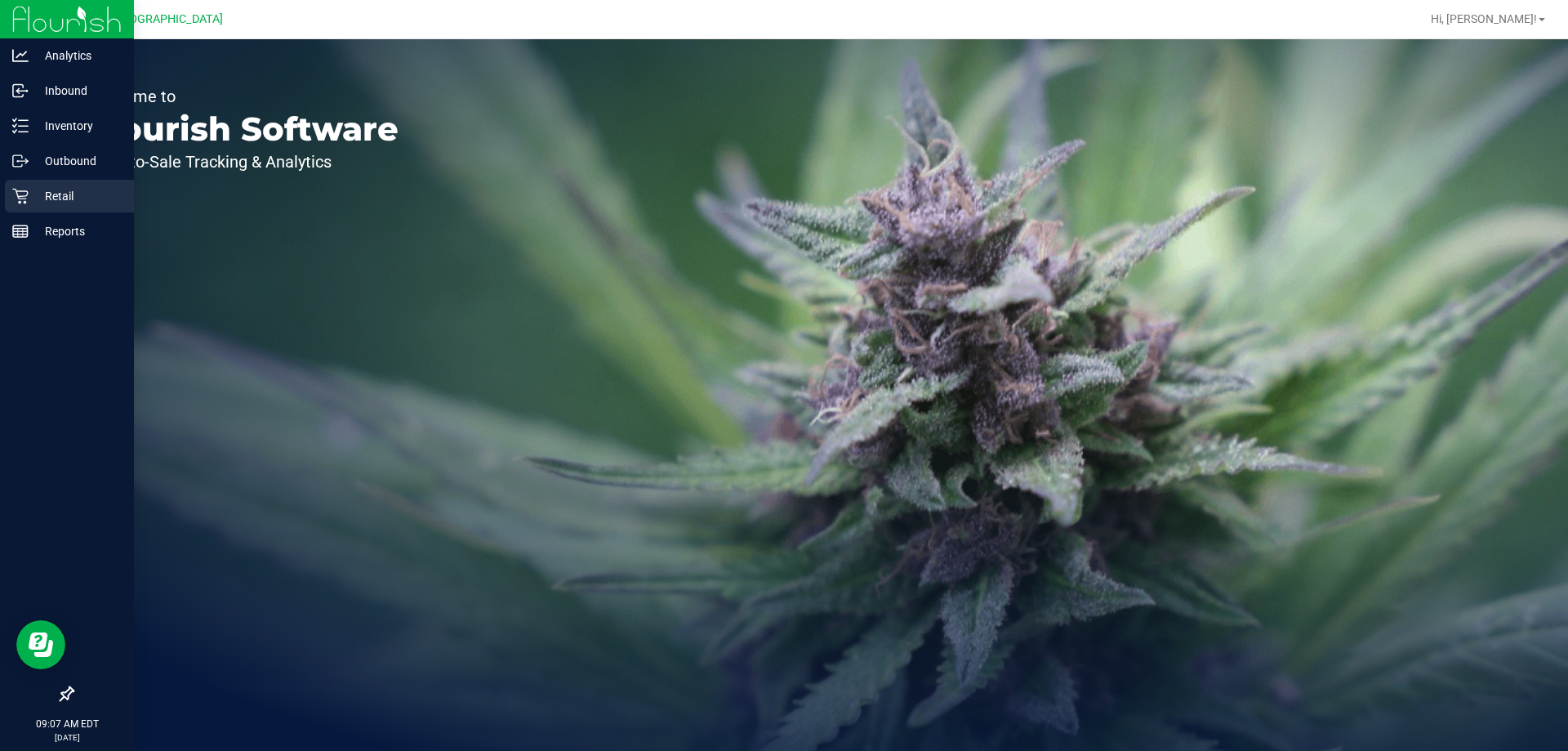
click at [23, 193] on icon at bounding box center [21, 196] width 16 height 16
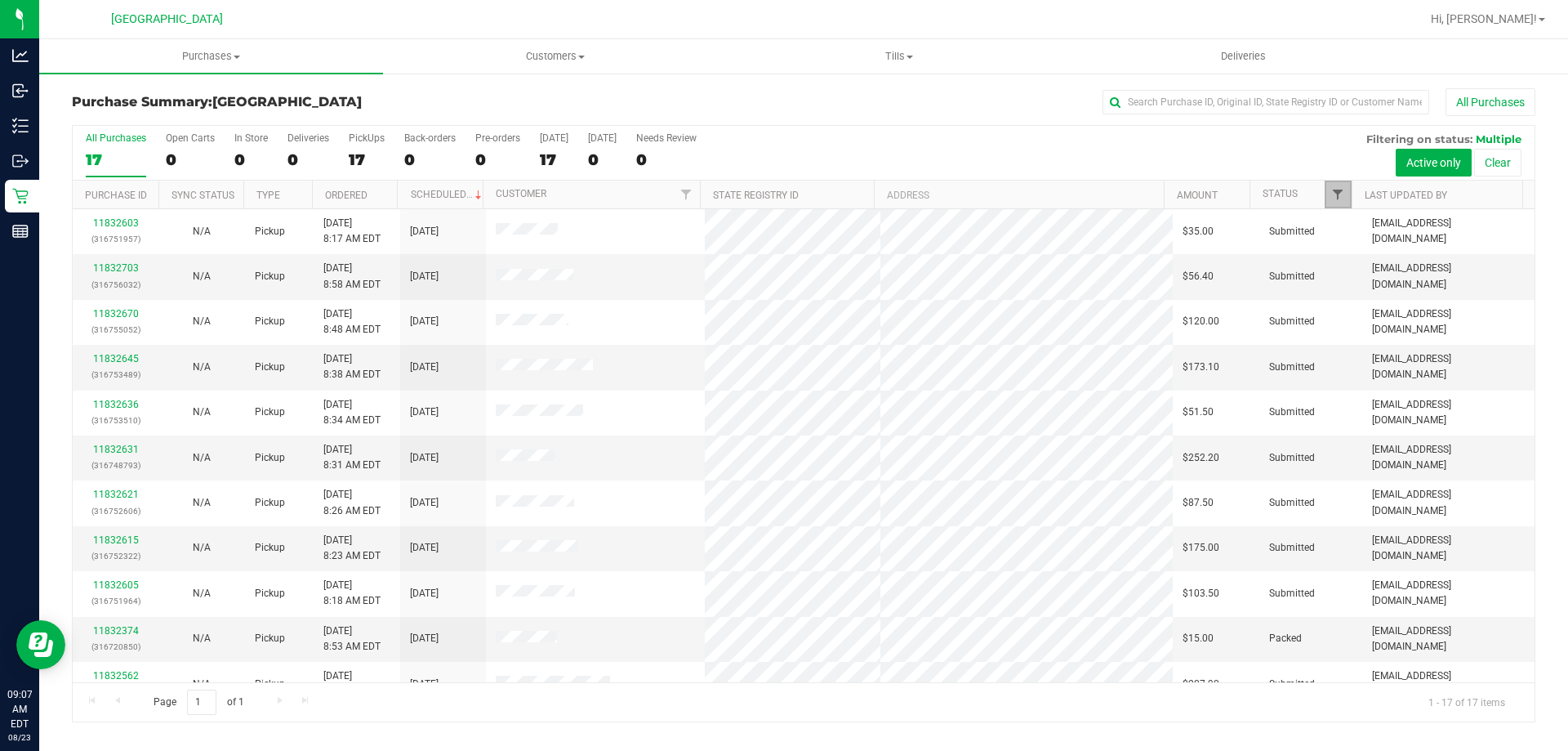
click at [1340, 189] on span "Filter" at bounding box center [1338, 194] width 13 height 13
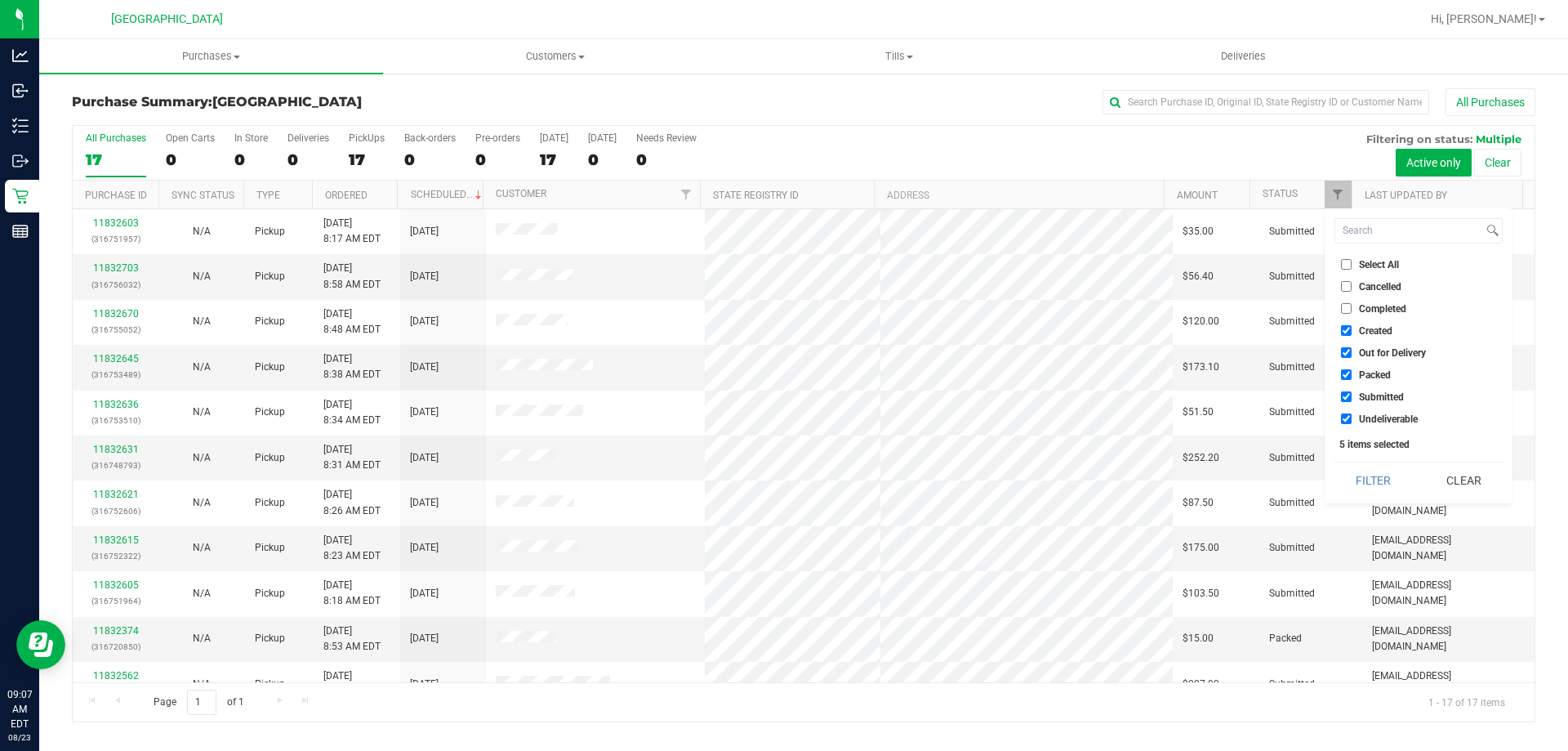
click at [1342, 328] on input "Created" at bounding box center [1347, 331] width 11 height 11
checkbox input "false"
click at [1351, 357] on input "Out for Delivery" at bounding box center [1347, 352] width 11 height 11
checkbox input "false"
click at [1347, 372] on input "Packed" at bounding box center [1347, 375] width 11 height 11
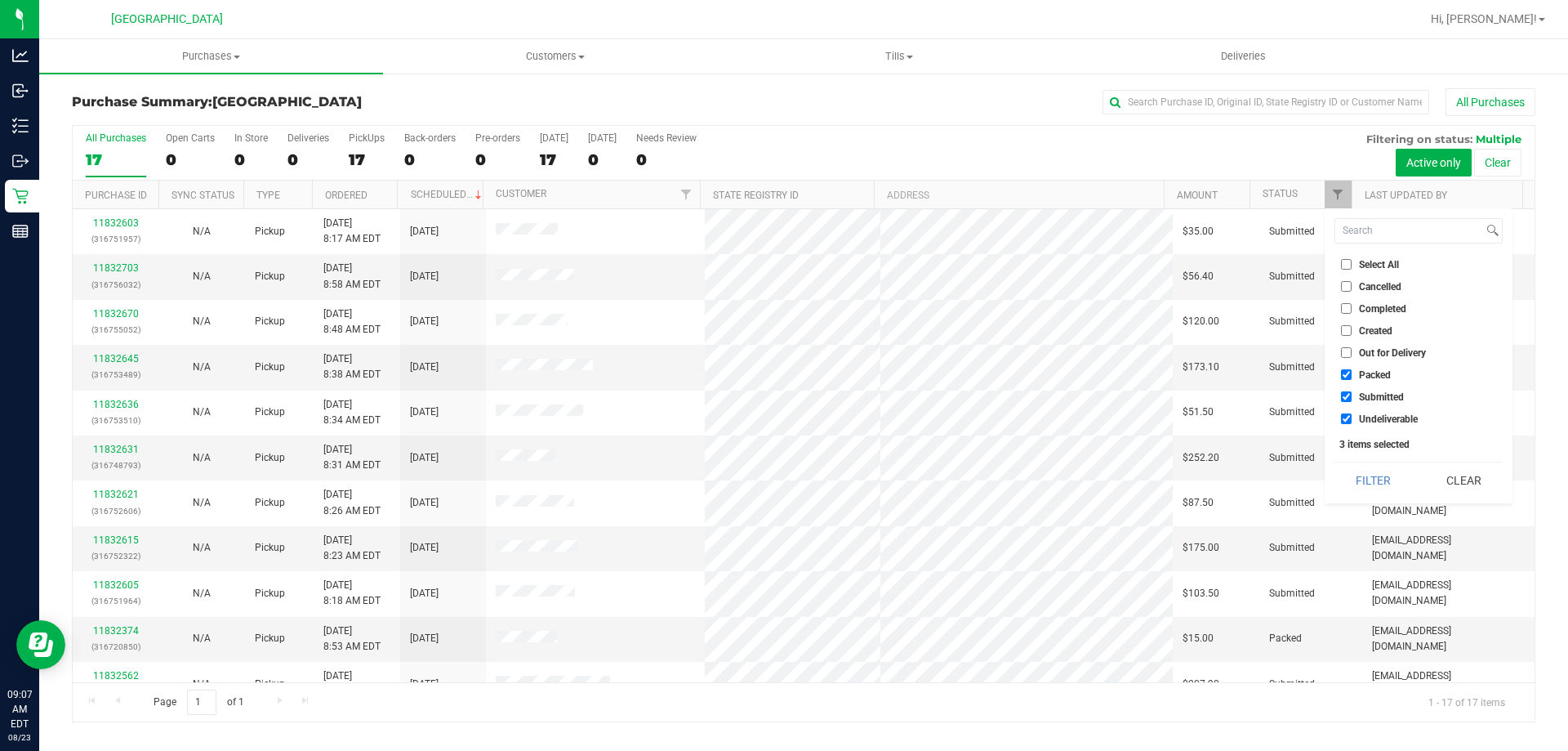
checkbox input "false"
click at [1348, 422] on input "Undeliverable" at bounding box center [1347, 419] width 11 height 11
checkbox input "false"
click at [1394, 475] on button "Filter" at bounding box center [1374, 481] width 78 height 36
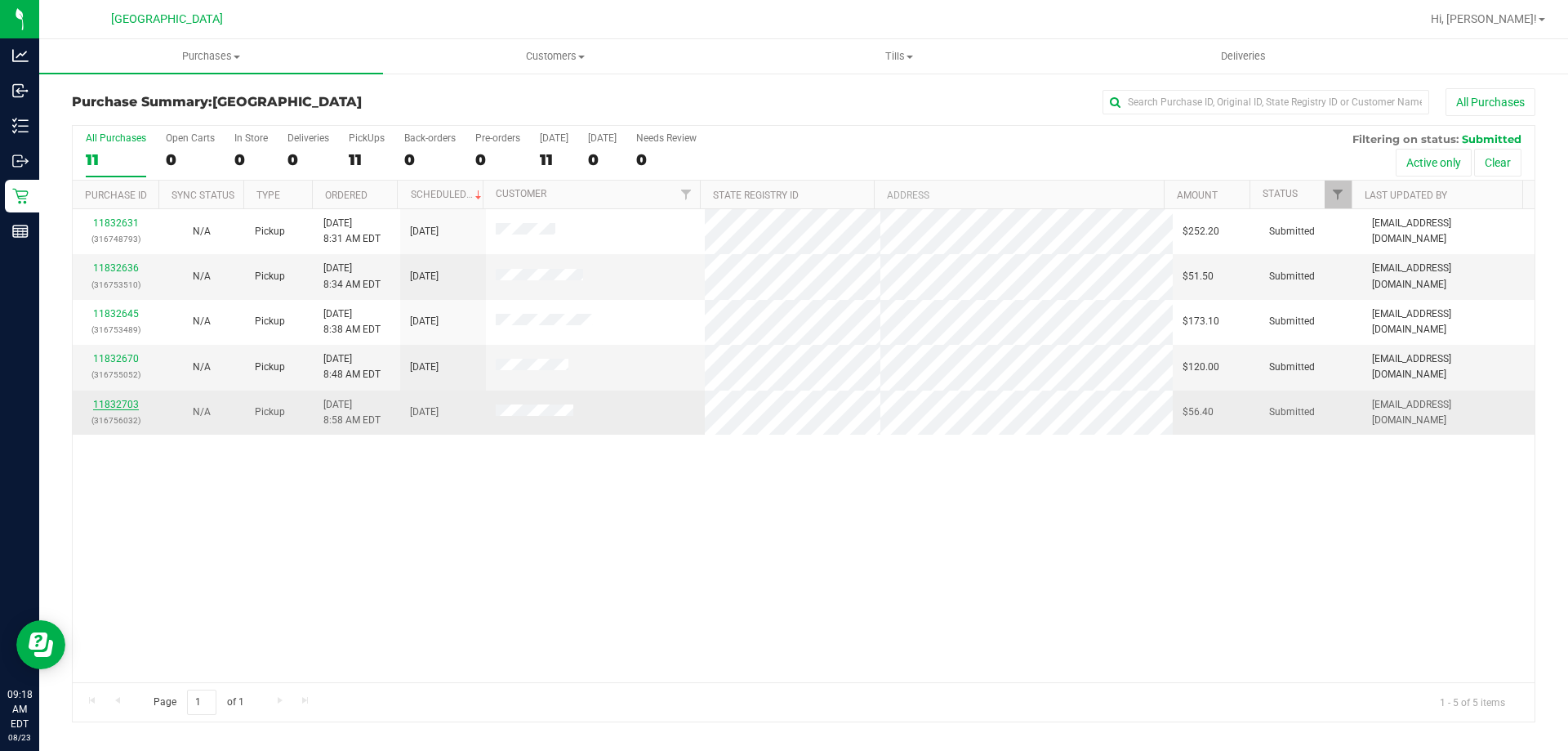
click at [128, 405] on link "11832703" at bounding box center [115, 404] width 45 height 12
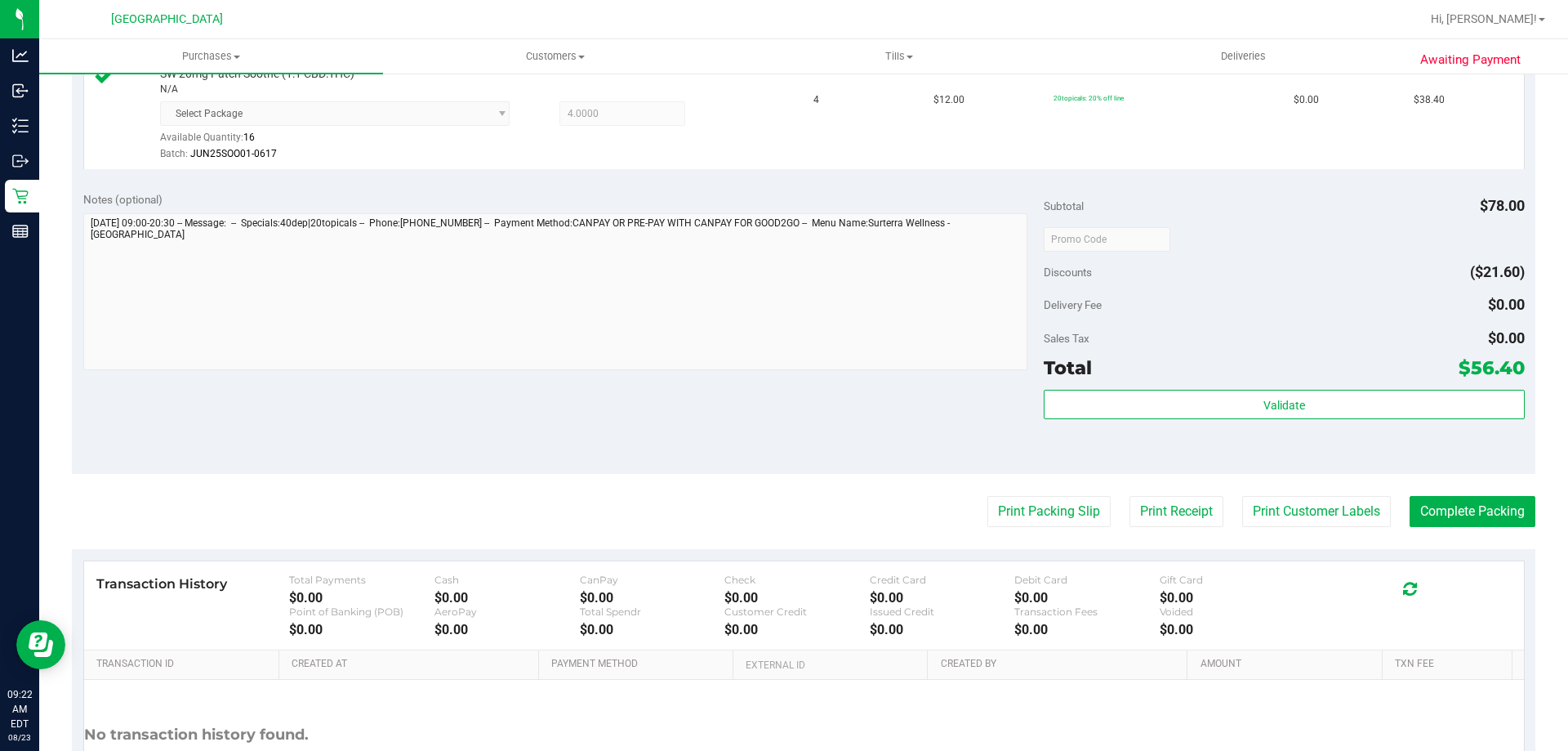
scroll to position [696, 0]
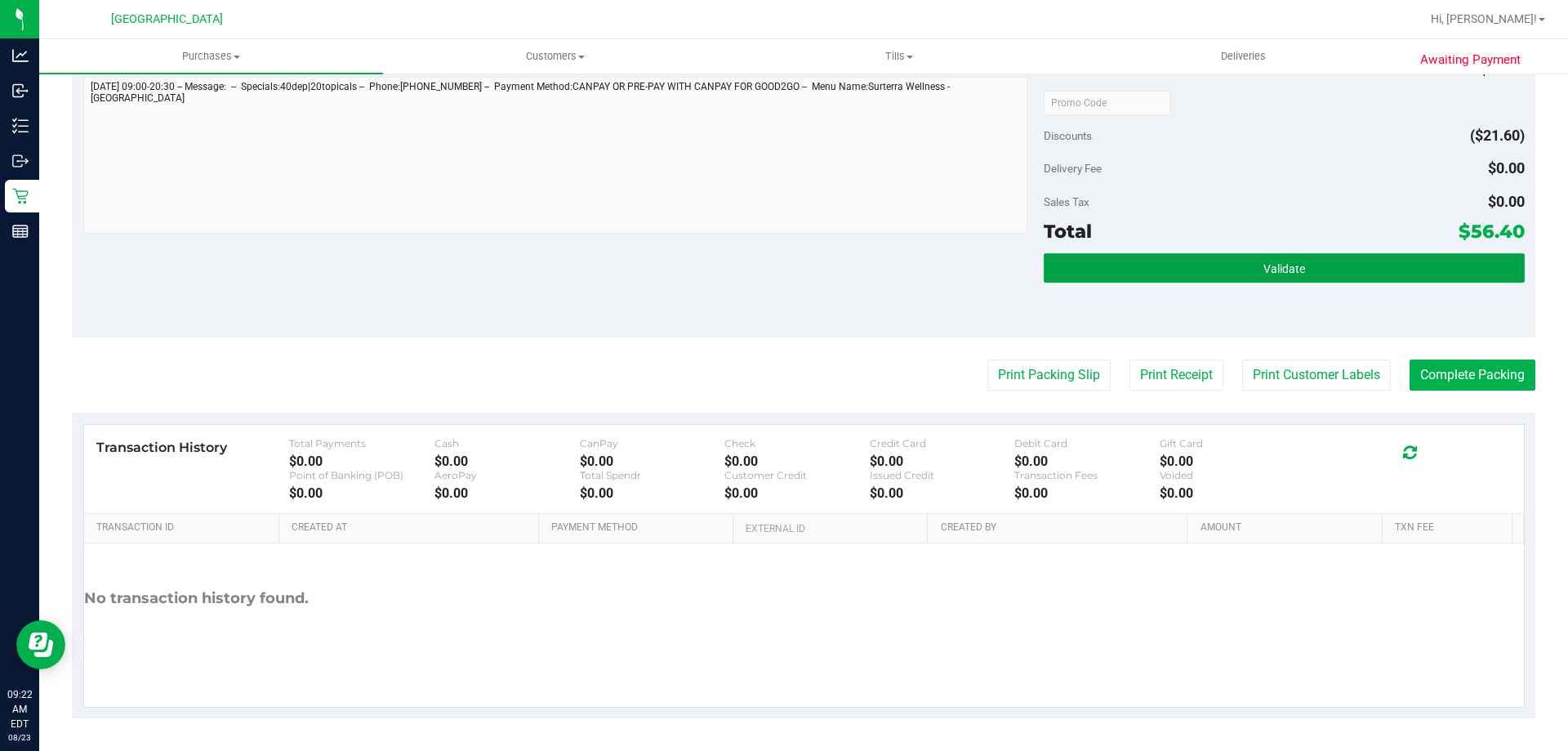
click at [1297, 277] on button "Validate" at bounding box center [1284, 268] width 480 height 29
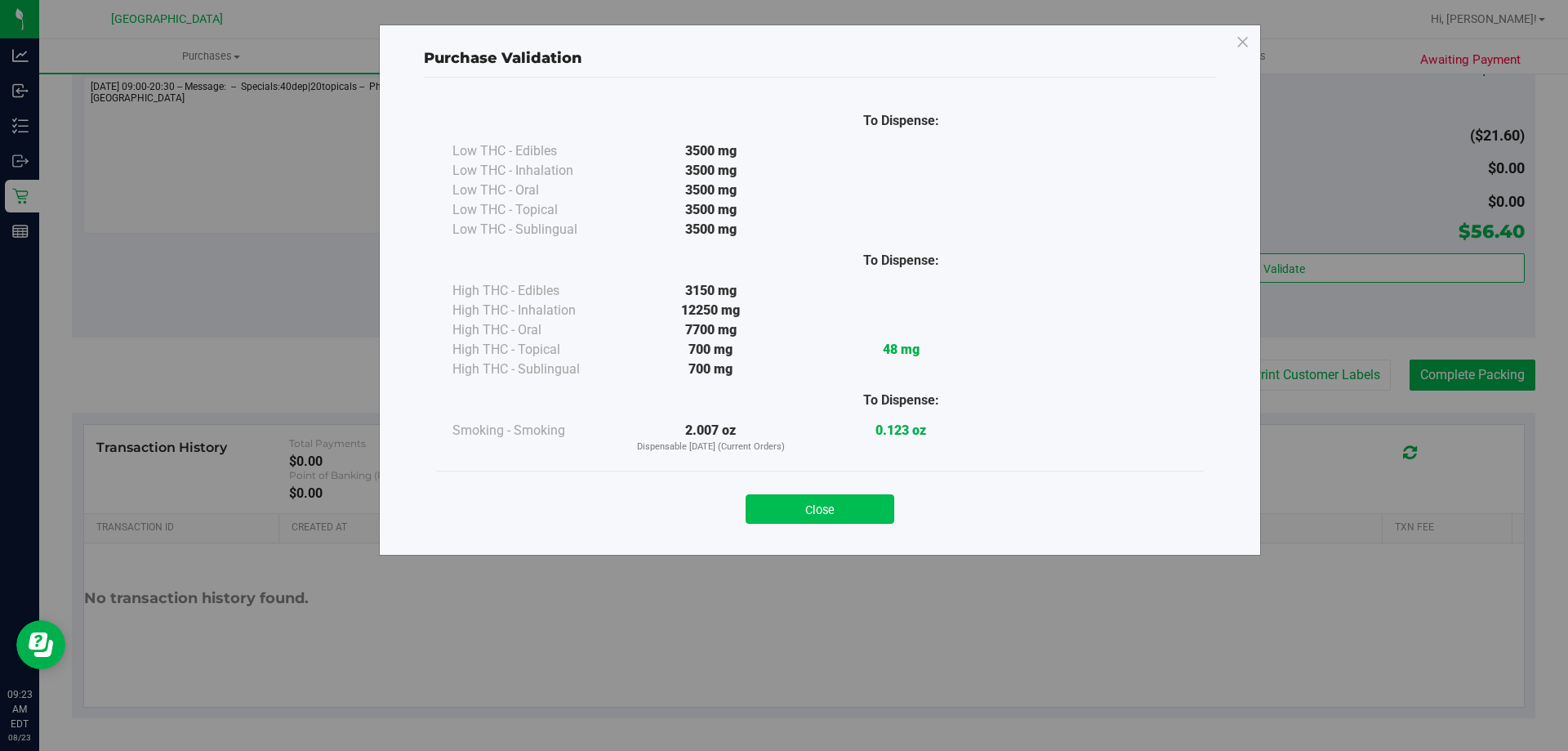
click at [835, 516] on button "Close" at bounding box center [820, 508] width 149 height 29
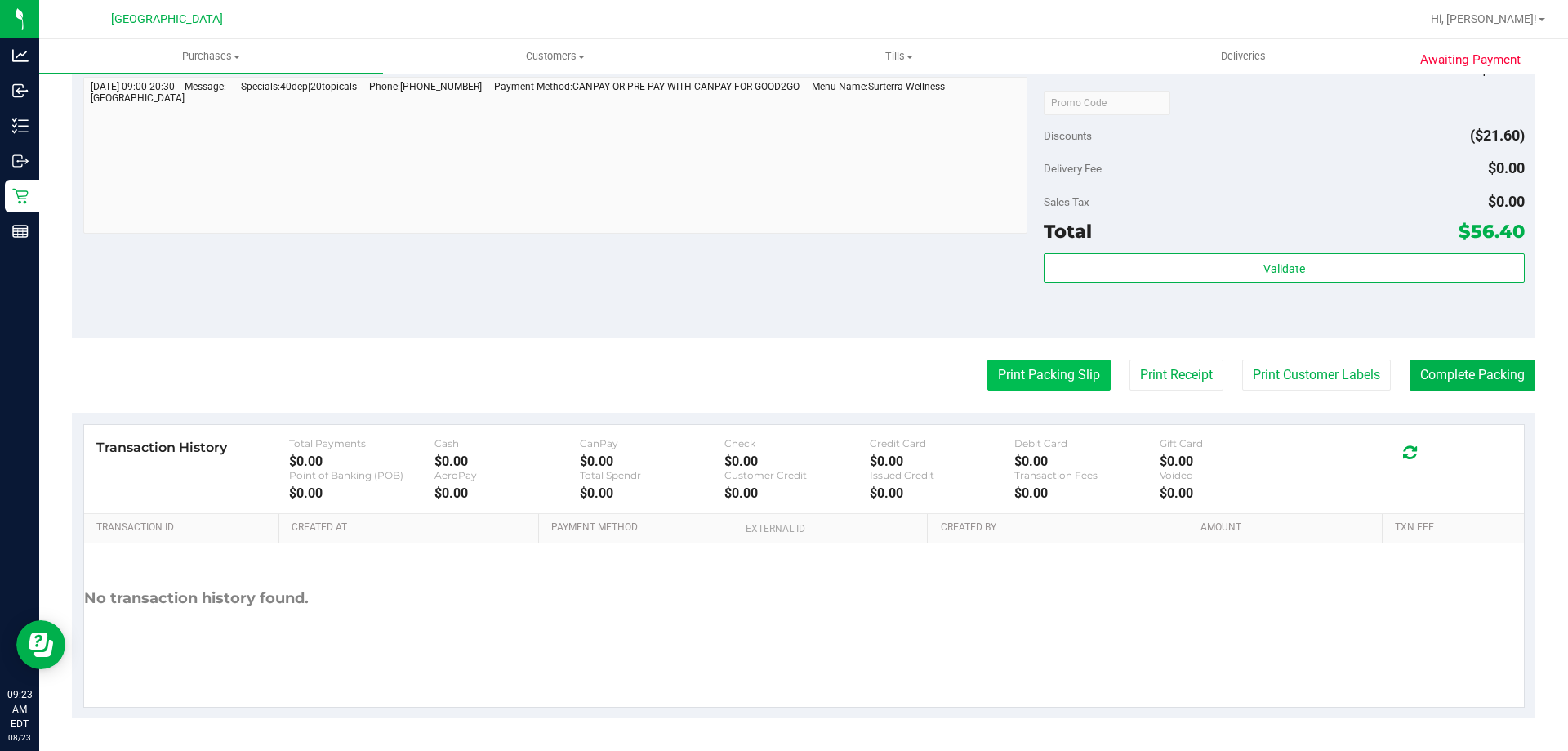
click at [1047, 374] on button "Print Packing Slip" at bounding box center [1049, 375] width 123 height 31
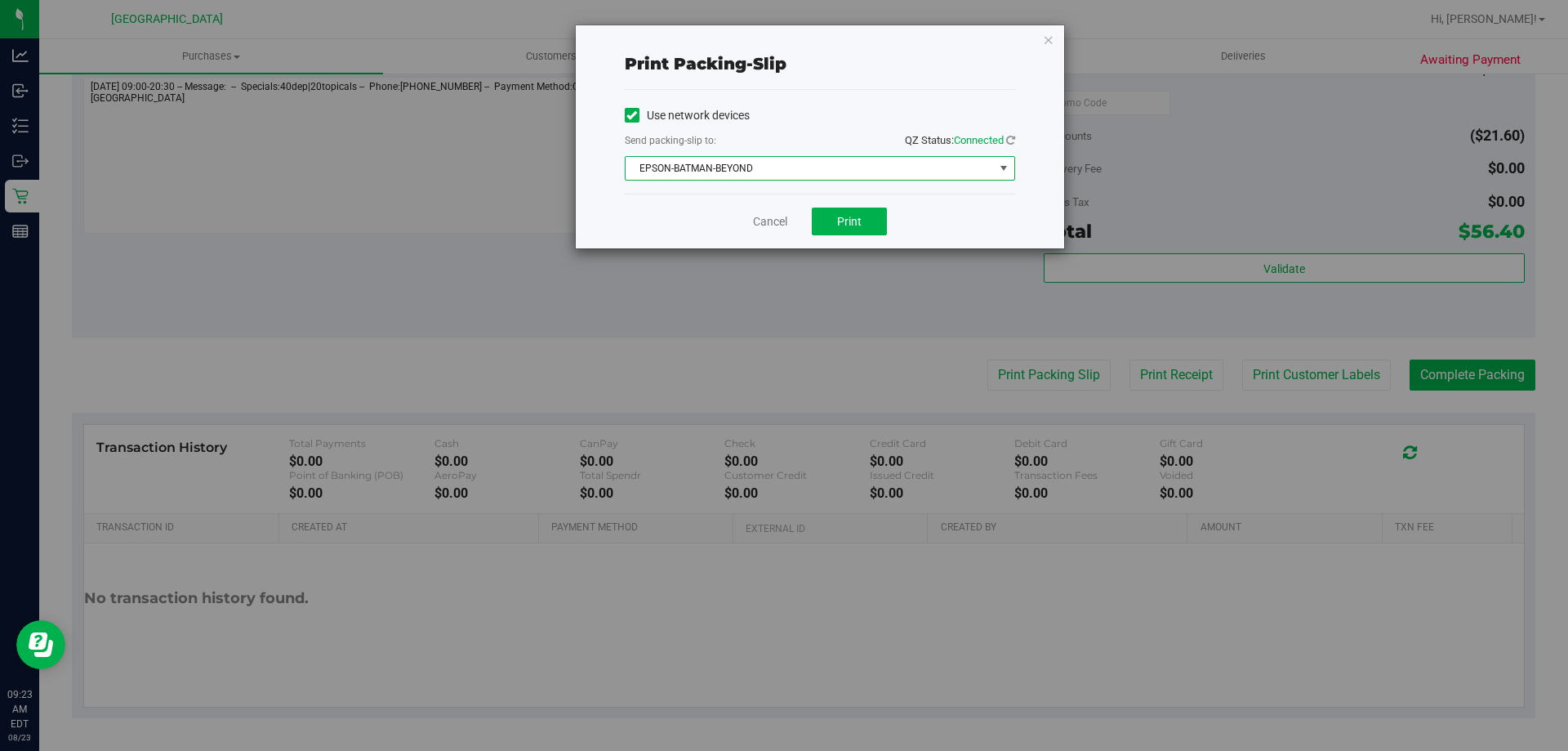
click at [979, 171] on span "EPSON-BATMAN-BEYOND" at bounding box center [809, 169] width 368 height 23
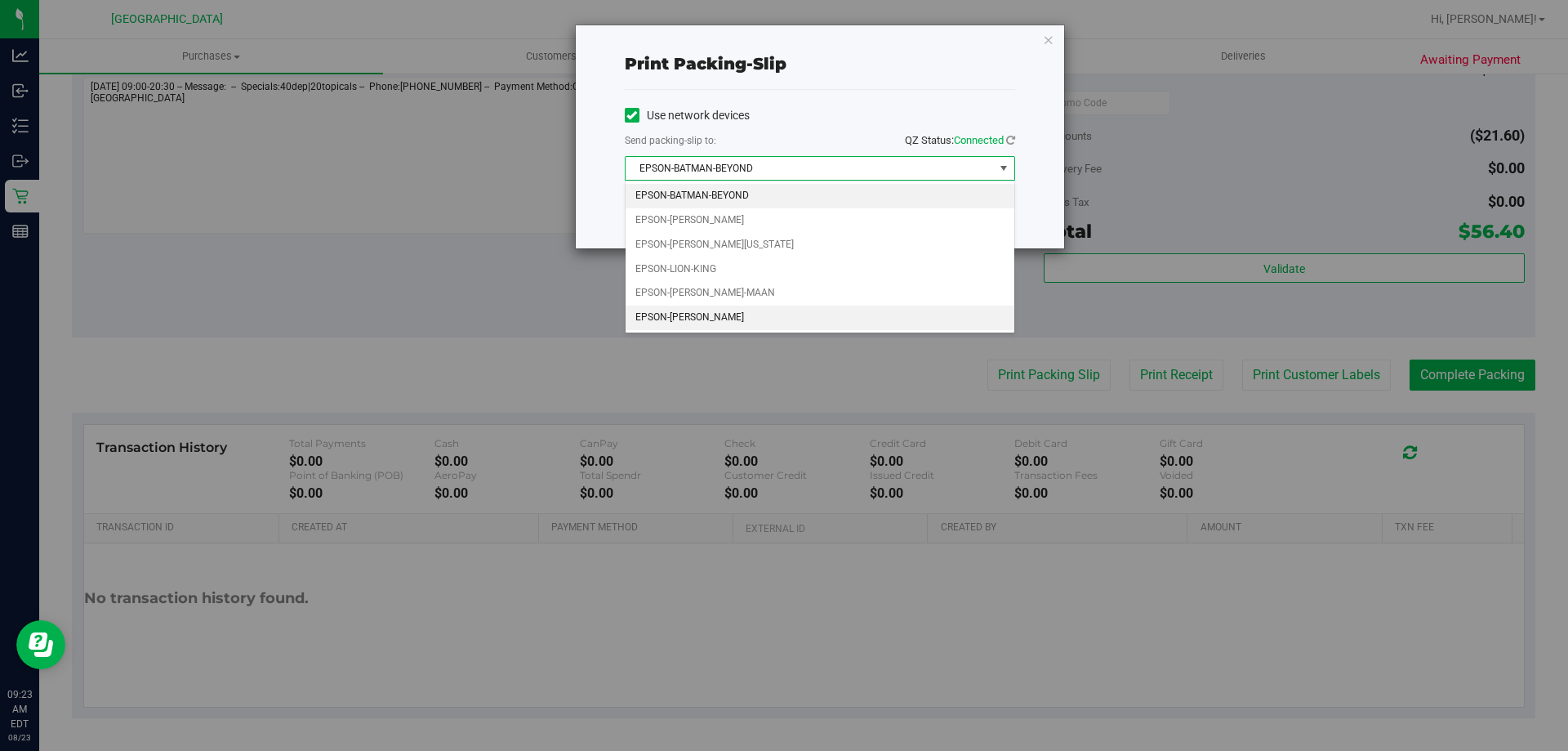
click at [768, 311] on li "EPSON-STEVIE-WONDER" at bounding box center [820, 318] width 389 height 24
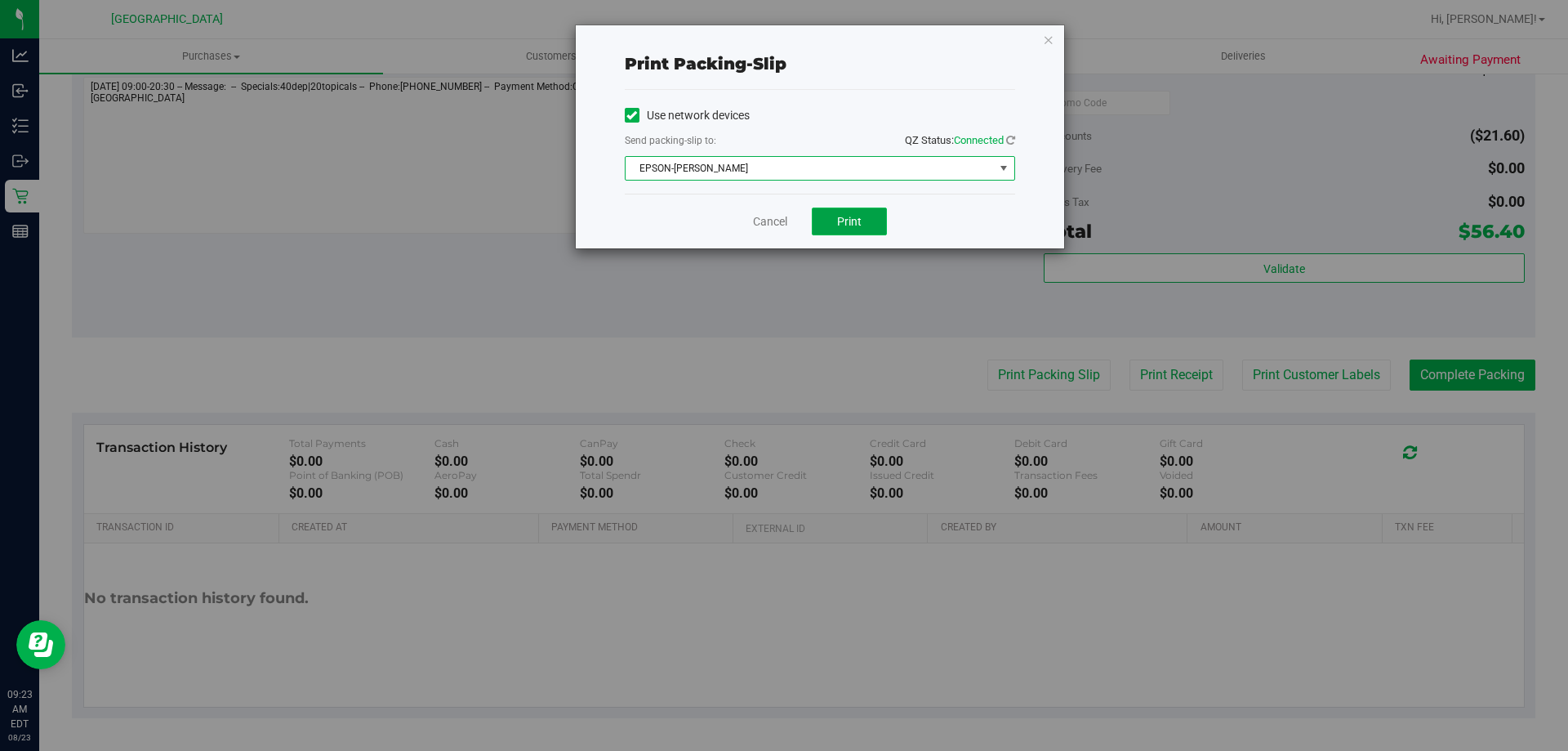
click at [859, 228] on button "Print" at bounding box center [850, 221] width 75 height 28
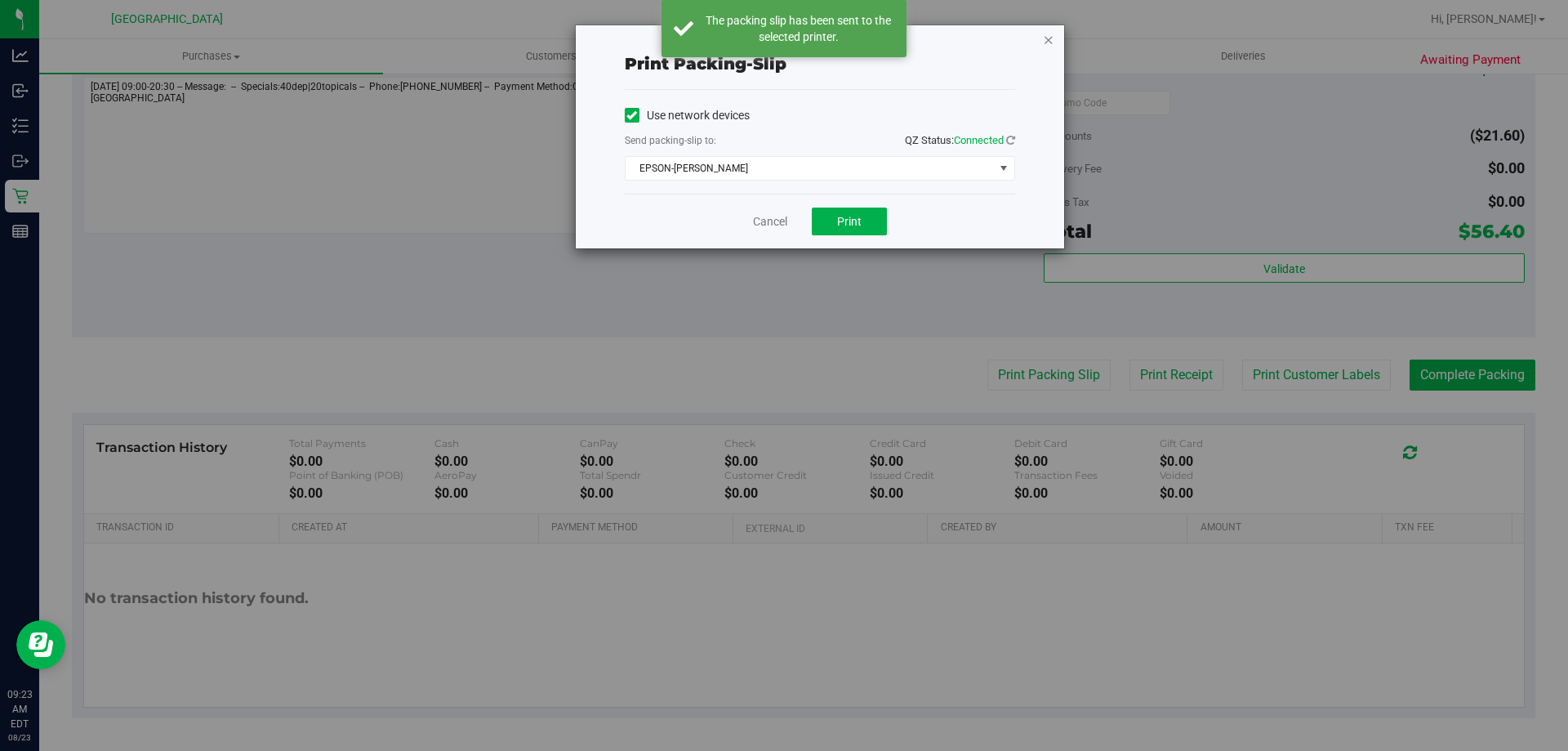
click at [1055, 38] on div "Print packing-slip Use network devices Send packing-slip to: QZ Status: Connect…" at bounding box center [820, 136] width 488 height 223
click at [1049, 42] on icon "button" at bounding box center [1048, 39] width 12 height 20
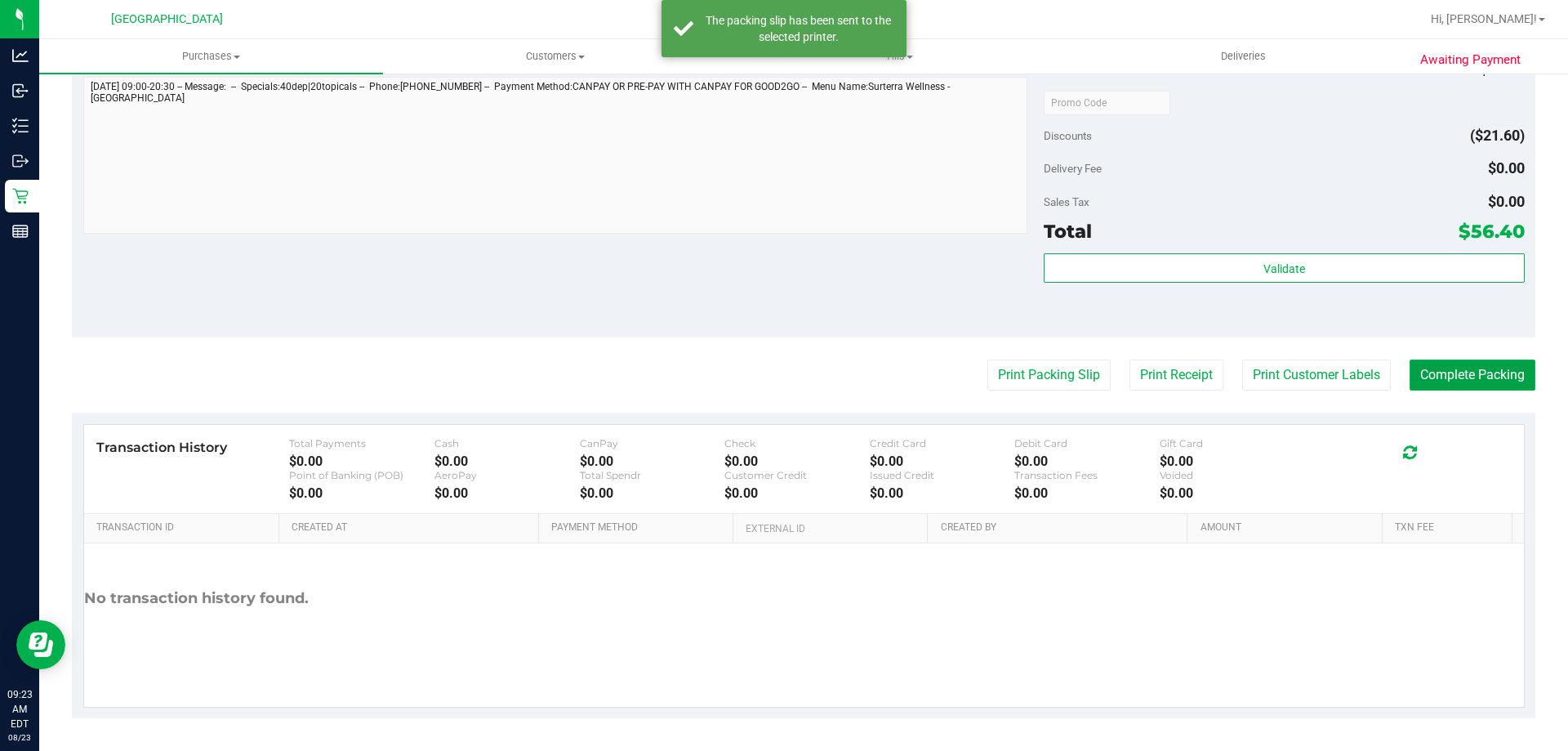
click at [1423, 384] on button "Complete Packing" at bounding box center [1472, 375] width 126 height 31
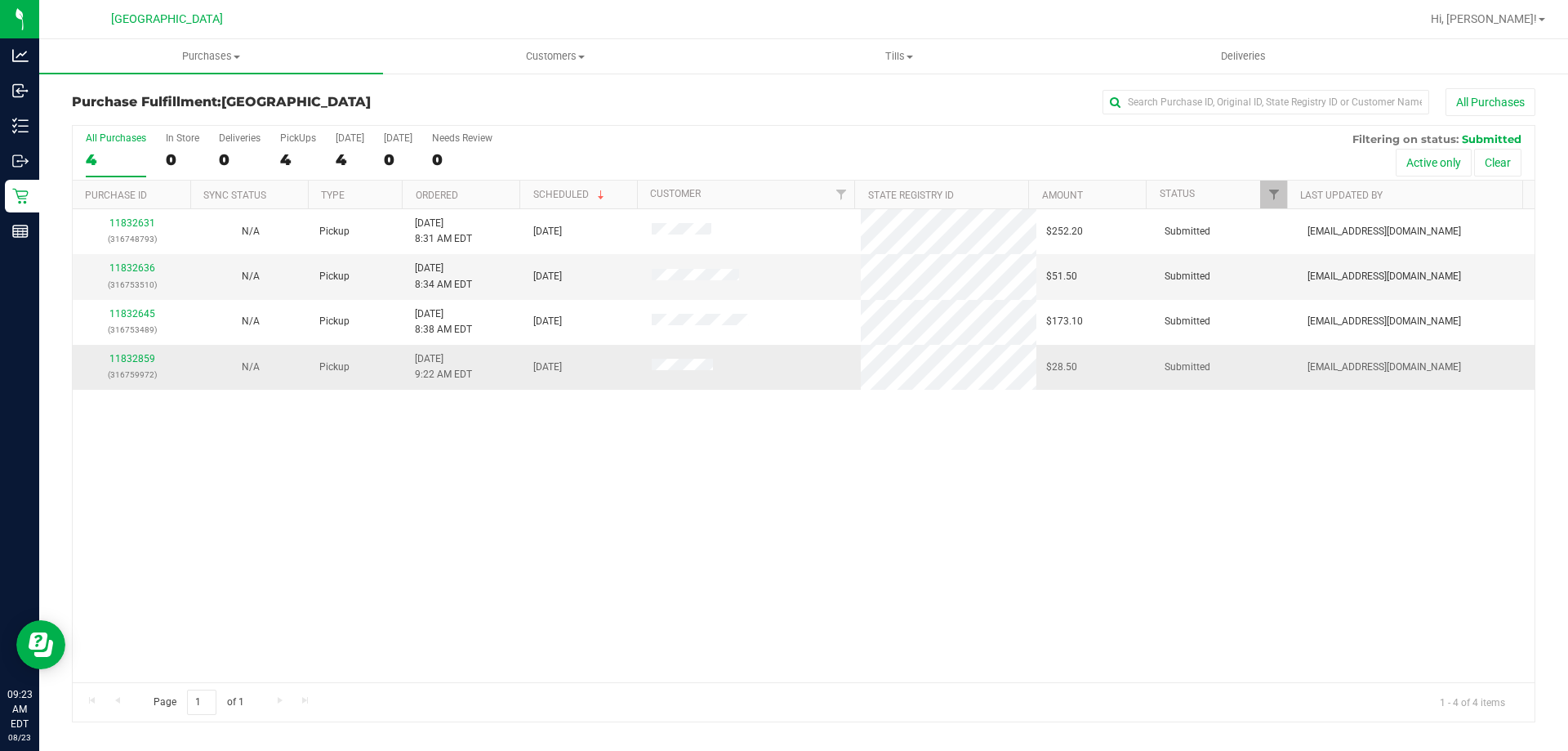
click at [138, 367] on p "(316759972)" at bounding box center [132, 374] width 99 height 15
click at [138, 364] on link "11832859" at bounding box center [132, 359] width 45 height 12
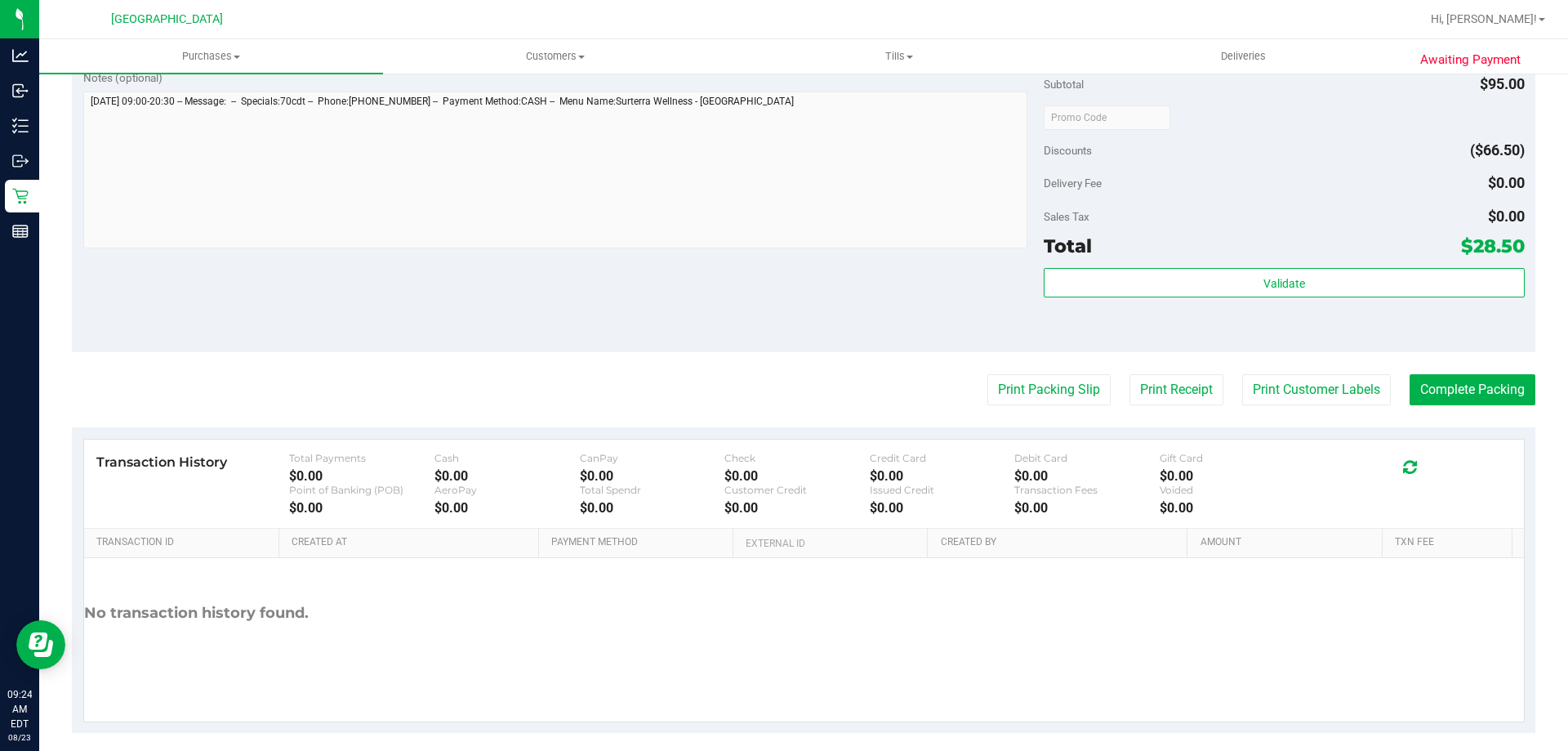
scroll to position [572, 0]
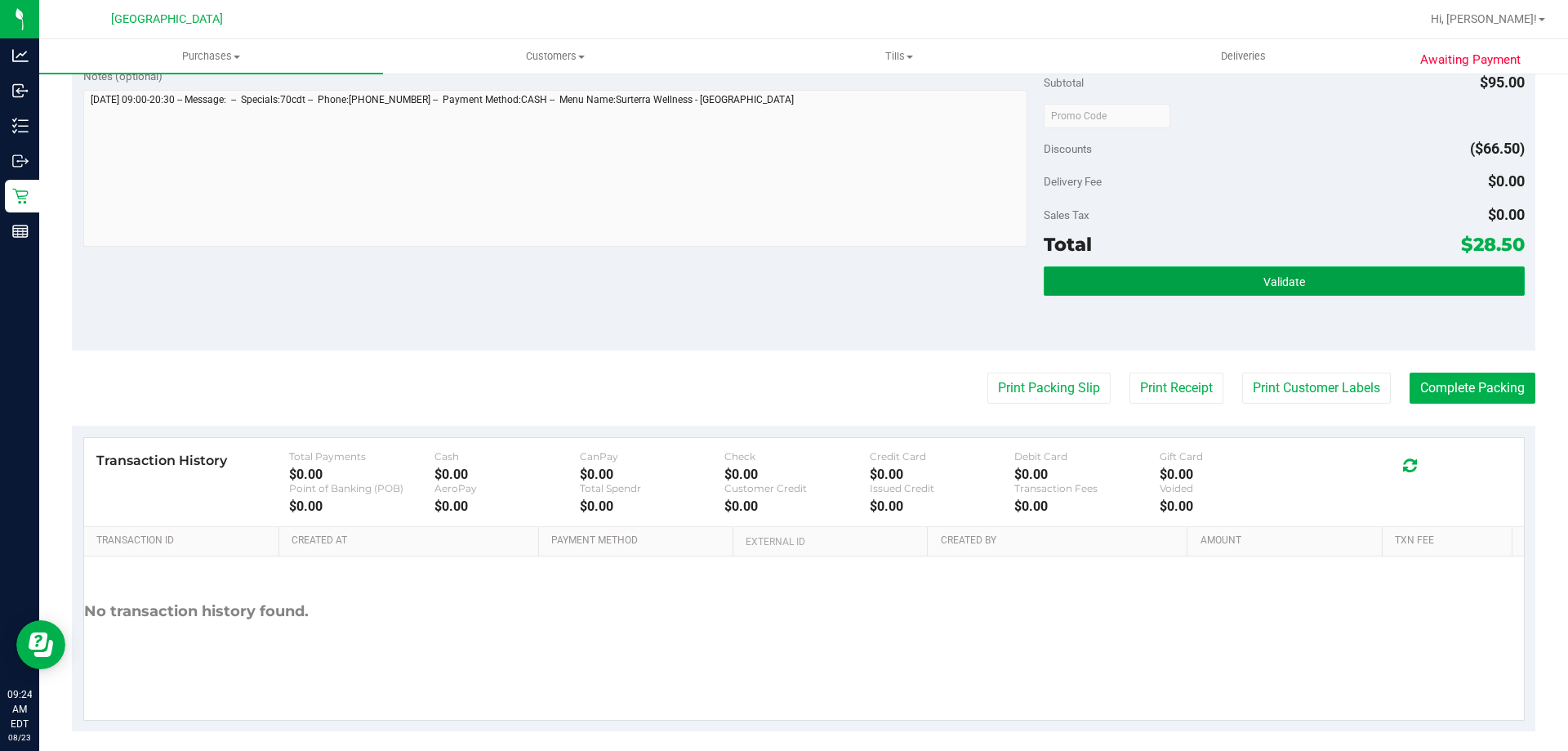
click at [1337, 290] on button "Validate" at bounding box center [1284, 281] width 480 height 29
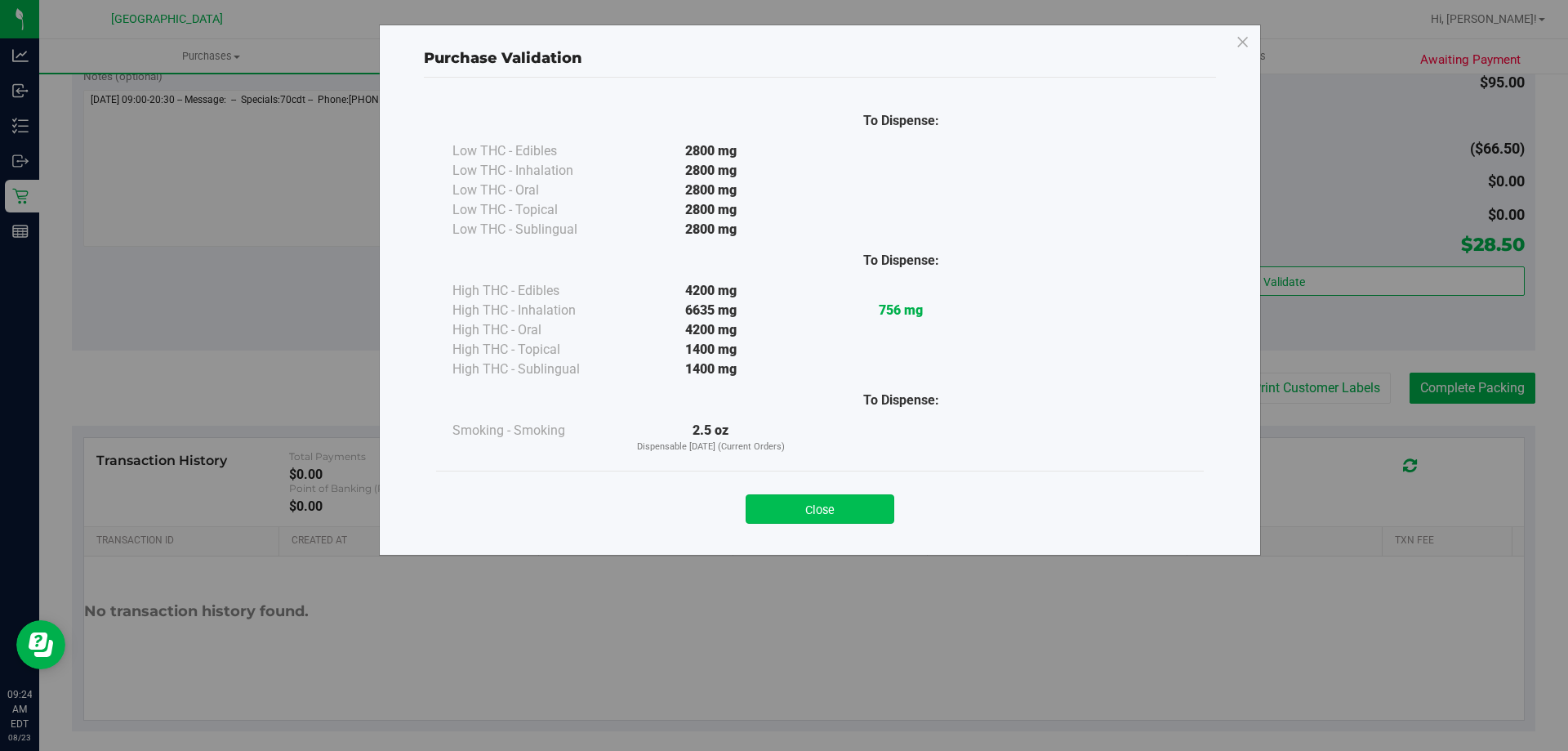
click at [870, 501] on button "Close" at bounding box center [820, 508] width 149 height 29
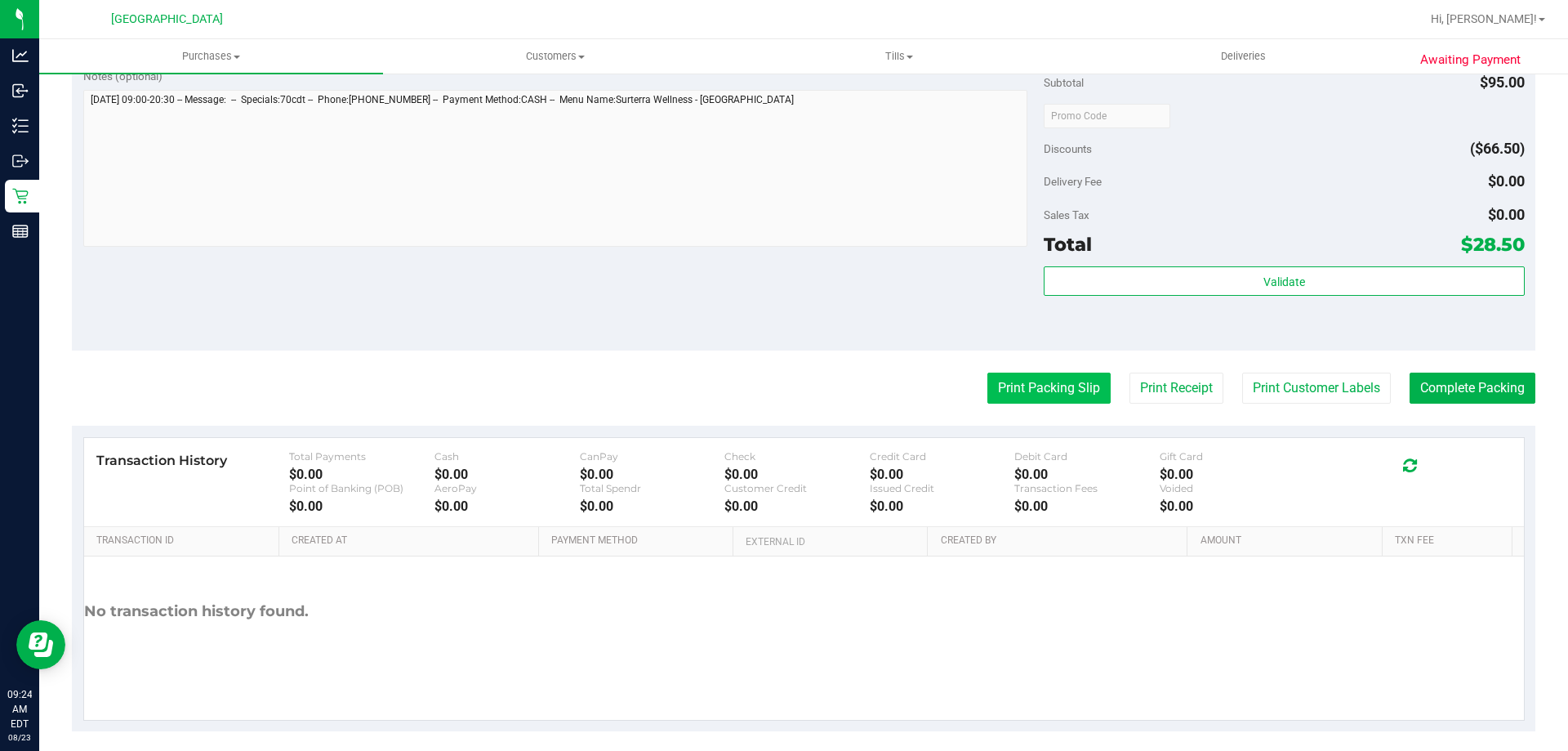
click at [1018, 395] on button "Print Packing Slip" at bounding box center [1049, 388] width 123 height 31
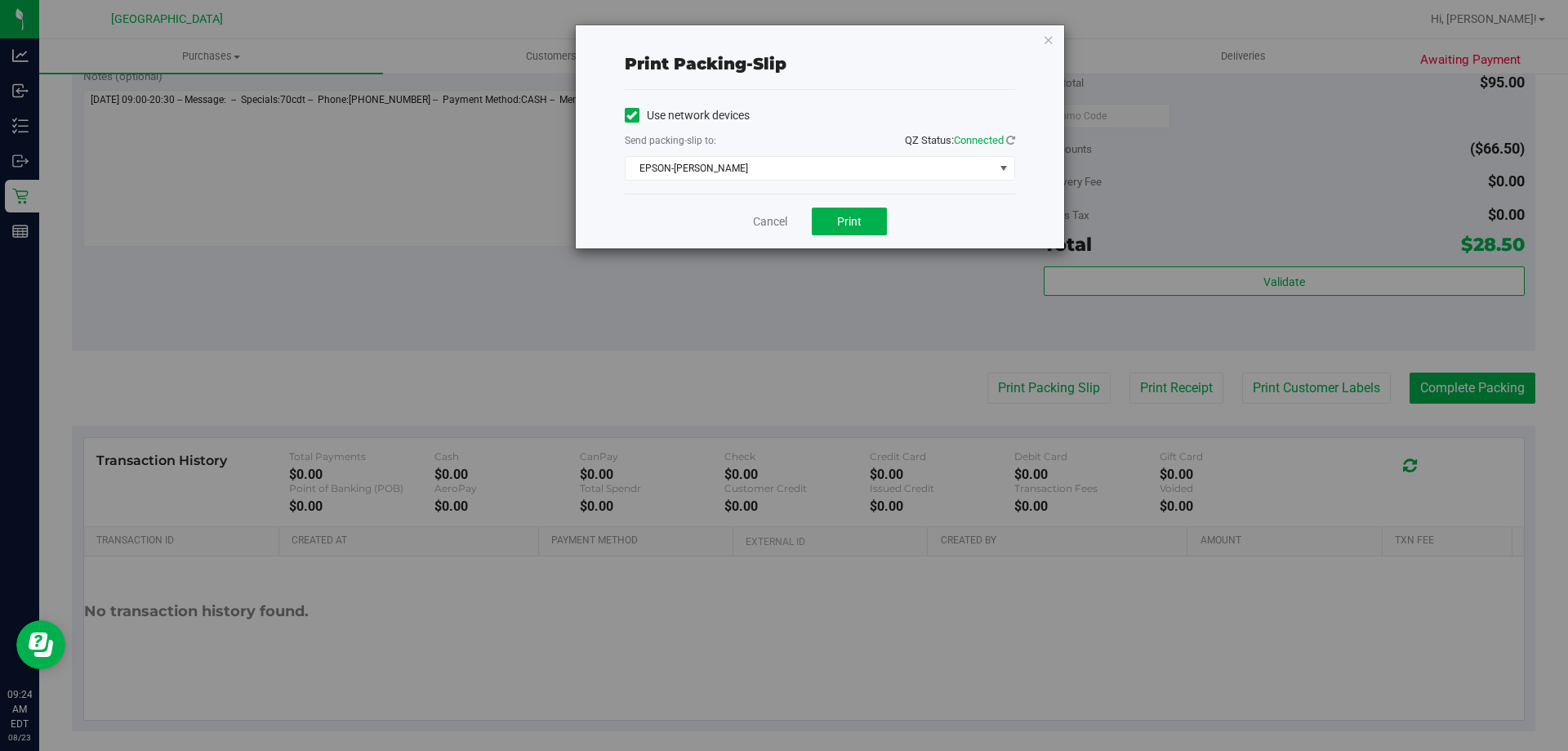
click at [855, 205] on div "Cancel Print" at bounding box center [820, 220] width 390 height 54
click at [855, 220] on span "Print" at bounding box center [849, 221] width 24 height 13
click at [1046, 38] on icon "button" at bounding box center [1048, 39] width 12 height 20
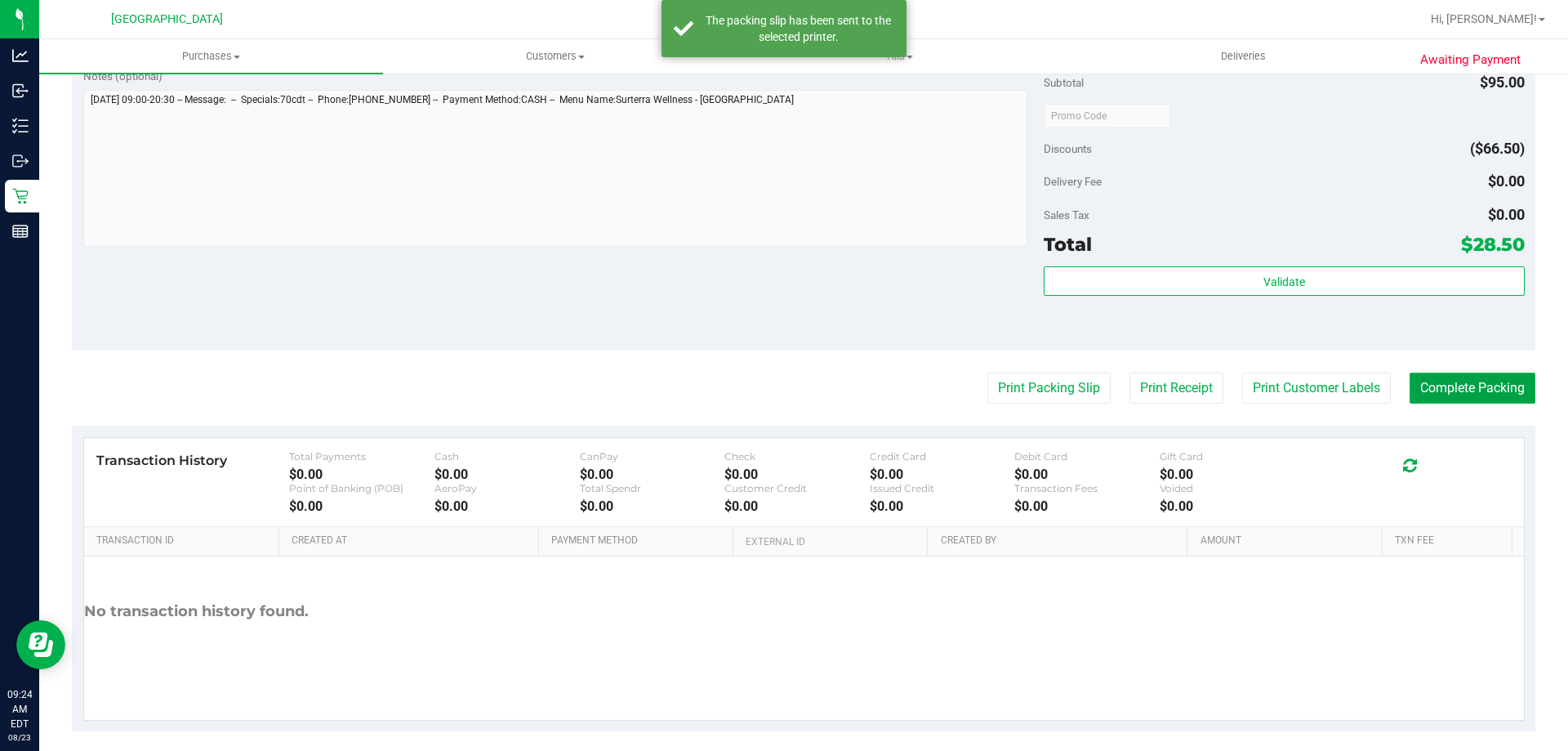
click at [1476, 376] on button "Complete Packing" at bounding box center [1472, 388] width 126 height 31
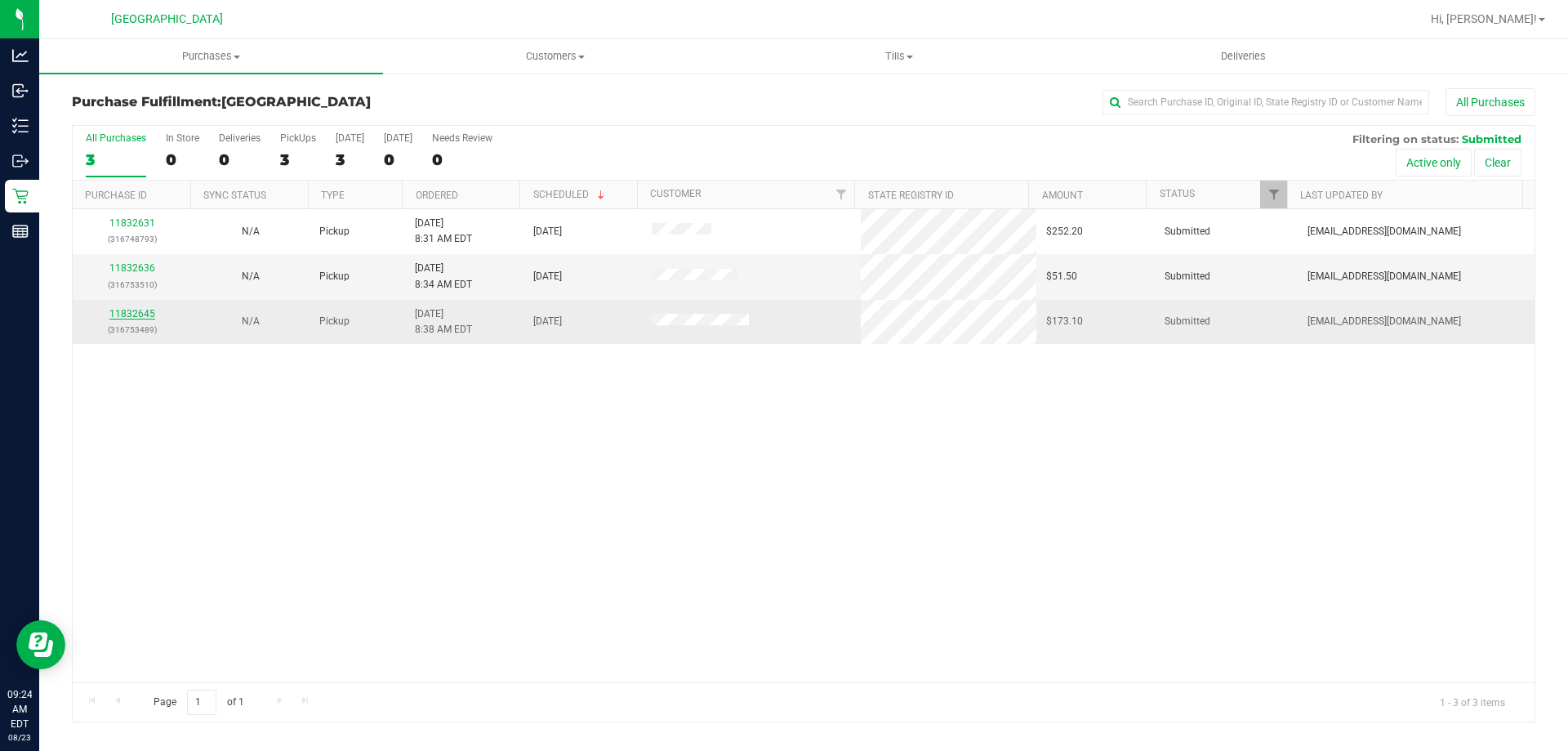
click at [139, 315] on link "11832645" at bounding box center [132, 313] width 45 height 12
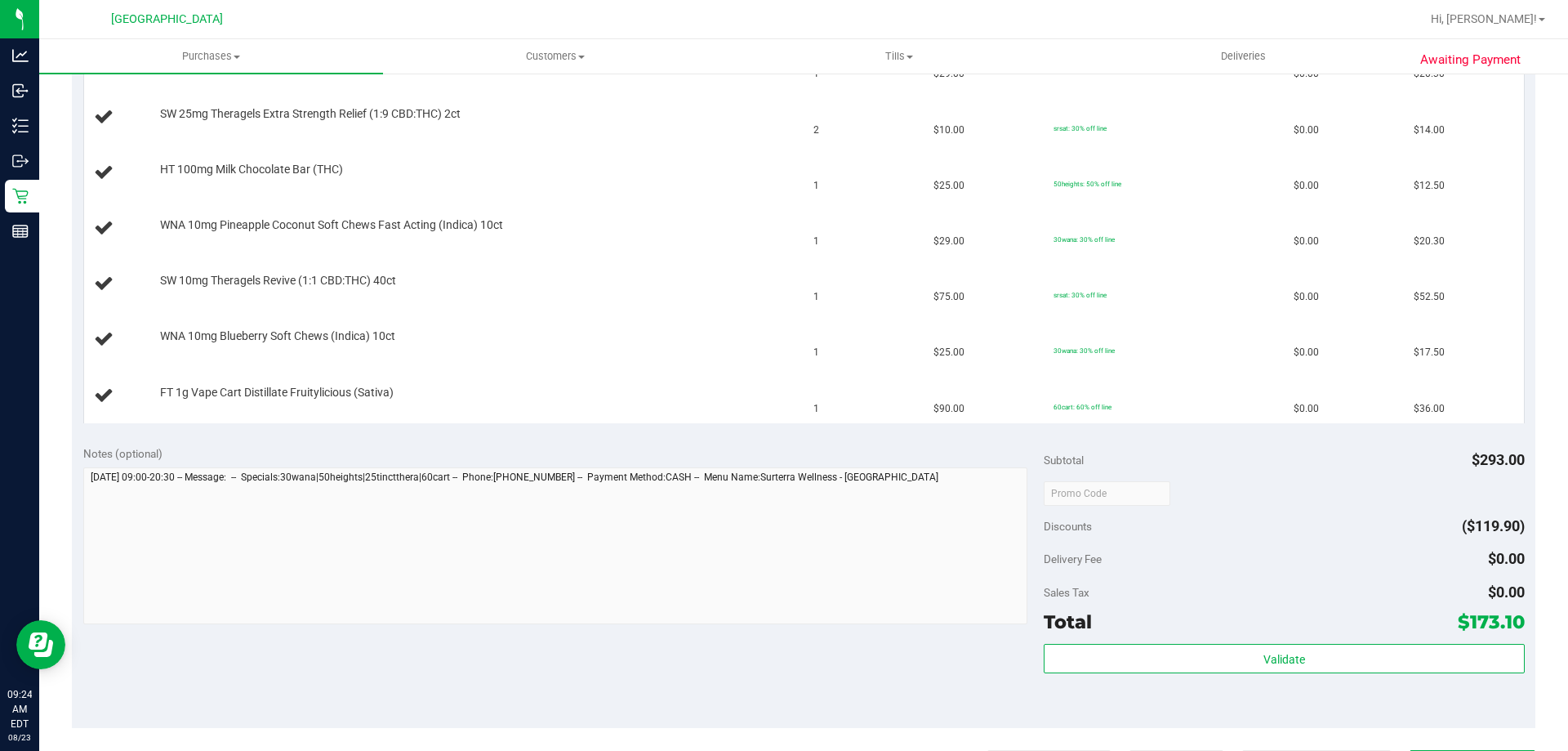
scroll to position [817, 0]
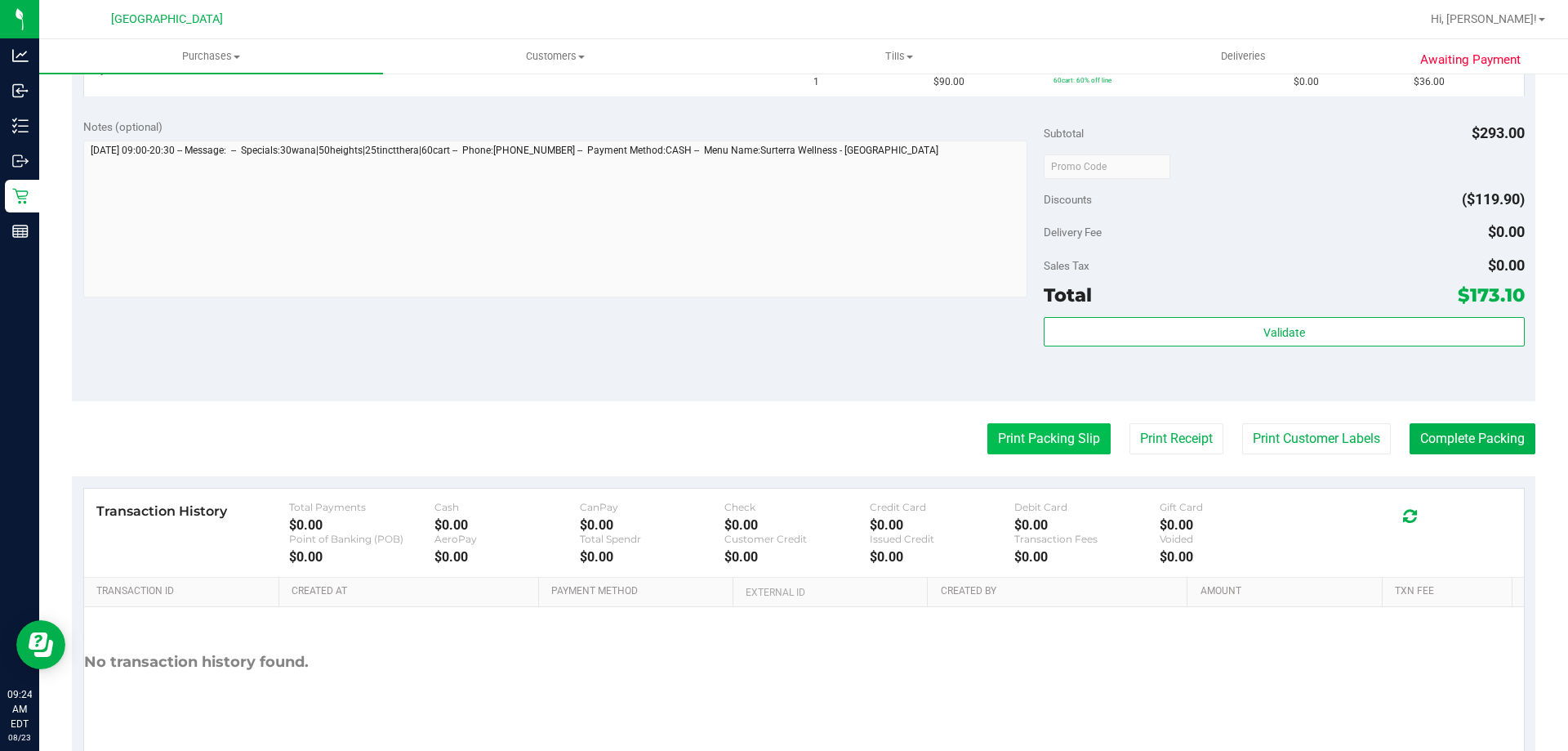
click at [1030, 437] on button "Print Packing Slip" at bounding box center [1049, 439] width 123 height 31
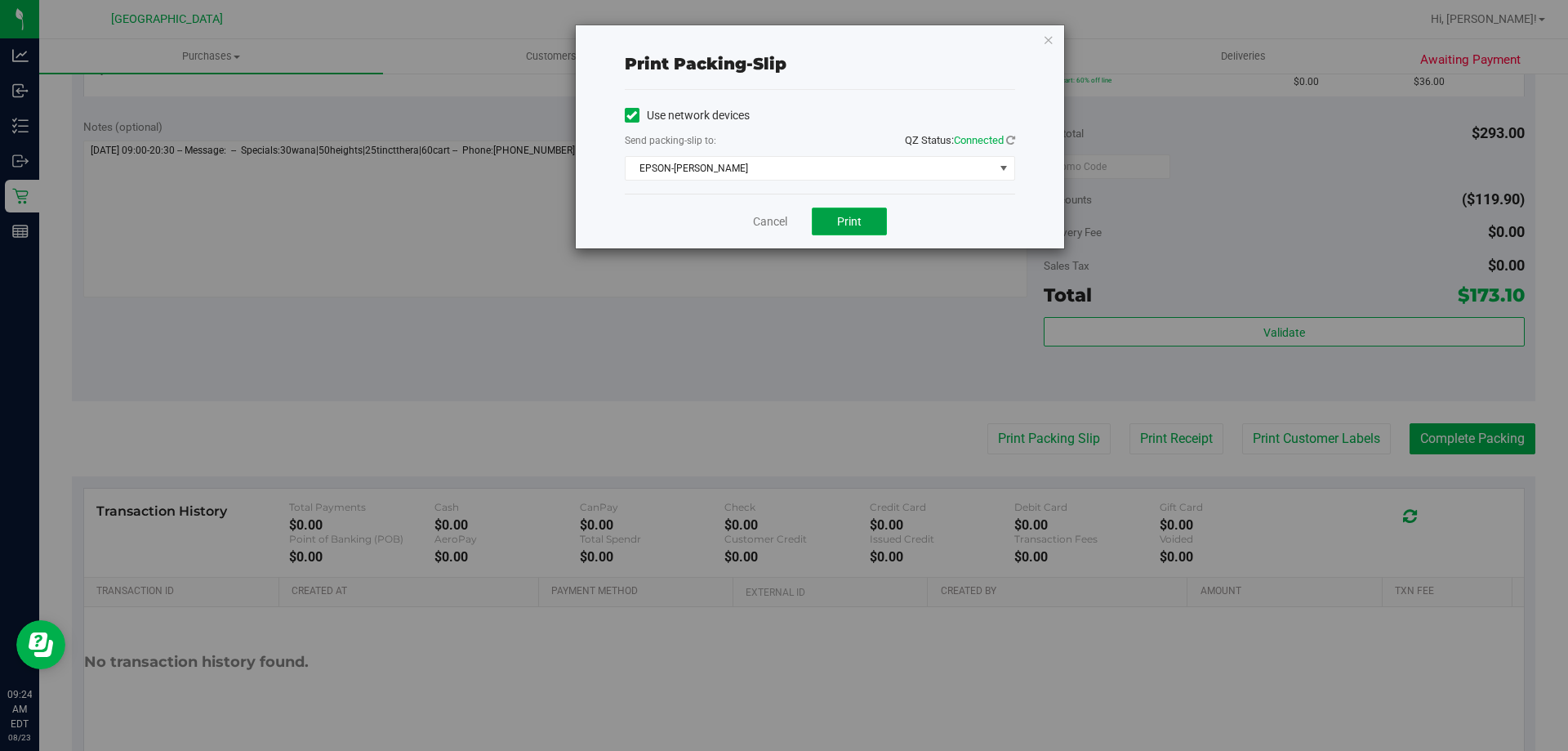
click at [861, 219] on span "Print" at bounding box center [849, 221] width 24 height 13
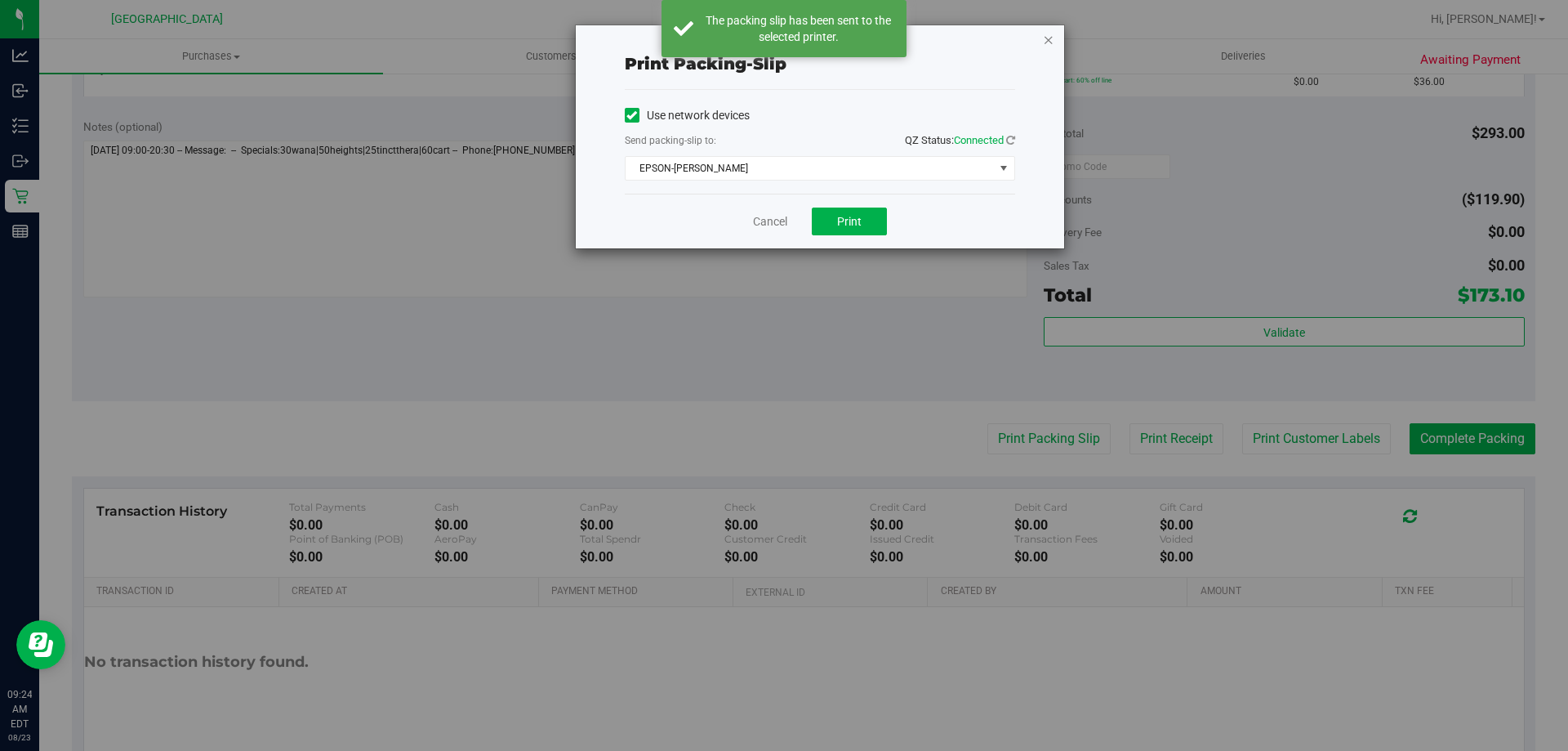
click at [1048, 44] on icon "button" at bounding box center [1048, 39] width 12 height 20
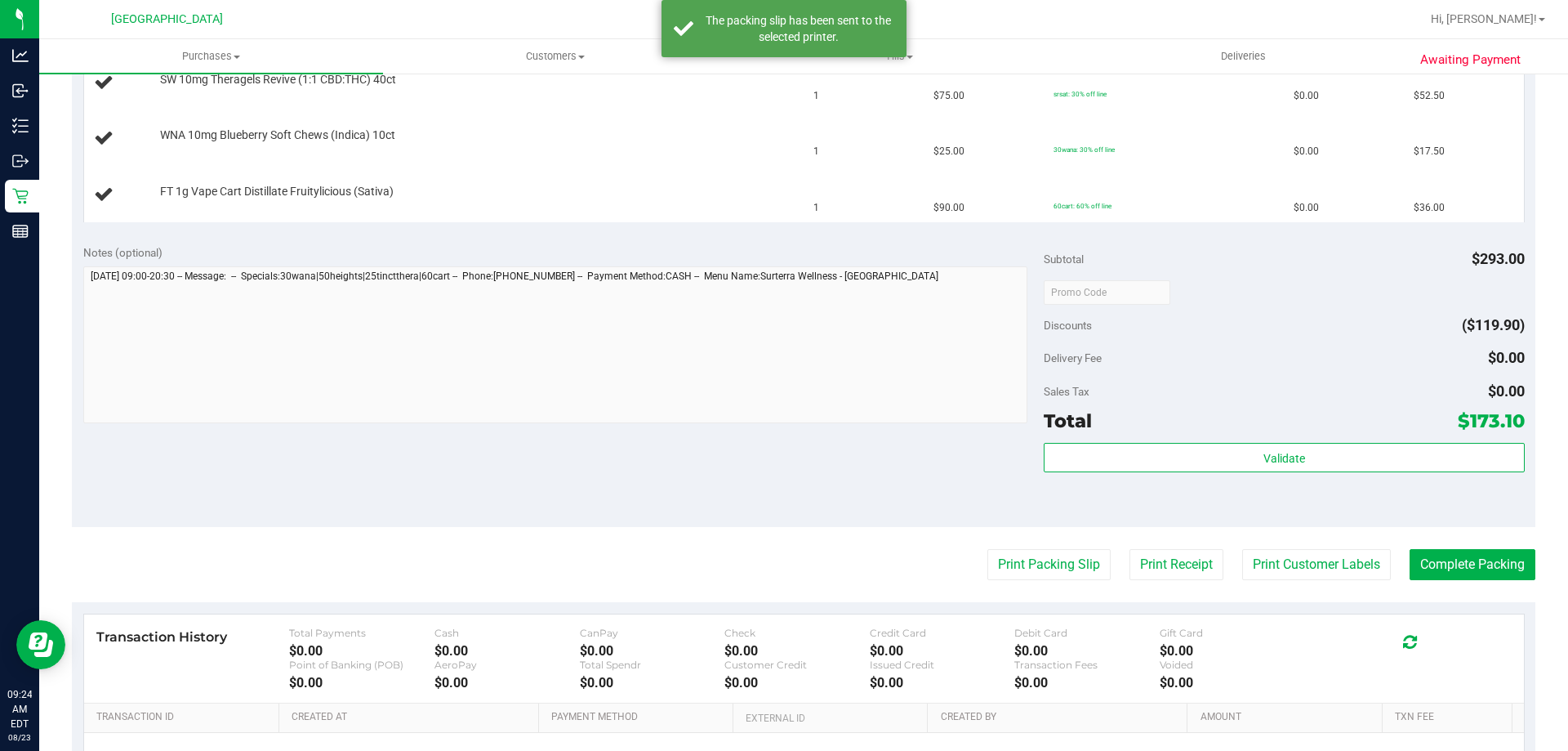
scroll to position [572, 0]
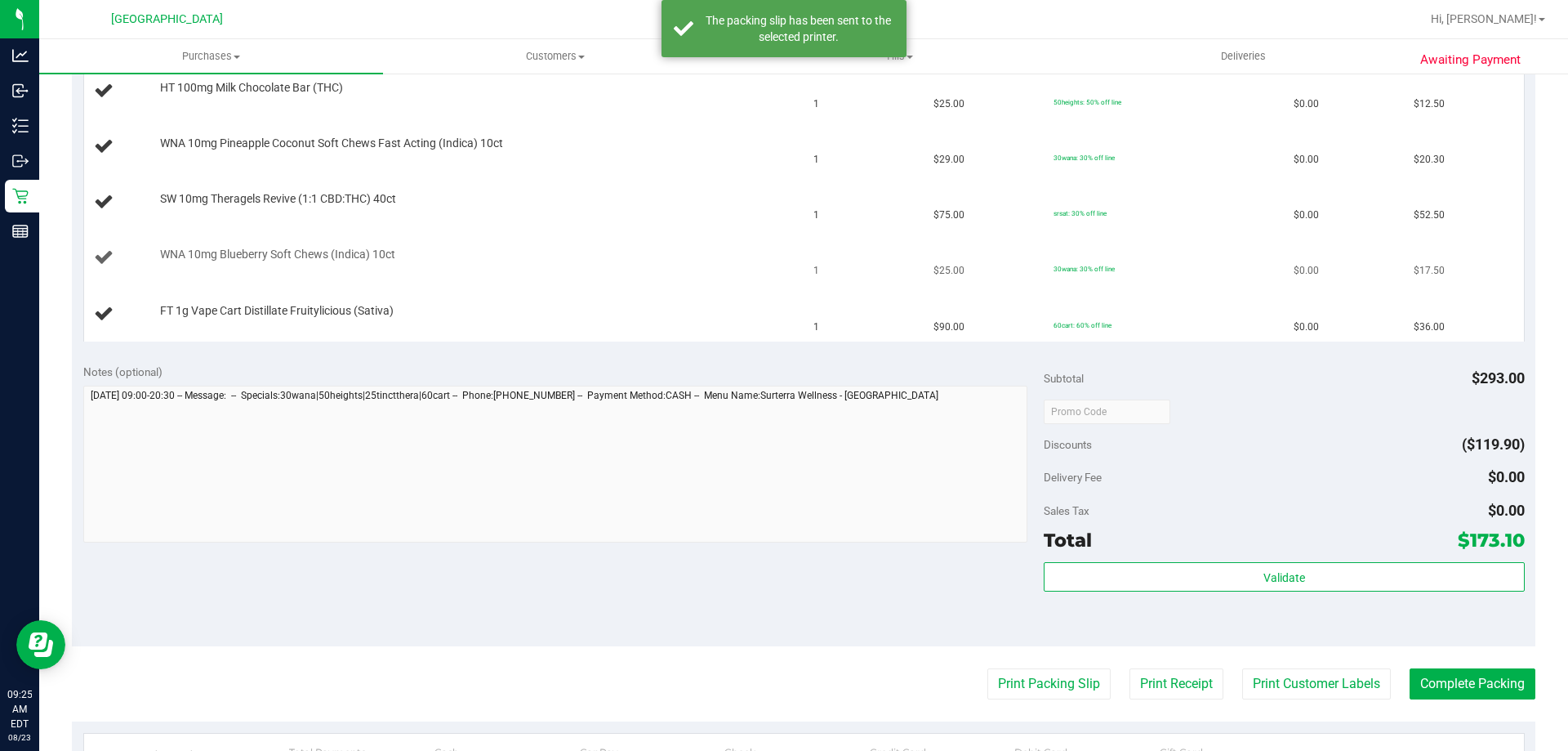
click at [597, 285] on td "WNA 10mg Blueberry Soft Chews (Indica) 10ct" at bounding box center [444, 258] width 720 height 55
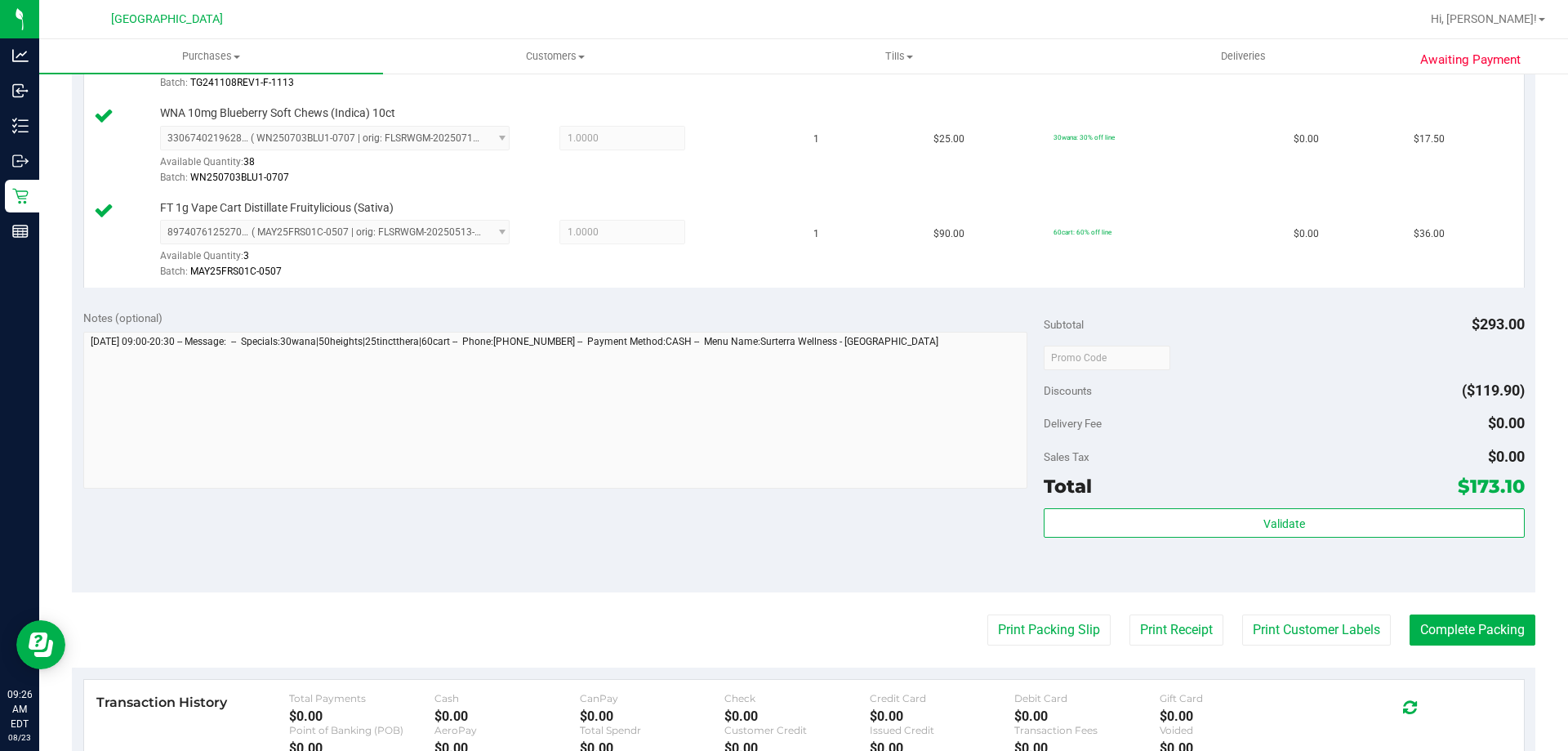
scroll to position [1062, 0]
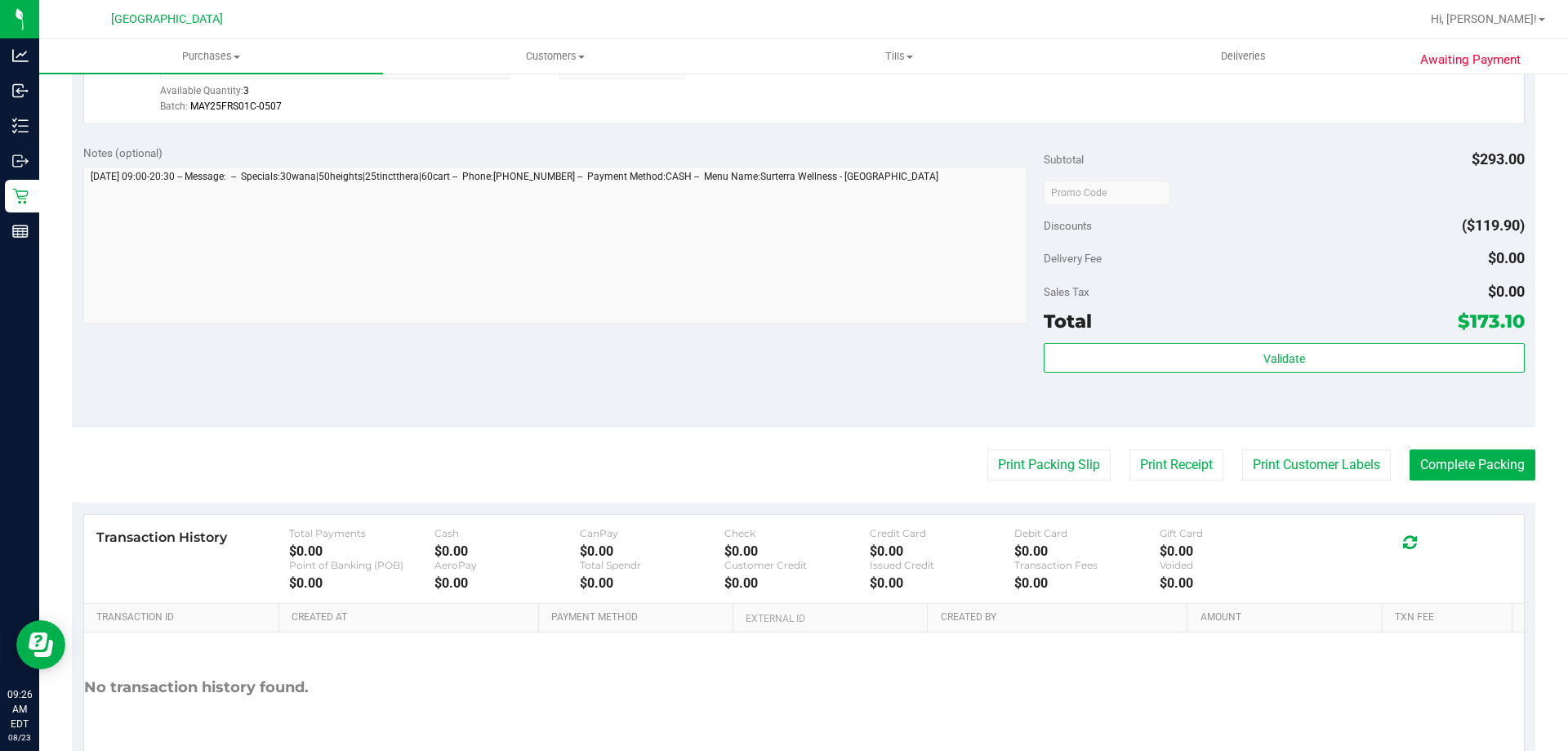
click at [1242, 373] on div "Validate" at bounding box center [1284, 359] width 480 height 31
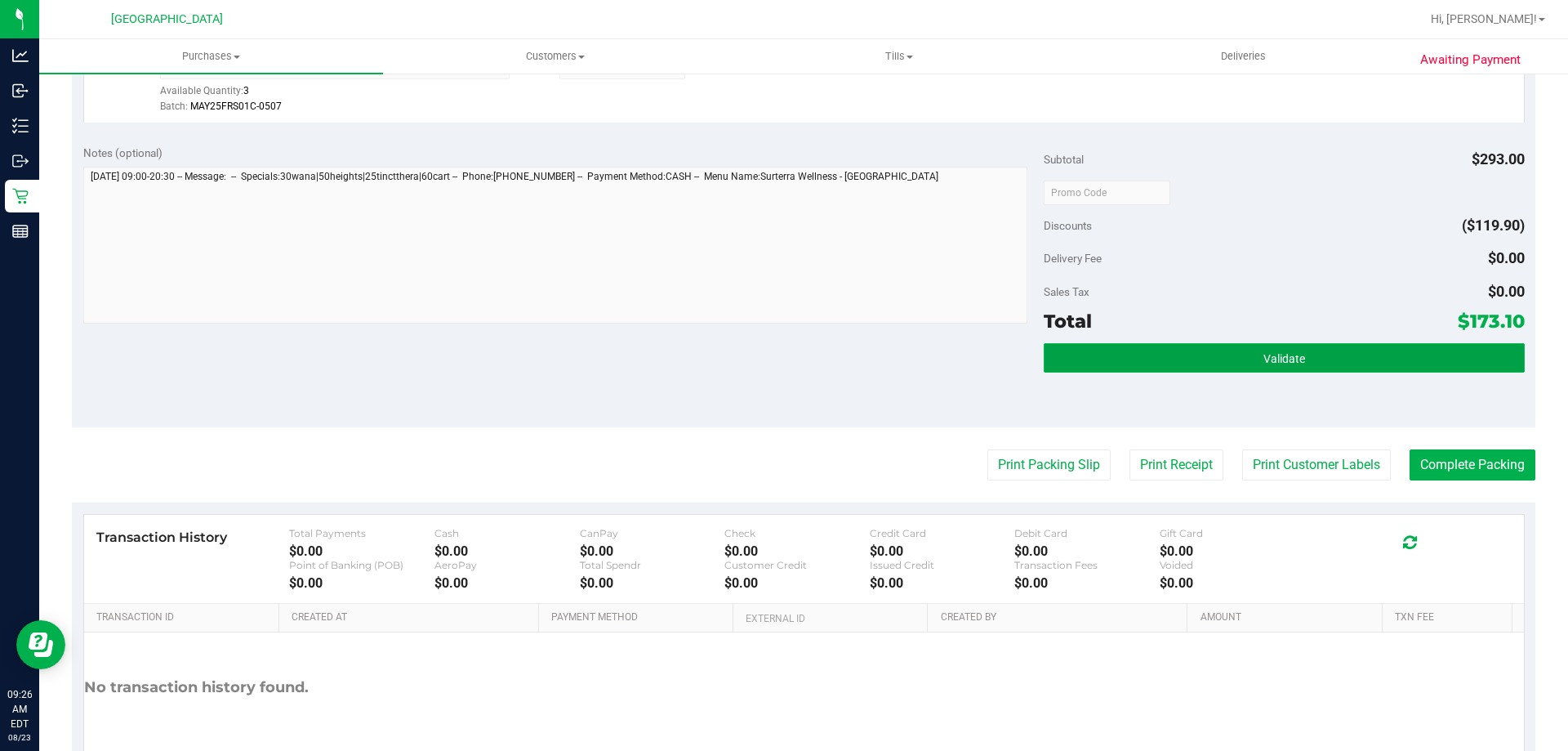
click at [1244, 362] on button "Validate" at bounding box center [1284, 358] width 480 height 29
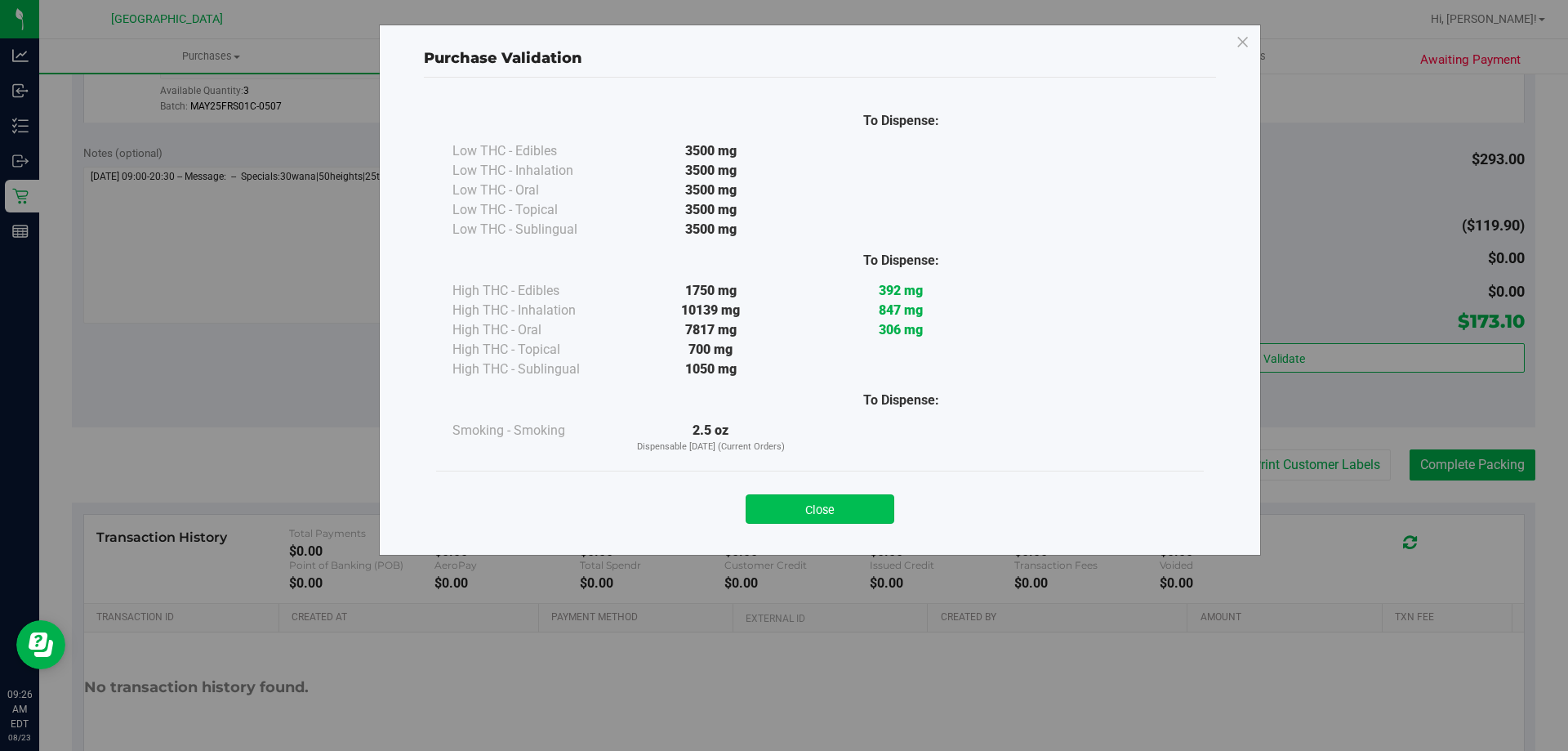
click at [843, 513] on button "Close" at bounding box center [820, 508] width 149 height 29
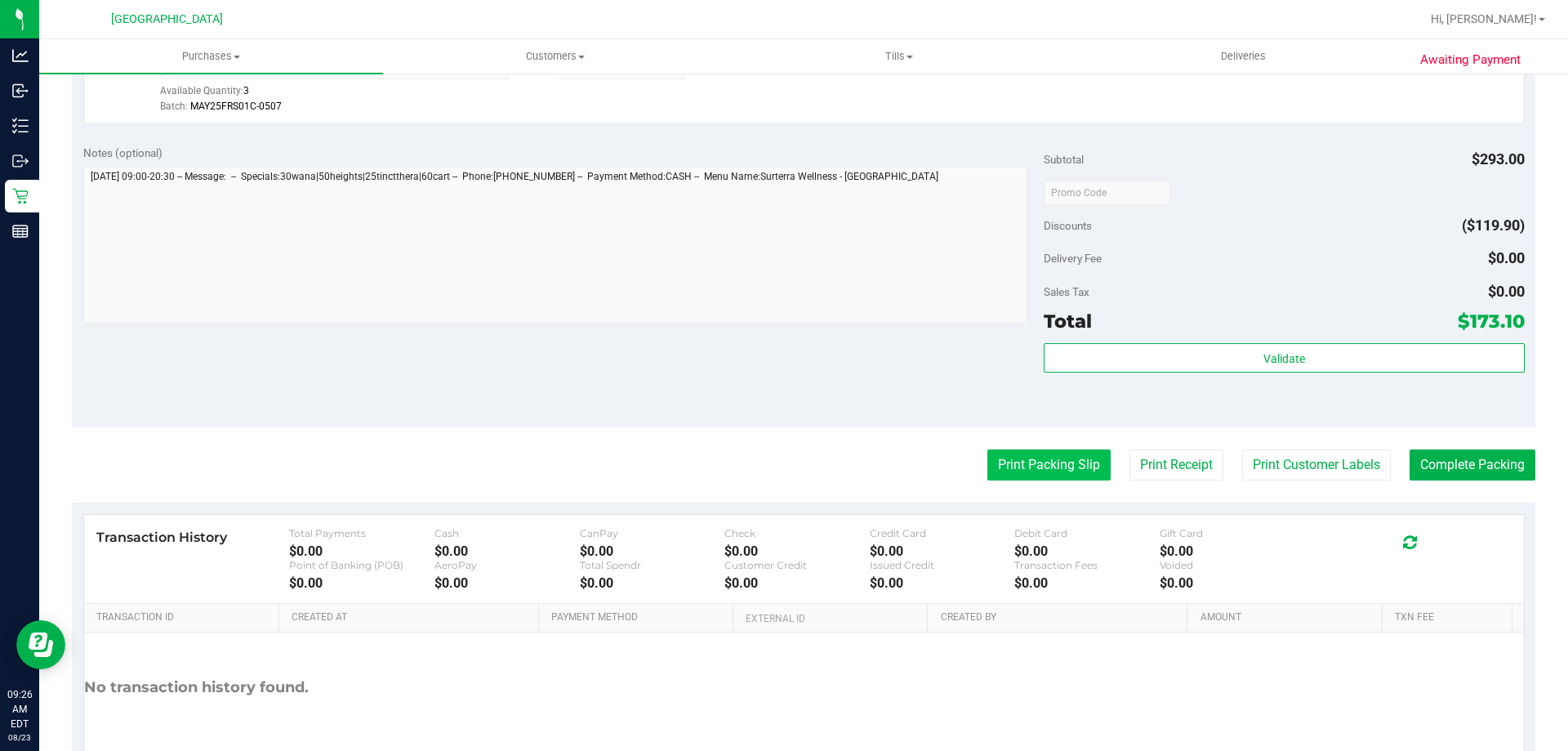
click at [1026, 461] on button "Print Packing Slip" at bounding box center [1049, 465] width 123 height 31
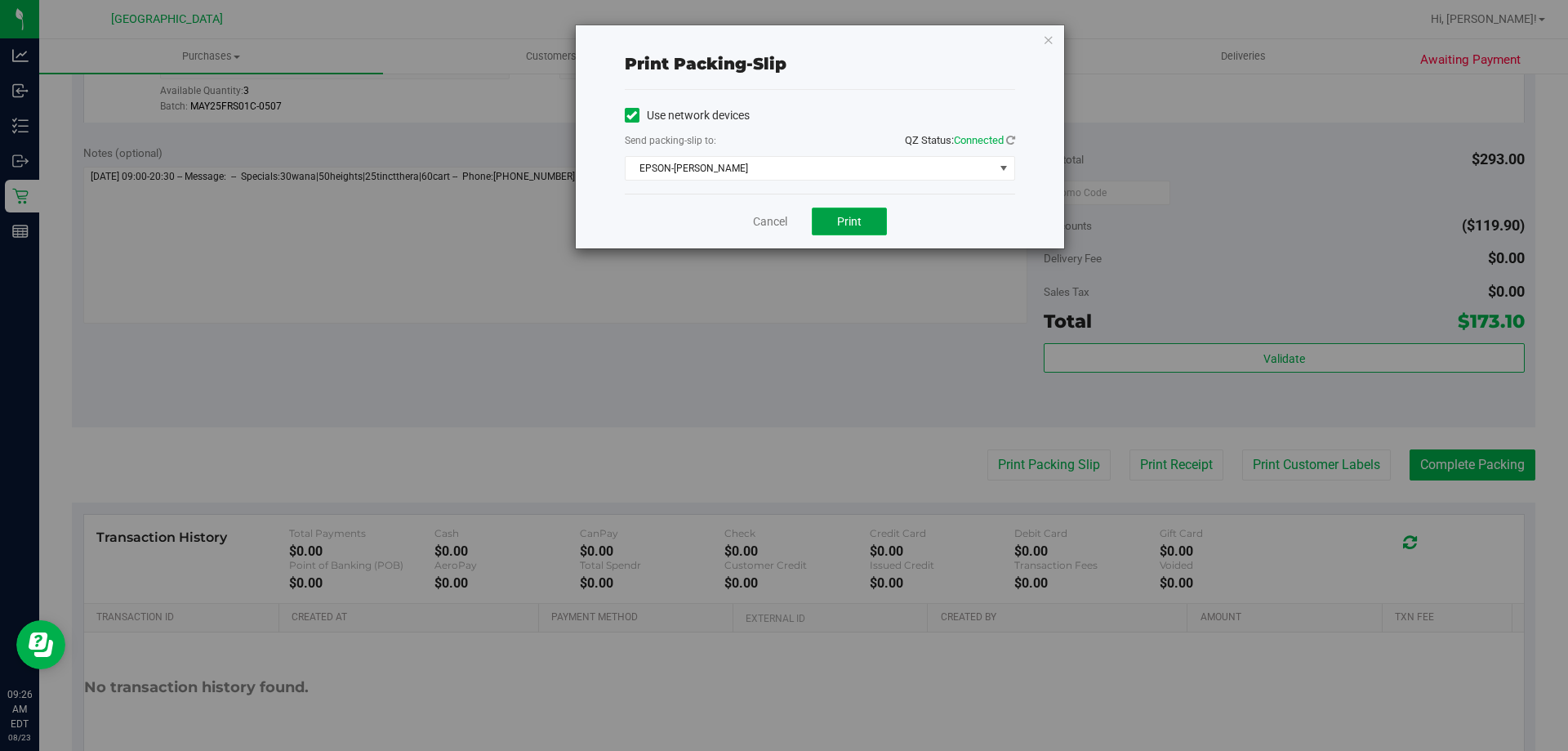
click at [866, 225] on button "Print" at bounding box center [850, 221] width 75 height 28
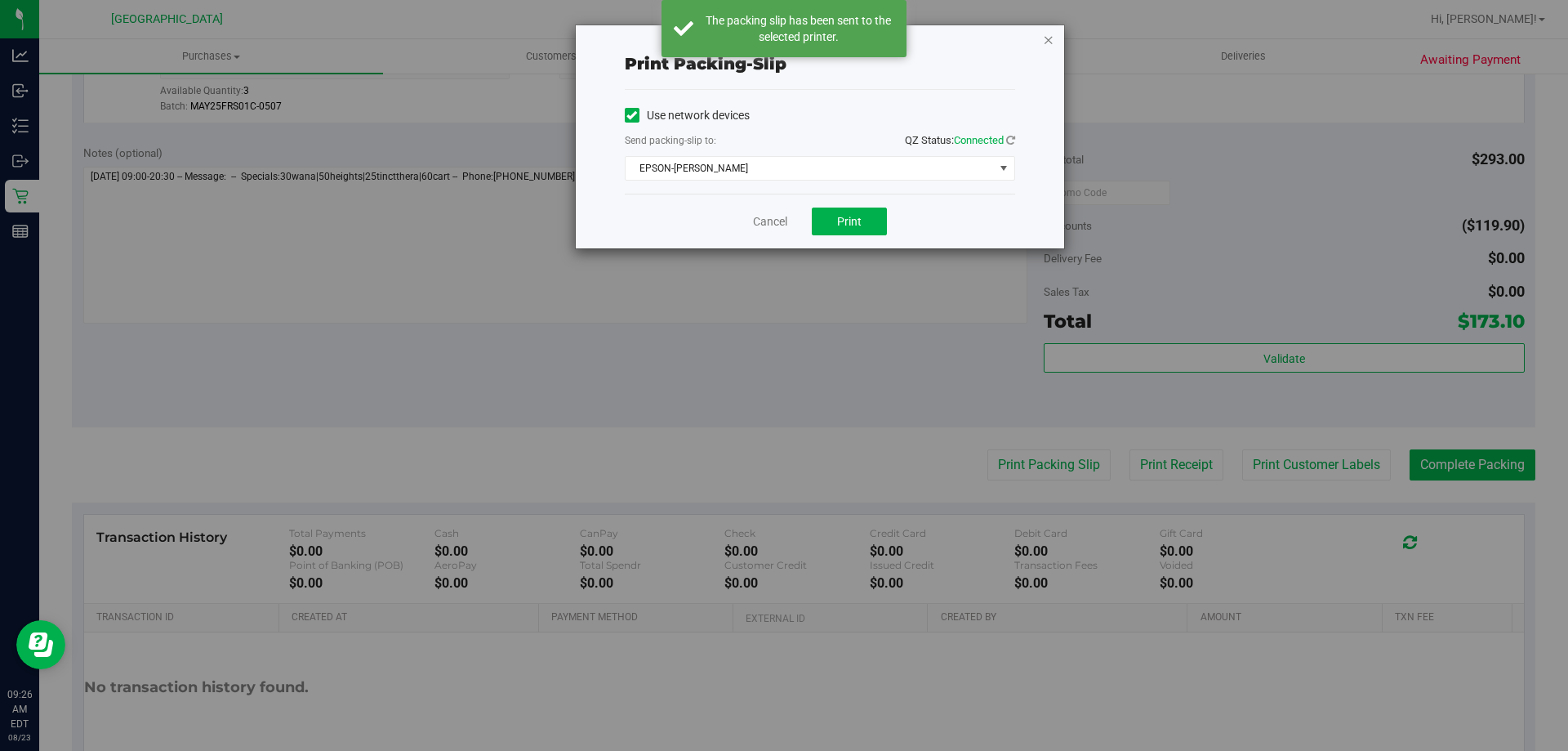
click at [1048, 33] on icon "button" at bounding box center [1048, 39] width 12 height 20
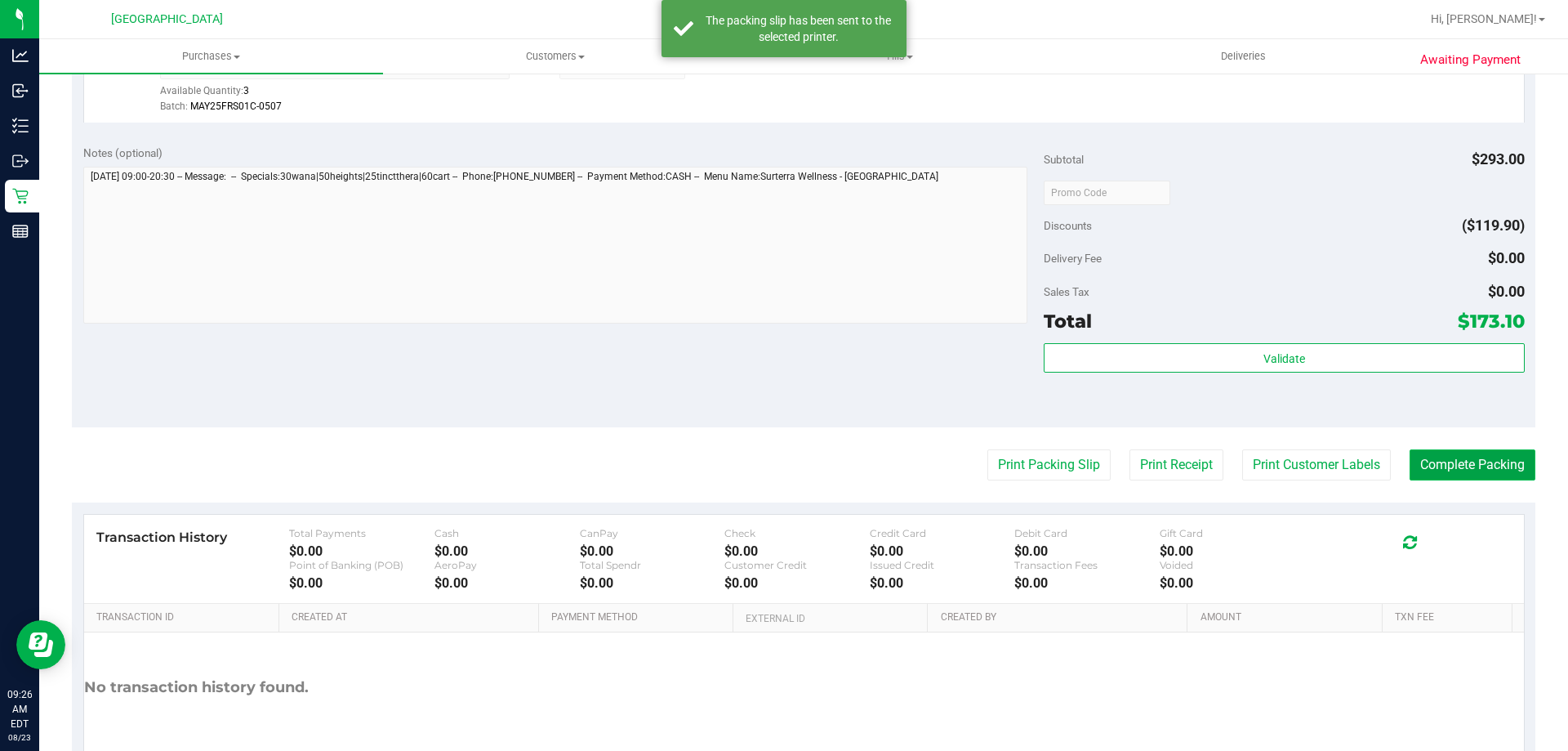
click at [1455, 466] on button "Complete Packing" at bounding box center [1472, 465] width 126 height 31
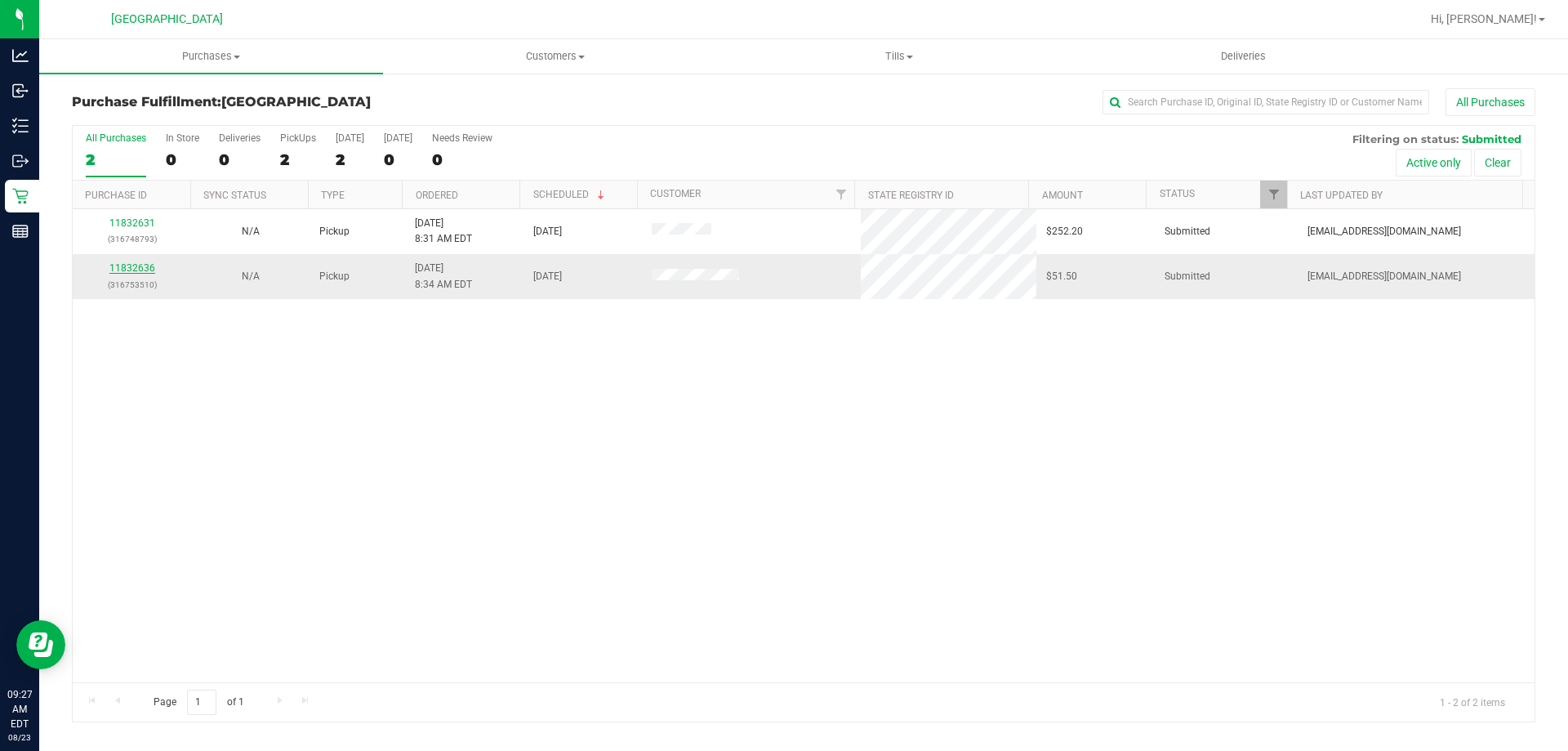
click at [145, 271] on link "11832636" at bounding box center [132, 268] width 45 height 12
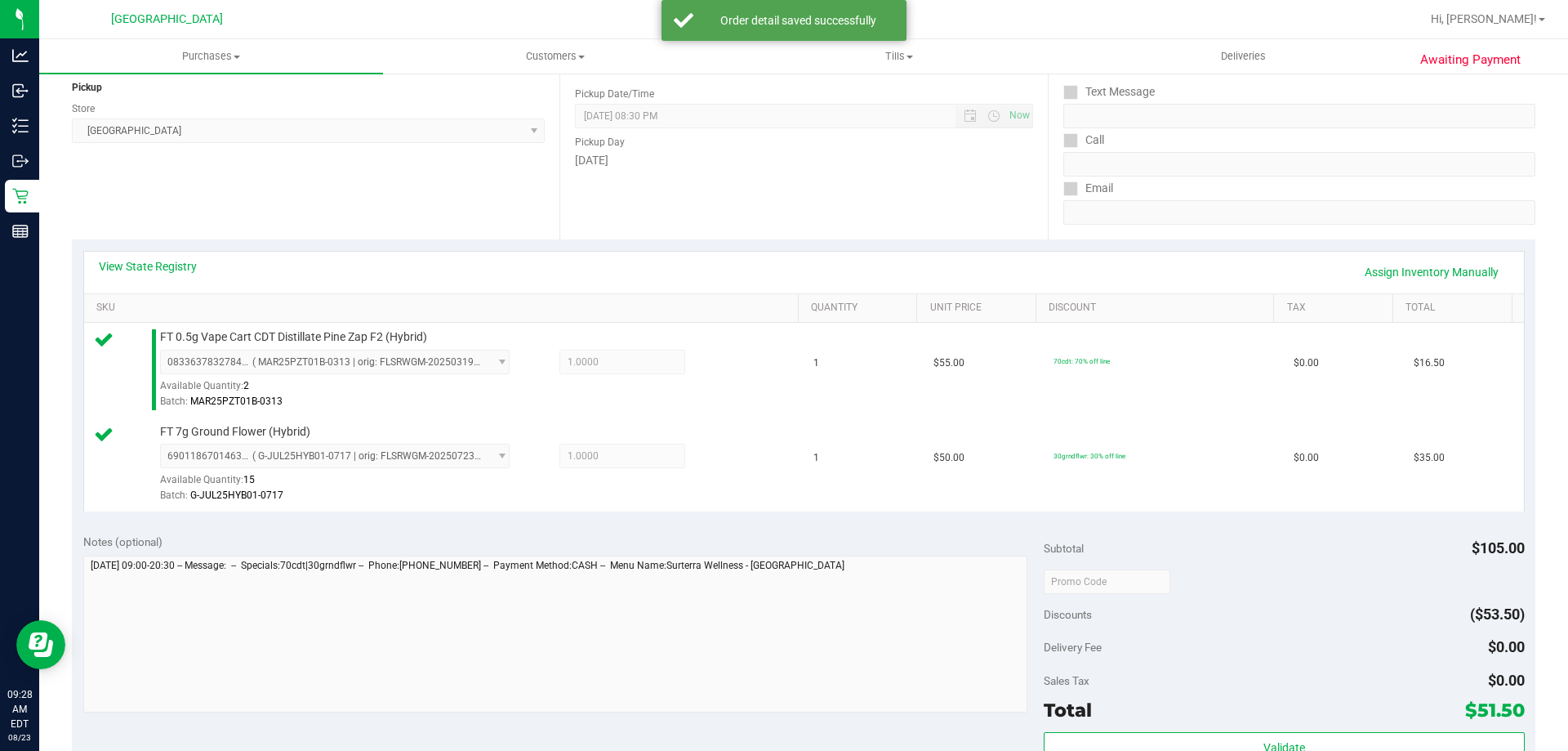
scroll to position [491, 0]
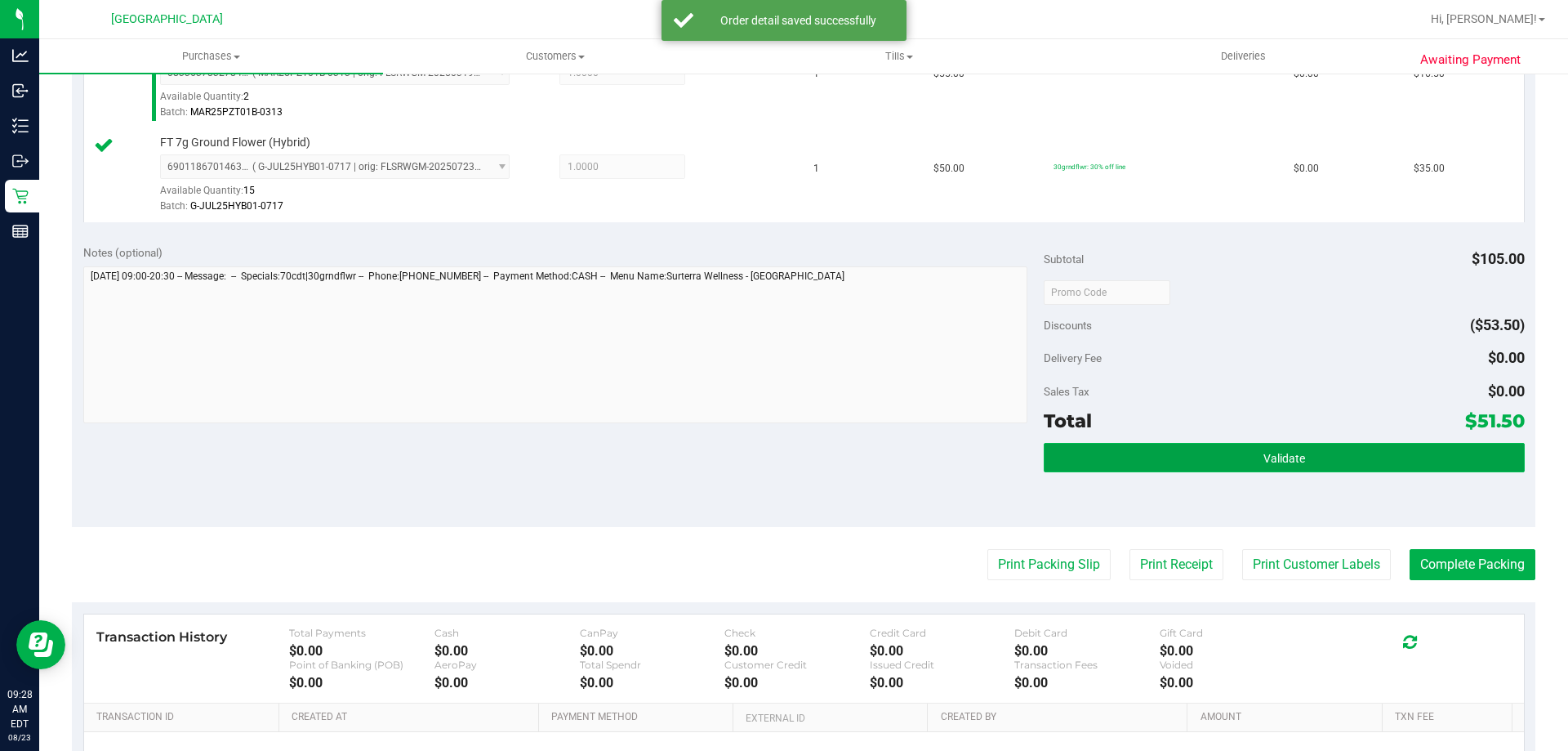
click at [1334, 463] on button "Validate" at bounding box center [1284, 458] width 480 height 29
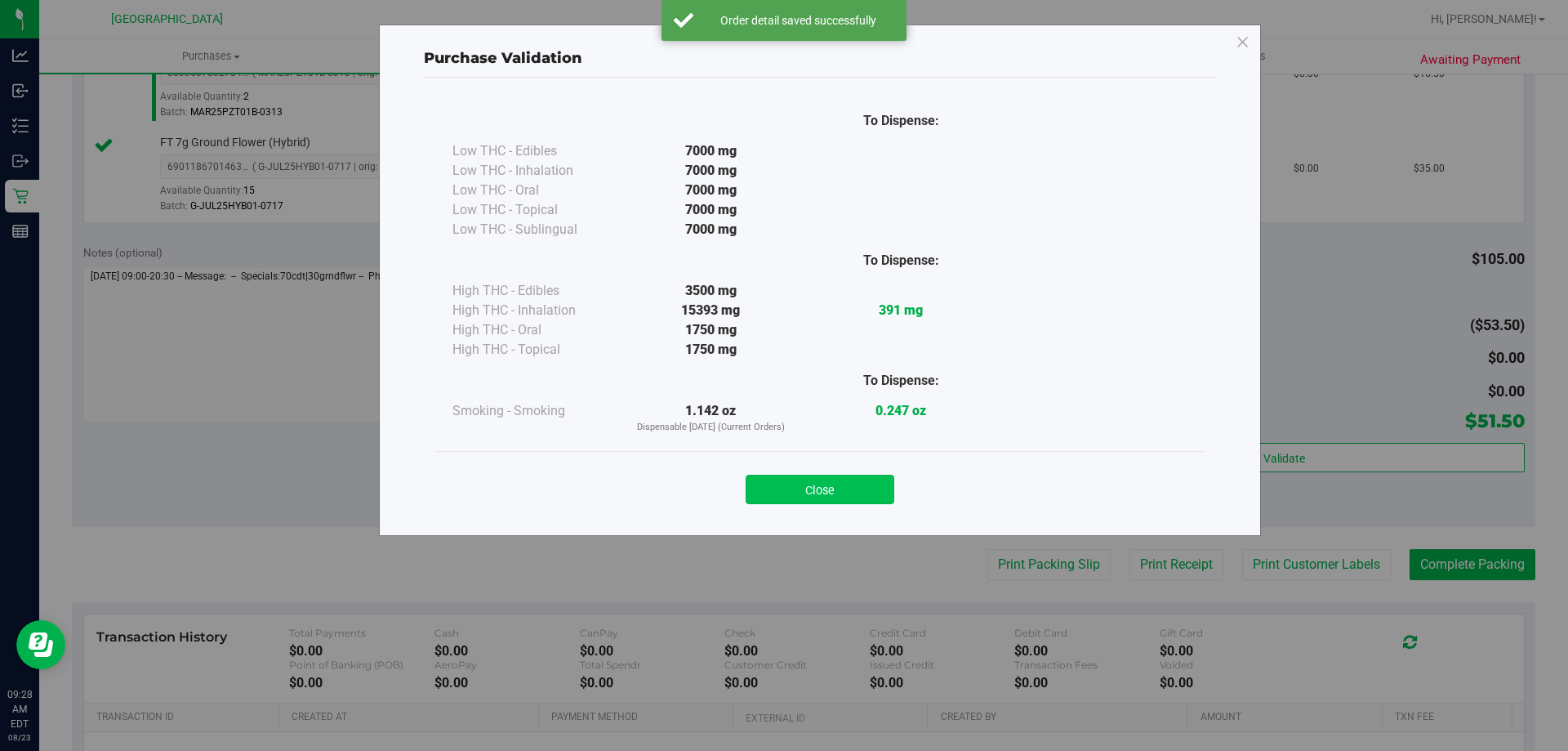
click at [790, 493] on button "Close" at bounding box center [820, 489] width 149 height 29
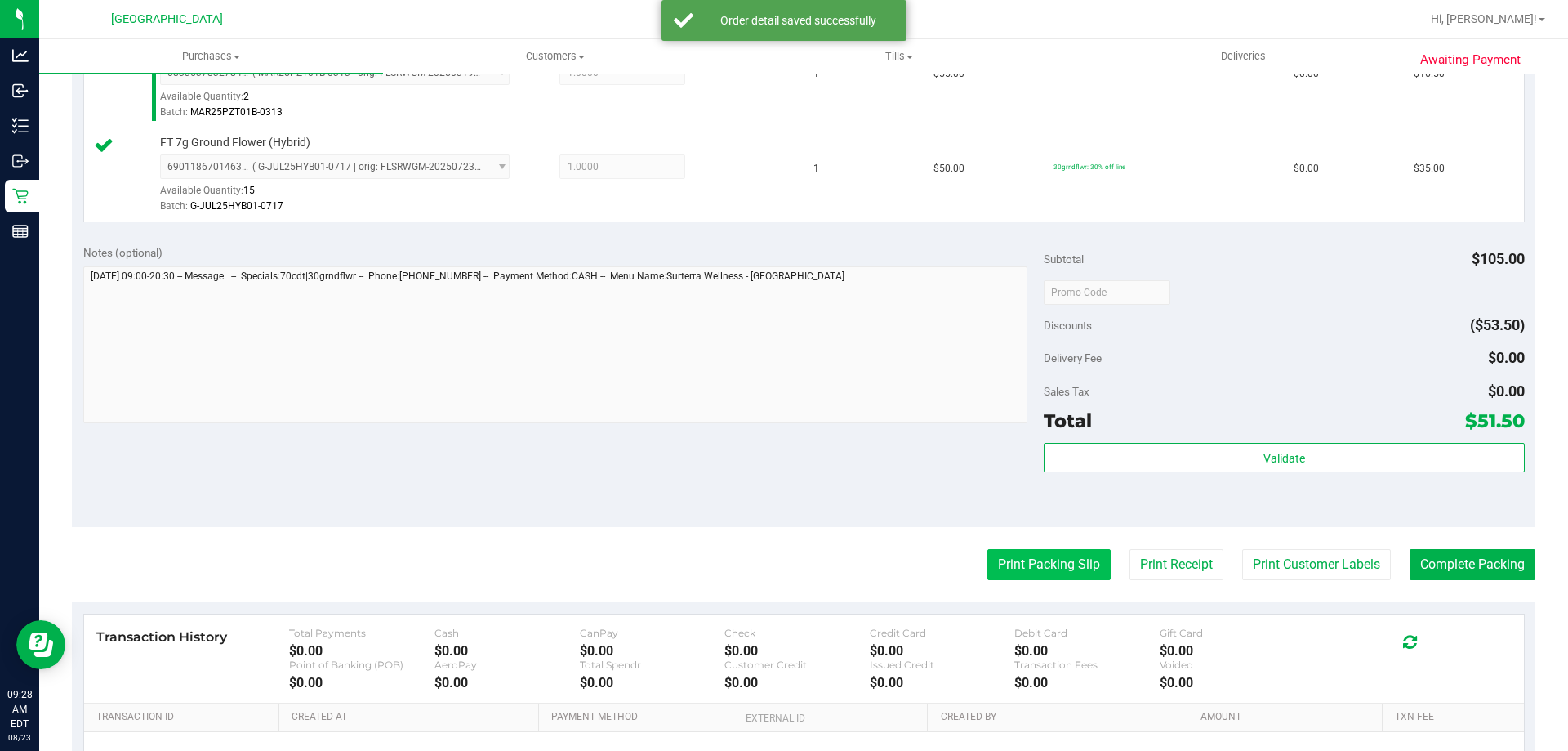
click at [1049, 571] on button "Print Packing Slip" at bounding box center [1049, 565] width 123 height 31
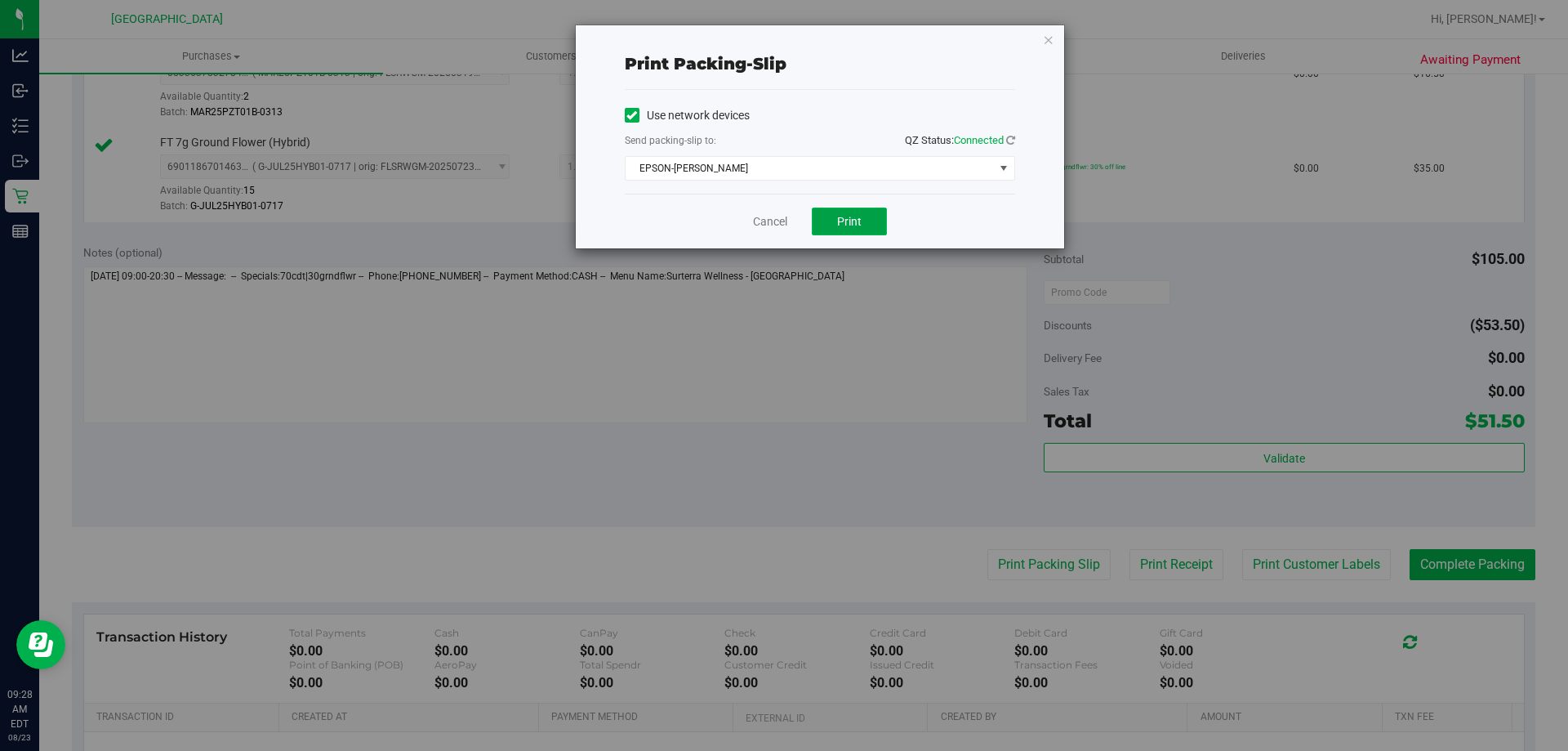
click at [823, 223] on button "Print" at bounding box center [850, 221] width 75 height 28
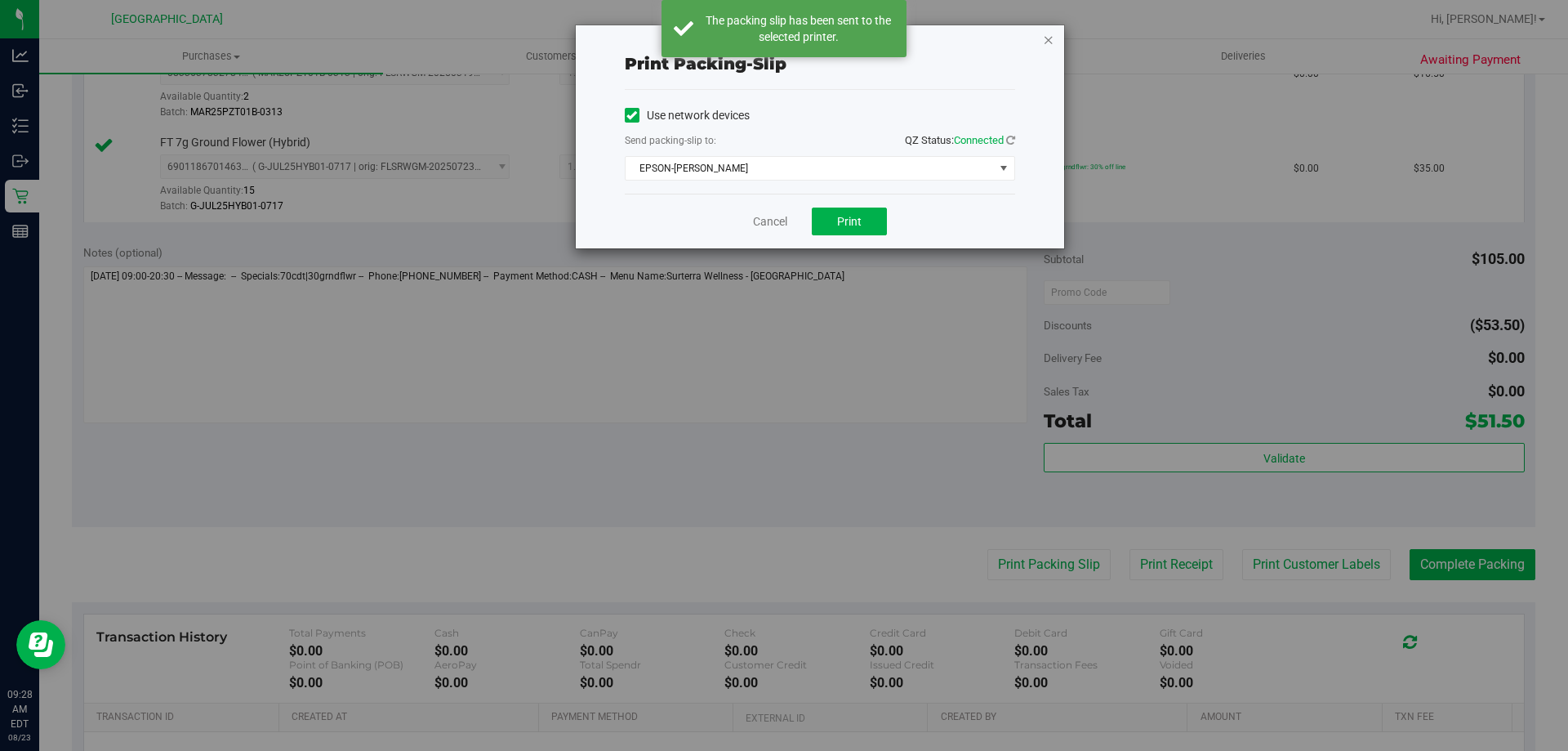
click at [1048, 36] on icon "button" at bounding box center [1048, 39] width 12 height 20
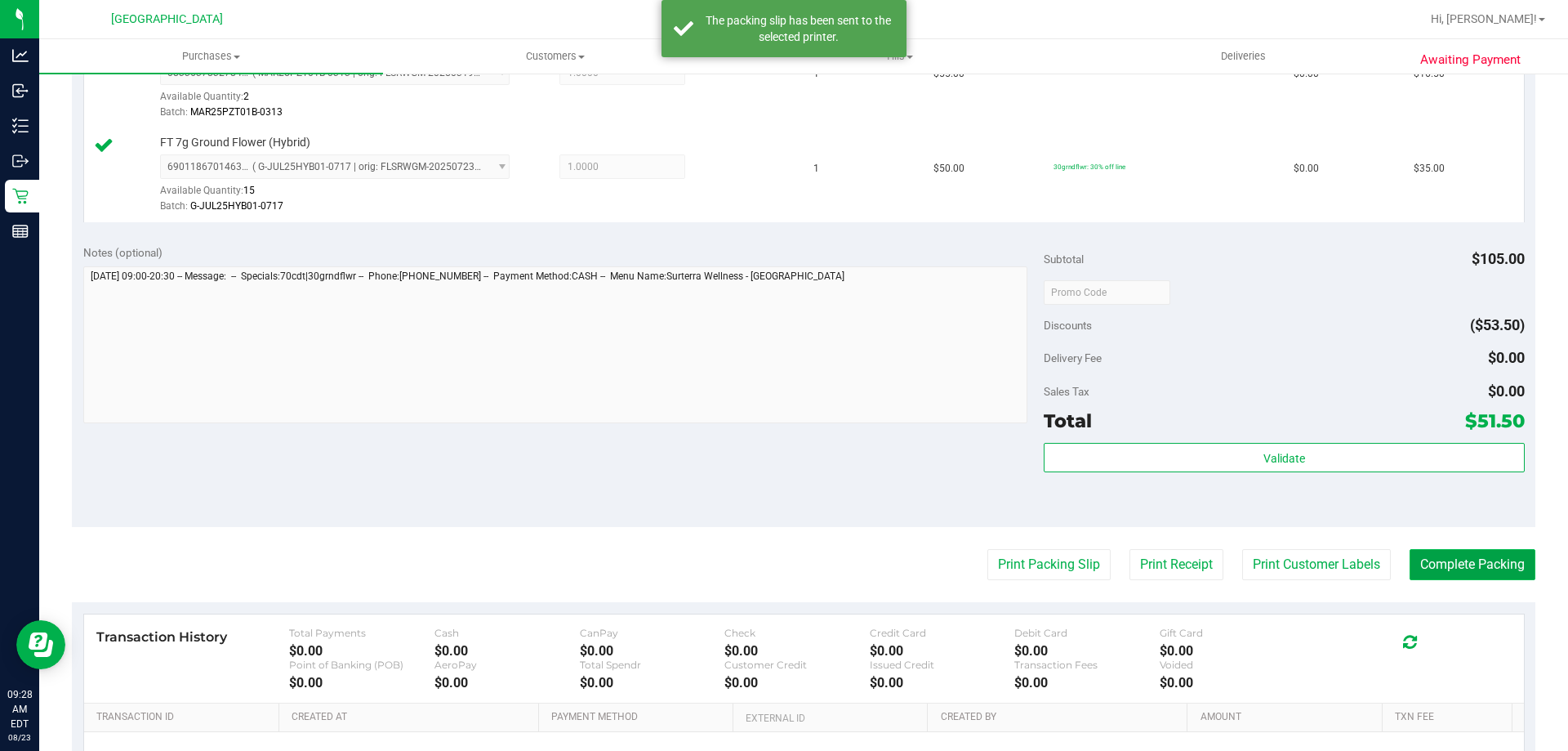
click at [1449, 565] on button "Complete Packing" at bounding box center [1472, 565] width 126 height 31
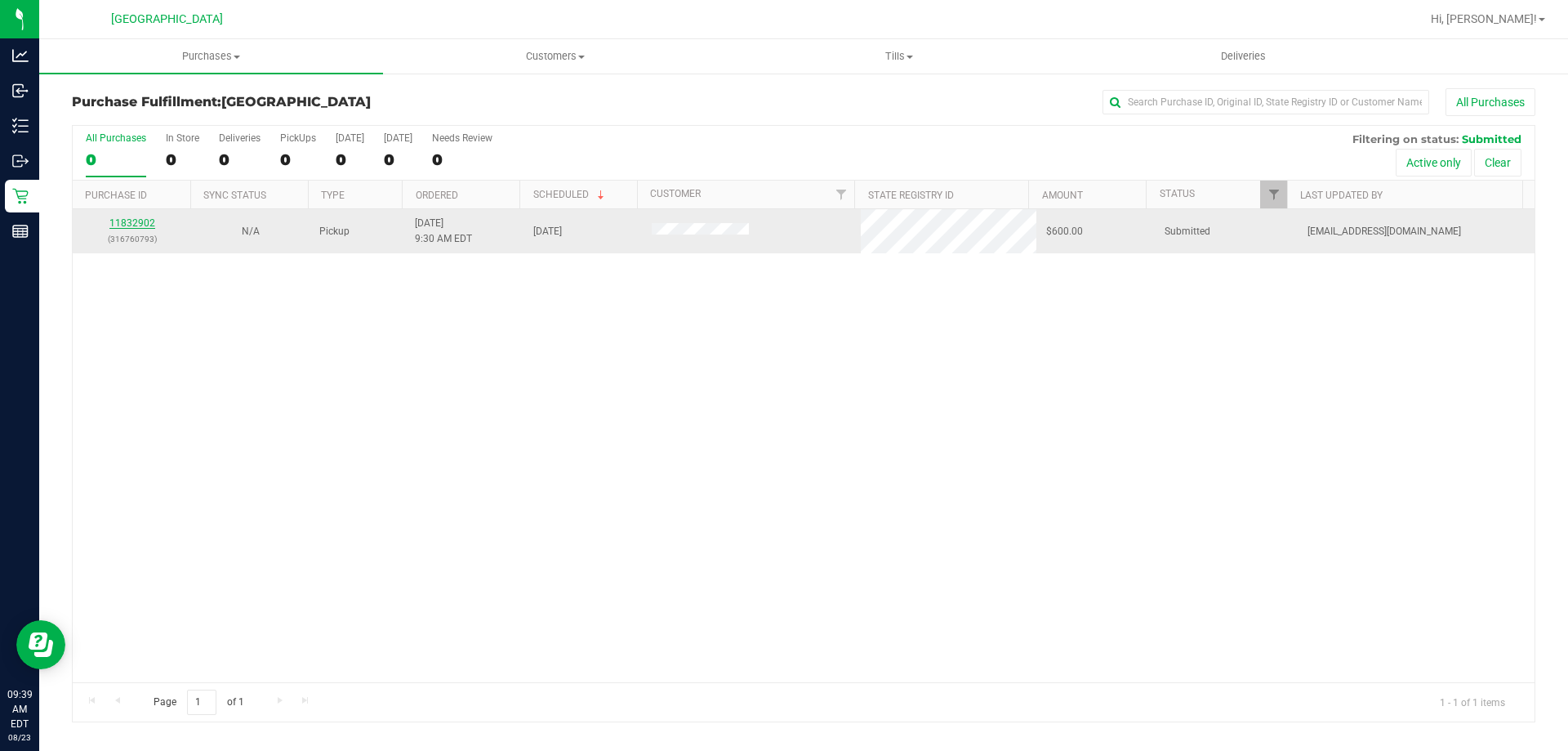
click at [139, 222] on link "11832902" at bounding box center [132, 223] width 45 height 12
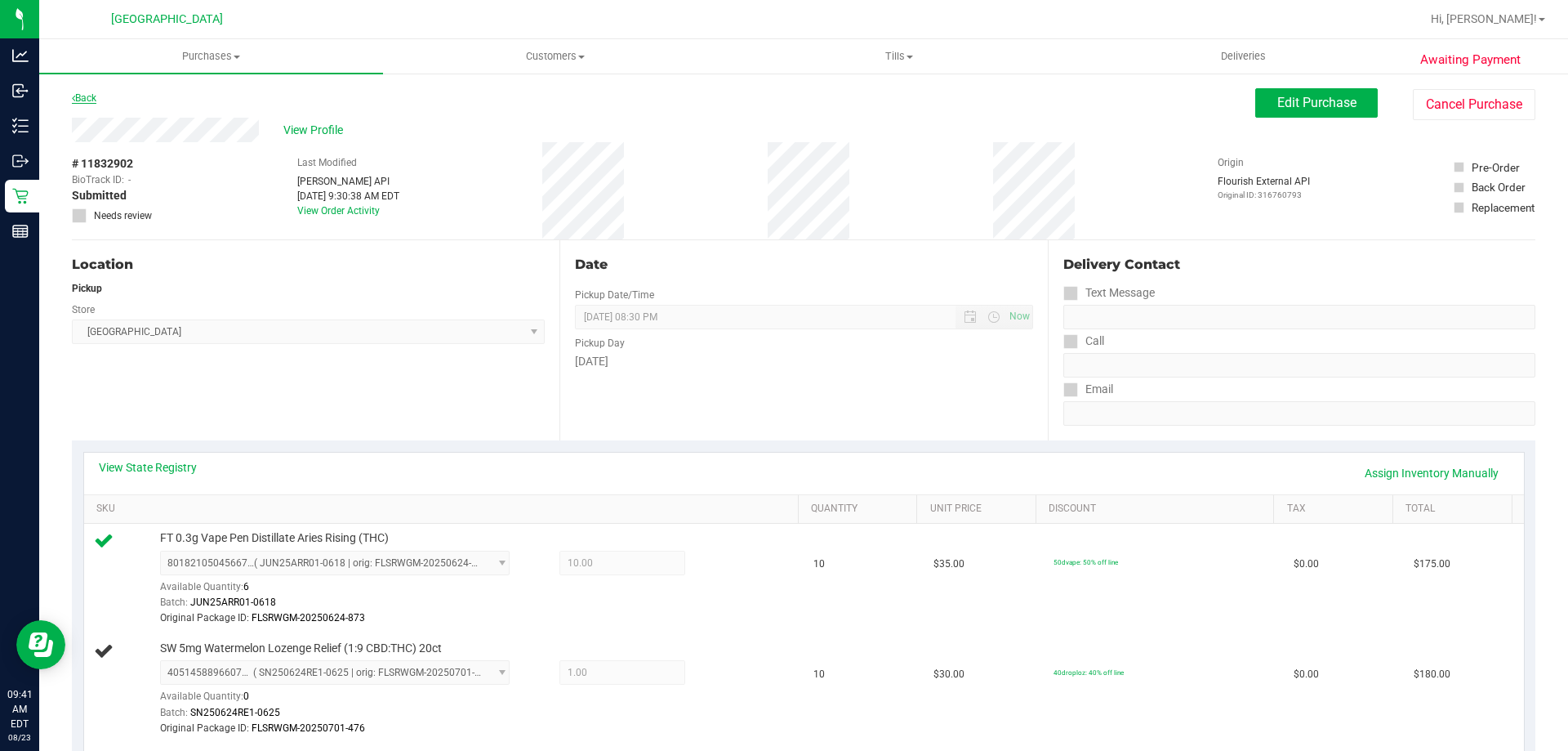
click at [81, 98] on link "Back" at bounding box center [84, 98] width 24 height 12
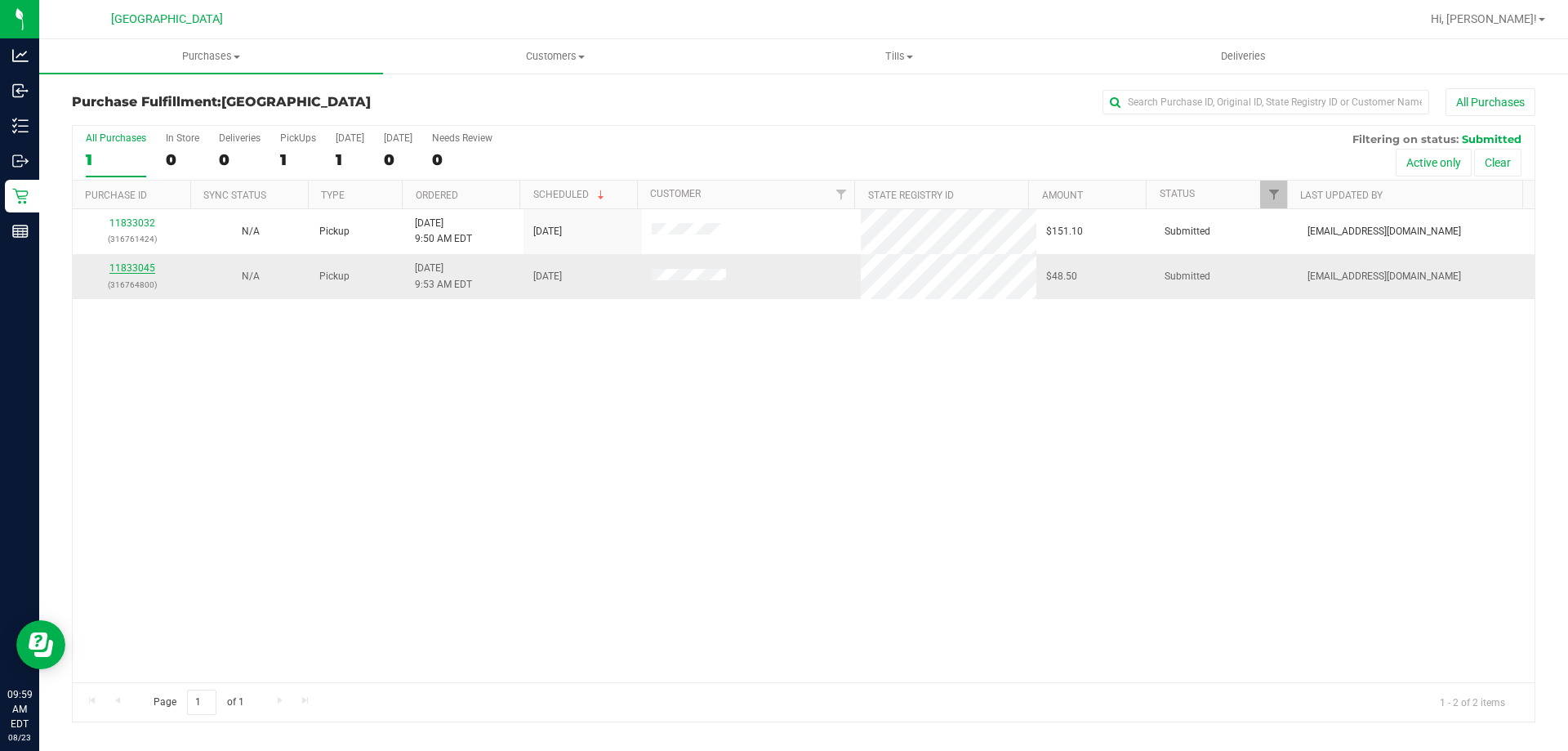
click at [126, 270] on link "11833045" at bounding box center [132, 268] width 45 height 12
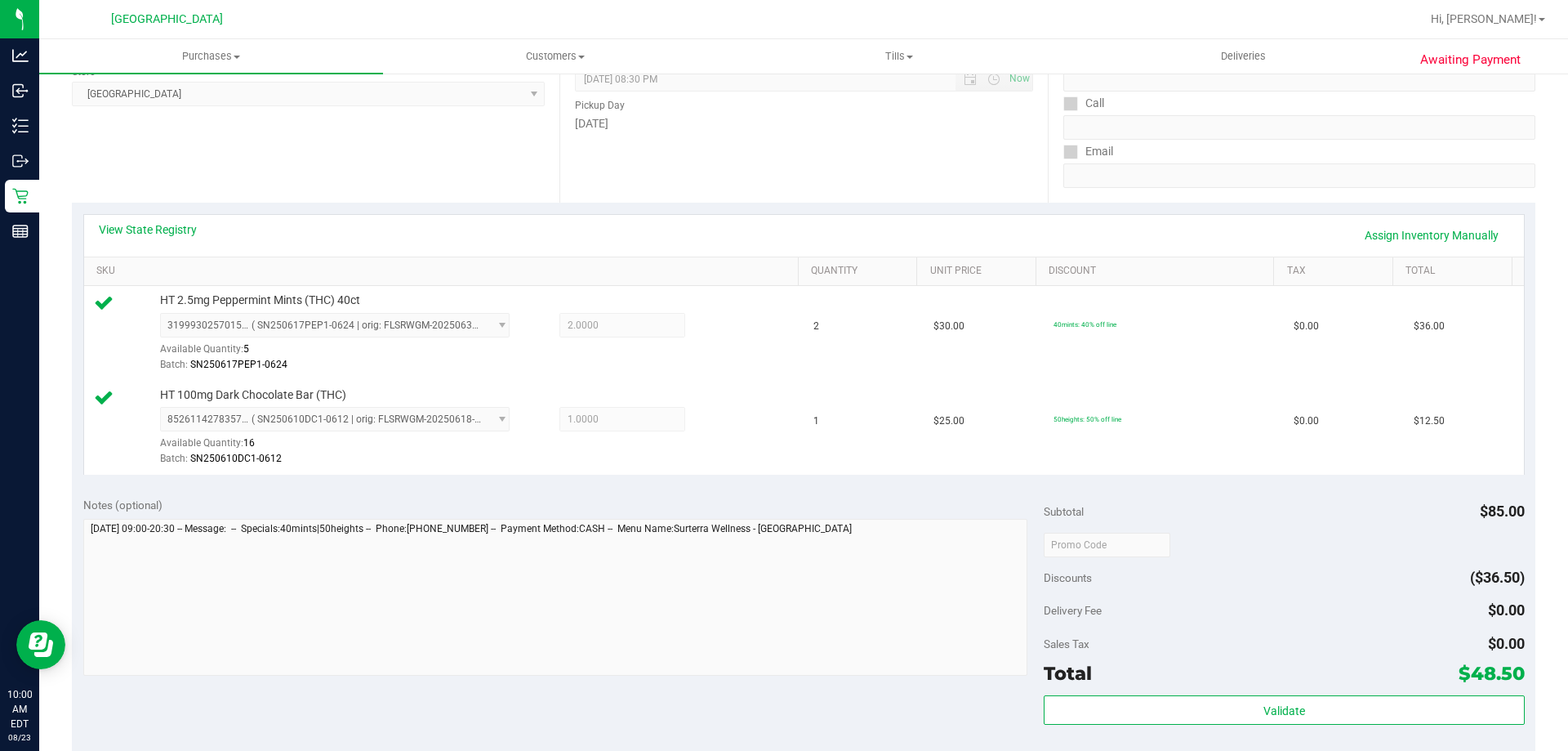
scroll to position [491, 0]
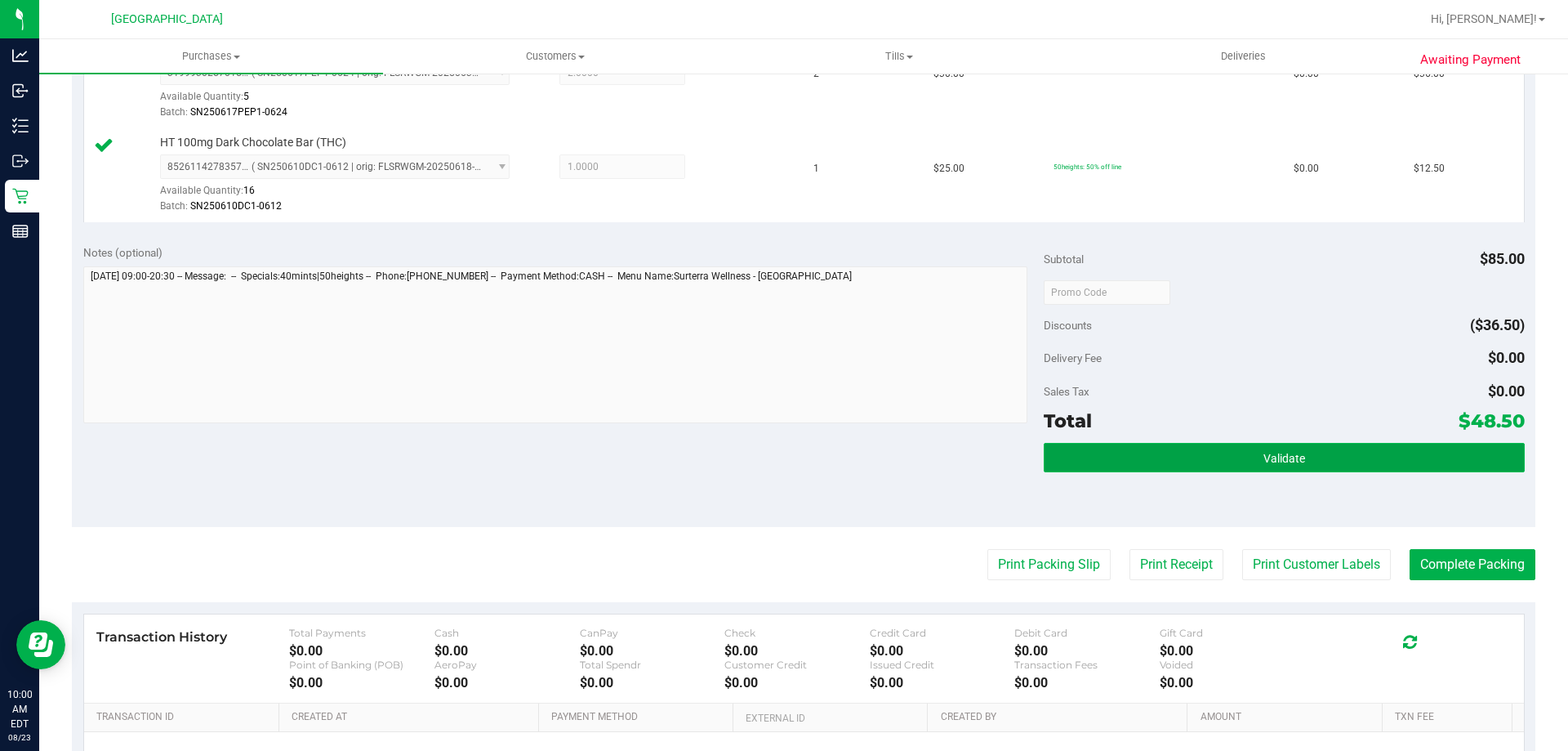
click at [1299, 451] on button "Validate" at bounding box center [1284, 458] width 480 height 29
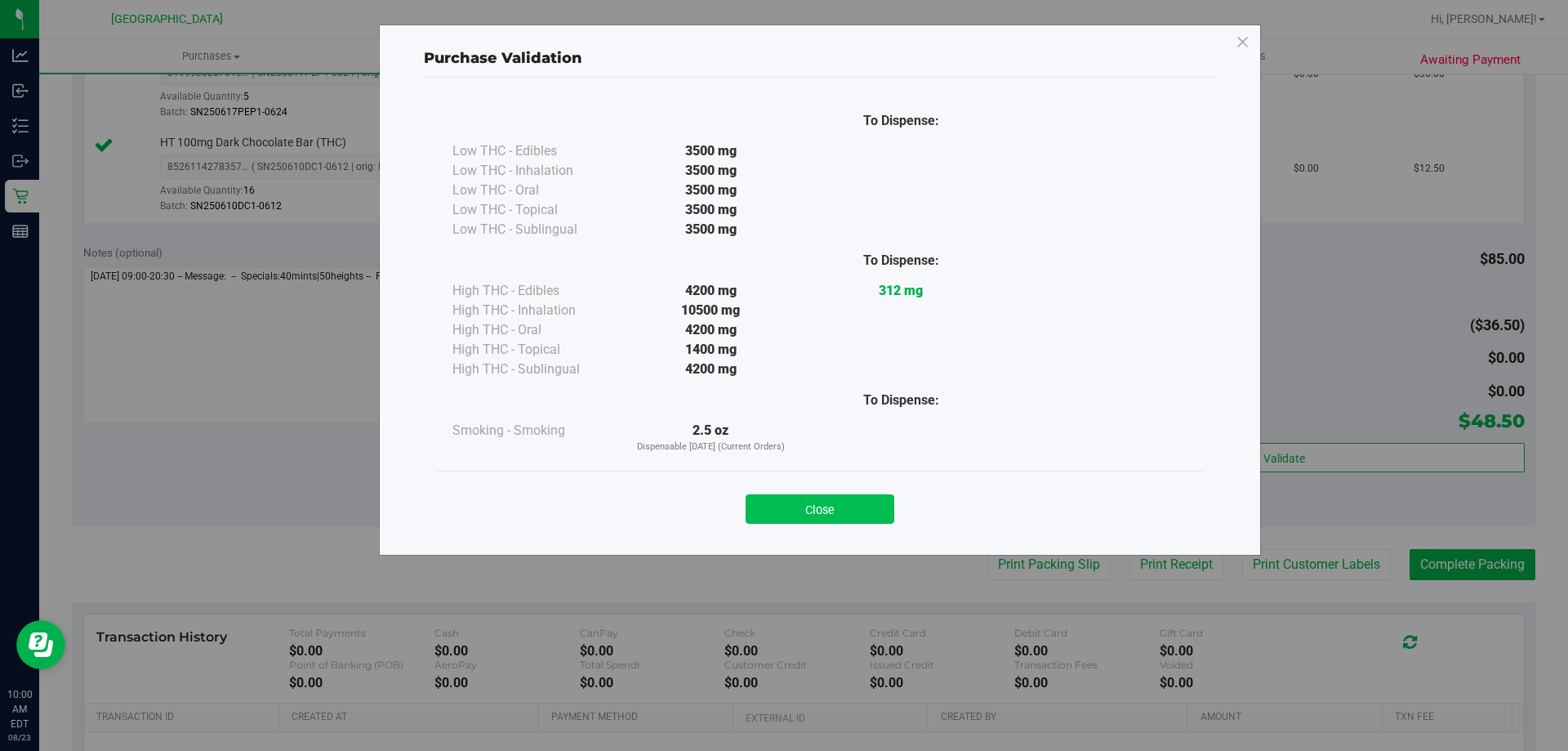
click at [857, 512] on button "Close" at bounding box center [820, 508] width 149 height 29
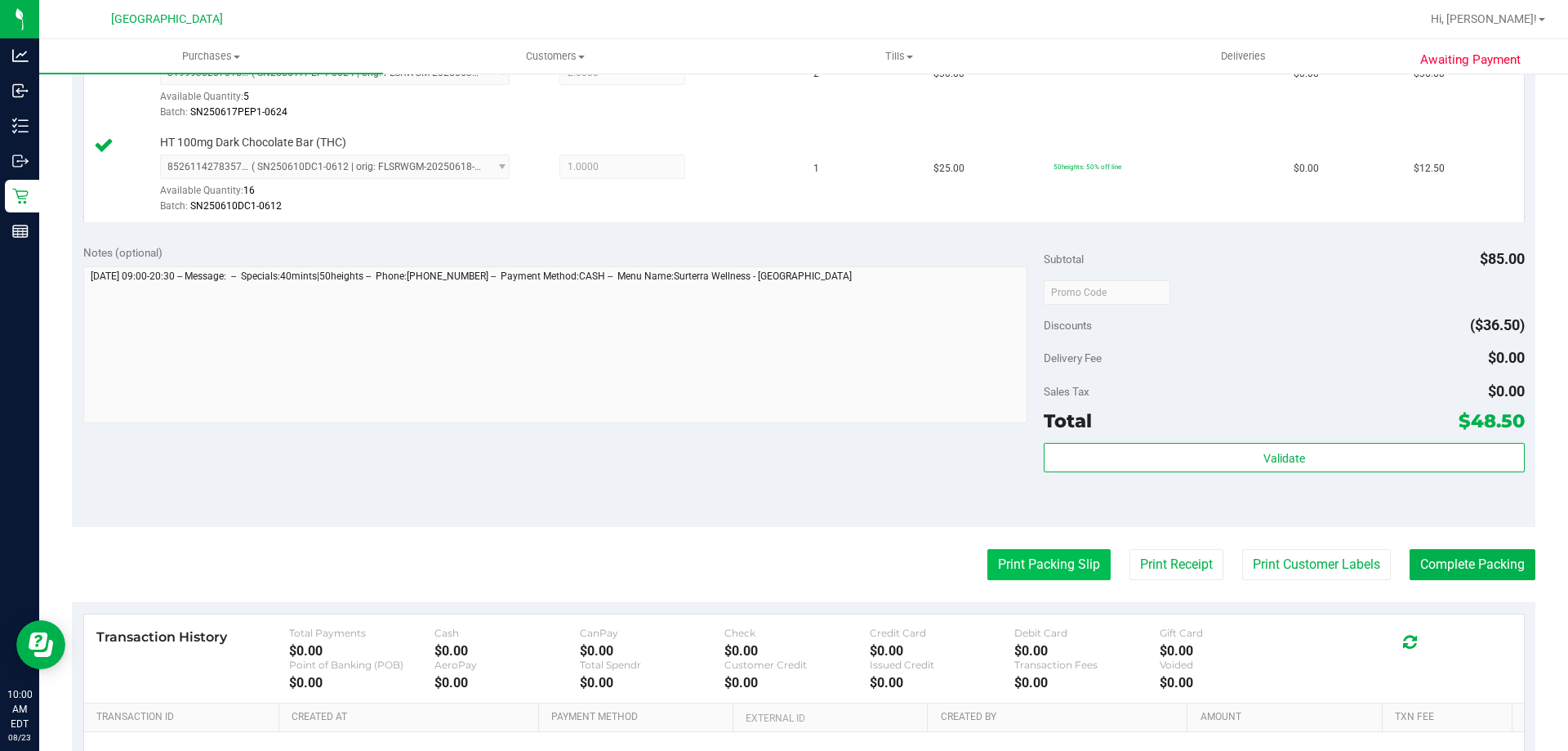
click at [1062, 575] on button "Print Packing Slip" at bounding box center [1049, 565] width 123 height 31
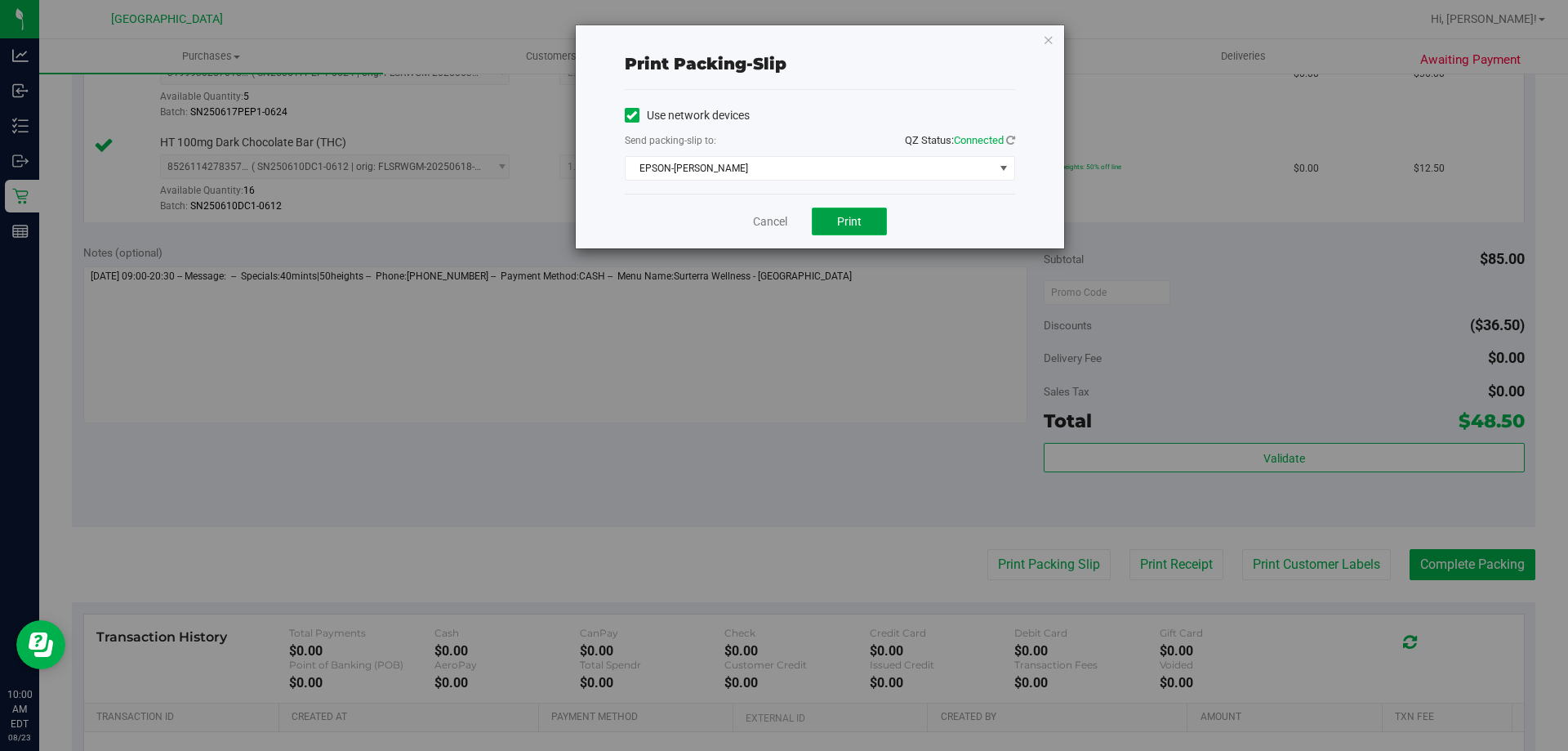
click at [871, 222] on button "Print" at bounding box center [850, 221] width 75 height 28
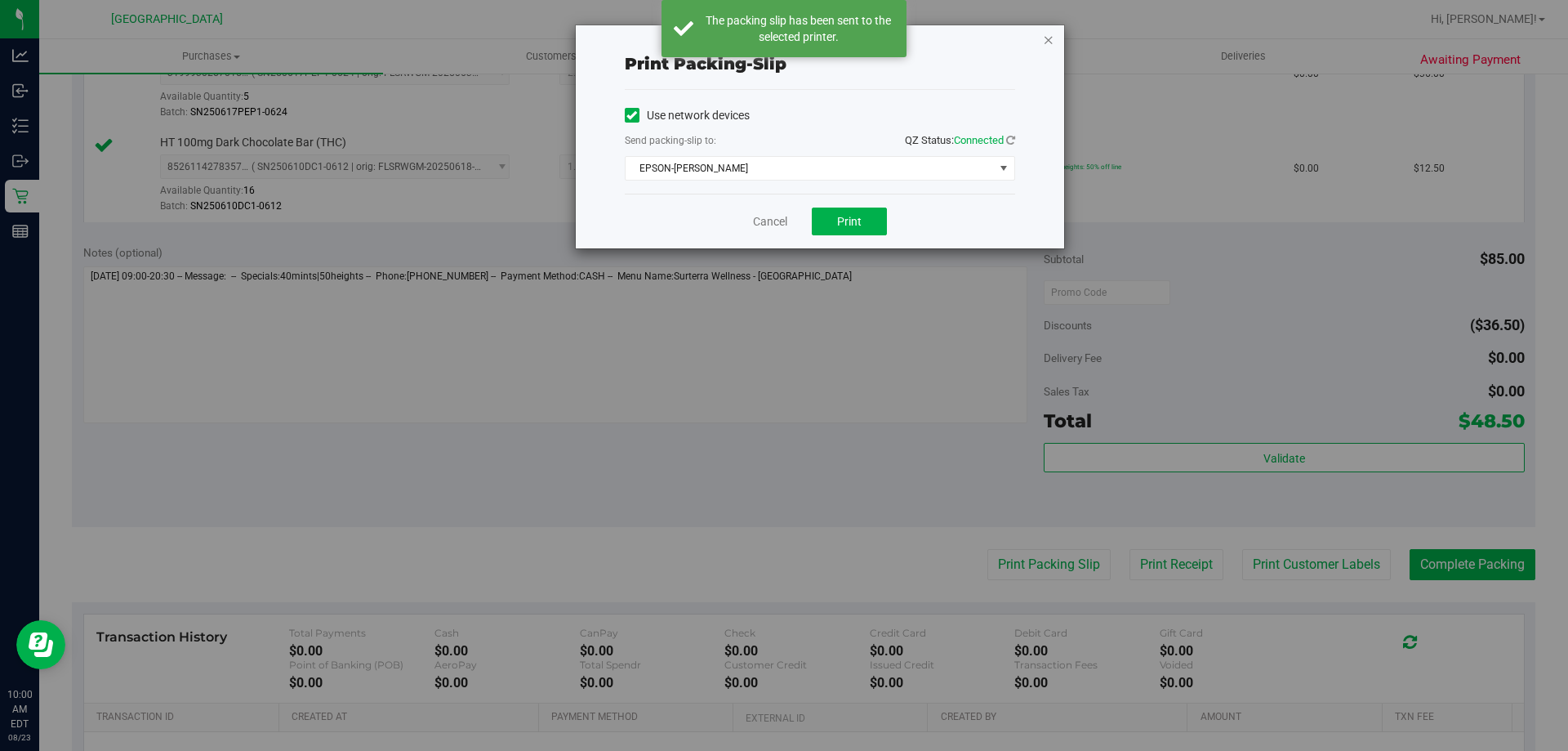
click at [1048, 42] on icon "button" at bounding box center [1048, 39] width 12 height 20
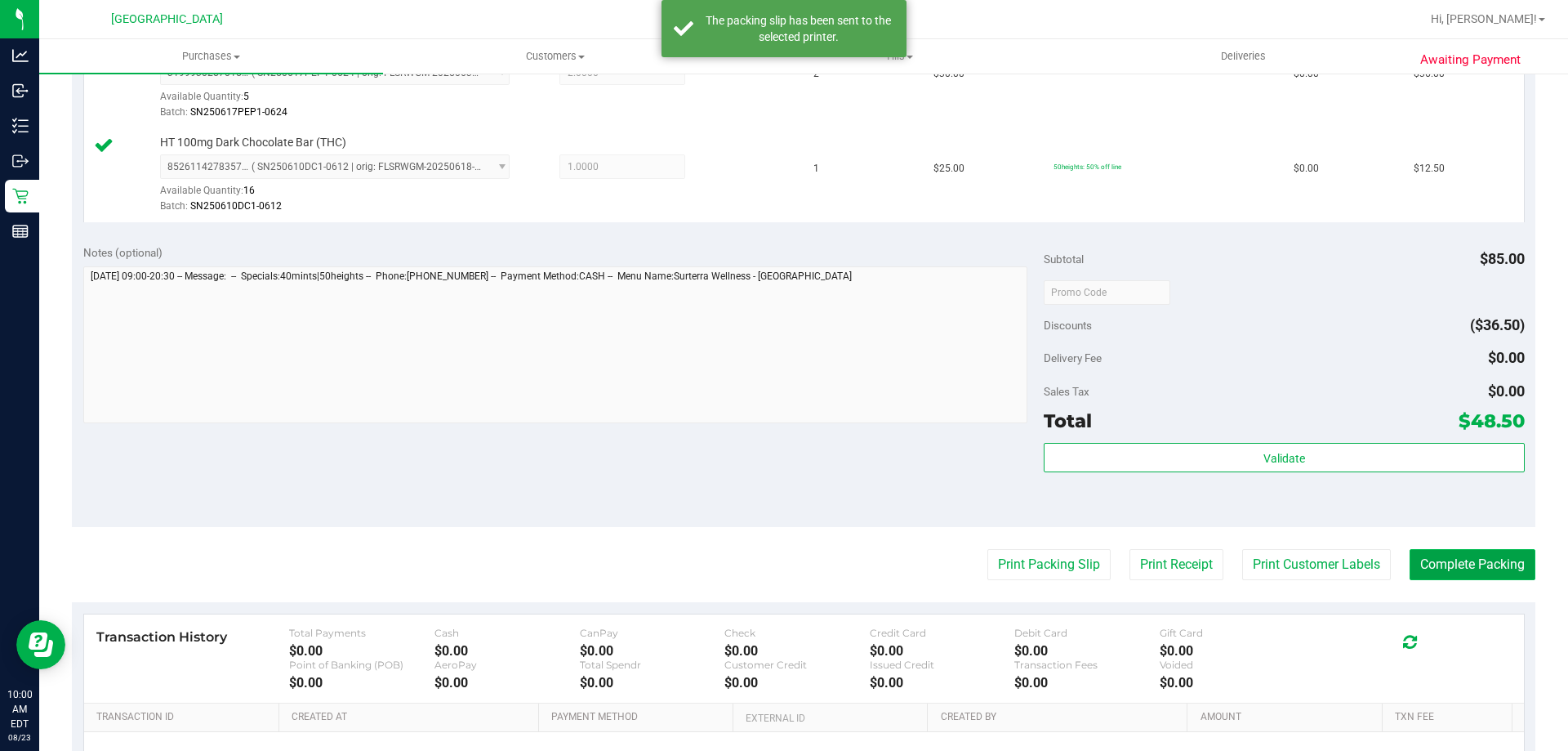
click at [1490, 557] on button "Complete Packing" at bounding box center [1472, 565] width 126 height 31
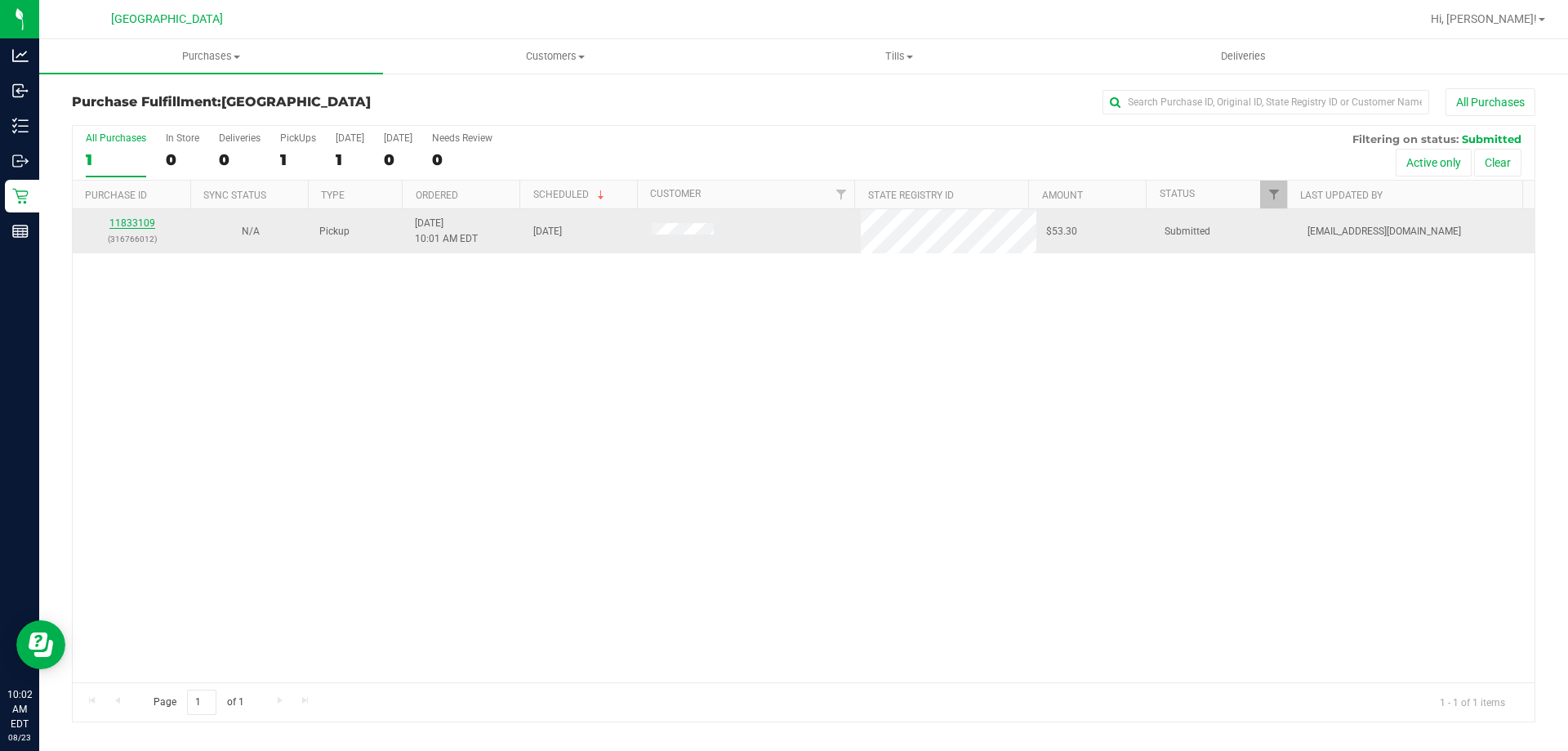
click at [146, 227] on link "11833109" at bounding box center [132, 223] width 45 height 12
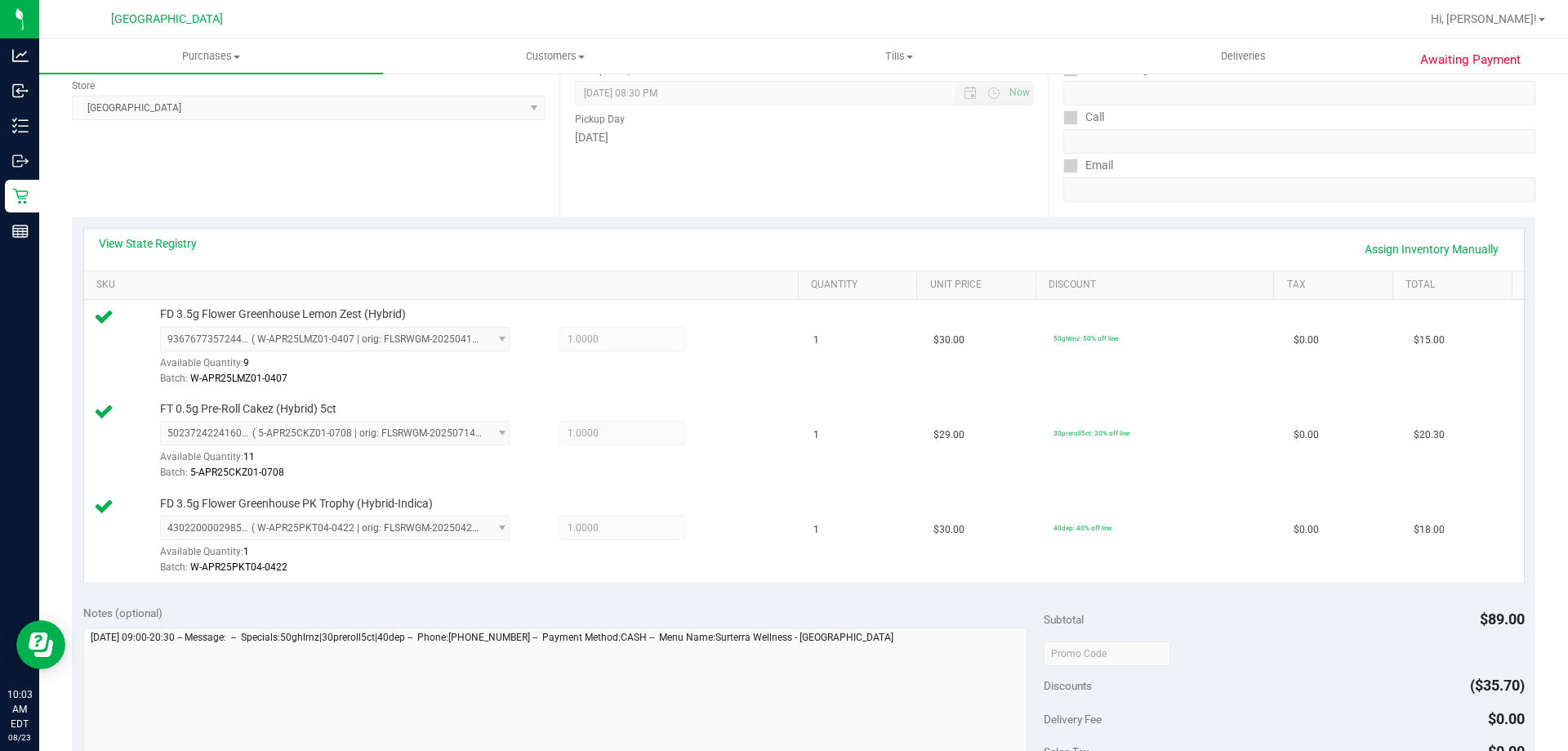
scroll to position [491, 0]
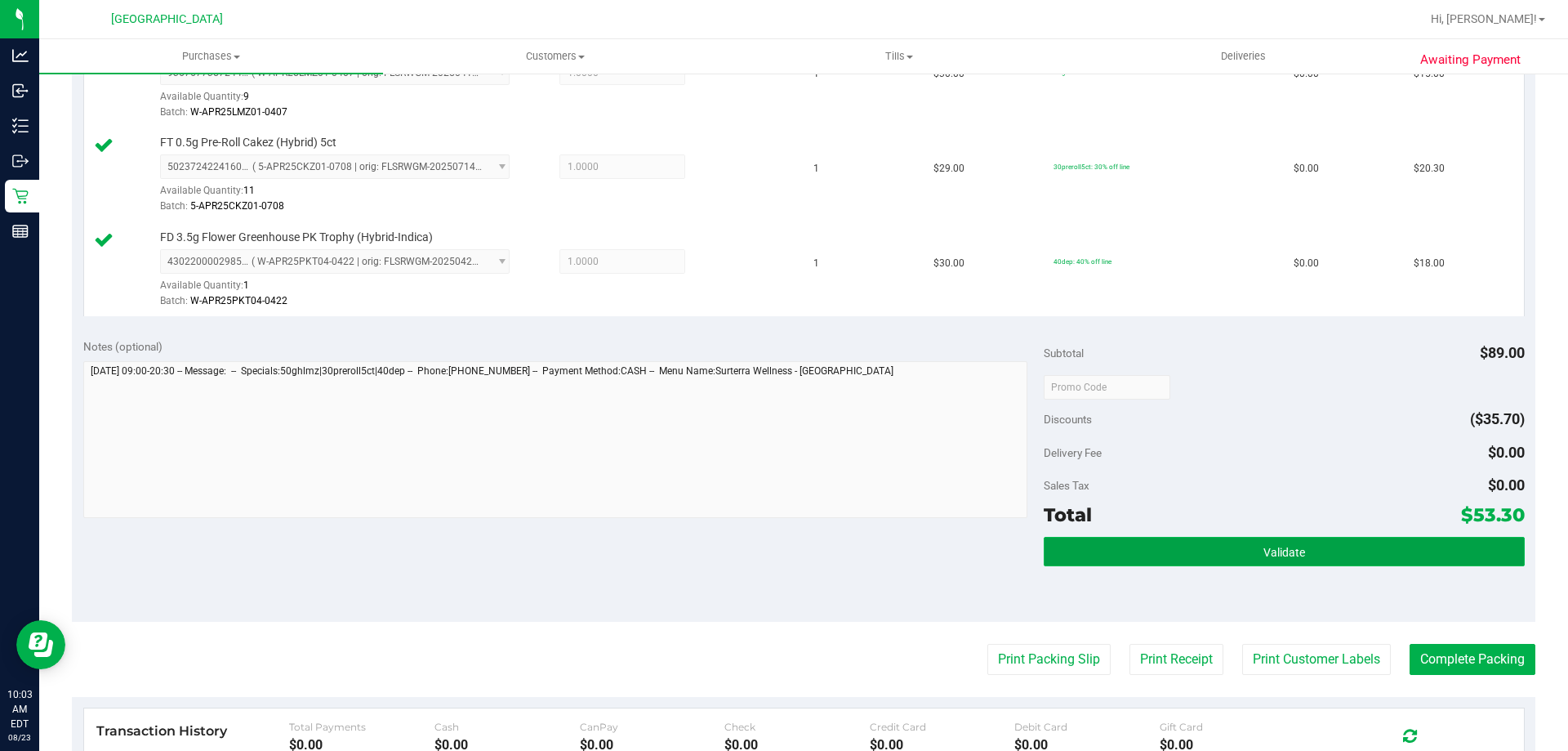
click at [1229, 562] on button "Validate" at bounding box center [1284, 551] width 480 height 29
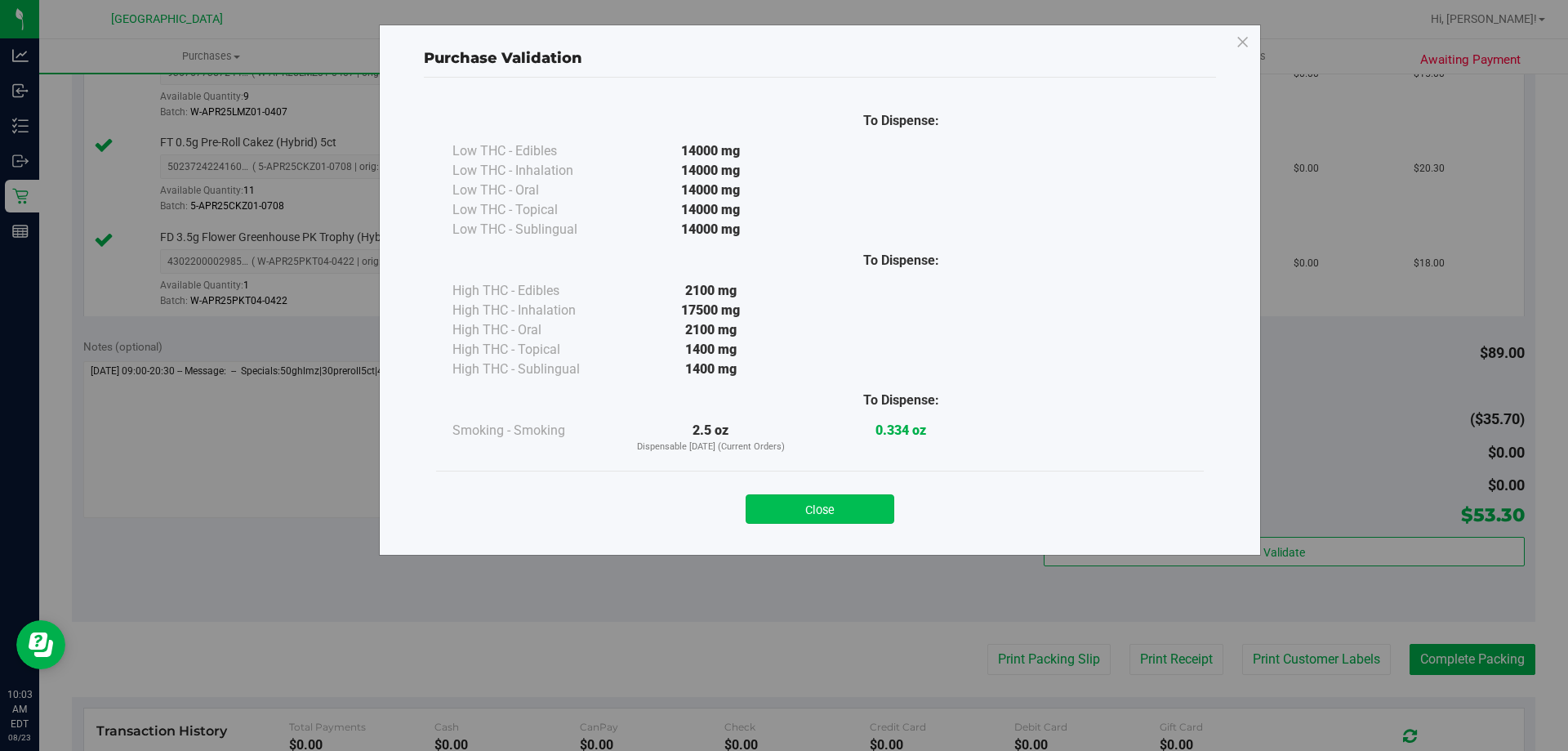
click at [851, 503] on button "Close" at bounding box center [820, 508] width 149 height 29
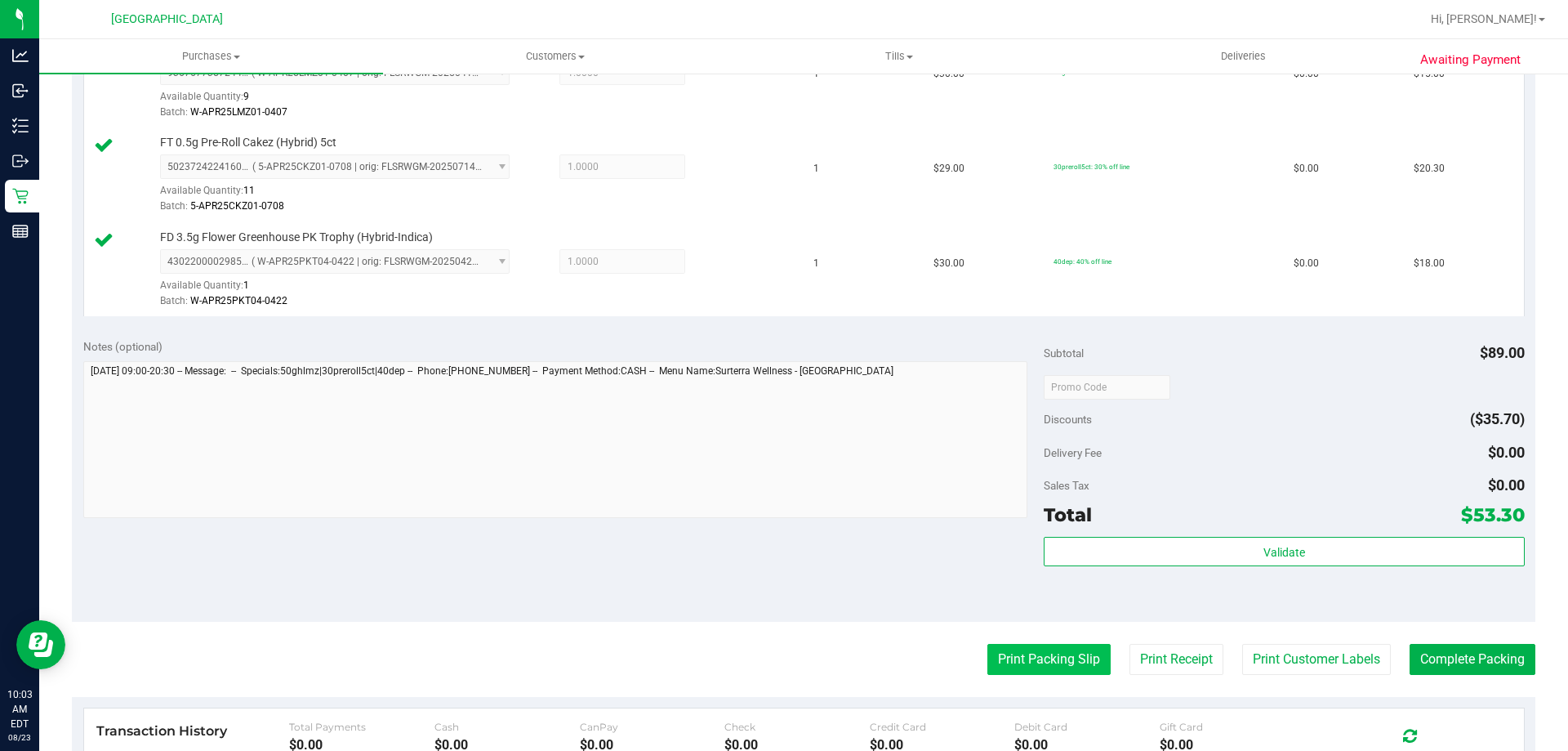
click at [1002, 666] on button "Print Packing Slip" at bounding box center [1049, 659] width 123 height 31
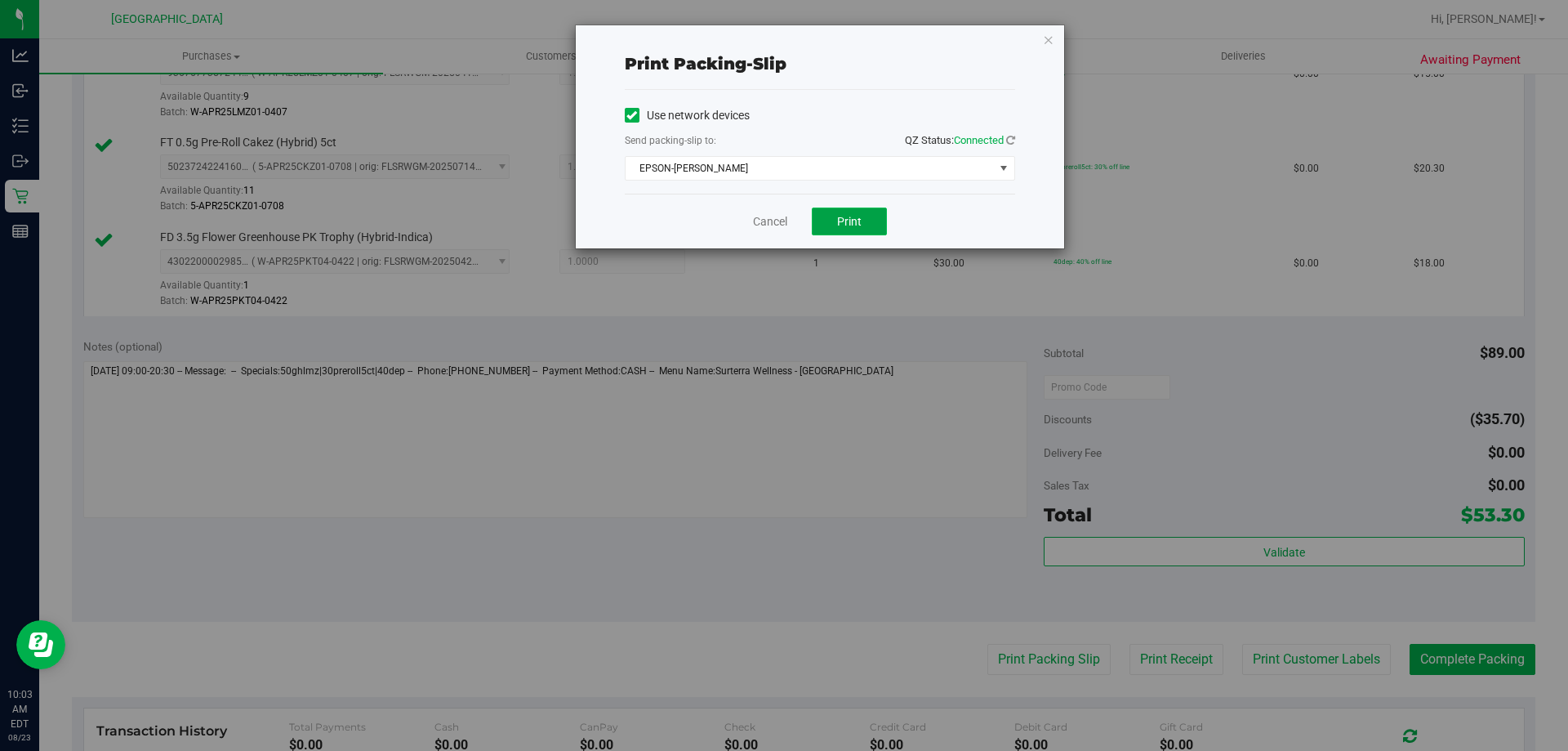
click at [845, 220] on span "Print" at bounding box center [849, 221] width 24 height 13
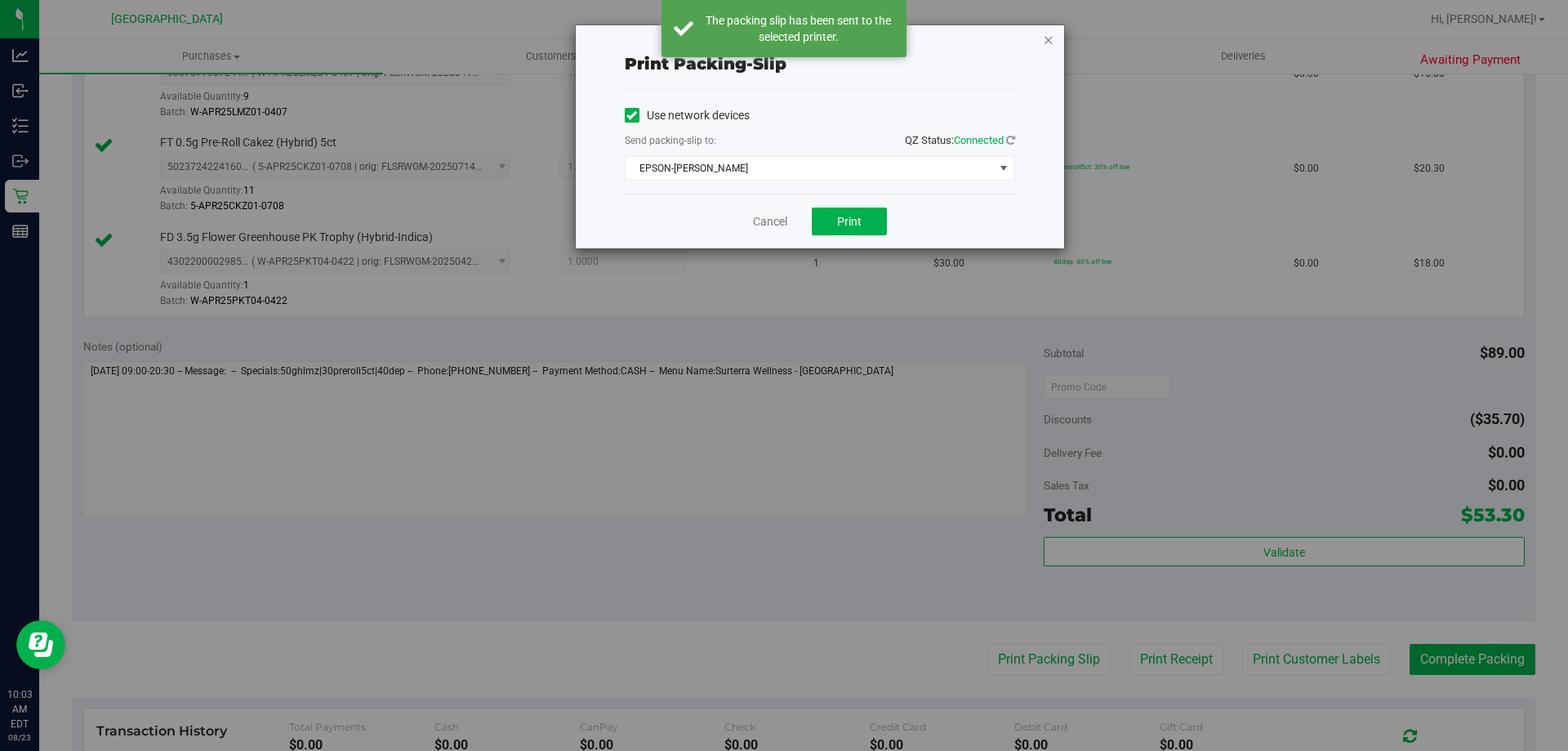
click at [1050, 43] on icon "button" at bounding box center [1048, 39] width 12 height 20
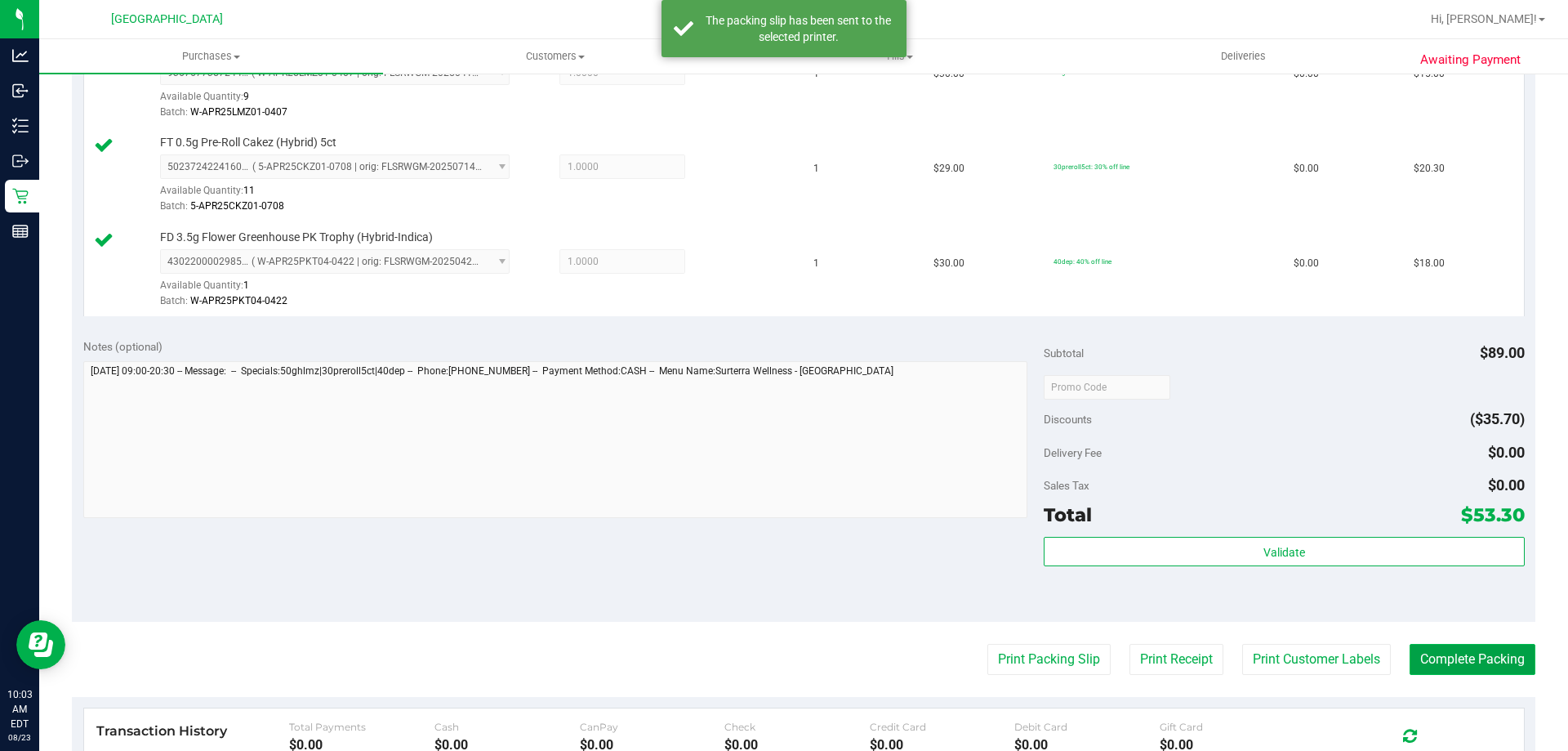
click at [1458, 658] on button "Complete Packing" at bounding box center [1472, 659] width 126 height 31
